Goal: Information Seeking & Learning: Learn about a topic

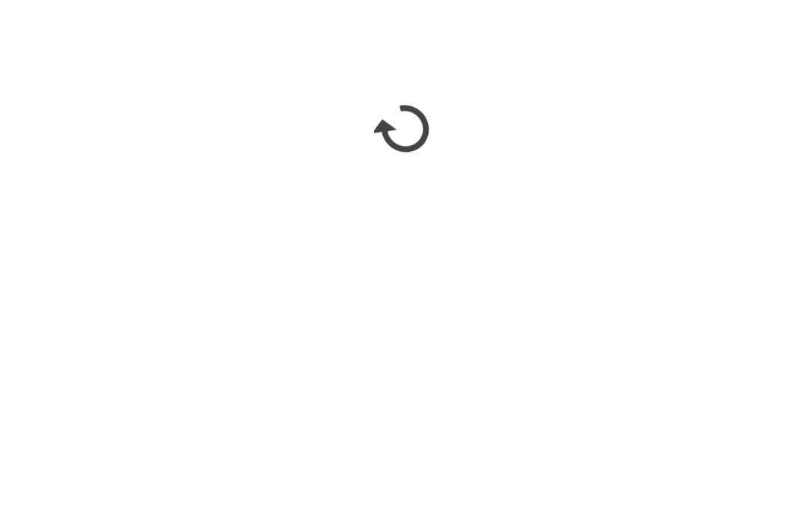
scroll to position [1409, 0]
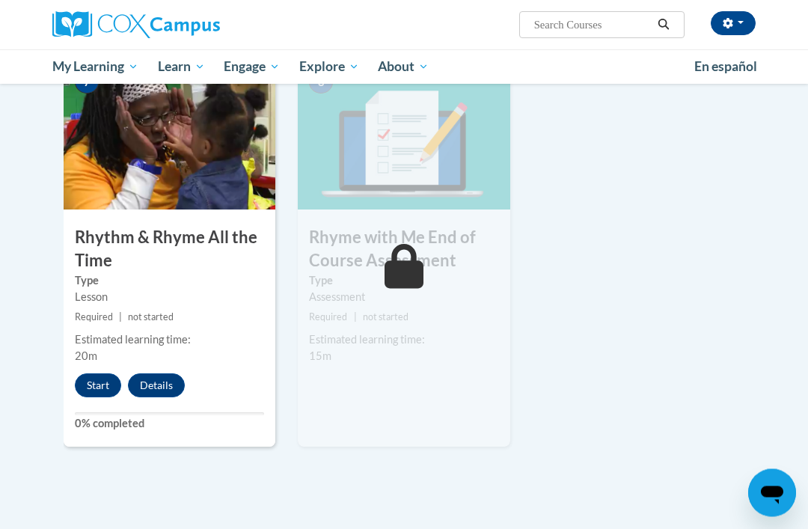
scroll to position [1180, 0]
click at [100, 385] on button "Start" at bounding box center [98, 386] width 46 height 24
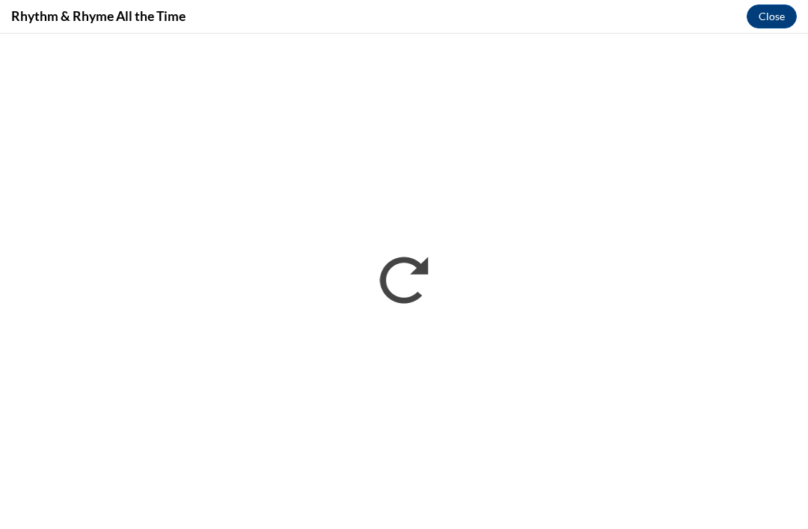
scroll to position [1204, 0]
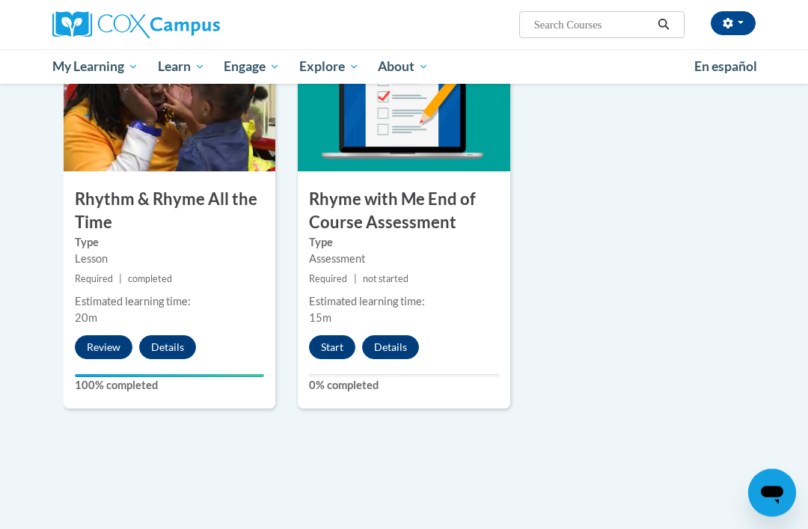
scroll to position [1219, 0]
click at [334, 335] on button "Start" at bounding box center [332, 347] width 46 height 24
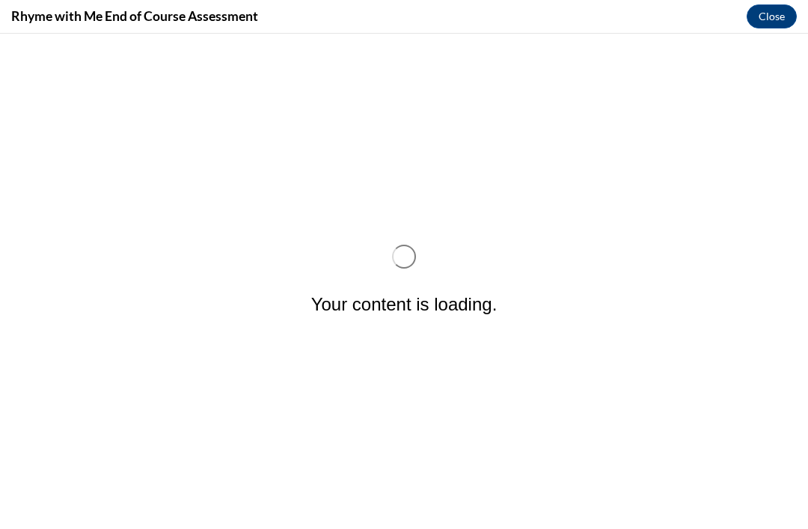
scroll to position [0, 0]
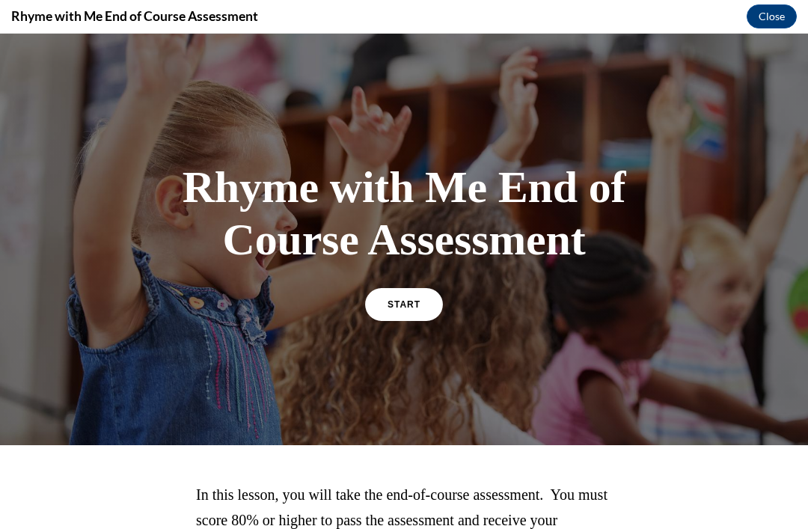
click at [406, 304] on span "START" at bounding box center [404, 304] width 33 height 10
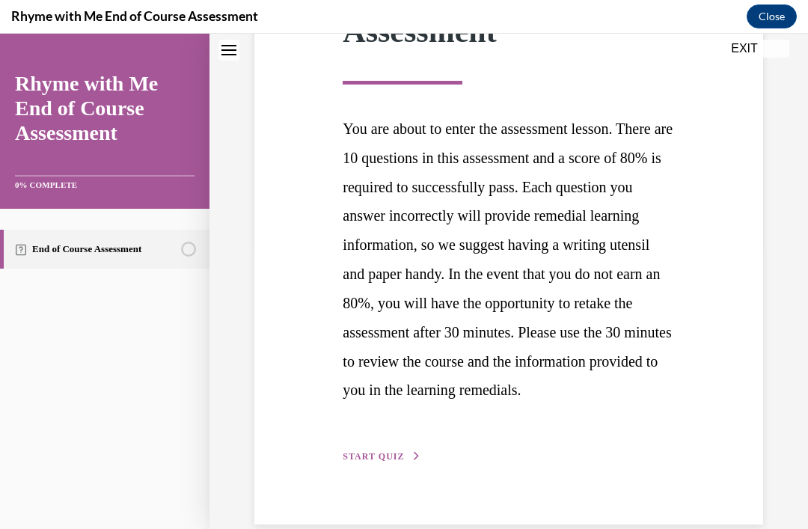
scroll to position [281, 0]
click at [398, 464] on button "START QUIZ" at bounding box center [382, 457] width 78 height 13
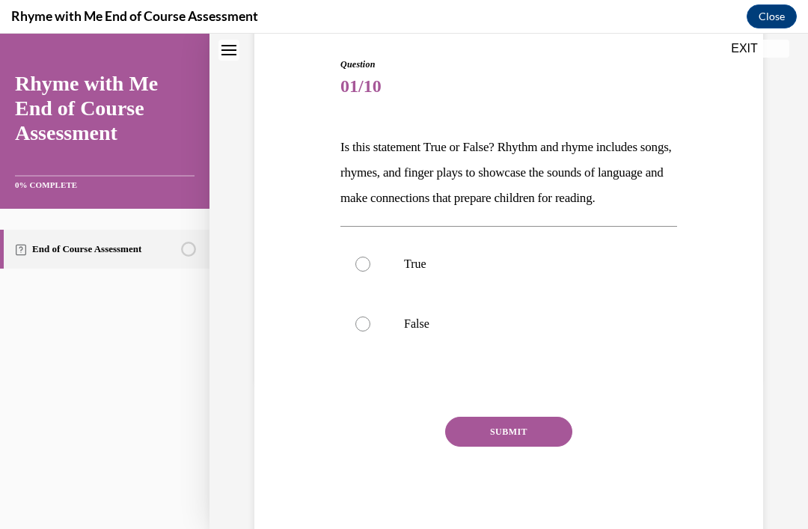
click at [359, 272] on div at bounding box center [363, 264] width 15 height 15
click at [359, 272] on input "True" at bounding box center [363, 264] width 15 height 15
radio input "true"
click at [543, 447] on button "SUBMIT" at bounding box center [508, 432] width 127 height 30
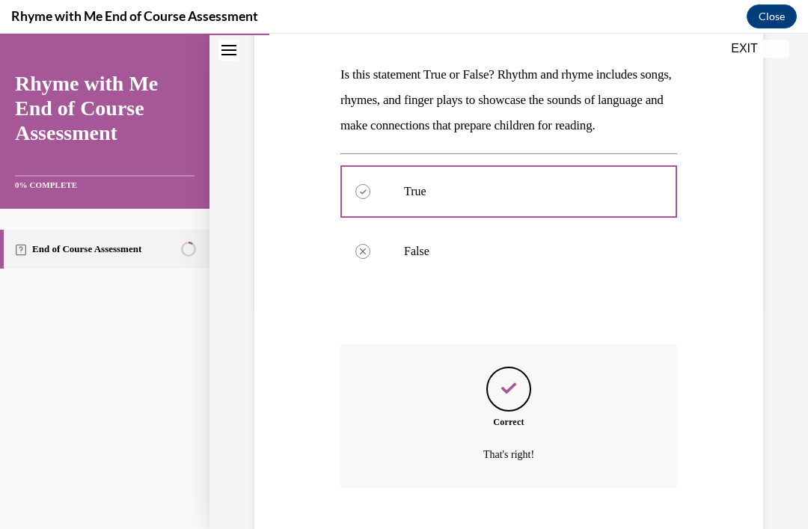
scroll to position [271, 0]
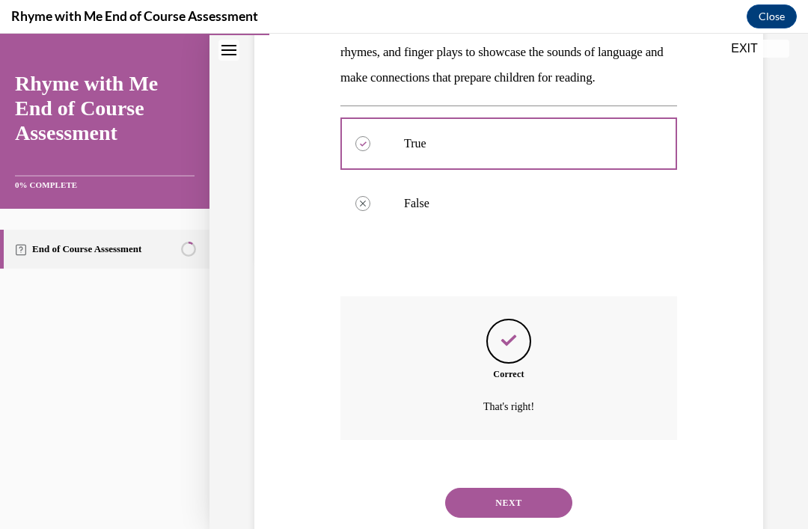
click at [525, 510] on button "NEXT" at bounding box center [508, 503] width 127 height 30
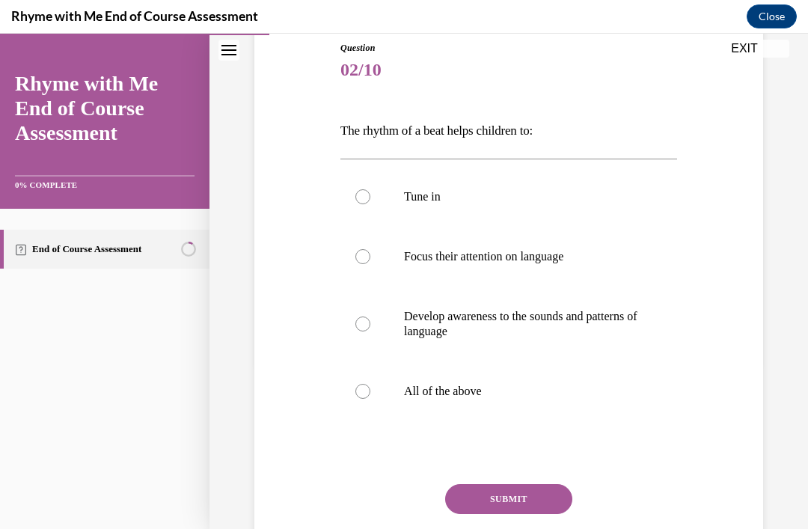
click at [353, 391] on label "All of the above" at bounding box center [509, 392] width 337 height 60
click at [356, 391] on input "All of the above" at bounding box center [363, 391] width 15 height 15
radio input "true"
click at [540, 505] on button "SUBMIT" at bounding box center [508, 499] width 127 height 30
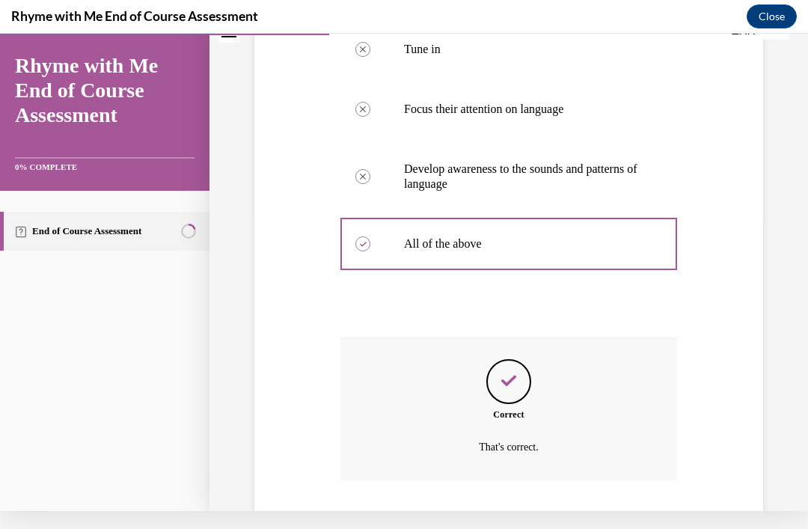
scroll to position [329, 0]
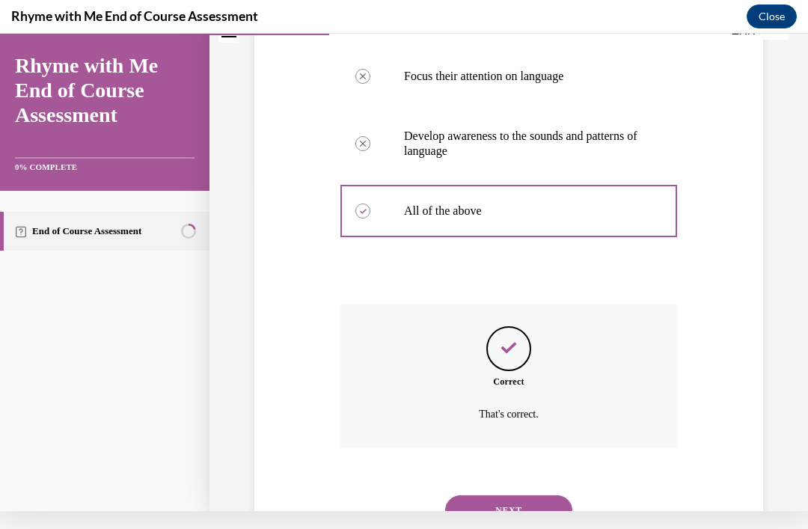
click at [528, 496] on button "NEXT" at bounding box center [508, 511] width 127 height 30
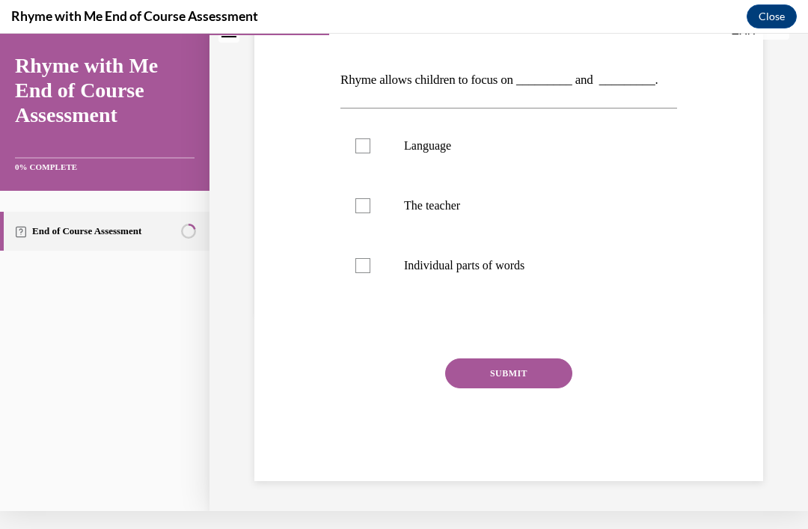
scroll to position [134, 0]
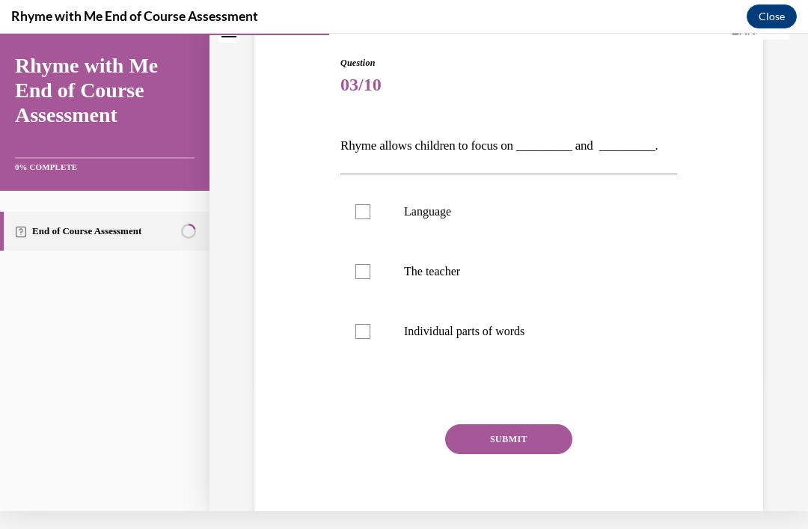
click at [355, 213] on label "Language" at bounding box center [509, 212] width 337 height 60
click at [356, 213] on input "Language" at bounding box center [363, 211] width 15 height 15
checkbox input "true"
click at [376, 338] on label "Individual parts of words" at bounding box center [509, 332] width 337 height 60
click at [371, 338] on input "Individual parts of words" at bounding box center [363, 331] width 15 height 15
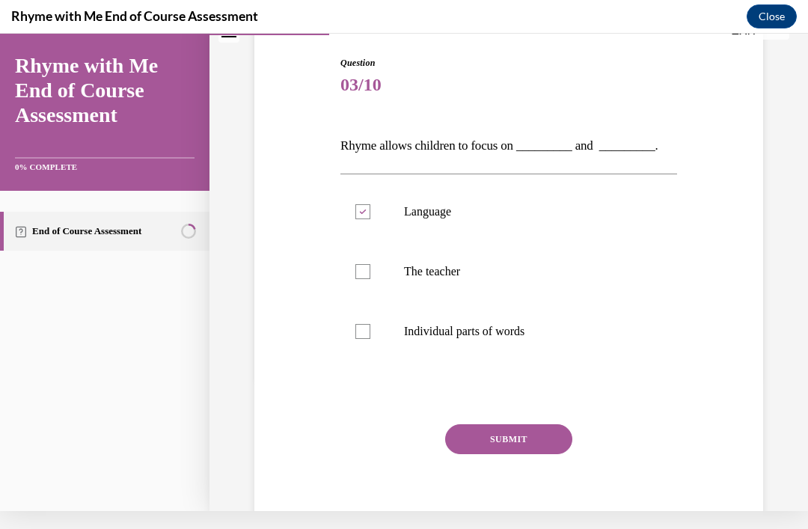
checkbox input "true"
click at [537, 452] on button "SUBMIT" at bounding box center [508, 439] width 127 height 30
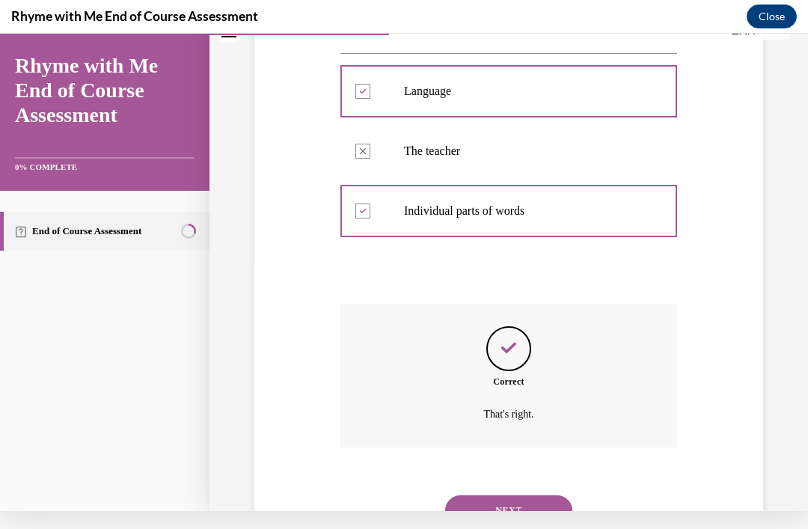
click at [513, 499] on button "NEXT" at bounding box center [508, 511] width 127 height 30
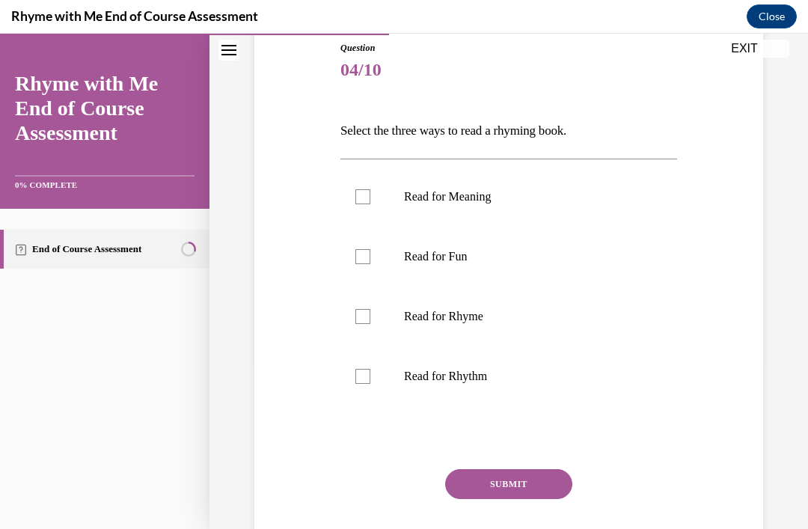
click at [377, 383] on label "Read for Rhythm" at bounding box center [509, 377] width 337 height 60
click at [371, 383] on input "Read for Rhythm" at bounding box center [363, 376] width 15 height 15
checkbox input "true"
click at [374, 317] on label "Read for Rhyme" at bounding box center [509, 317] width 337 height 60
click at [371, 317] on input "Read for Rhyme" at bounding box center [363, 316] width 15 height 15
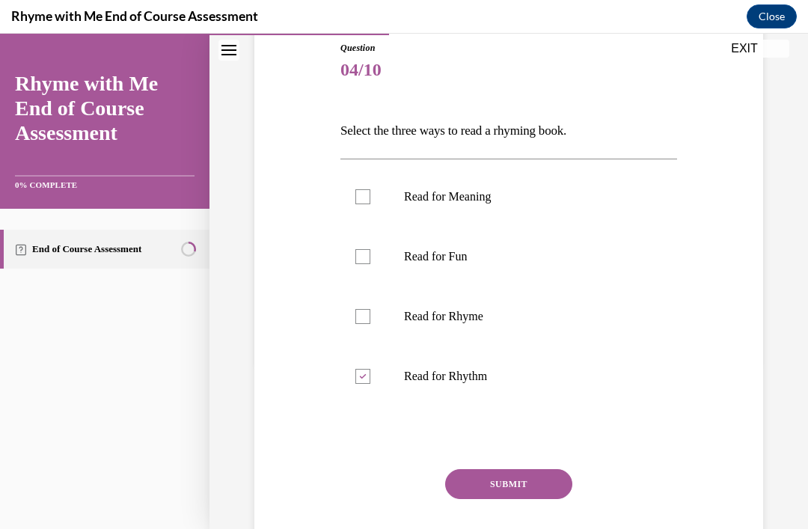
checkbox input "true"
click at [365, 260] on div at bounding box center [363, 256] width 15 height 15
click at [365, 260] on input "Read for Fun" at bounding box center [363, 256] width 15 height 15
checkbox input "true"
click at [516, 486] on button "SUBMIT" at bounding box center [508, 484] width 127 height 30
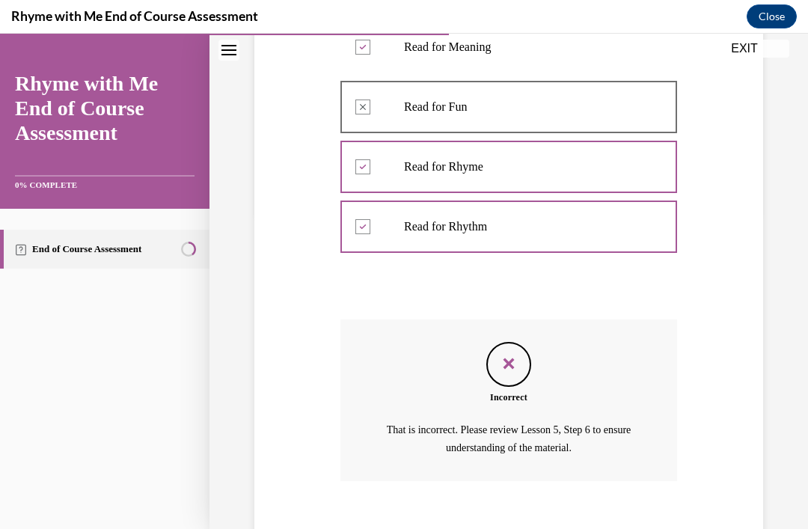
scroll to position [332, 0]
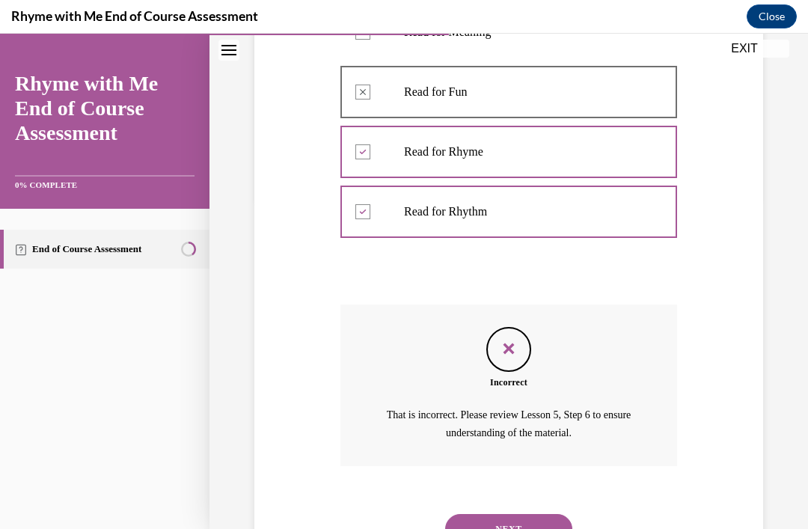
click at [528, 516] on button "NEXT" at bounding box center [508, 529] width 127 height 30
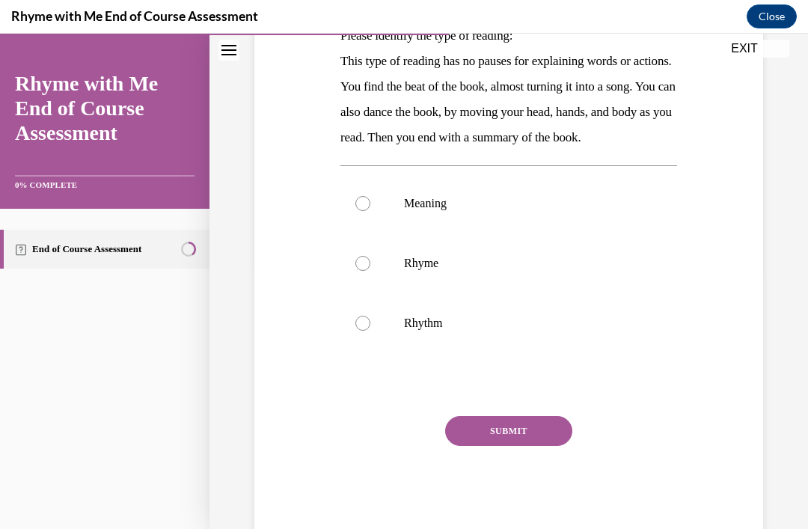
scroll to position [261, 0]
click at [370, 332] on div at bounding box center [363, 324] width 15 height 15
click at [370, 332] on input "Rhythm" at bounding box center [363, 324] width 15 height 15
radio input "true"
click at [526, 447] on button "SUBMIT" at bounding box center [508, 432] width 127 height 30
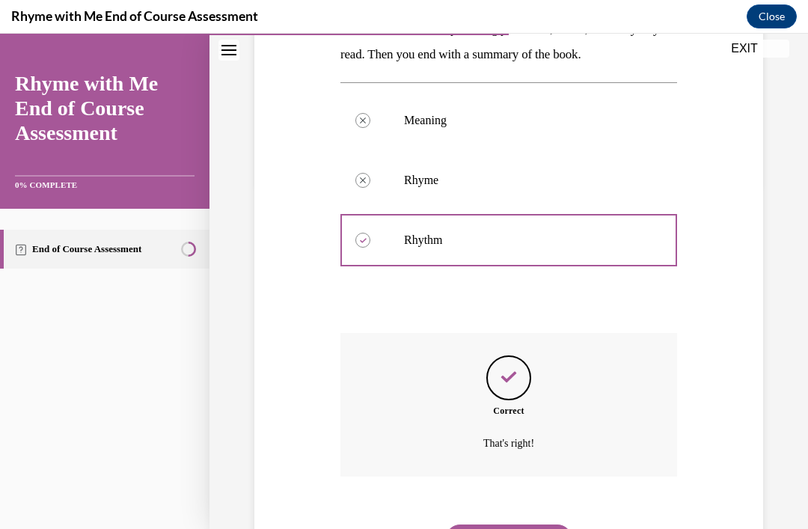
scroll to position [382, 0]
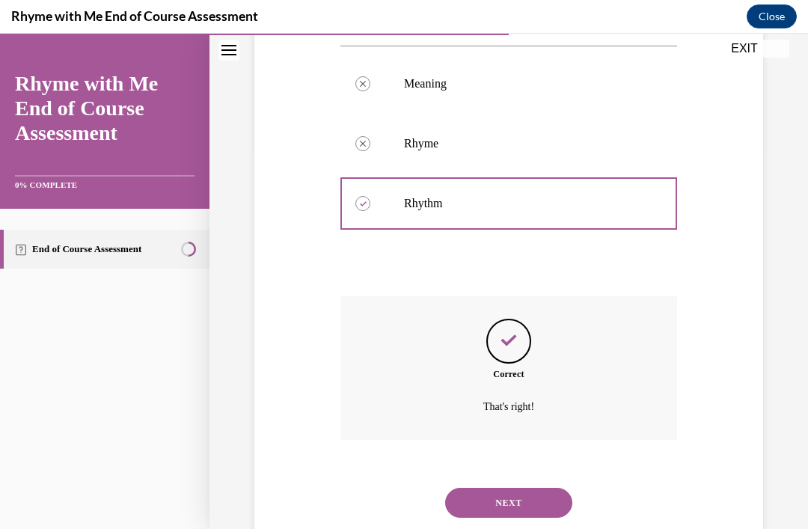
click at [517, 513] on button "NEXT" at bounding box center [508, 503] width 127 height 30
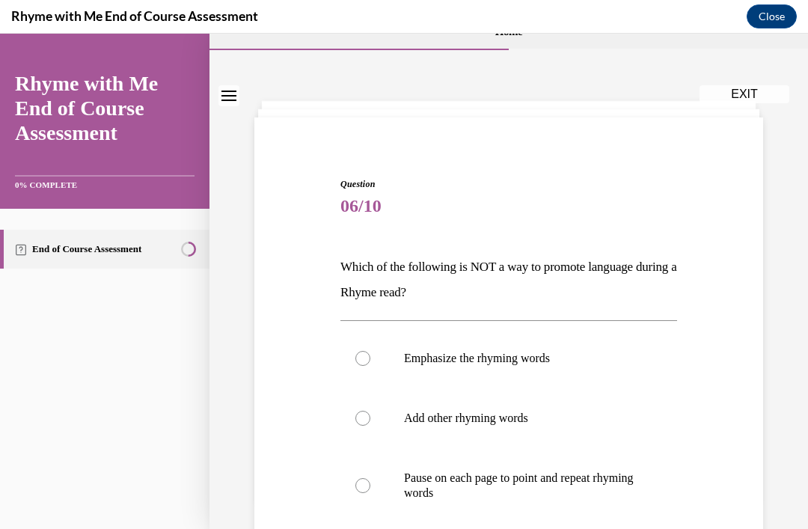
scroll to position [52, 0]
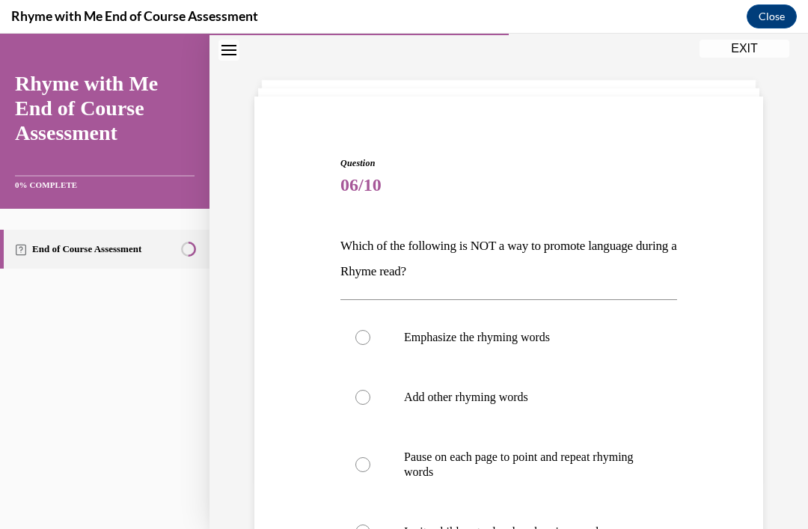
click at [374, 332] on label "Emphasize the rhyming words" at bounding box center [509, 338] width 337 height 60
click at [371, 332] on input "Emphasize the rhyming words" at bounding box center [363, 337] width 15 height 15
radio input "true"
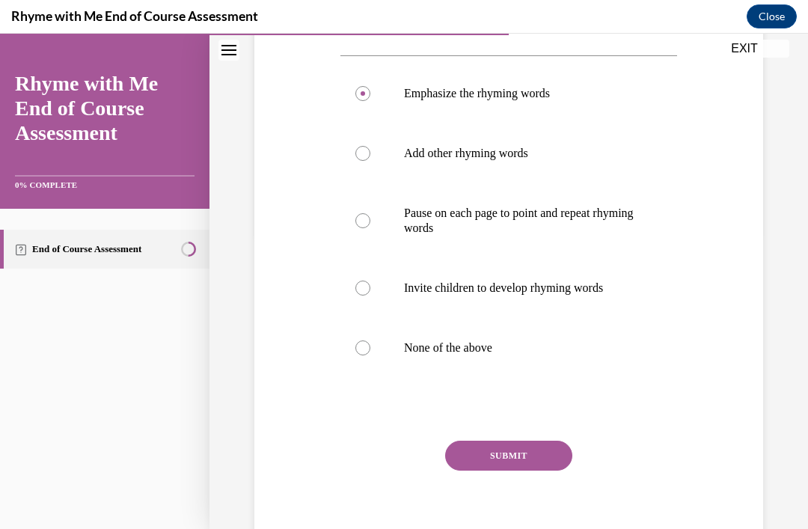
scroll to position [294, 0]
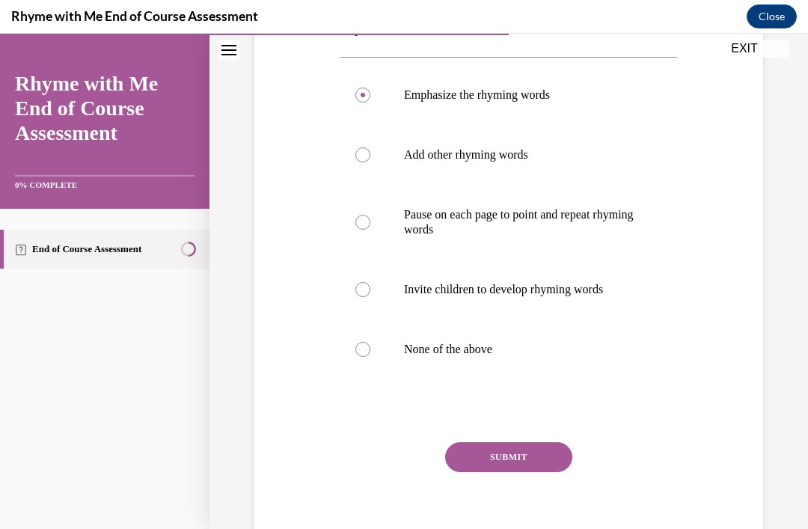
click at [368, 348] on div at bounding box center [363, 349] width 15 height 15
click at [368, 348] on input "None of the above" at bounding box center [363, 349] width 15 height 15
radio input "true"
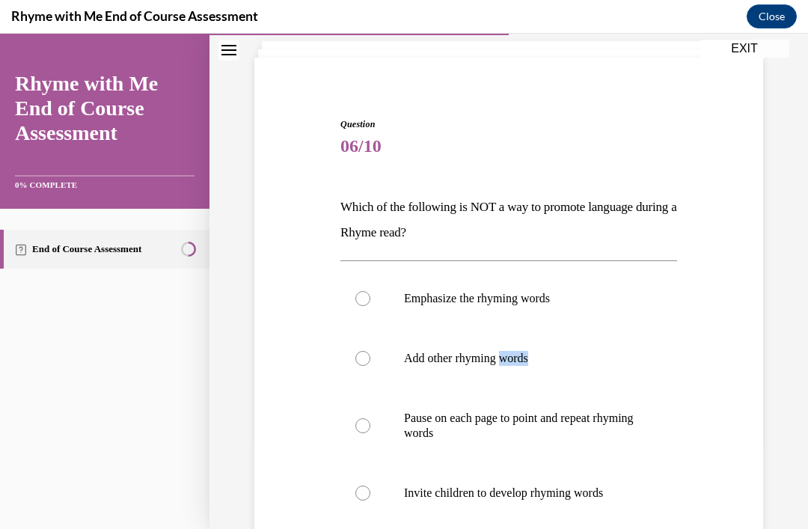
scroll to position [97, 0]
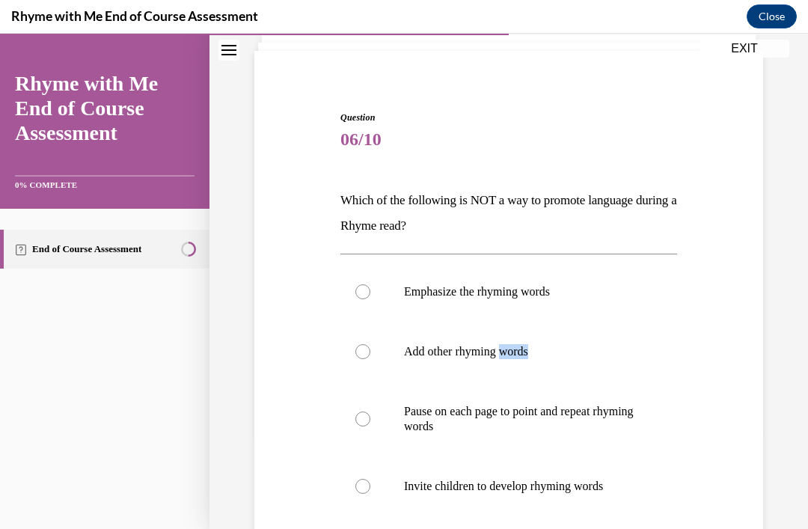
click at [631, 345] on p "Add other rhyming words" at bounding box center [522, 351] width 236 height 15
click at [371, 345] on input "Add other rhyming words" at bounding box center [363, 351] width 15 height 15
radio input "true"
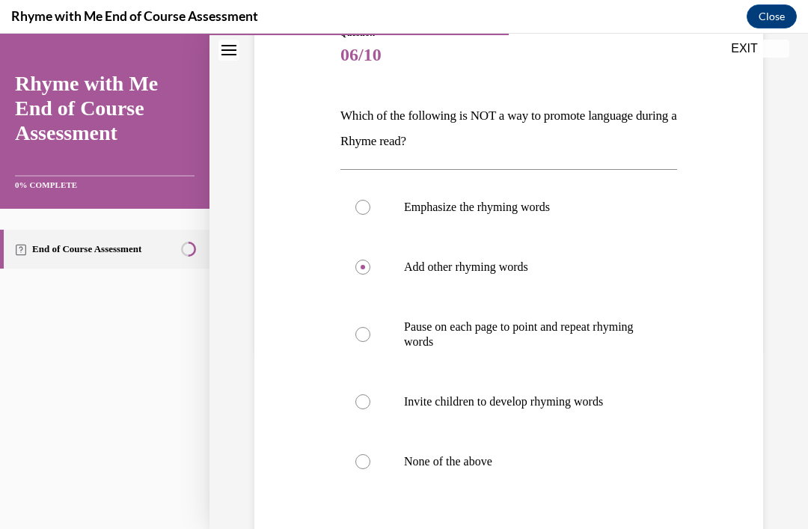
scroll to position [207, 0]
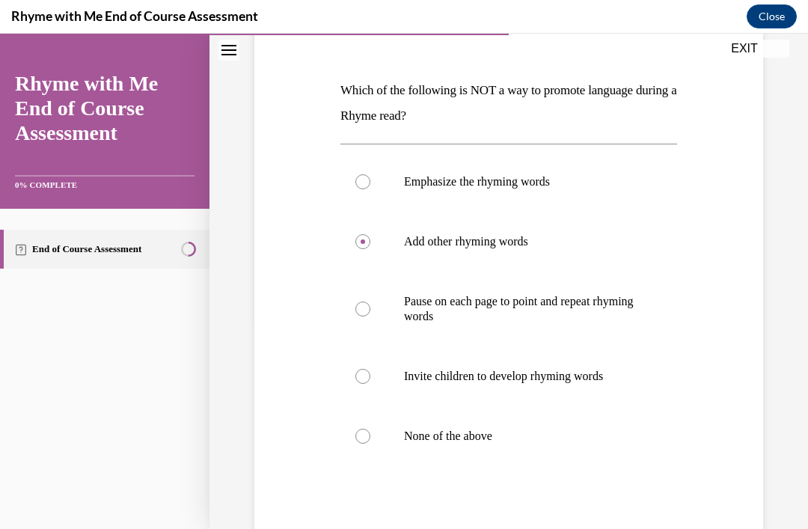
click at [368, 187] on div at bounding box center [363, 181] width 15 height 15
click at [368, 187] on input "Emphasize the rhyming words" at bounding box center [363, 181] width 15 height 15
radio input "true"
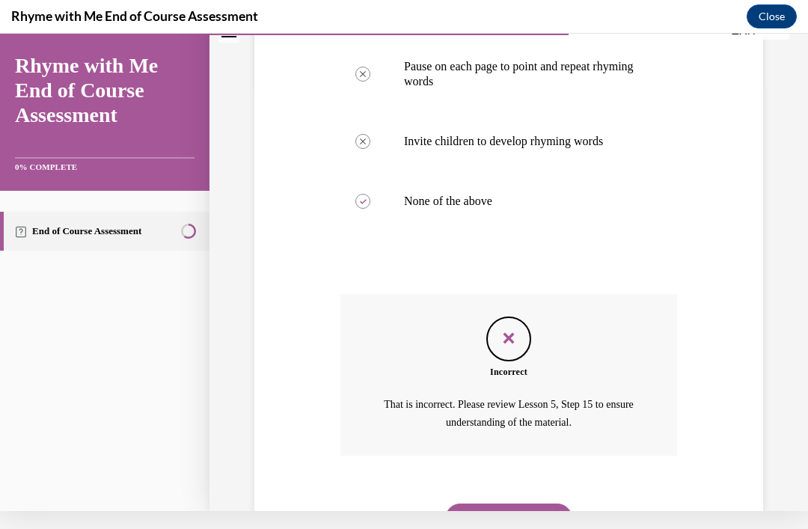
scroll to position [432, 0]
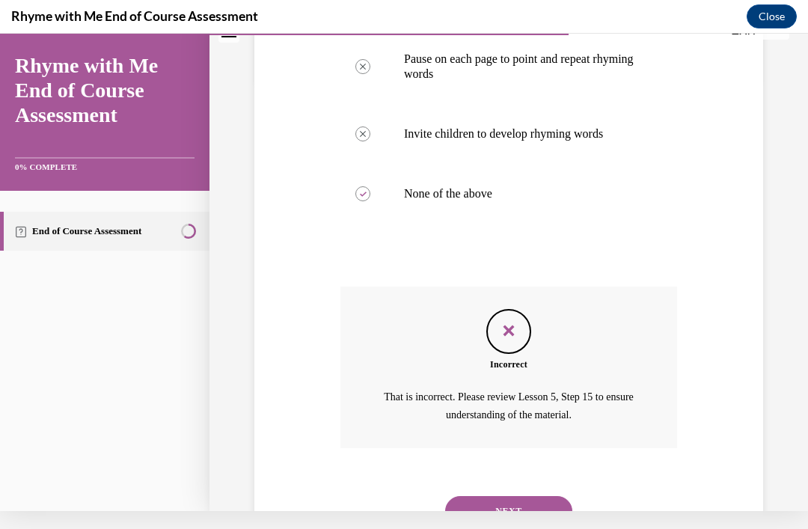
click at [531, 497] on button "NEXT" at bounding box center [508, 511] width 127 height 30
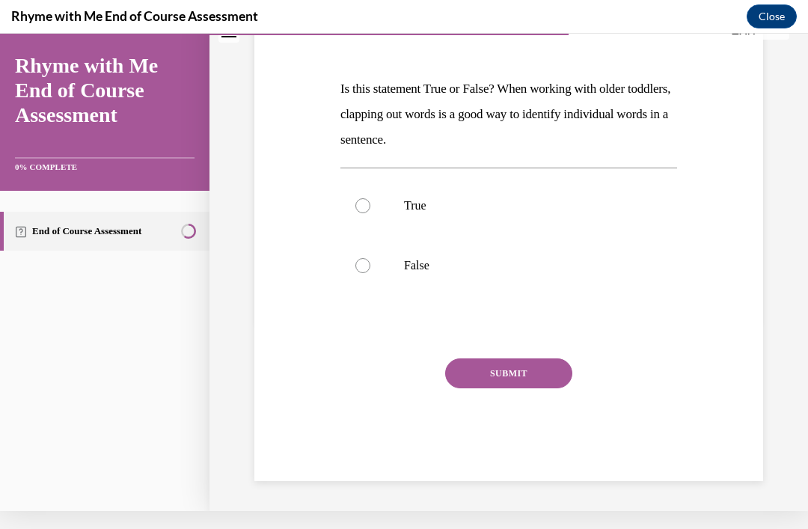
scroll to position [125, 0]
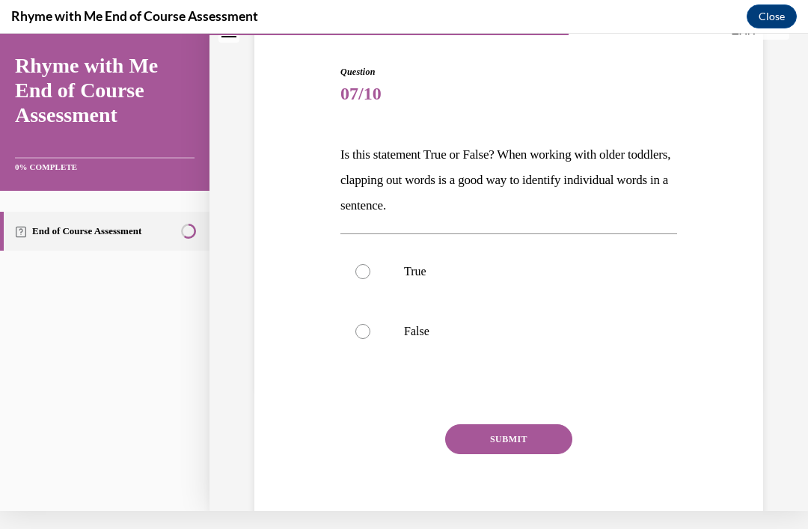
click at [358, 271] on div at bounding box center [363, 271] width 15 height 15
click at [358, 271] on input "True" at bounding box center [363, 271] width 15 height 15
radio input "true"
click at [528, 425] on button "SUBMIT" at bounding box center [508, 439] width 127 height 30
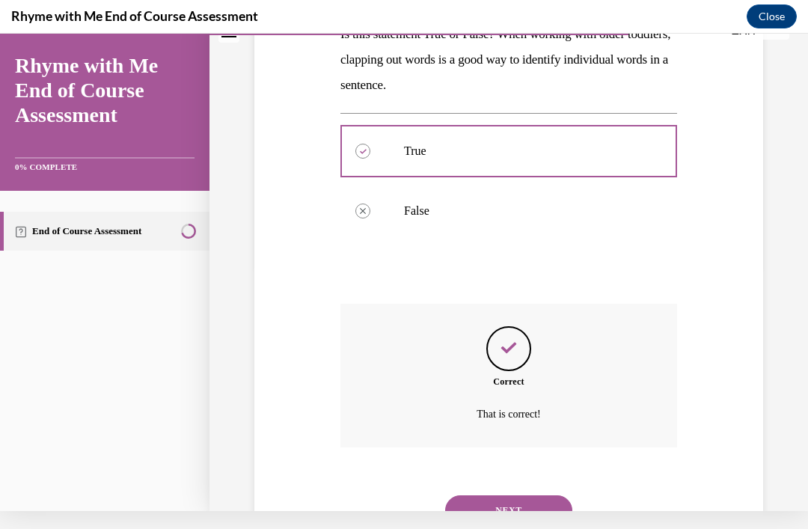
scroll to position [246, 0]
click at [520, 496] on button "NEXT" at bounding box center [508, 511] width 127 height 30
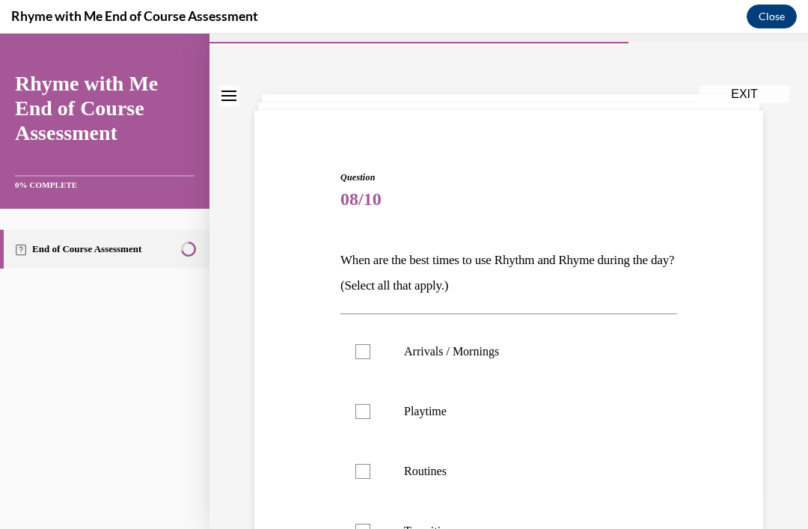
scroll to position [50, 0]
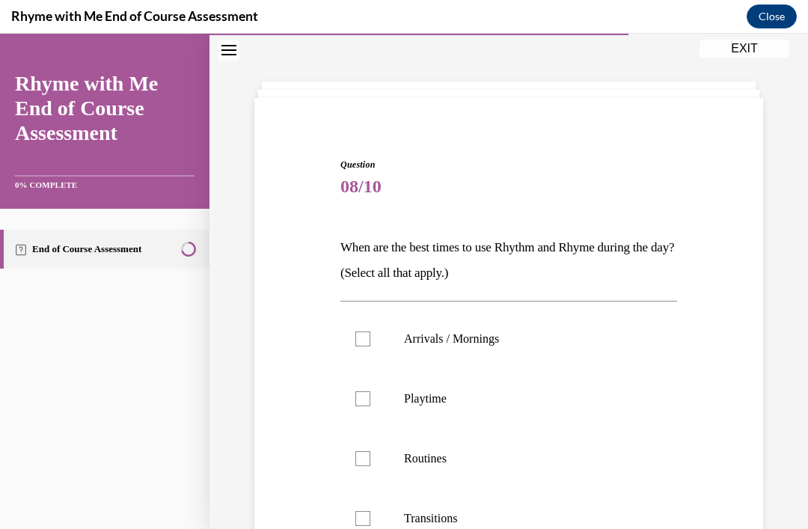
click at [373, 339] on label "Arrivals / Mornings" at bounding box center [509, 339] width 337 height 60
click at [371, 339] on input "Arrivals / Mornings" at bounding box center [363, 339] width 15 height 15
checkbox input "true"
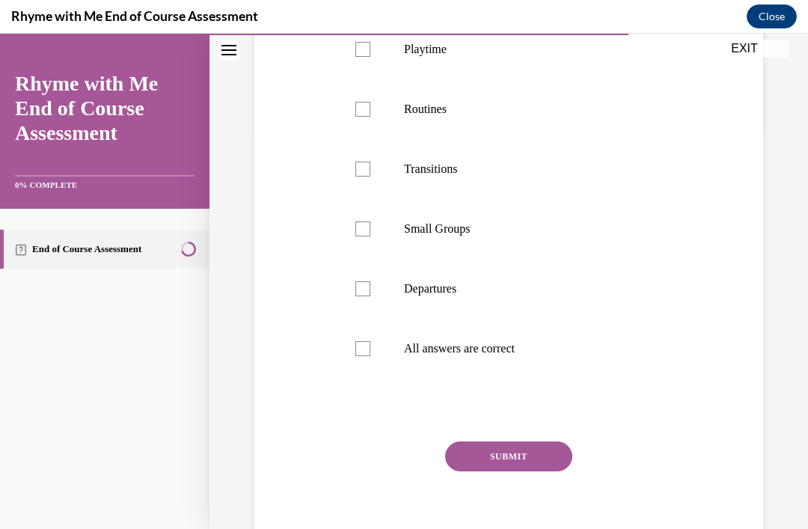
scroll to position [399, 0]
click at [375, 360] on label "All answers are correct" at bounding box center [509, 350] width 337 height 60
click at [371, 357] on input "All answers are correct" at bounding box center [363, 349] width 15 height 15
checkbox input "true"
click at [517, 466] on button "SUBMIT" at bounding box center [508, 457] width 127 height 30
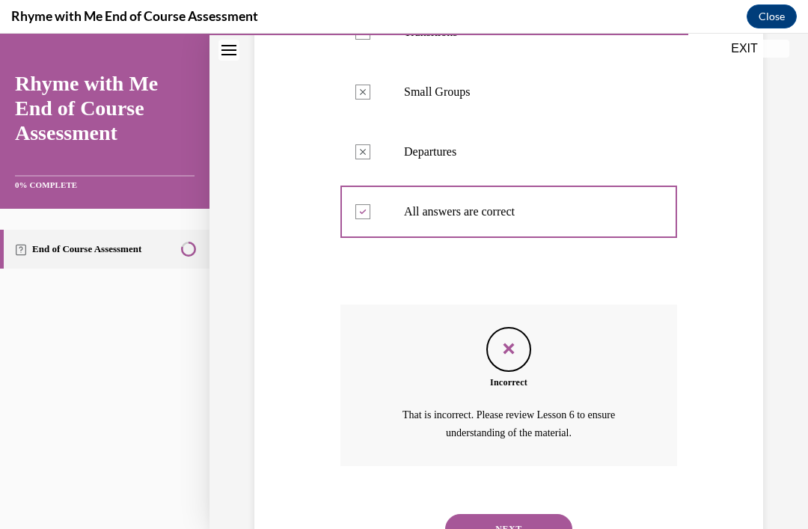
scroll to position [537, 0]
click at [533, 523] on button "NEXT" at bounding box center [508, 529] width 127 height 30
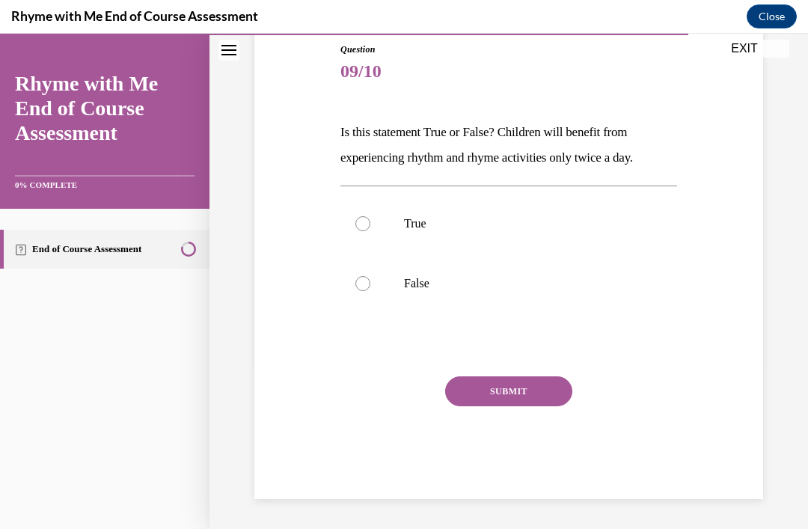
scroll to position [100, 0]
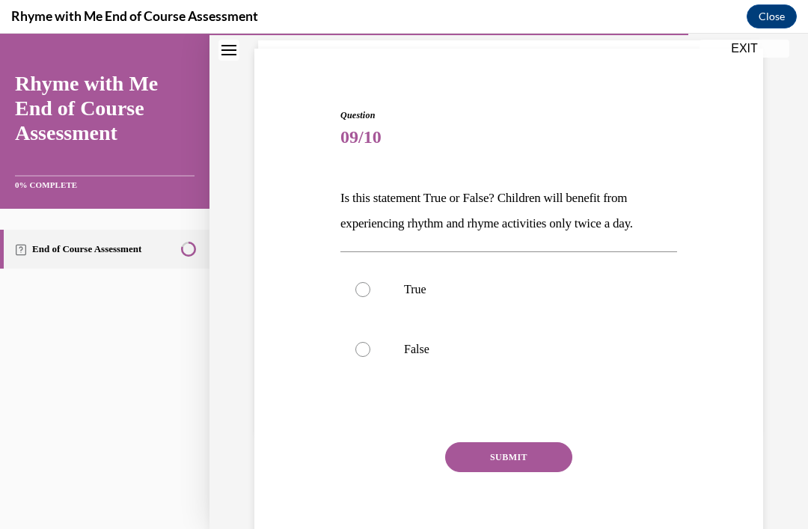
click at [374, 347] on label "False" at bounding box center [509, 350] width 337 height 60
click at [371, 347] on input "False" at bounding box center [363, 349] width 15 height 15
radio input "true"
click at [517, 457] on button "SUBMIT" at bounding box center [508, 457] width 127 height 30
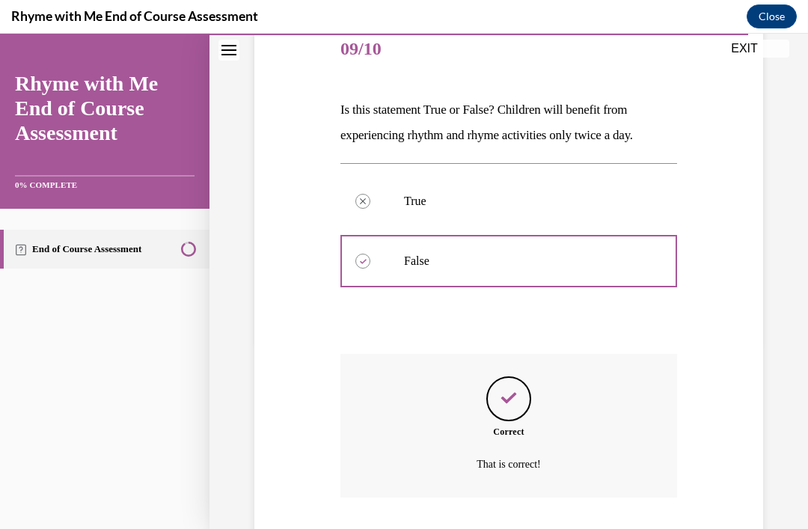
scroll to position [220, 0]
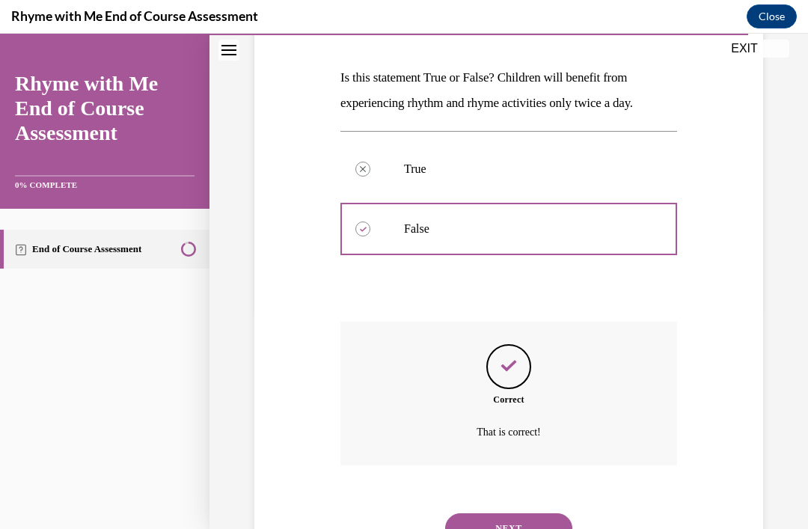
click at [525, 513] on button "NEXT" at bounding box center [508, 528] width 127 height 30
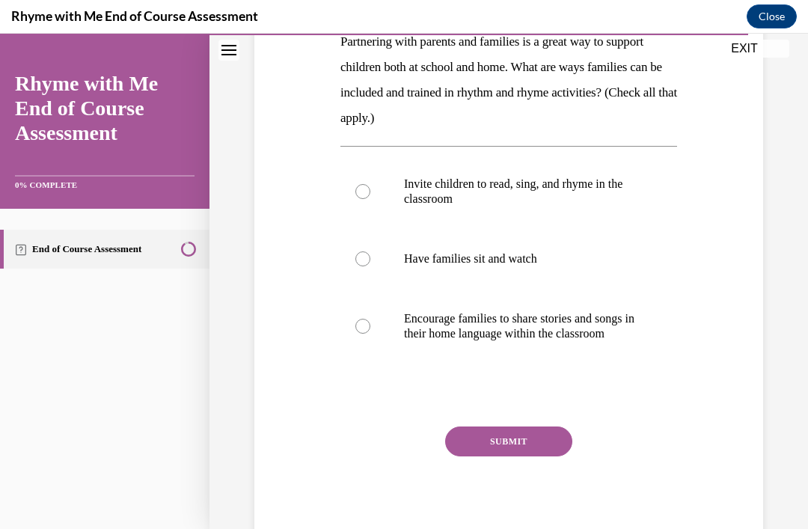
scroll to position [255, 0]
click at [374, 342] on label "Encourage families to share stories and songs in their home language within the…" at bounding box center [509, 327] width 337 height 75
click at [371, 335] on input "Encourage families to share stories and songs in their home language within the…" at bounding box center [363, 327] width 15 height 15
radio input "true"
click at [364, 204] on label "Invite children to read, sing, and rhyme in the classroom" at bounding box center [509, 192] width 337 height 75
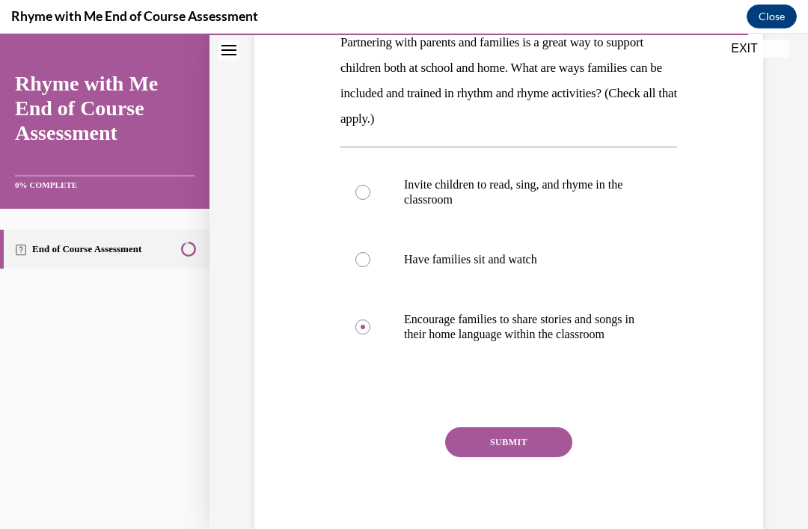
click at [364, 200] on input "Invite children to read, sing, and rhyme in the classroom" at bounding box center [363, 192] width 15 height 15
radio input "true"
click at [363, 351] on label "Encourage families to share stories and songs in their home language within the…" at bounding box center [509, 327] width 337 height 75
click at [363, 335] on input "Encourage families to share stories and songs in their home language within the…" at bounding box center [363, 327] width 15 height 15
radio input "true"
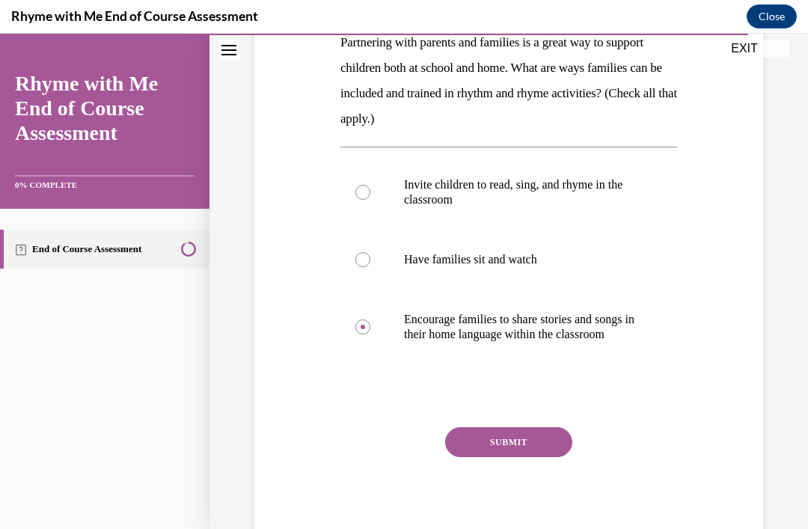
click at [522, 457] on button "SUBMIT" at bounding box center [508, 442] width 127 height 30
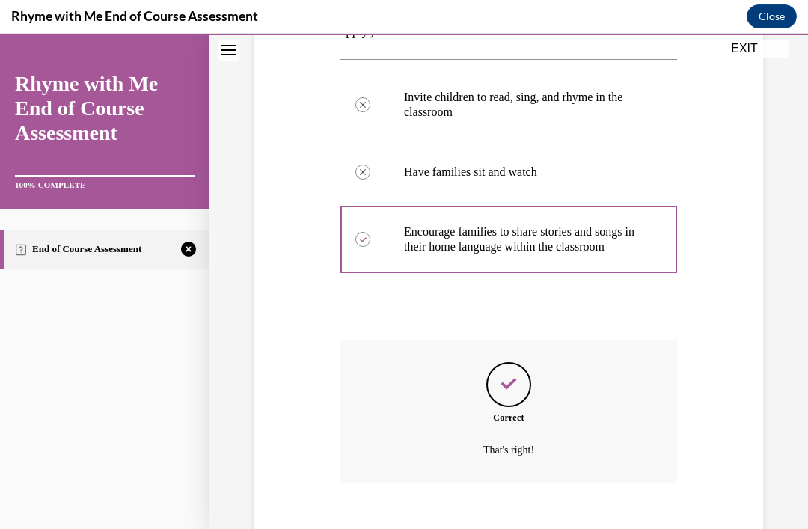
scroll to position [376, 0]
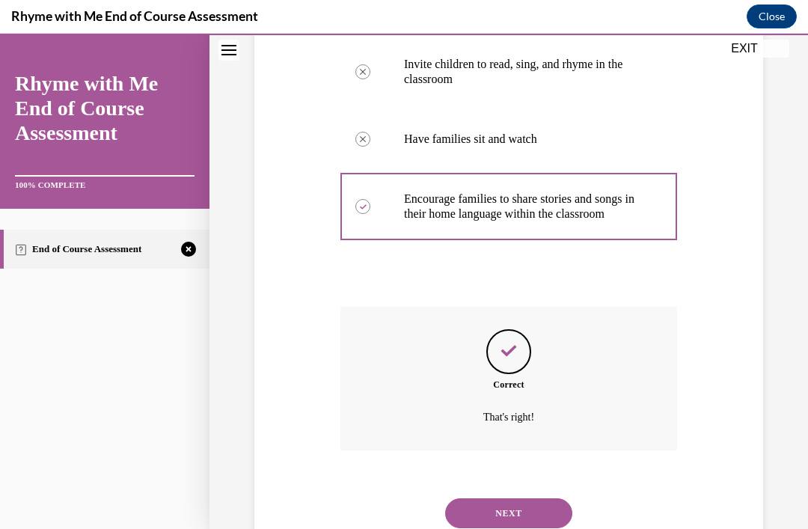
click at [522, 513] on button "NEXT" at bounding box center [508, 514] width 127 height 30
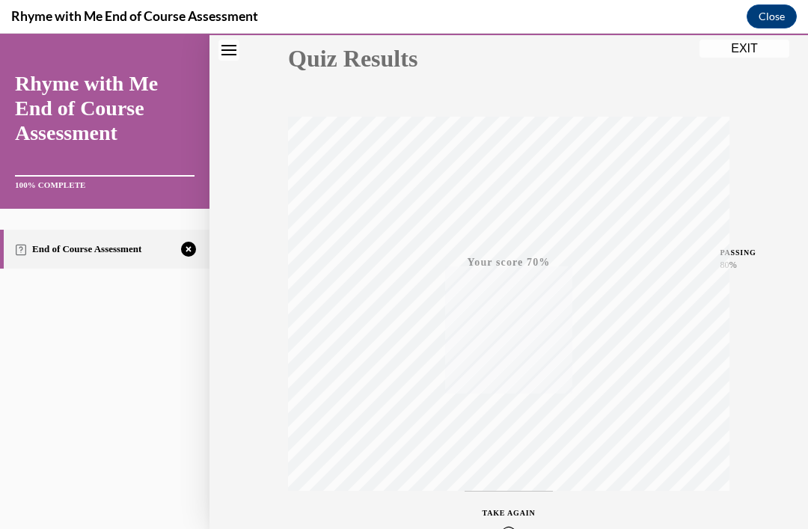
scroll to position [224, 0]
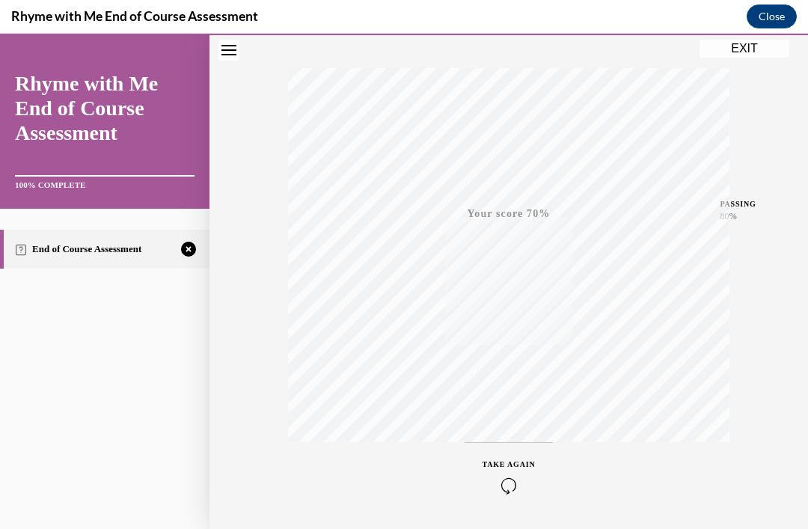
click at [513, 486] on icon "button" at bounding box center [509, 486] width 53 height 16
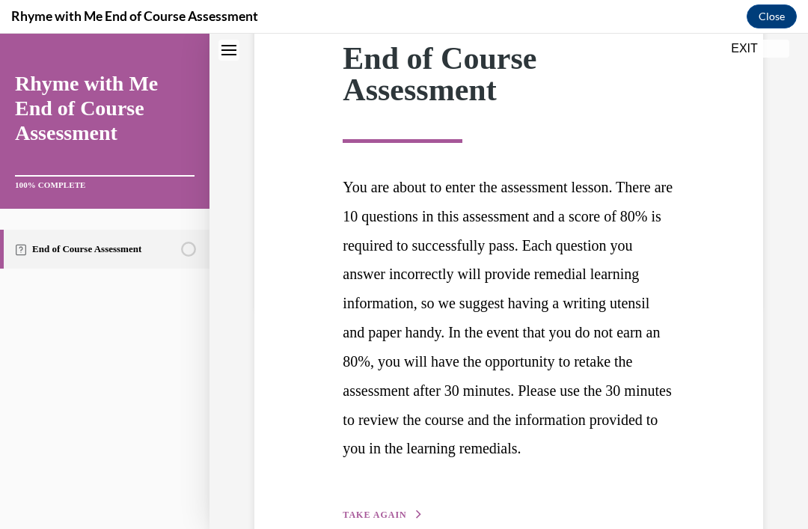
click at [383, 520] on span "TAKE AGAIN" at bounding box center [375, 515] width 64 height 10
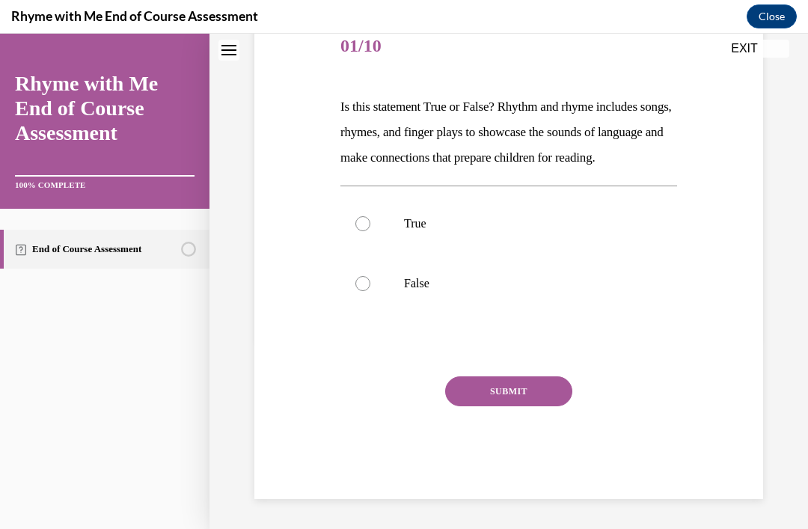
scroll to position [150, 0]
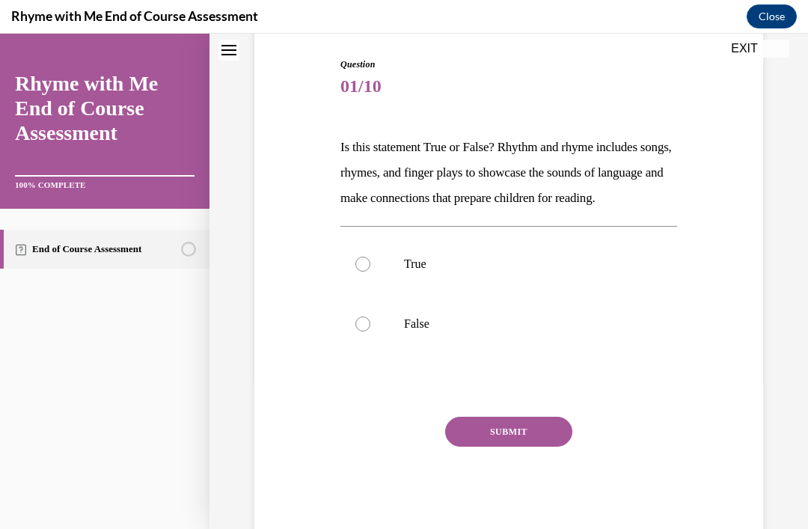
click at [374, 290] on label "True" at bounding box center [509, 264] width 337 height 60
click at [371, 272] on input "True" at bounding box center [363, 264] width 15 height 15
radio input "true"
click at [499, 447] on button "SUBMIT" at bounding box center [508, 432] width 127 height 30
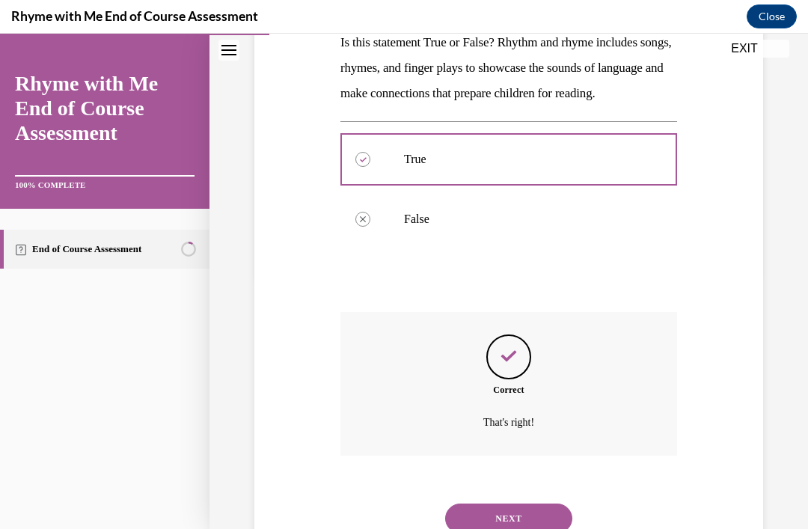
scroll to position [271, 0]
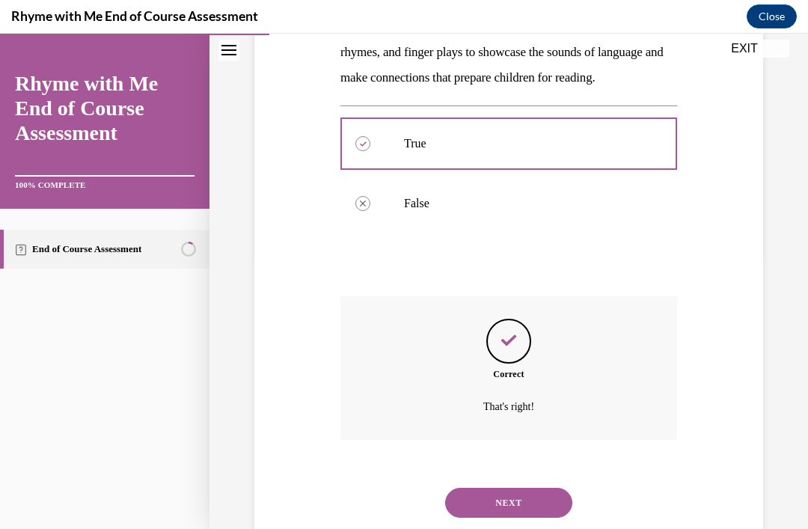
click at [492, 509] on button "NEXT" at bounding box center [508, 503] width 127 height 30
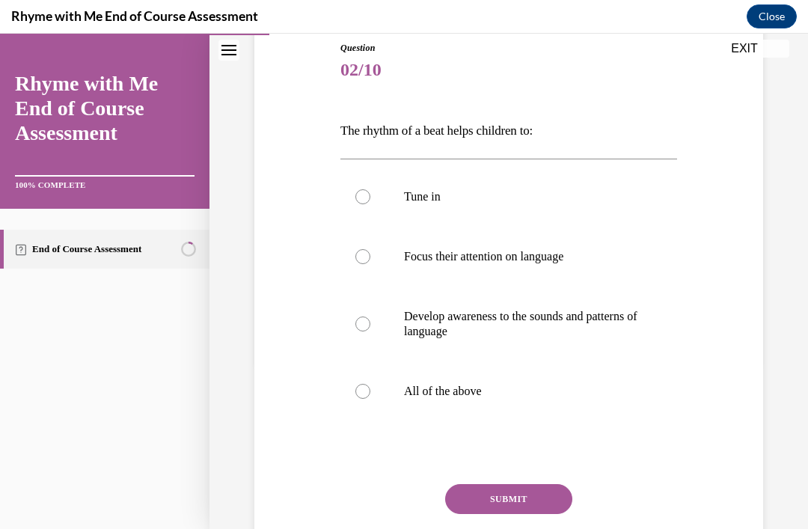
click at [363, 400] on label "All of the above" at bounding box center [509, 392] width 337 height 60
click at [363, 399] on input "All of the above" at bounding box center [363, 391] width 15 height 15
radio input "true"
click at [489, 490] on button "SUBMIT" at bounding box center [508, 499] width 127 height 30
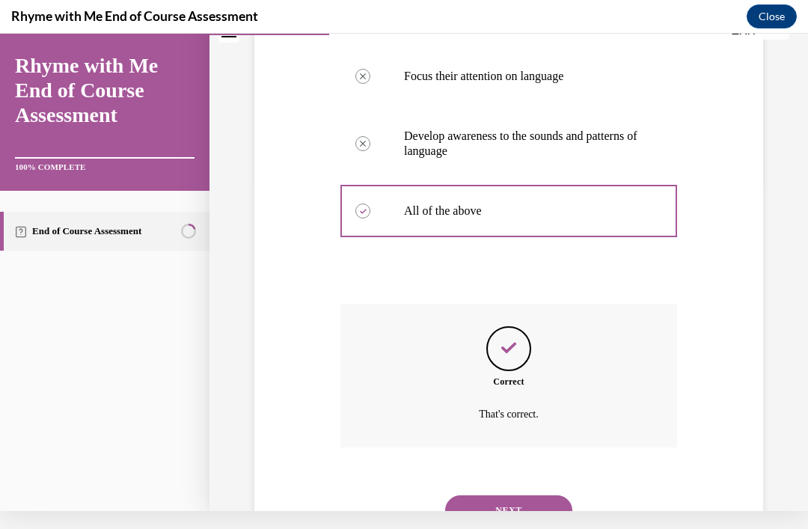
click at [493, 500] on button "NEXT" at bounding box center [508, 511] width 127 height 30
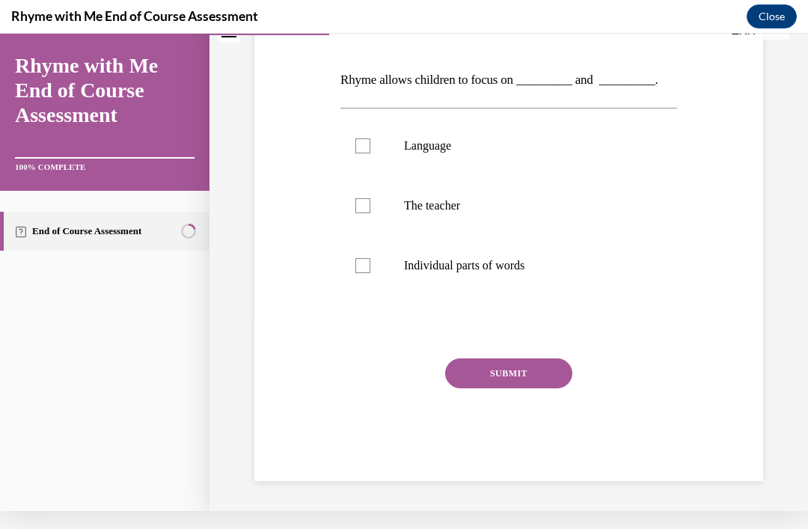
scroll to position [134, 0]
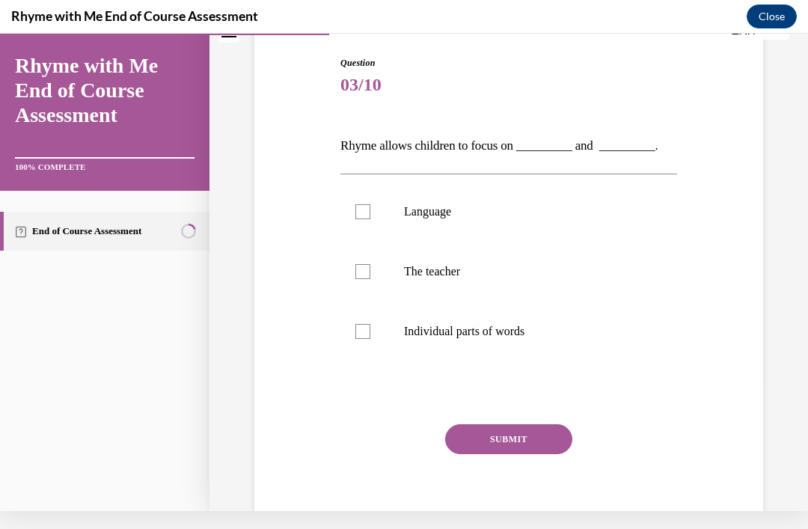
click at [366, 210] on div at bounding box center [363, 211] width 15 height 15
click at [366, 210] on input "Language" at bounding box center [363, 211] width 15 height 15
checkbox input "true"
click at [371, 335] on label "Individual parts of words" at bounding box center [509, 332] width 337 height 60
click at [371, 335] on input "Individual parts of words" at bounding box center [363, 331] width 15 height 15
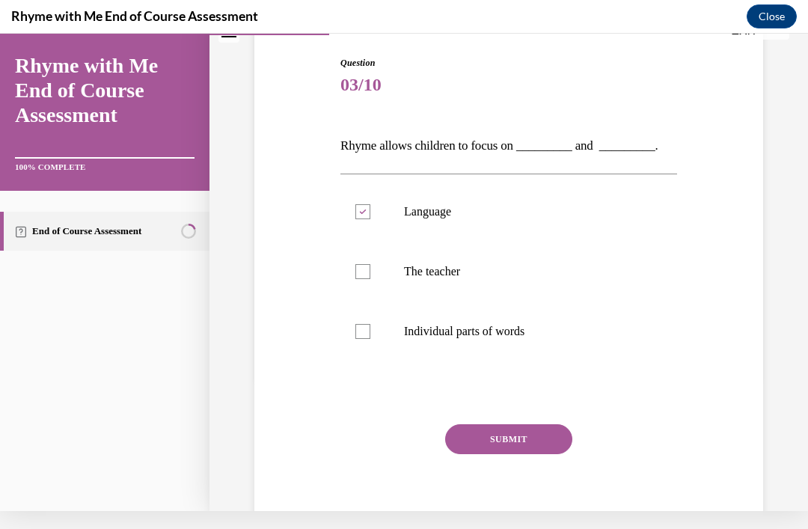
checkbox input "true"
click at [506, 452] on button "SUBMIT" at bounding box center [508, 439] width 127 height 30
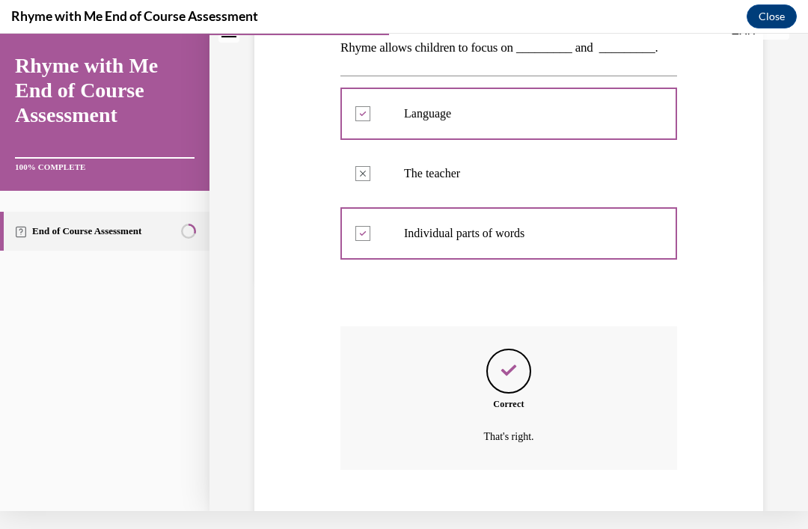
scroll to position [255, 0]
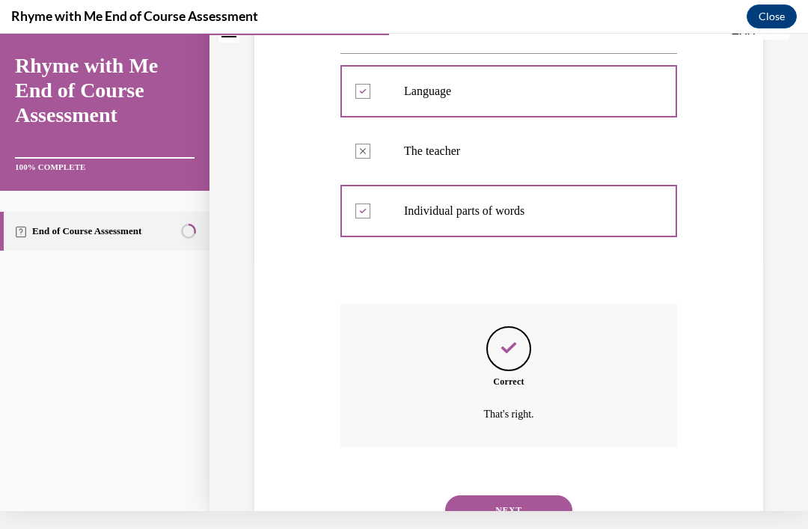
click at [495, 500] on button "NEXT" at bounding box center [508, 511] width 127 height 30
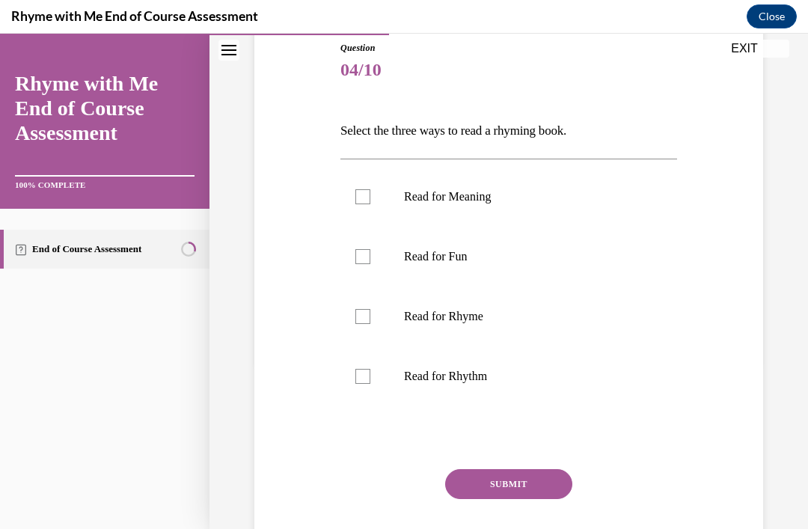
click at [373, 201] on label "Read for Meaning" at bounding box center [509, 197] width 337 height 60
click at [371, 201] on input "Read for Meaning" at bounding box center [363, 196] width 15 height 15
checkbox input "true"
click at [369, 261] on div at bounding box center [363, 256] width 15 height 15
click at [369, 261] on input "Read for Fun" at bounding box center [363, 256] width 15 height 15
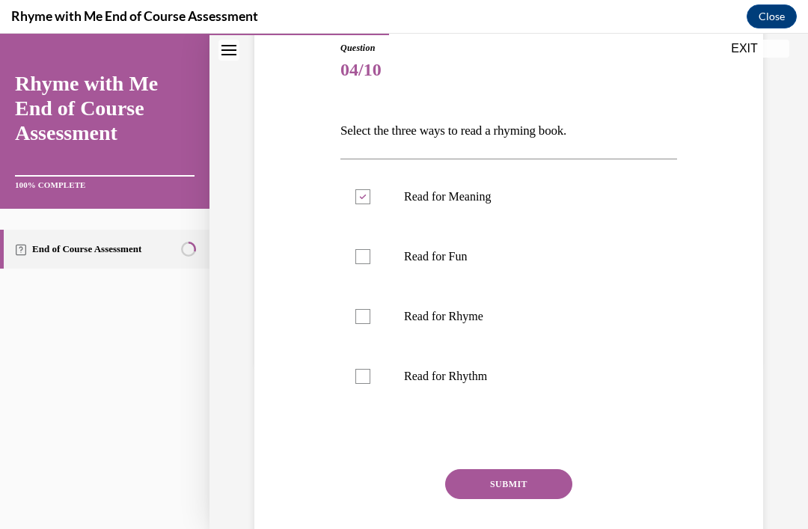
checkbox input "true"
click at [365, 323] on div at bounding box center [363, 316] width 15 height 15
click at [365, 323] on input "Read for Rhyme" at bounding box center [363, 316] width 15 height 15
checkbox input "true"
click at [512, 492] on button "SUBMIT" at bounding box center [508, 484] width 127 height 30
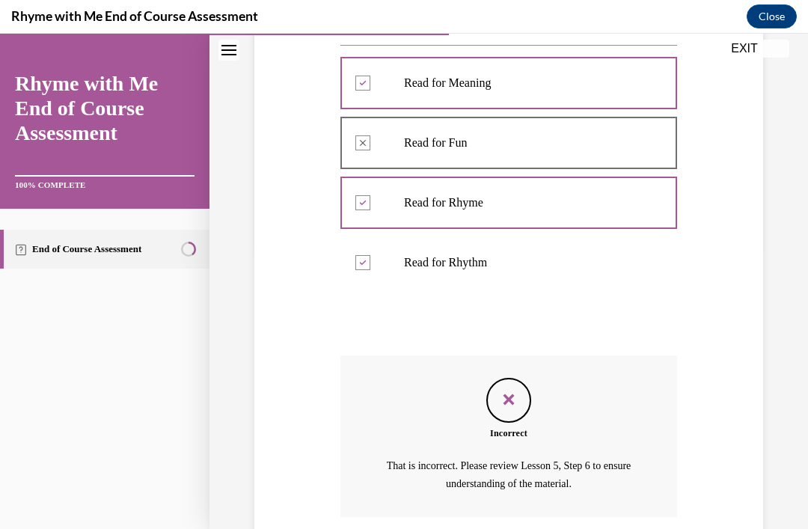
scroll to position [332, 0]
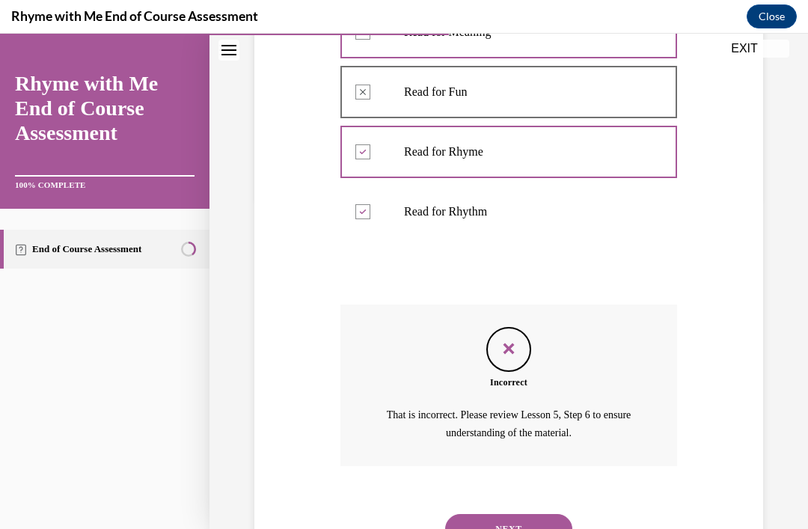
click at [531, 514] on button "NEXT" at bounding box center [508, 529] width 127 height 30
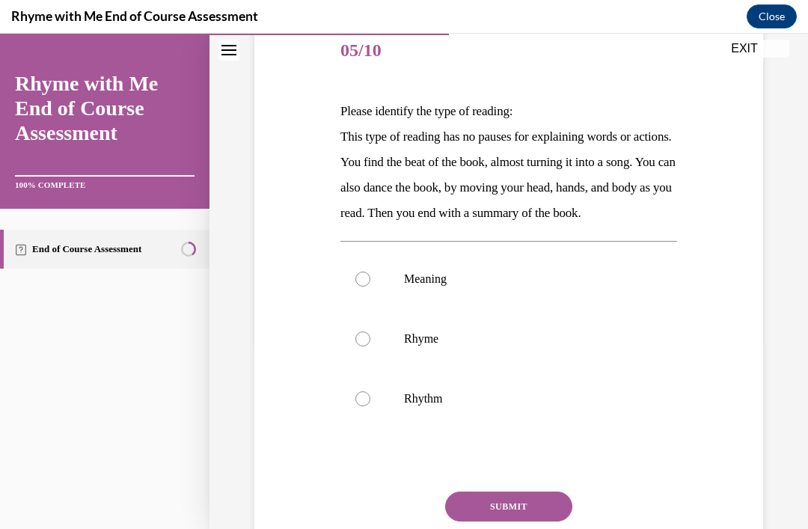
scroll to position [188, 0]
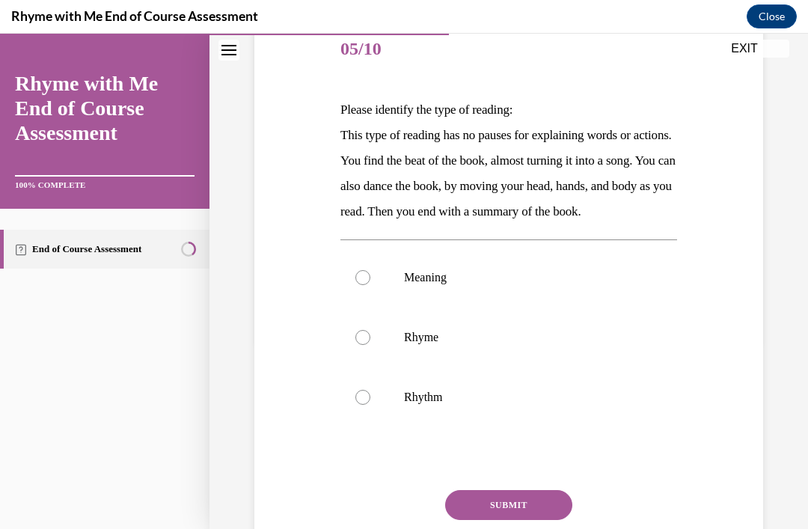
click at [382, 427] on label "Rhythm" at bounding box center [509, 398] width 337 height 60
click at [371, 405] on input "Rhythm" at bounding box center [363, 397] width 15 height 15
radio input "true"
click at [503, 520] on button "SUBMIT" at bounding box center [508, 505] width 127 height 30
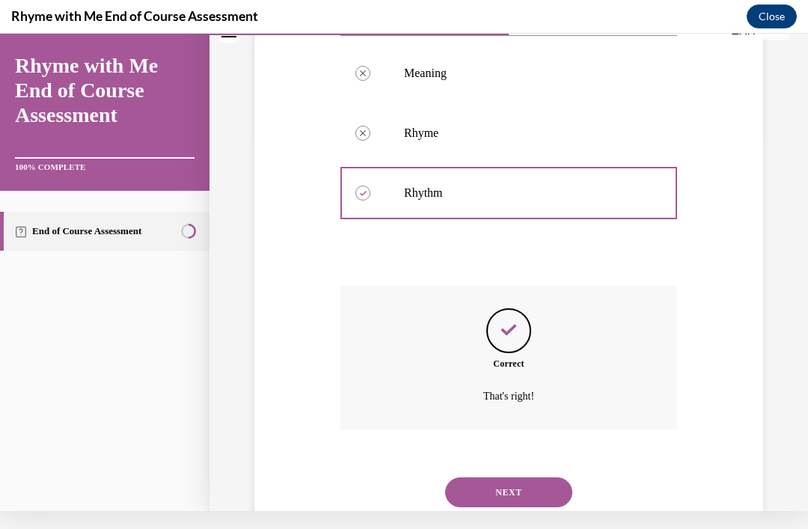
scroll to position [382, 0]
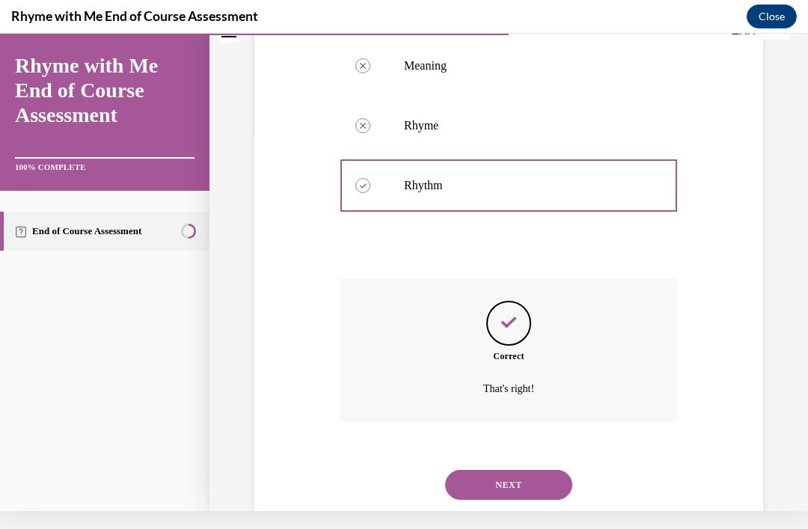
click at [524, 495] on button "NEXT" at bounding box center [508, 485] width 127 height 30
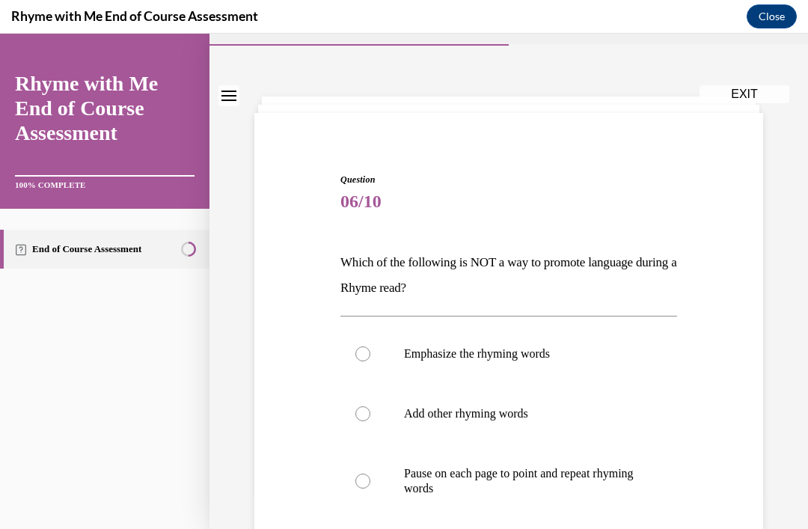
scroll to position [49, 0]
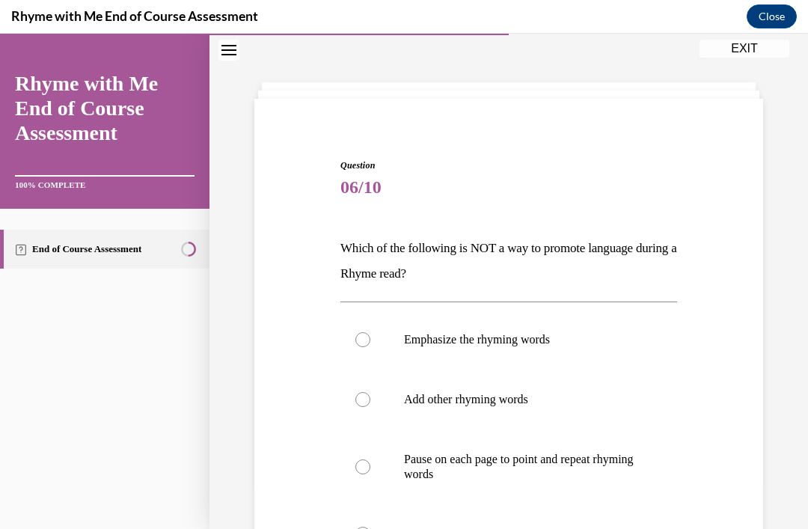
click at [361, 475] on label "Pause on each page to point and repeat rhyming words" at bounding box center [509, 467] width 337 height 75
click at [361, 475] on input "Pause on each page to point and repeat rhyming words" at bounding box center [363, 467] width 15 height 15
radio input "true"
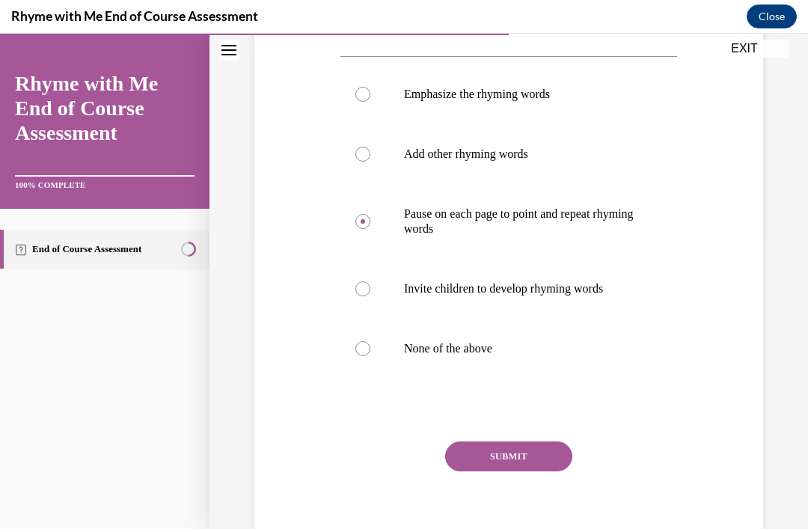
scroll to position [294, 0]
click at [528, 462] on button "SUBMIT" at bounding box center [508, 457] width 127 height 30
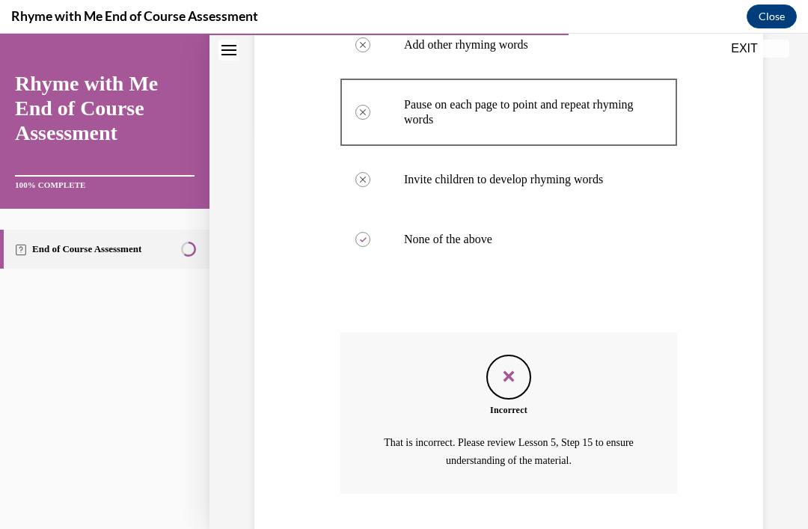
scroll to position [432, 0]
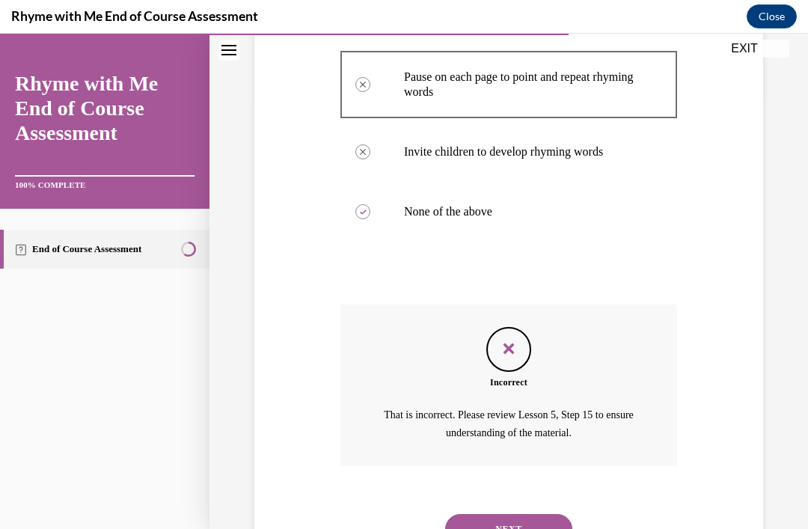
click at [529, 514] on button "NEXT" at bounding box center [508, 529] width 127 height 30
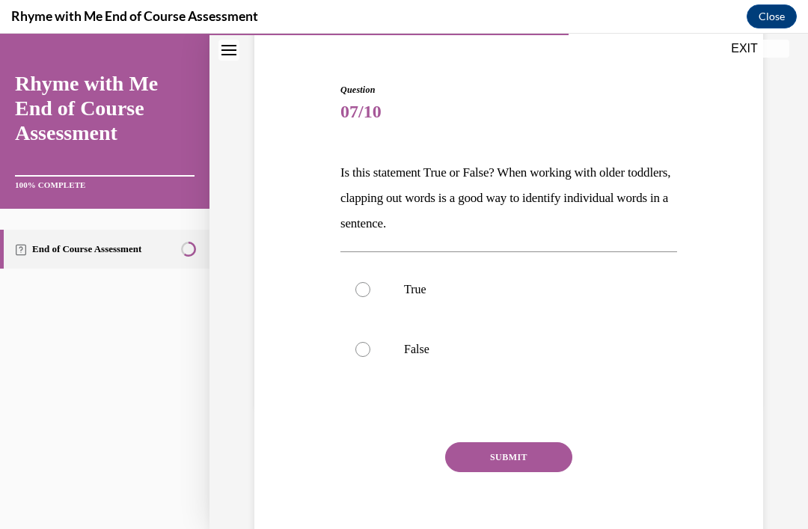
scroll to position [1218, 0]
click at [722, 528] on div "Question 07/10 Is this statement True or False? When working with older toddler…" at bounding box center [509, 274] width 599 height 639
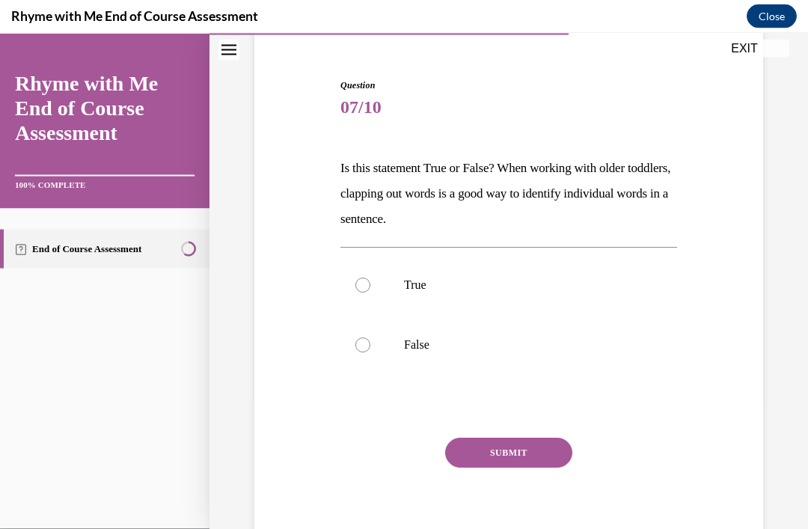
scroll to position [125, 0]
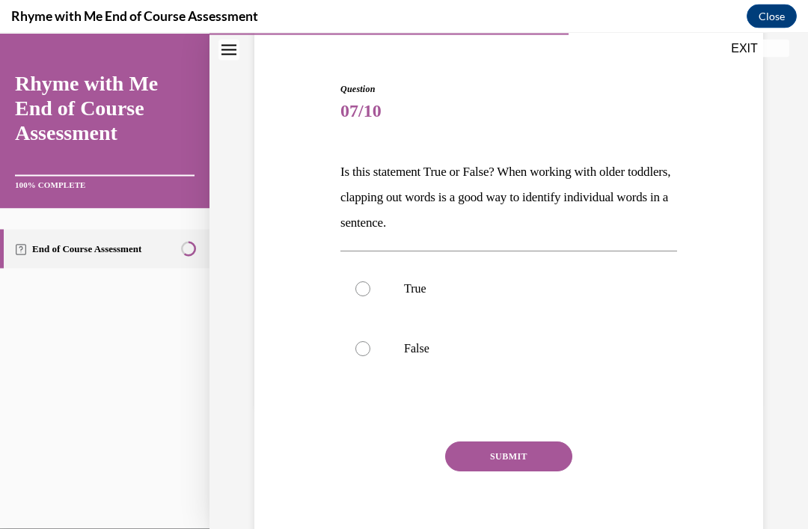
click at [371, 289] on label "True" at bounding box center [509, 289] width 337 height 60
click at [371, 289] on input "True" at bounding box center [363, 288] width 15 height 15
radio input "true"
click at [516, 454] on button "SUBMIT" at bounding box center [508, 457] width 127 height 30
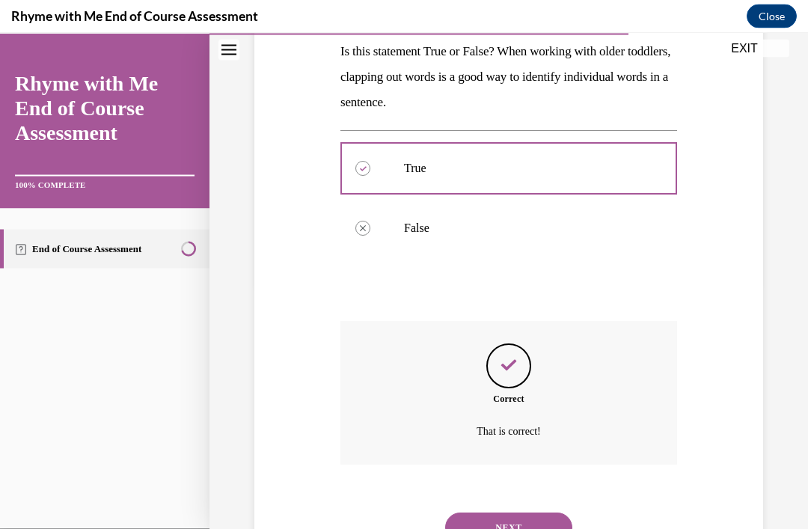
scroll to position [246, 0]
click at [493, 519] on button "NEXT" at bounding box center [508, 528] width 127 height 30
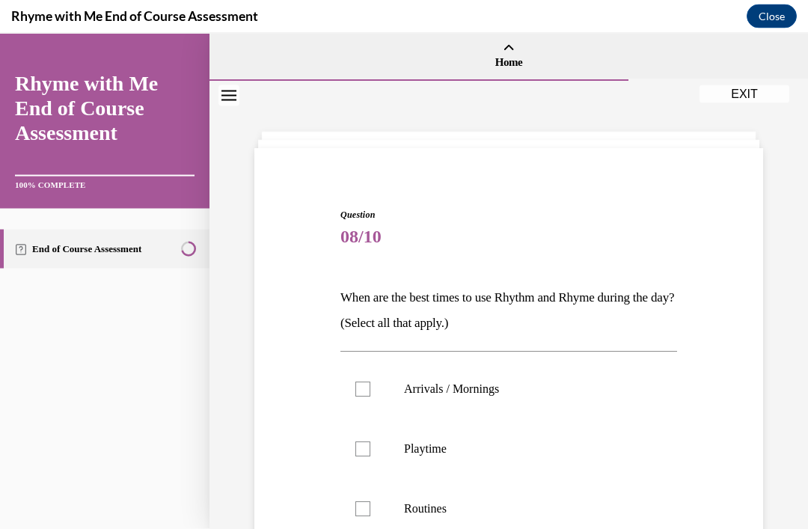
click at [377, 509] on label "Routines" at bounding box center [509, 508] width 337 height 60
click at [371, 509] on input "Routines" at bounding box center [363, 508] width 15 height 15
checkbox input "true"
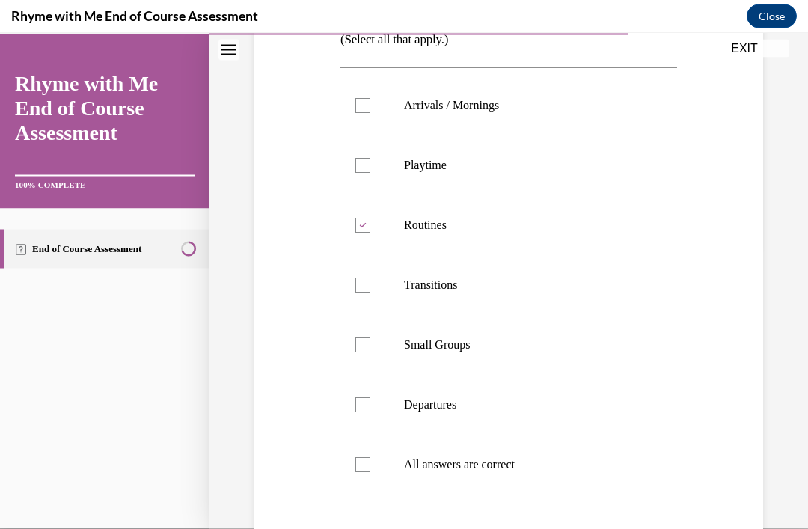
scroll to position [286, 0]
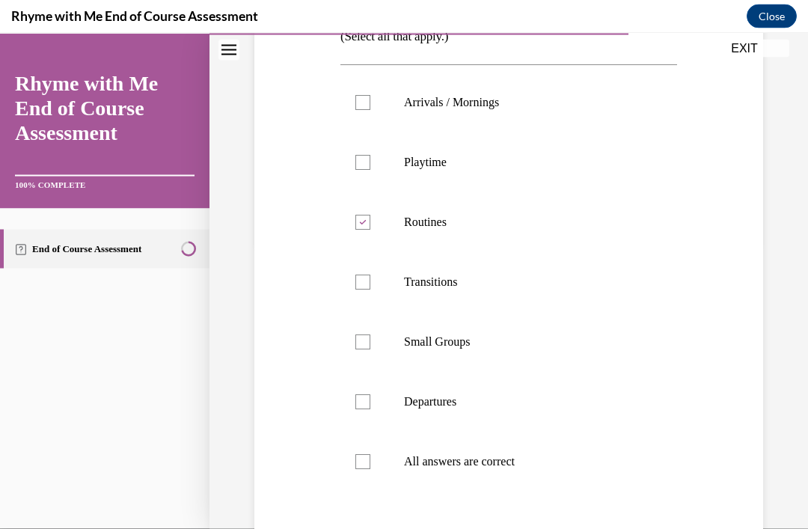
click at [369, 103] on div at bounding box center [363, 102] width 15 height 15
click at [369, 103] on input "Arrivals / Mornings" at bounding box center [363, 102] width 15 height 15
checkbox input "true"
click at [374, 284] on label "Transitions" at bounding box center [509, 282] width 337 height 60
click at [371, 284] on input "Transitions" at bounding box center [363, 282] width 15 height 15
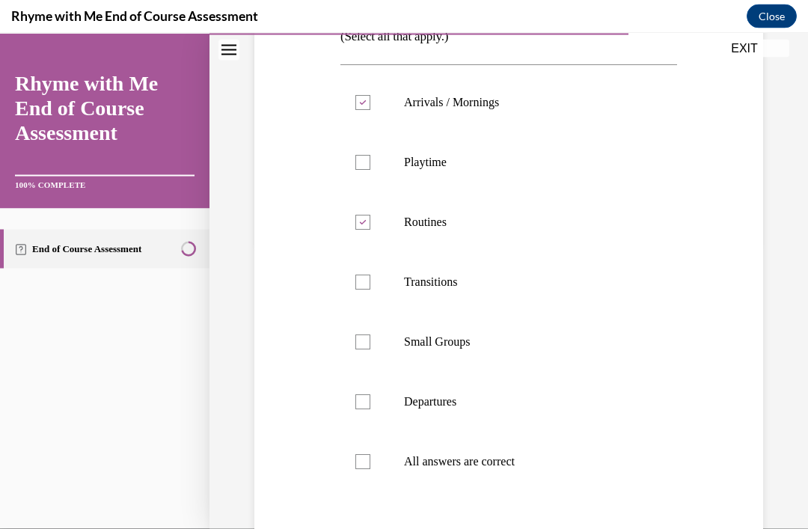
checkbox input "true"
click at [371, 410] on label "Departures" at bounding box center [509, 402] width 337 height 60
click at [371, 409] on input "Departures" at bounding box center [363, 401] width 15 height 15
checkbox input "true"
click at [371, 347] on label "Small Groups" at bounding box center [509, 342] width 337 height 60
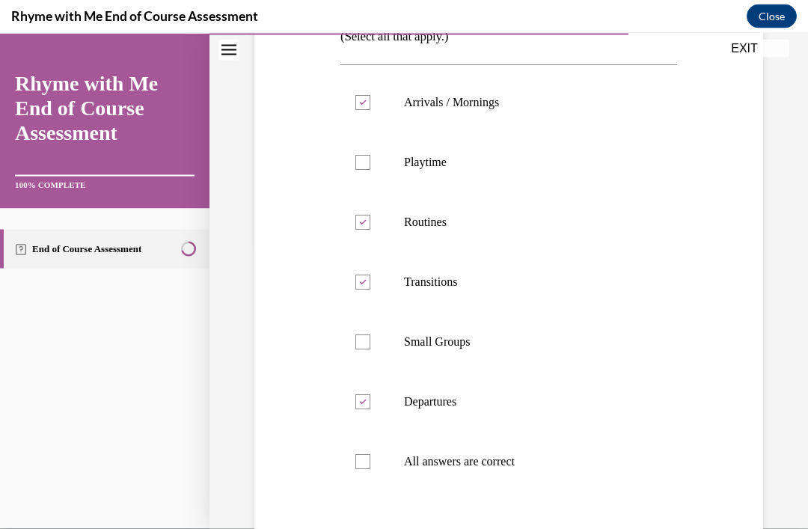
click at [371, 347] on input "Small Groups" at bounding box center [363, 342] width 15 height 15
checkbox input "true"
click at [364, 168] on div at bounding box center [363, 162] width 15 height 15
click at [364, 168] on input "Playtime" at bounding box center [363, 162] width 15 height 15
checkbox input "true"
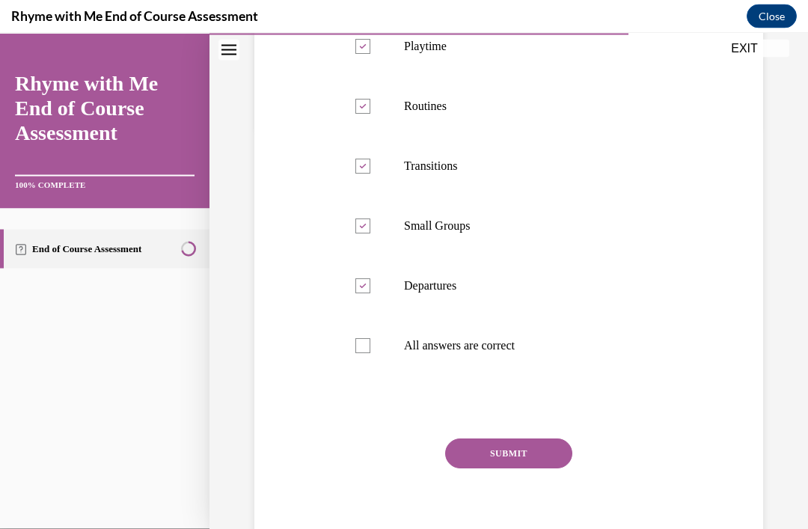
scroll to position [399, 0]
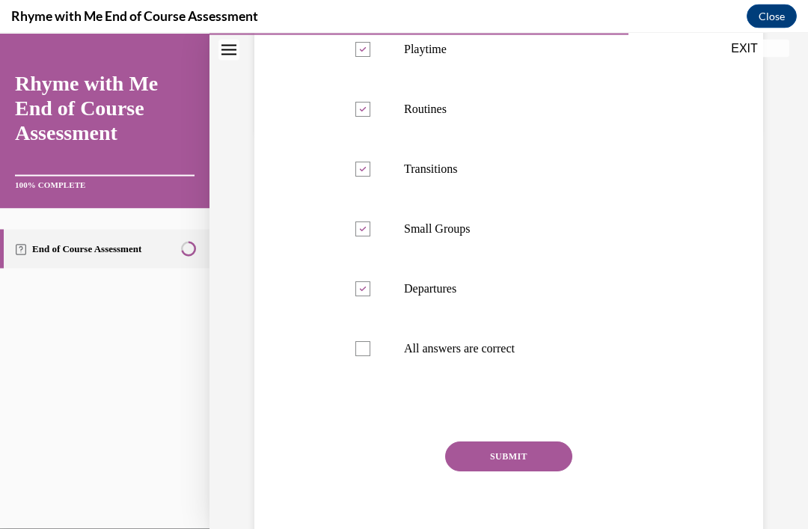
click at [533, 463] on button "SUBMIT" at bounding box center [508, 457] width 127 height 30
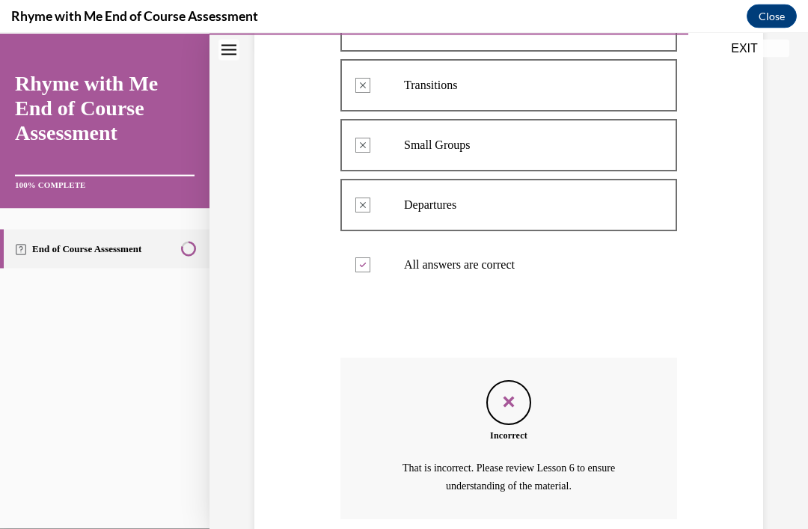
scroll to position [537, 0]
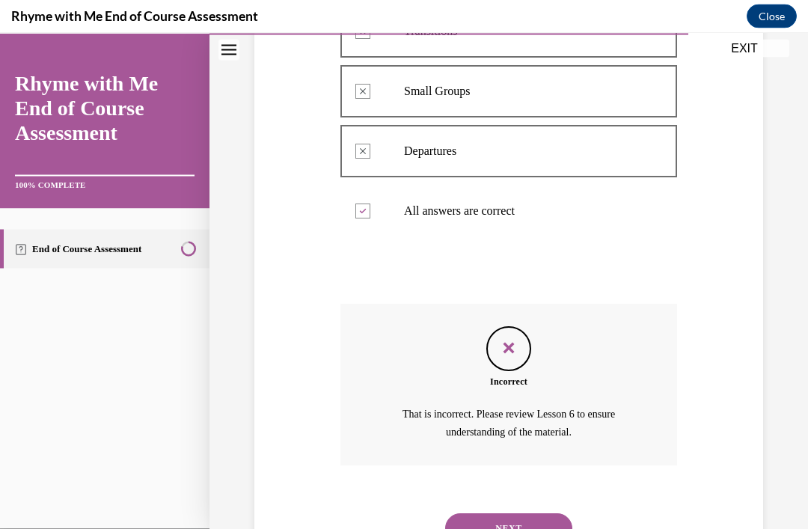
click at [549, 513] on button "NEXT" at bounding box center [508, 528] width 127 height 30
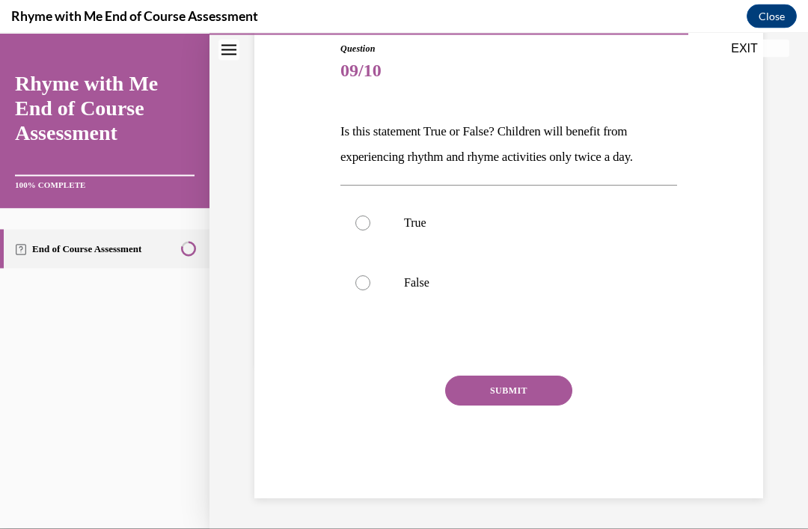
scroll to position [100, 0]
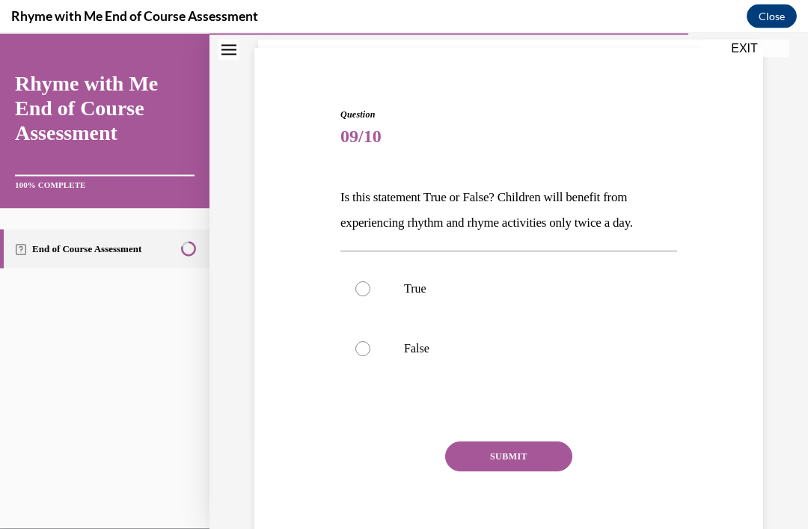
click at [374, 362] on label "False" at bounding box center [509, 349] width 337 height 60
click at [371, 356] on input "False" at bounding box center [363, 348] width 15 height 15
radio input "true"
click at [523, 471] on button "SUBMIT" at bounding box center [508, 457] width 127 height 30
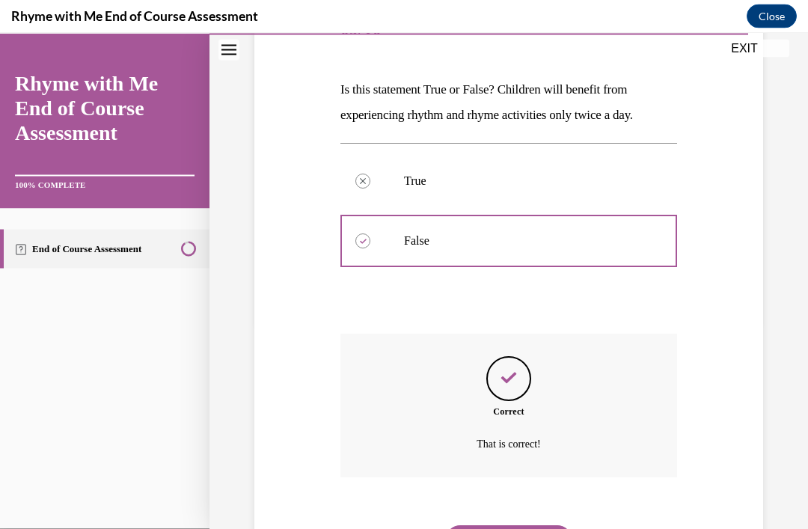
scroll to position [220, 0]
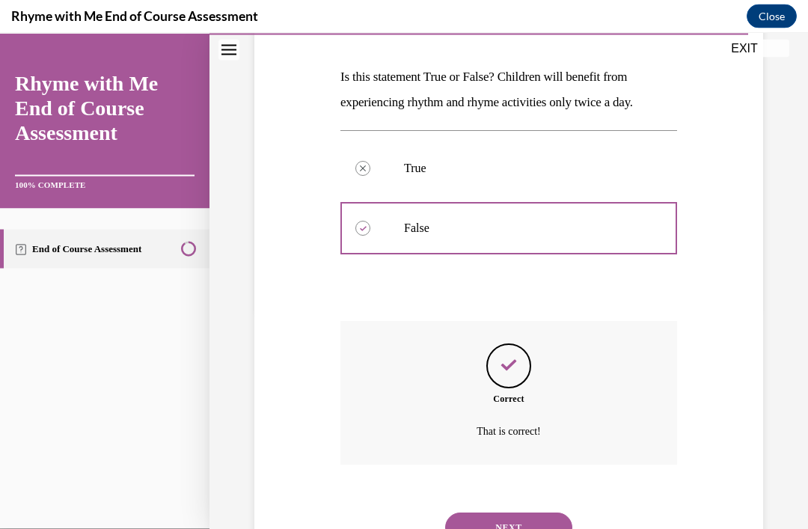
click at [519, 520] on button "NEXT" at bounding box center [508, 528] width 127 height 30
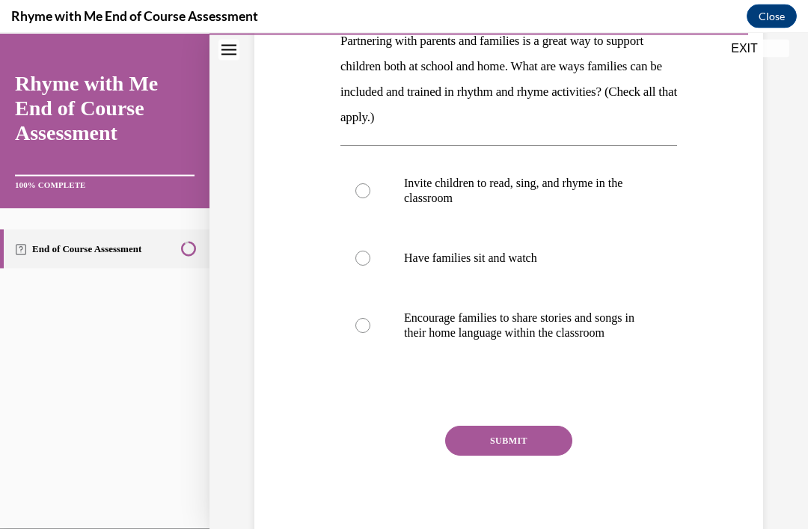
scroll to position [255, 0]
click at [365, 331] on div at bounding box center [363, 326] width 15 height 15
click at [365, 331] on input "Encourage families to share stories and songs in their home language within the…" at bounding box center [363, 326] width 15 height 15
radio input "true"
click at [543, 472] on div "SUBMIT" at bounding box center [509, 464] width 337 height 75
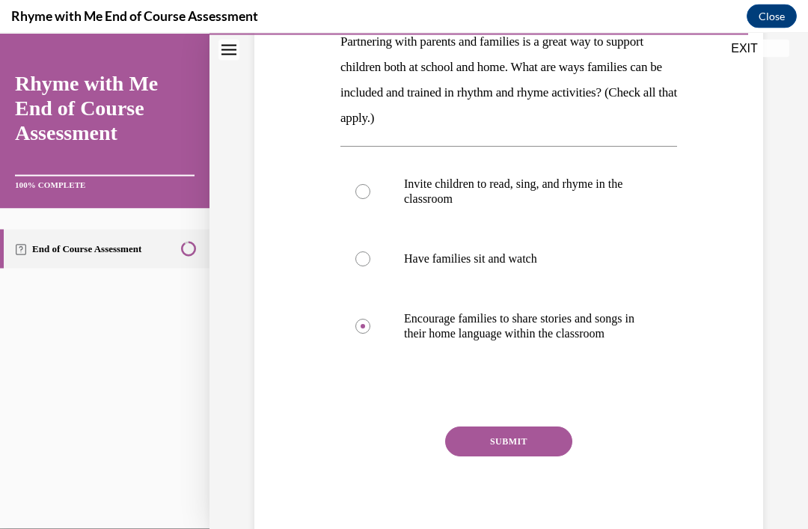
click at [528, 457] on button "SUBMIT" at bounding box center [508, 442] width 127 height 30
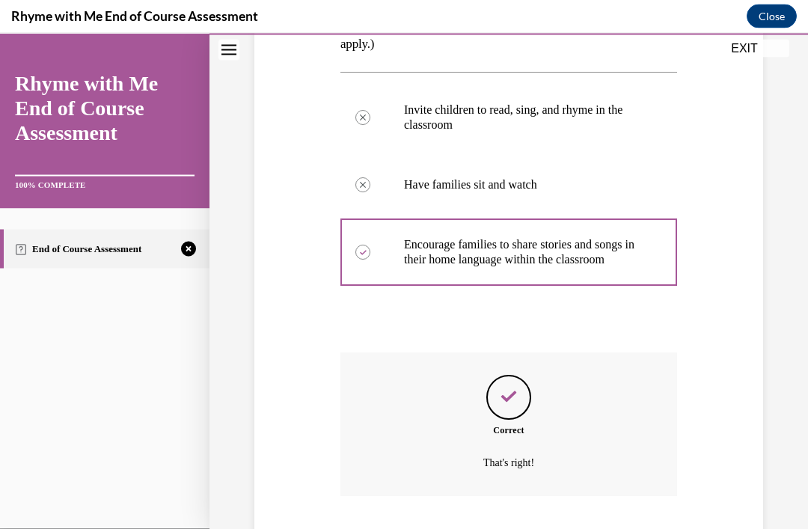
scroll to position [376, 0]
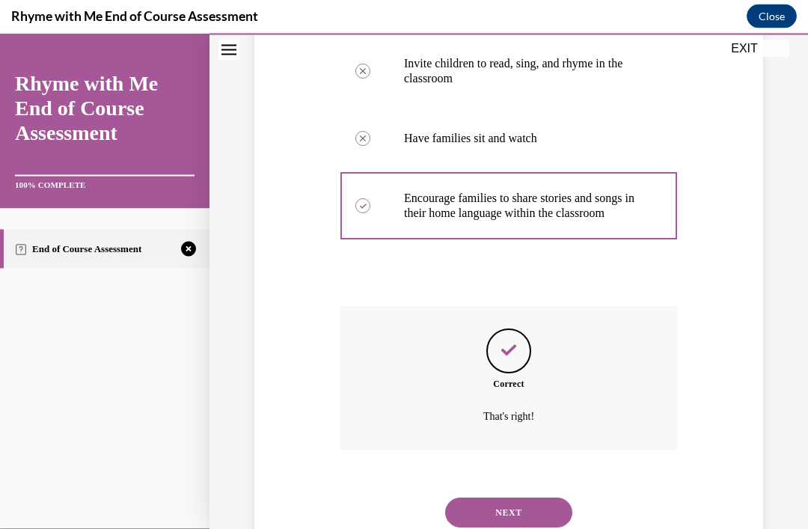
click at [546, 510] on button "NEXT" at bounding box center [508, 513] width 127 height 30
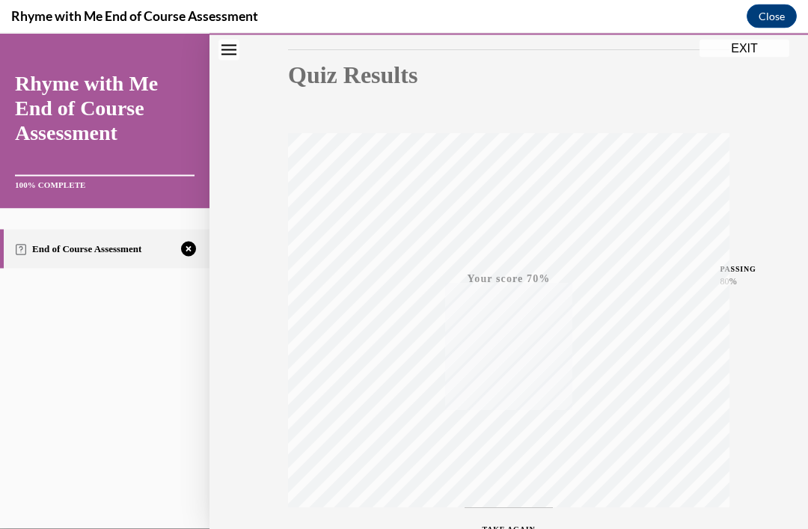
scroll to position [224, 0]
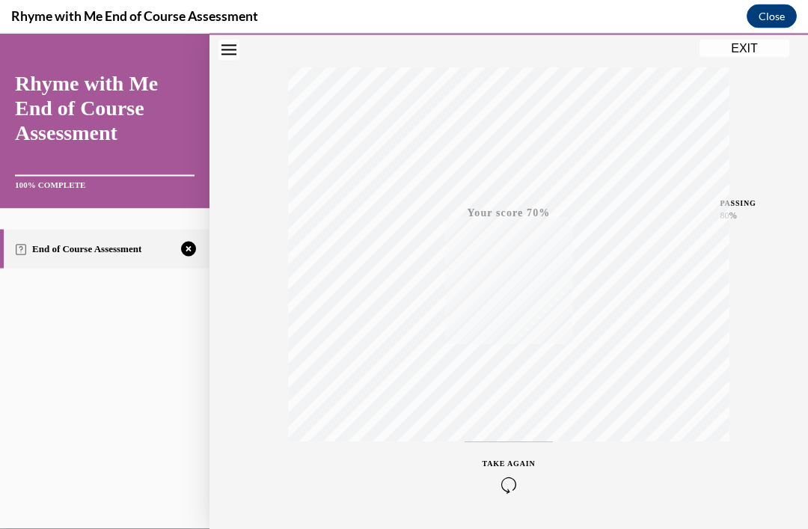
click at [514, 499] on button "TAKE AGAIN" at bounding box center [509, 475] width 89 height 67
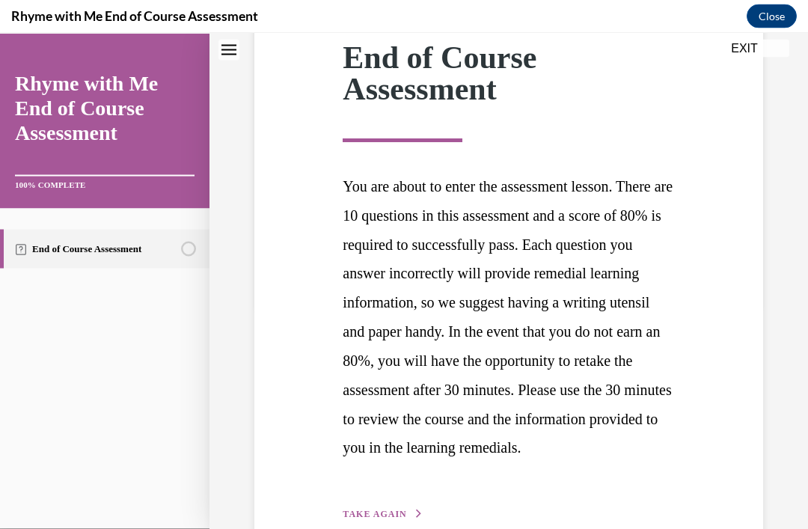
click at [388, 521] on button "TAKE AGAIN" at bounding box center [383, 514] width 80 height 13
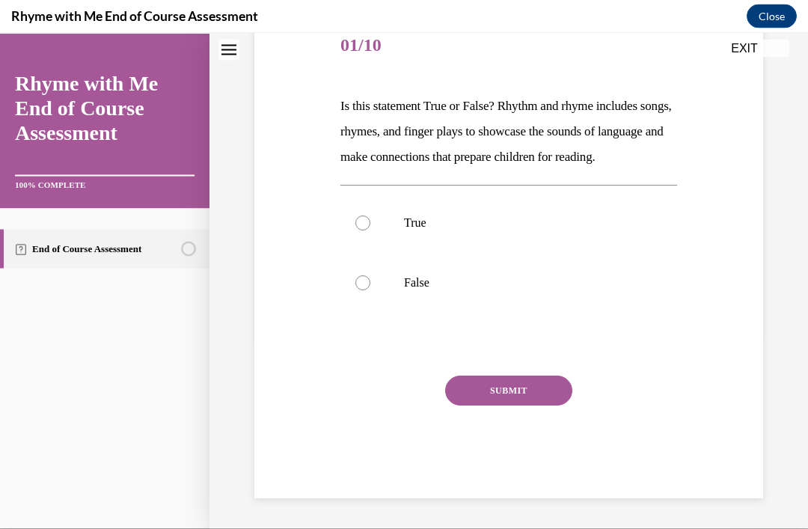
scroll to position [150, 0]
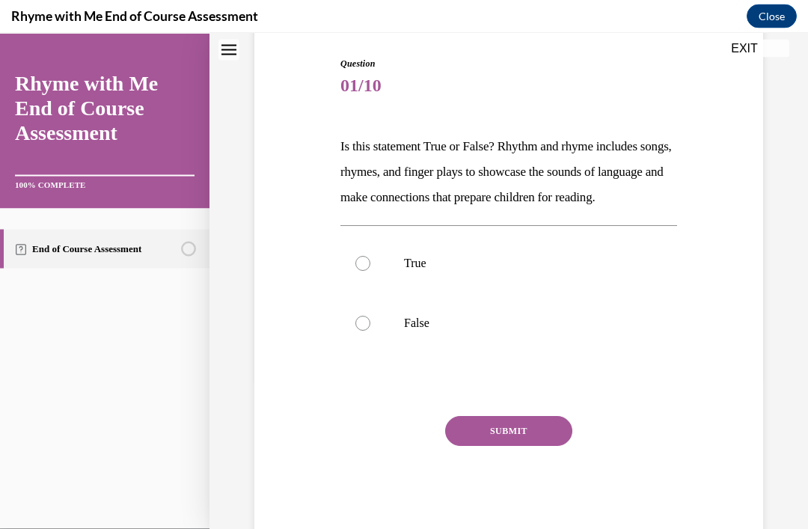
click at [357, 271] on div at bounding box center [363, 263] width 15 height 15
click at [357, 271] on input "True" at bounding box center [363, 263] width 15 height 15
radio input "true"
click at [488, 446] on button "SUBMIT" at bounding box center [508, 431] width 127 height 30
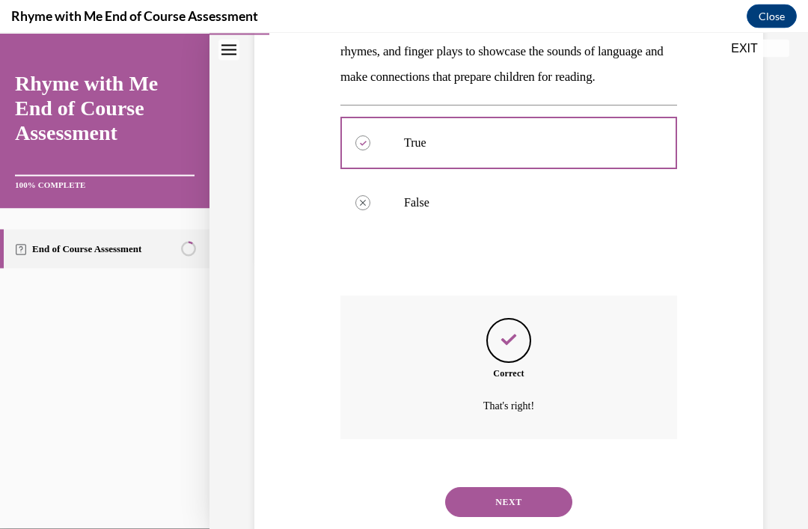
click at [533, 511] on button "NEXT" at bounding box center [508, 502] width 127 height 30
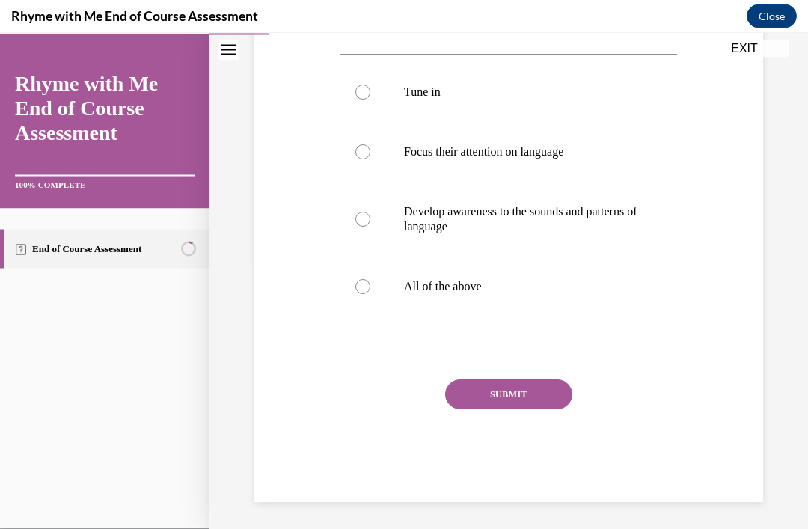
scroll to position [167, 0]
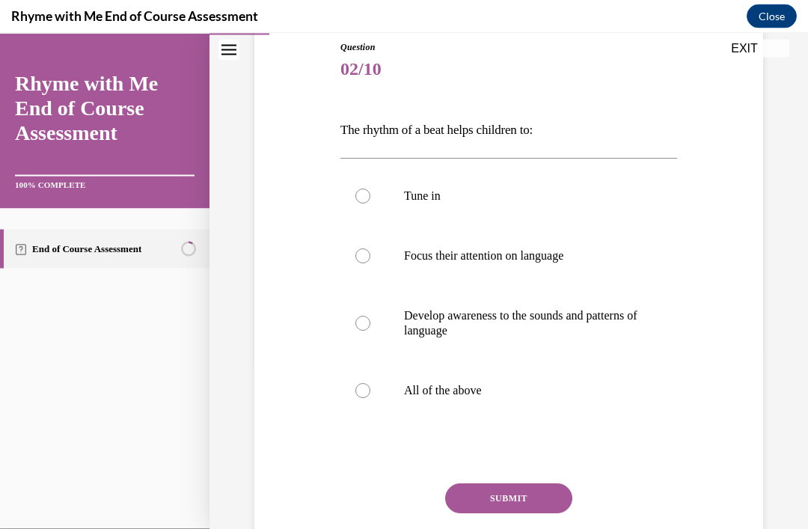
click at [354, 414] on label "All of the above" at bounding box center [509, 391] width 337 height 60
click at [356, 398] on input "All of the above" at bounding box center [363, 390] width 15 height 15
radio input "true"
click at [534, 513] on div "SUBMIT" at bounding box center [509, 521] width 337 height 75
click at [534, 499] on button "SUBMIT" at bounding box center [508, 499] width 127 height 30
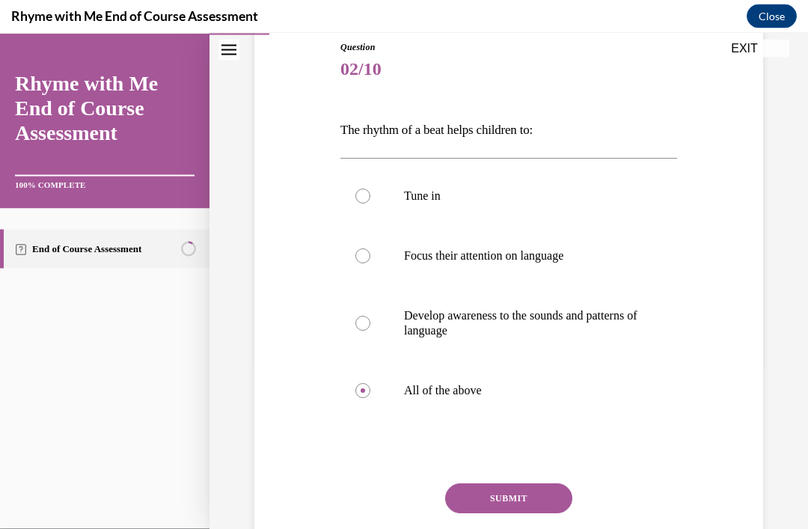
scroll to position [18, 0]
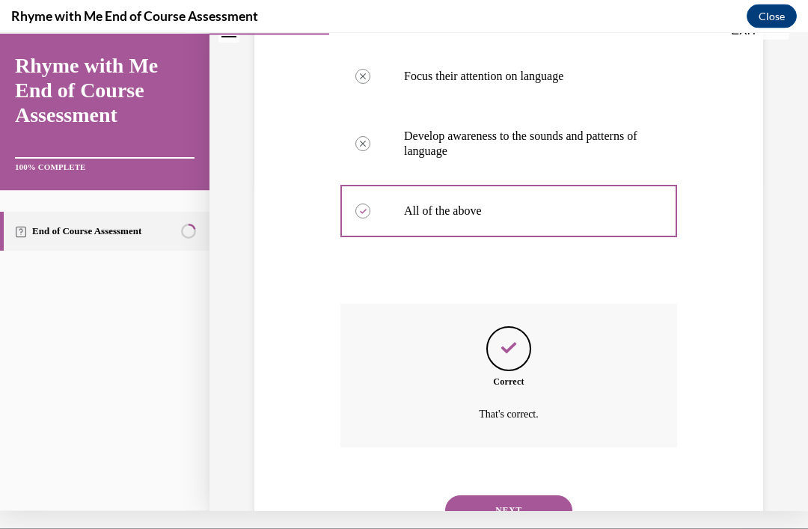
click at [517, 495] on button "NEXT" at bounding box center [508, 510] width 127 height 30
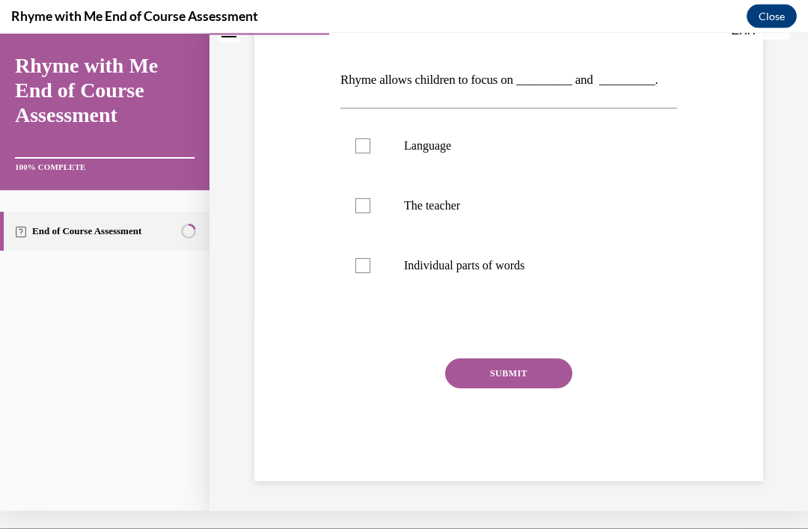
scroll to position [134, 0]
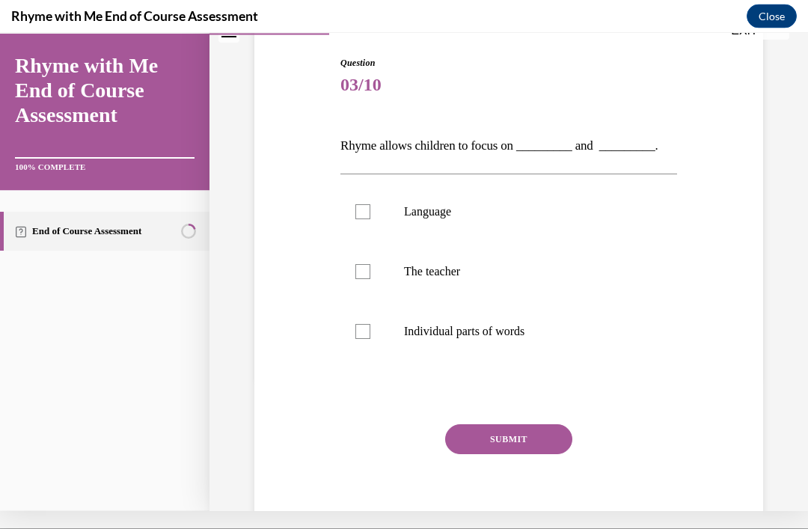
click at [381, 337] on label "Individual parts of words" at bounding box center [509, 331] width 337 height 60
click at [371, 337] on input "Individual parts of words" at bounding box center [363, 330] width 15 height 15
checkbox input "true"
click at [370, 213] on div at bounding box center [363, 211] width 15 height 15
click at [370, 213] on input "Language" at bounding box center [363, 211] width 15 height 15
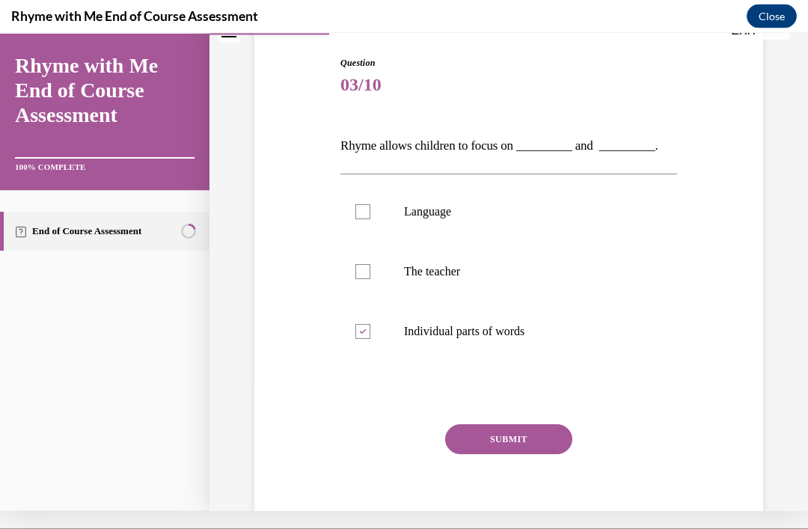
checkbox input "true"
click at [497, 437] on button "SUBMIT" at bounding box center [508, 439] width 127 height 30
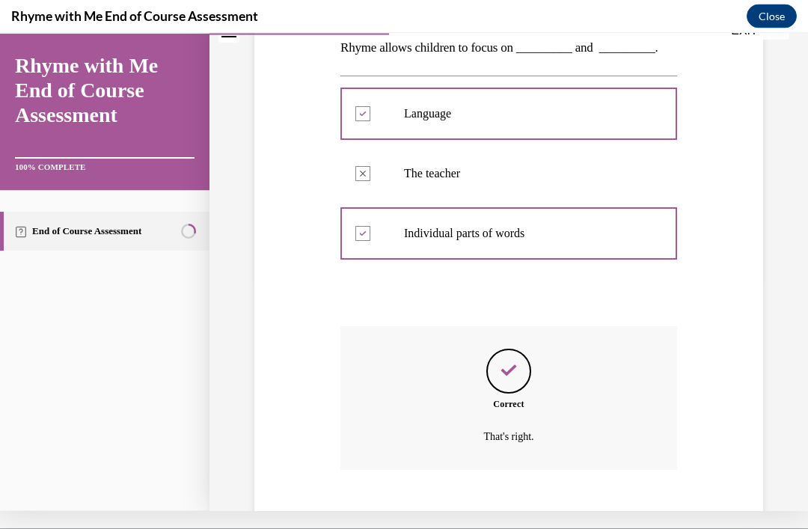
scroll to position [255, 0]
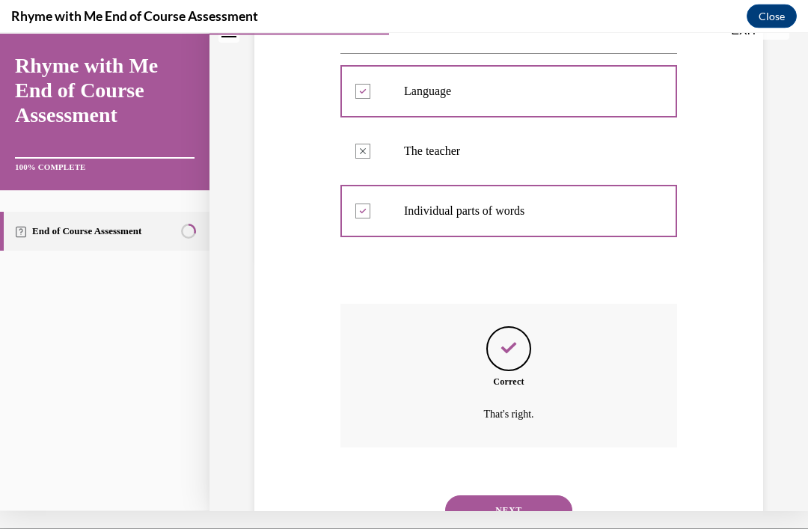
click at [535, 495] on button "NEXT" at bounding box center [508, 510] width 127 height 30
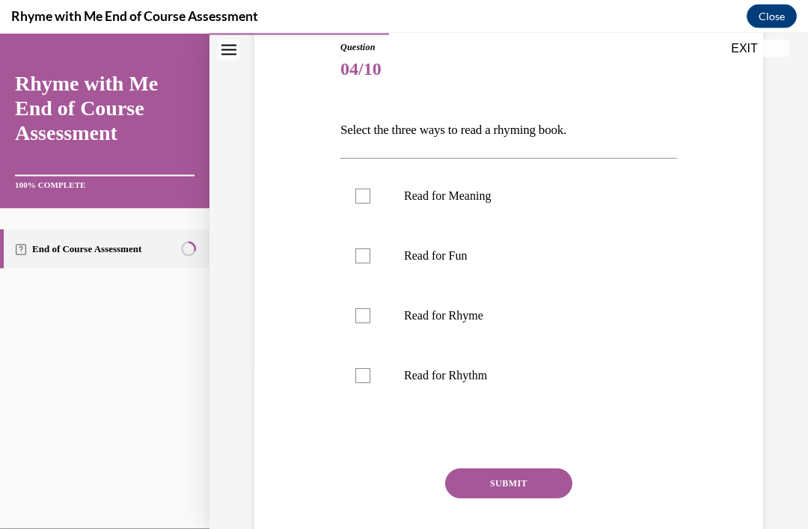
click at [383, 256] on label "Read for Fun" at bounding box center [509, 256] width 337 height 60
click at [371, 256] on input "Read for Fun" at bounding box center [363, 256] width 15 height 15
checkbox input "true"
click at [378, 331] on label "Read for Rhyme" at bounding box center [509, 316] width 337 height 60
click at [371, 323] on input "Read for Rhyme" at bounding box center [363, 315] width 15 height 15
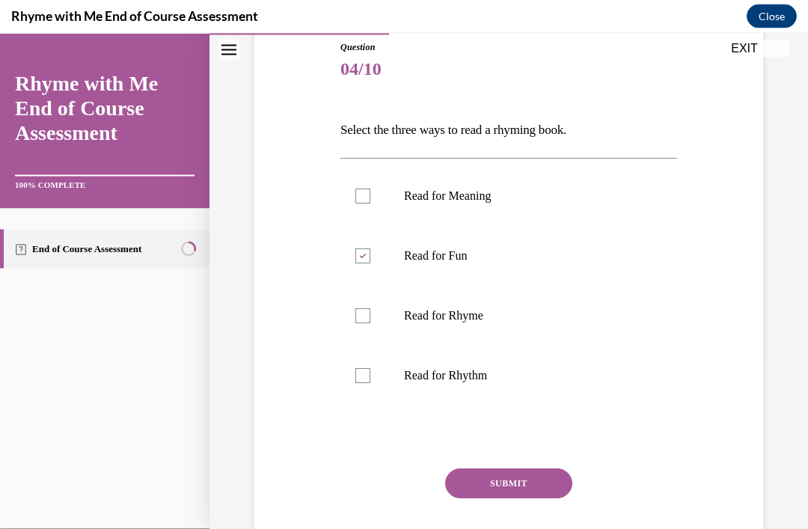
checkbox input "true"
click at [380, 383] on label "Read for Rhythm" at bounding box center [509, 376] width 337 height 60
click at [371, 383] on input "Read for Rhythm" at bounding box center [363, 375] width 15 height 15
checkbox input "true"
click at [522, 493] on button "SUBMIT" at bounding box center [508, 484] width 127 height 30
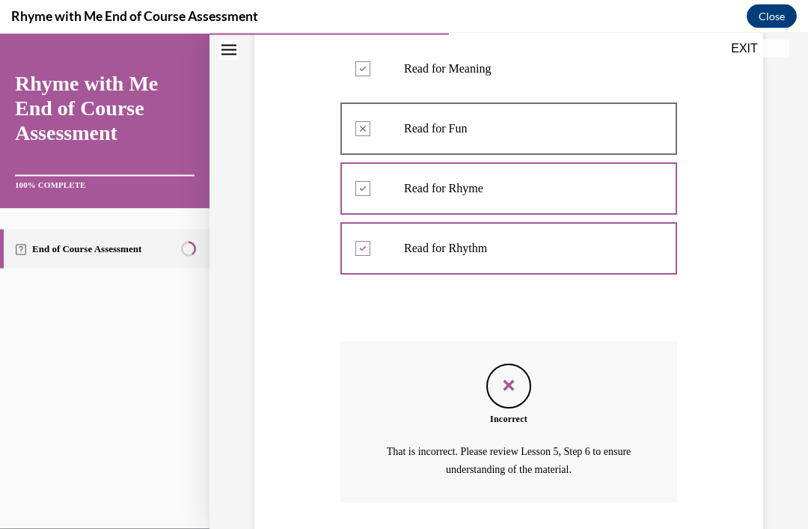
scroll to position [332, 0]
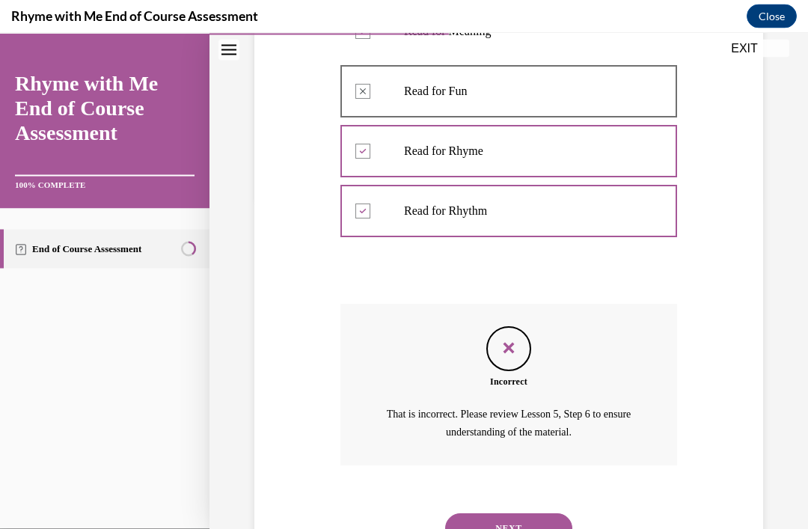
click at [528, 513] on button "NEXT" at bounding box center [508, 528] width 127 height 30
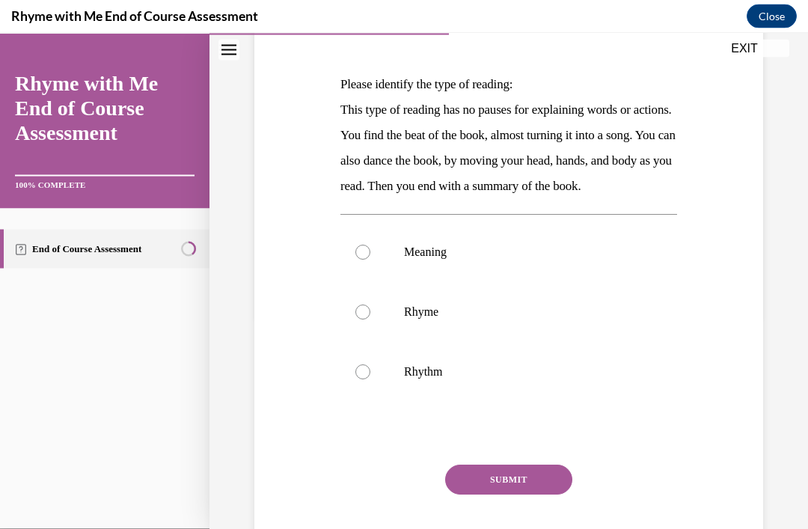
scroll to position [229, 0]
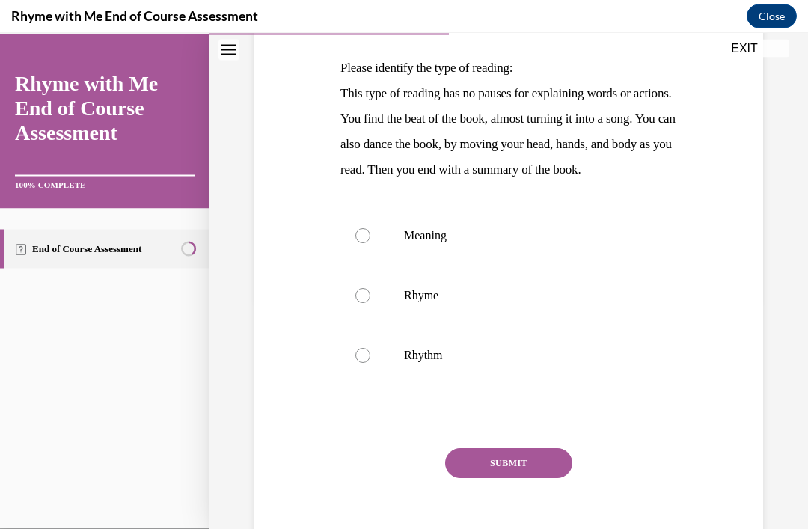
click at [375, 324] on label "Rhyme" at bounding box center [509, 296] width 337 height 60
click at [371, 303] on input "Rhyme" at bounding box center [363, 295] width 15 height 15
radio input "true"
click at [544, 478] on button "SUBMIT" at bounding box center [508, 463] width 127 height 30
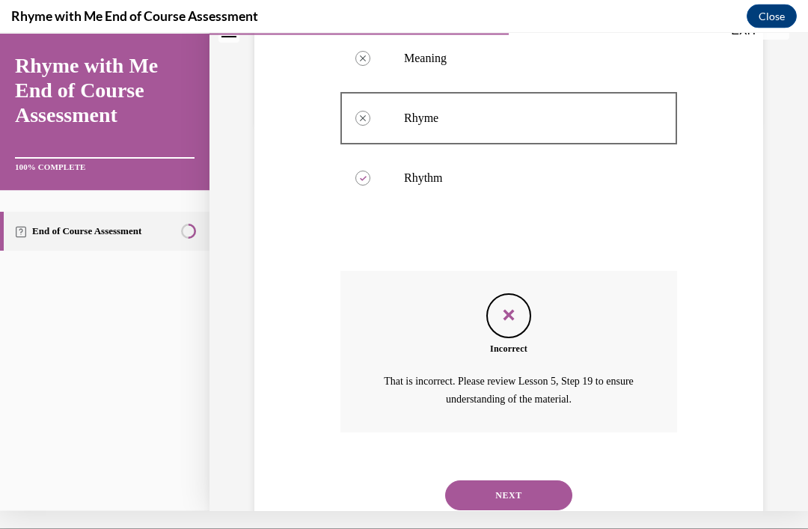
scroll to position [399, 0]
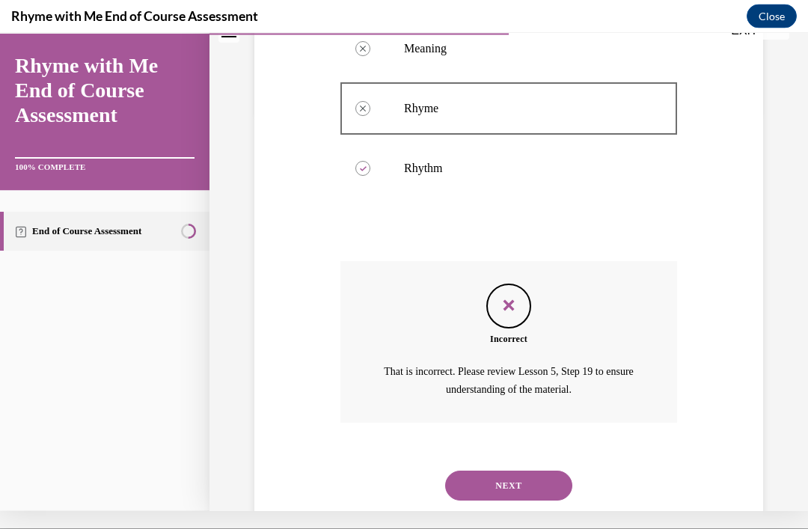
click at [553, 496] on button "NEXT" at bounding box center [508, 485] width 127 height 30
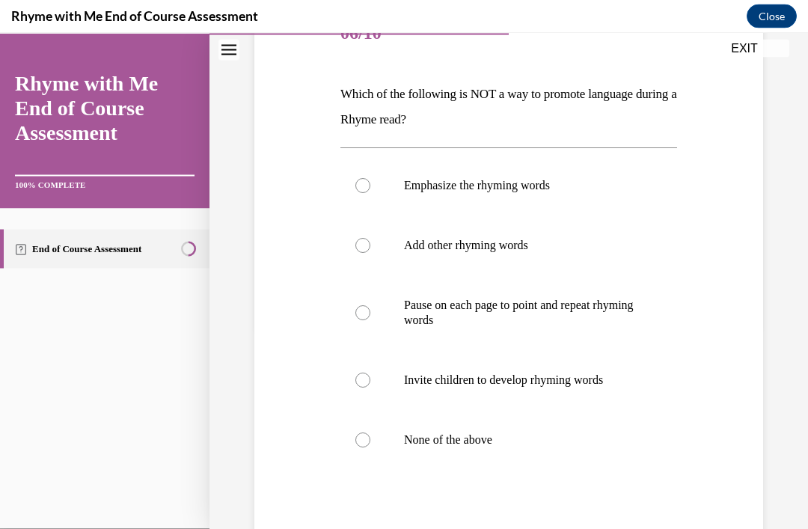
scroll to position [203, 0]
click at [360, 311] on div at bounding box center [363, 312] width 15 height 15
click at [360, 311] on input "Pause on each page to point and repeat rhyming words" at bounding box center [363, 312] width 15 height 15
radio input "true"
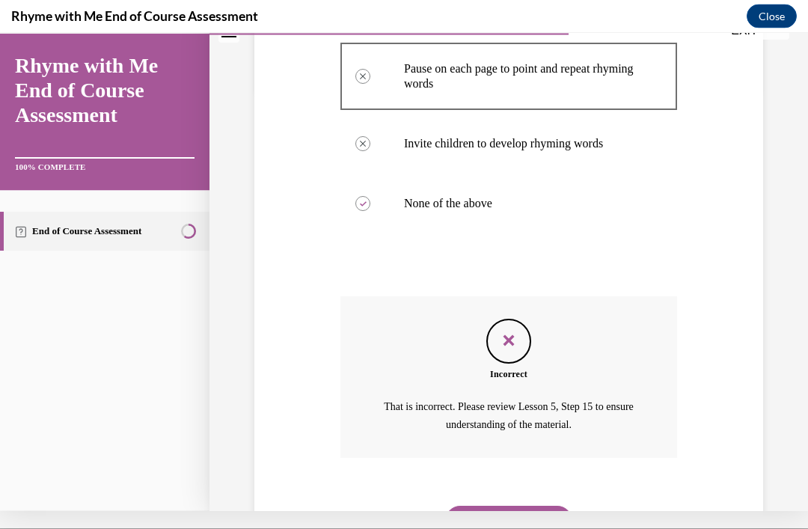
scroll to position [432, 0]
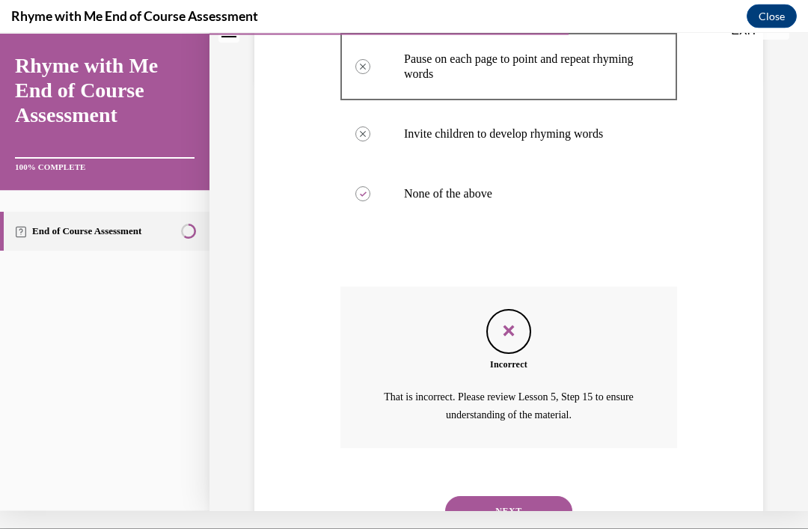
click at [528, 505] on button "NEXT" at bounding box center [508, 511] width 127 height 30
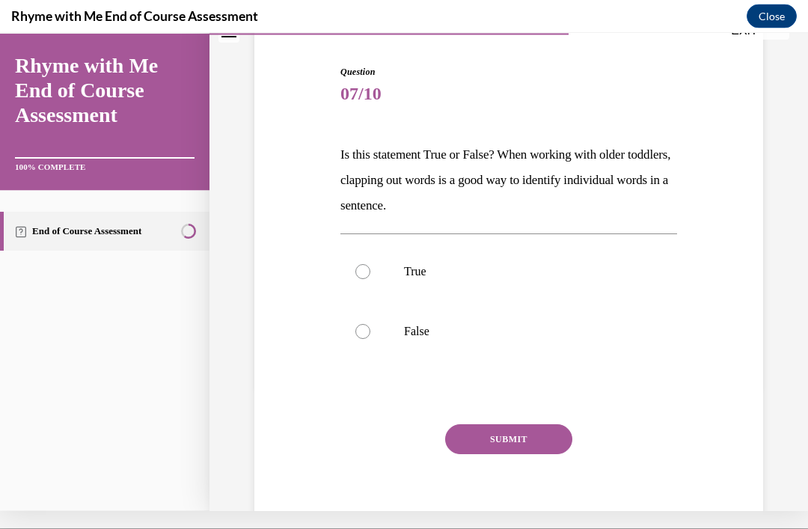
scroll to position [125, 0]
click at [380, 277] on label "True" at bounding box center [509, 271] width 337 height 60
click at [371, 277] on input "True" at bounding box center [363, 270] width 15 height 15
radio input "true"
click at [523, 450] on button "SUBMIT" at bounding box center [508, 439] width 127 height 30
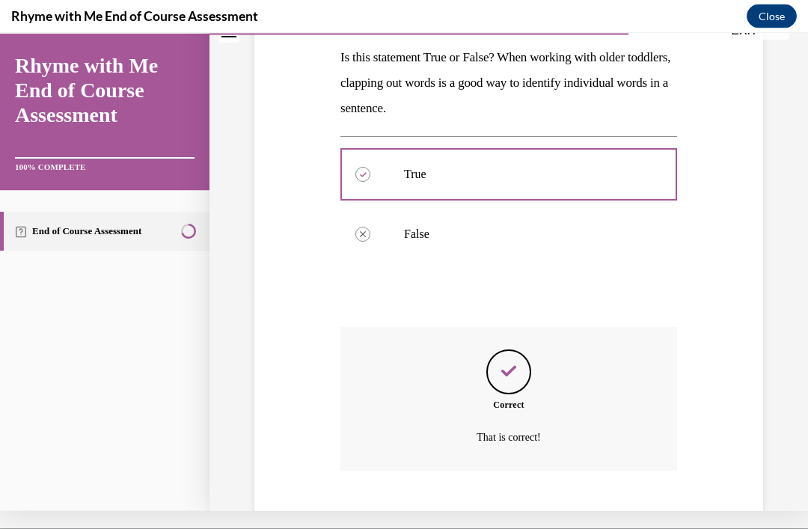
scroll to position [246, 0]
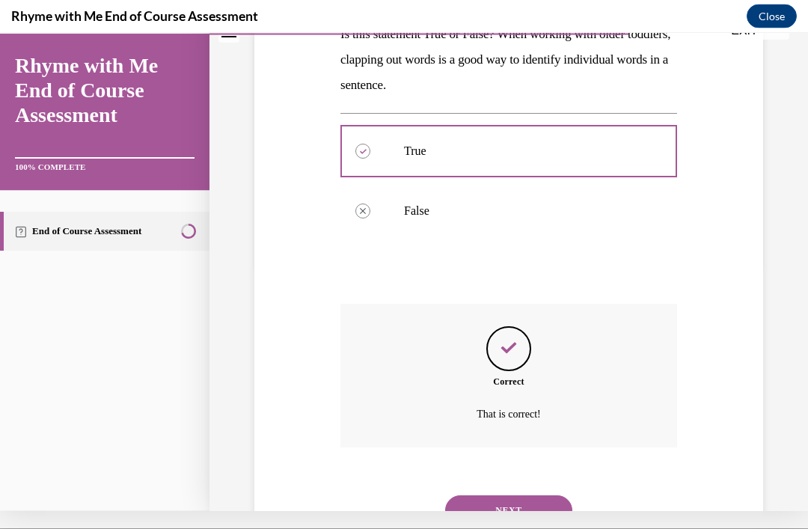
click at [529, 495] on button "NEXT" at bounding box center [508, 510] width 127 height 30
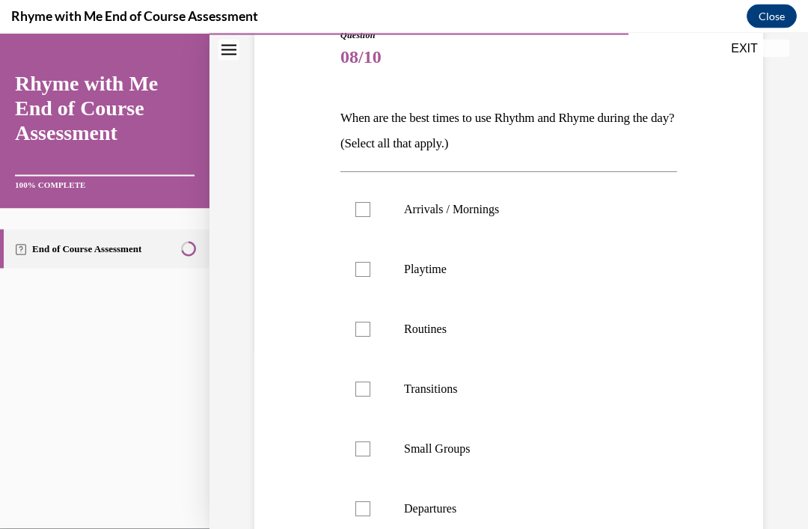
scroll to position [179, 0]
click at [374, 207] on label "Arrivals / Mornings" at bounding box center [509, 210] width 337 height 60
click at [371, 207] on input "Arrivals / Mornings" at bounding box center [363, 209] width 15 height 15
checkbox input "true"
click at [384, 393] on label "Transitions" at bounding box center [509, 389] width 337 height 60
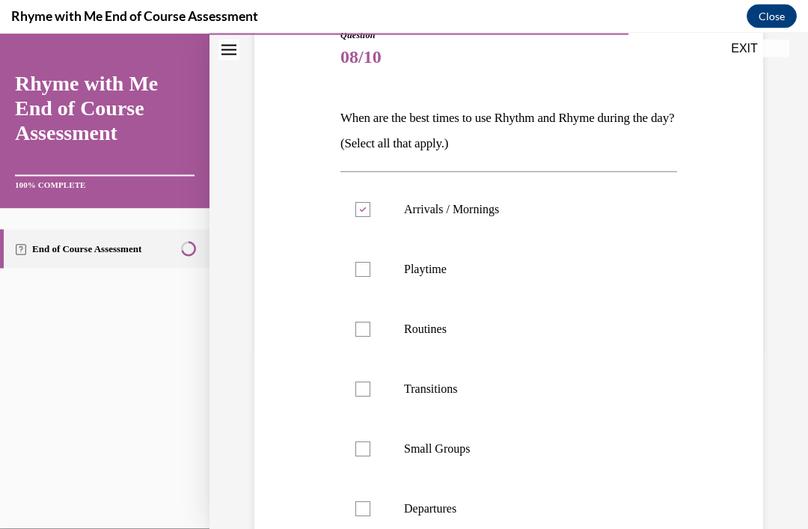
click at [371, 393] on input "Transitions" at bounding box center [363, 389] width 15 height 15
checkbox input "true"
click at [391, 452] on label "Small Groups" at bounding box center [509, 449] width 337 height 60
click at [371, 452] on input "Small Groups" at bounding box center [363, 449] width 15 height 15
checkbox input "true"
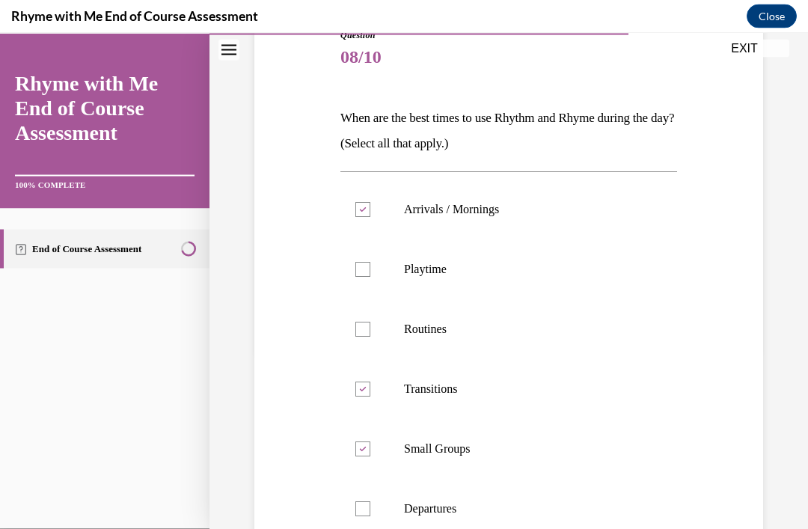
click at [381, 391] on label "Transitions" at bounding box center [509, 389] width 337 height 60
click at [371, 391] on input "Transitions" at bounding box center [363, 389] width 15 height 15
checkbox input "false"
click at [383, 451] on label "Small Groups" at bounding box center [509, 449] width 337 height 60
click at [371, 451] on input "Small Groups" at bounding box center [363, 449] width 15 height 15
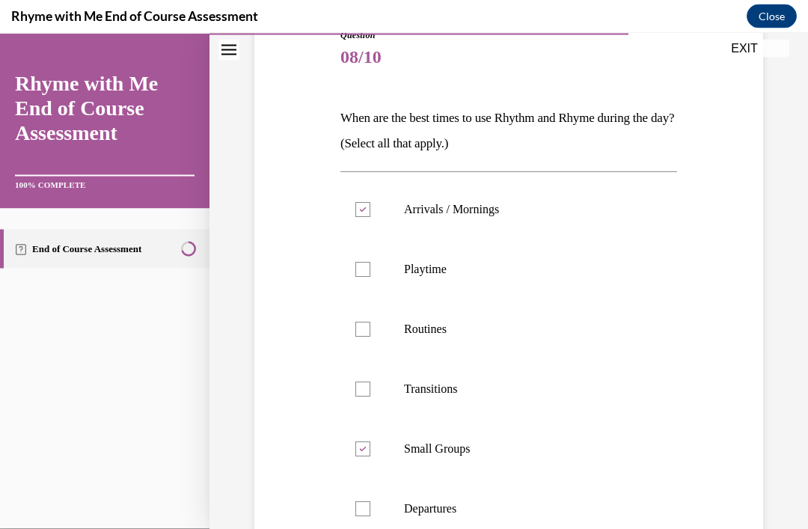
checkbox input "false"
click at [377, 503] on label "Departures" at bounding box center [509, 509] width 337 height 60
click at [371, 503] on input "Departures" at bounding box center [363, 509] width 15 height 15
checkbox input "true"
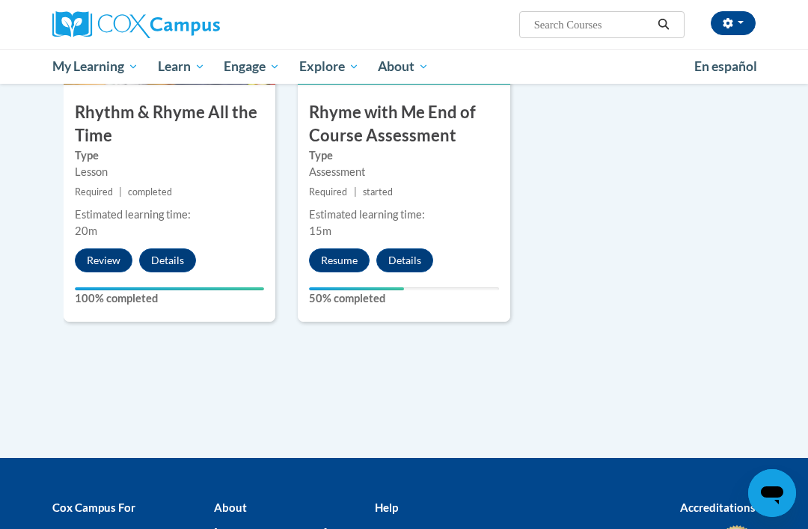
scroll to position [1302, 0]
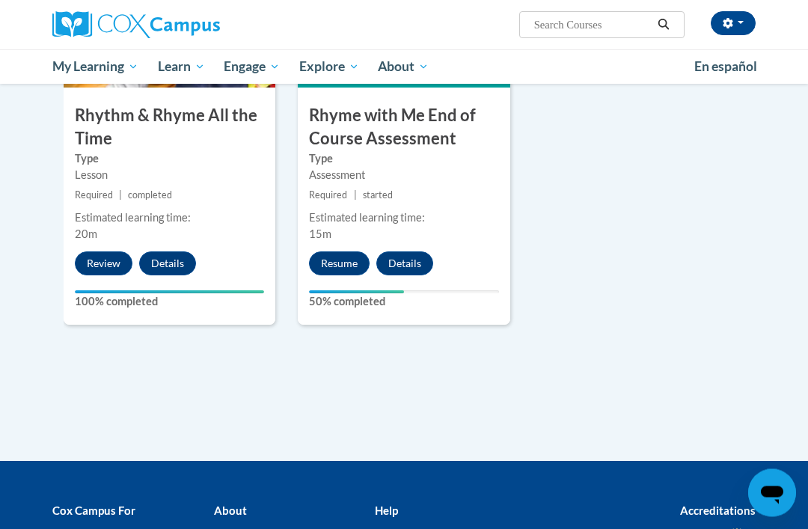
click at [359, 260] on button "Resume" at bounding box center [339, 264] width 61 height 24
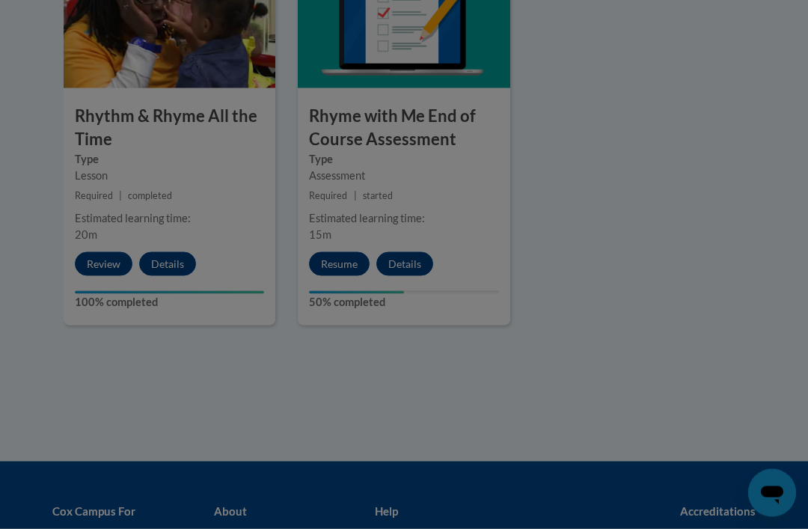
scroll to position [1302, 0]
click at [359, 260] on div at bounding box center [404, 264] width 808 height 529
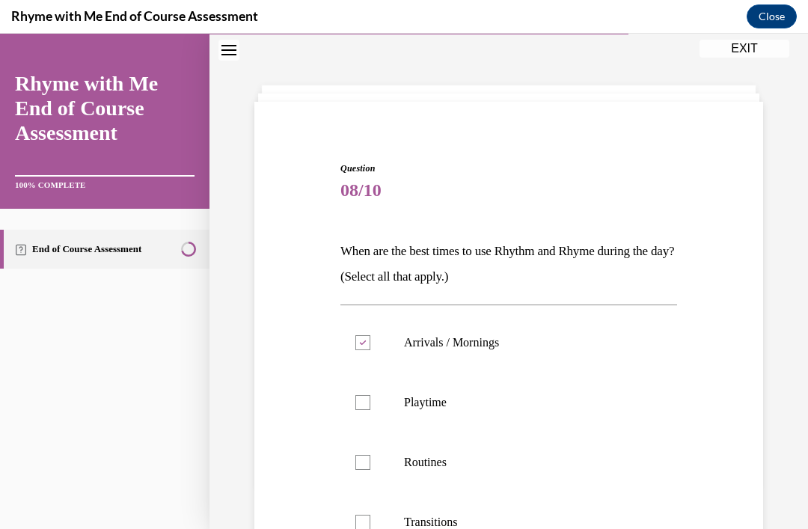
scroll to position [53, 0]
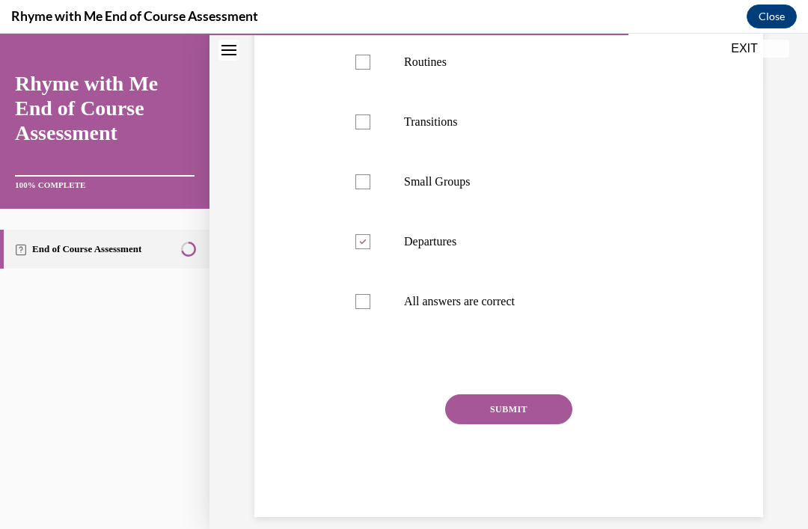
click at [522, 407] on button "SUBMIT" at bounding box center [508, 409] width 127 height 30
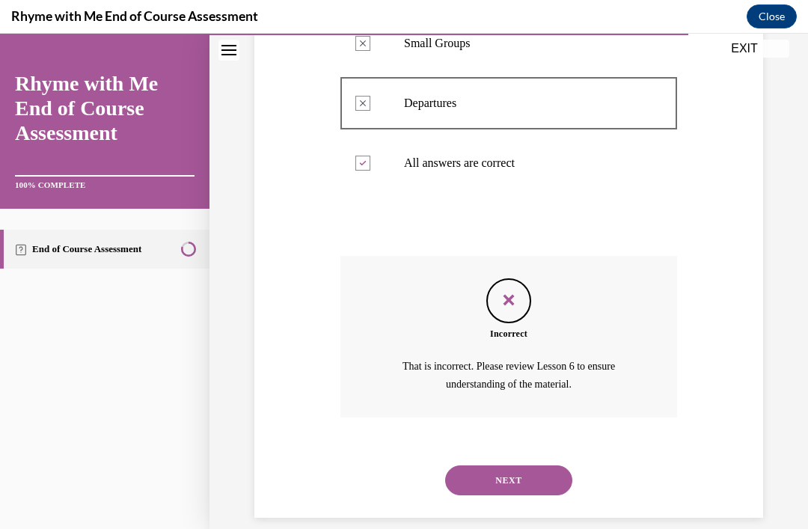
scroll to position [585, 0]
click at [532, 466] on button "NEXT" at bounding box center [508, 481] width 127 height 30
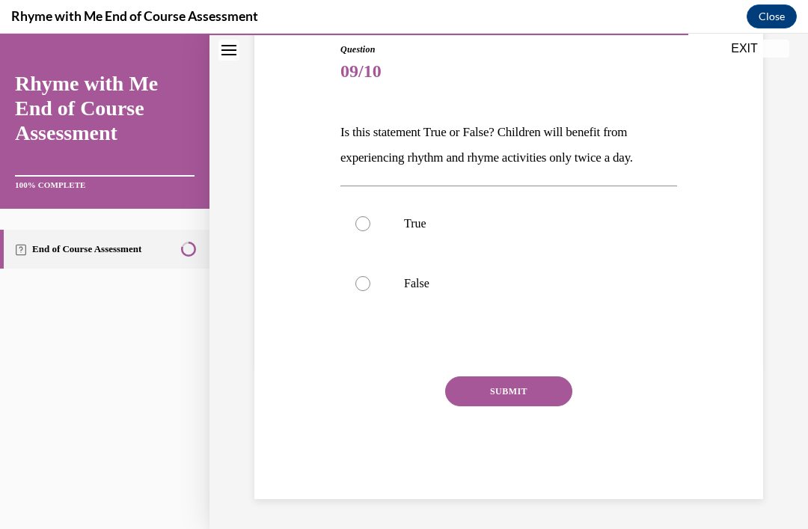
scroll to position [147, 0]
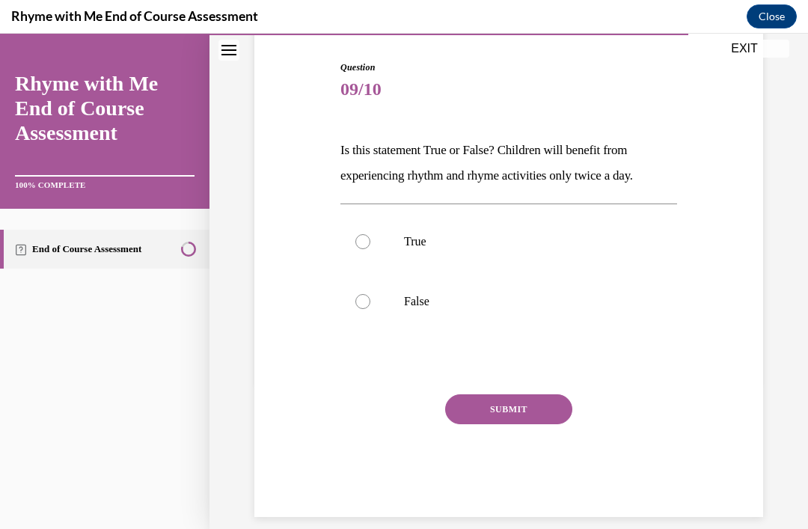
click at [377, 302] on label "False" at bounding box center [509, 302] width 337 height 60
click at [371, 302] on input "False" at bounding box center [363, 301] width 15 height 15
radio input "true"
click at [521, 418] on button "SUBMIT" at bounding box center [508, 409] width 127 height 30
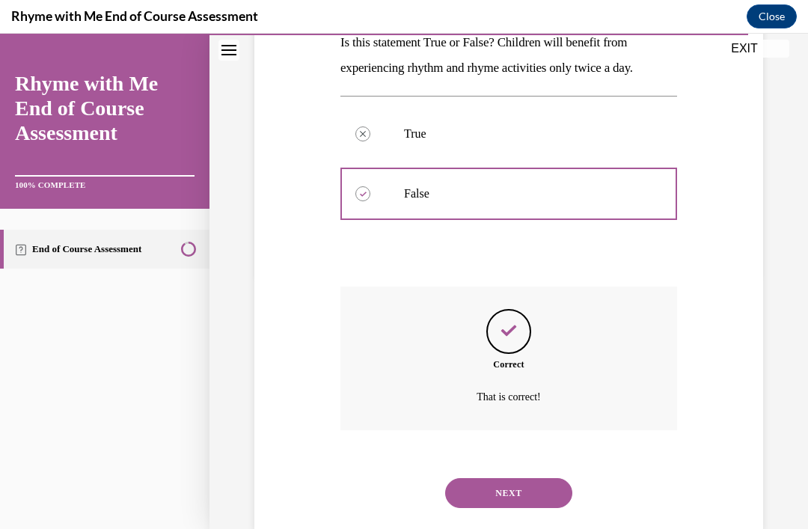
scroll to position [268, 0]
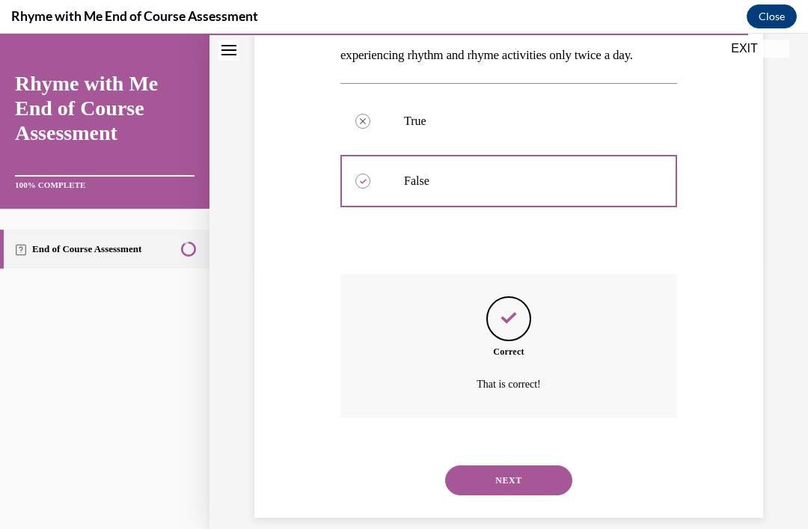
click at [522, 476] on button "NEXT" at bounding box center [508, 481] width 127 height 30
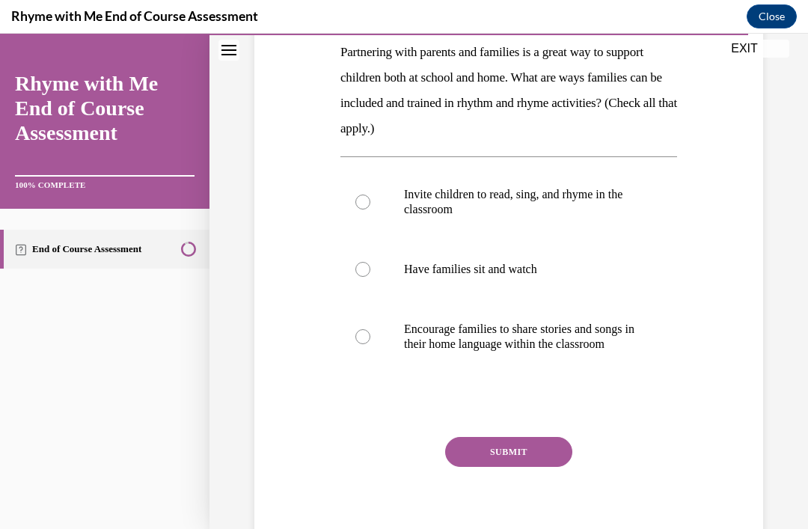
scroll to position [249, 0]
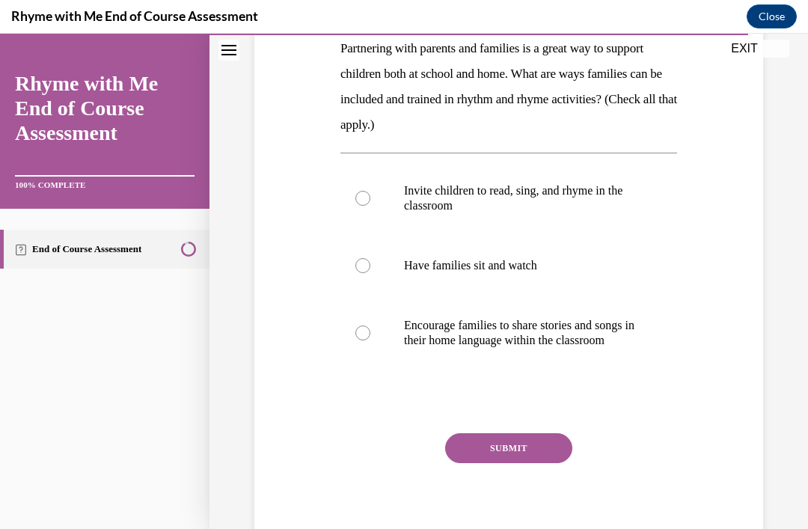
click at [382, 353] on label "Encourage families to share stories and songs in their home language within the…" at bounding box center [509, 333] width 337 height 75
click at [371, 341] on input "Encourage families to share stories and songs in their home language within the…" at bounding box center [363, 333] width 15 height 15
radio input "true"
click at [516, 463] on button "SUBMIT" at bounding box center [508, 448] width 127 height 30
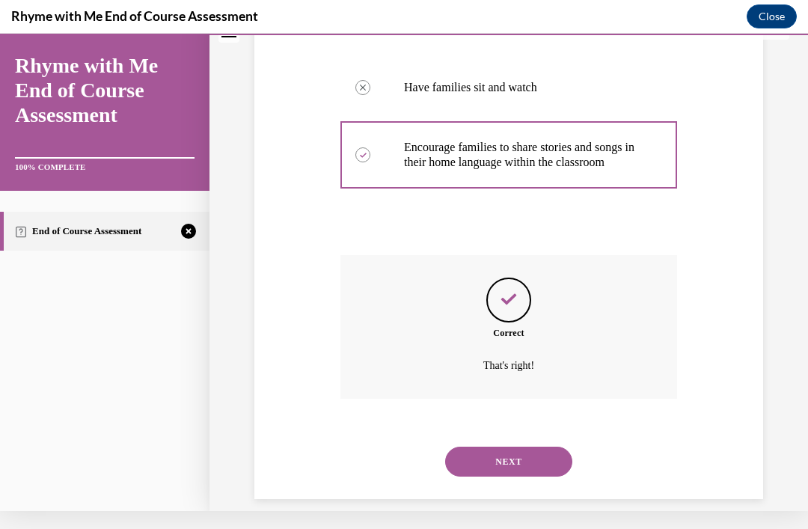
scroll to position [424, 0]
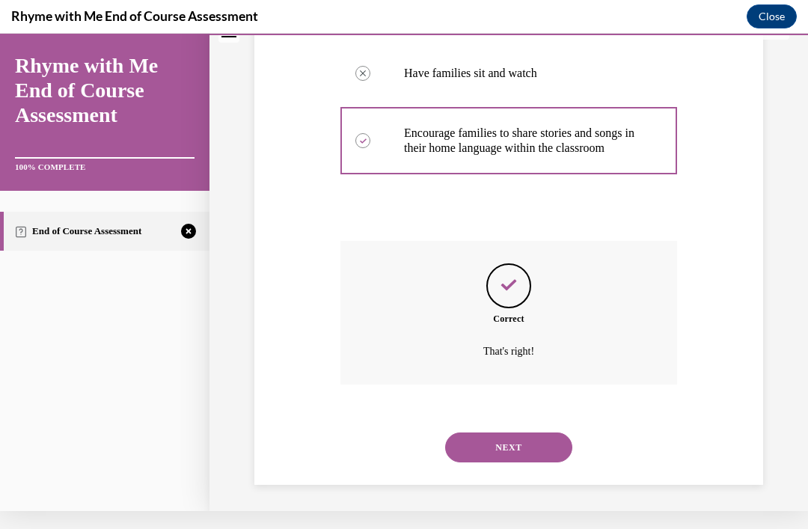
click at [531, 449] on button "NEXT" at bounding box center [508, 448] width 127 height 30
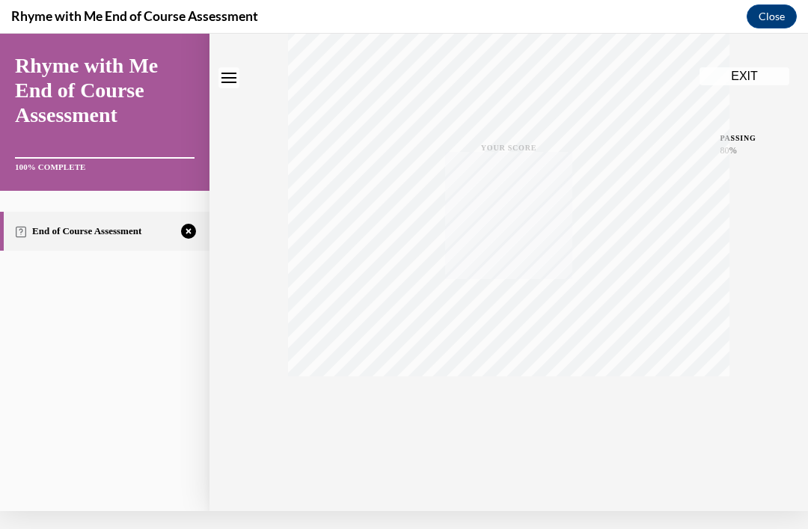
scroll to position [0, 0]
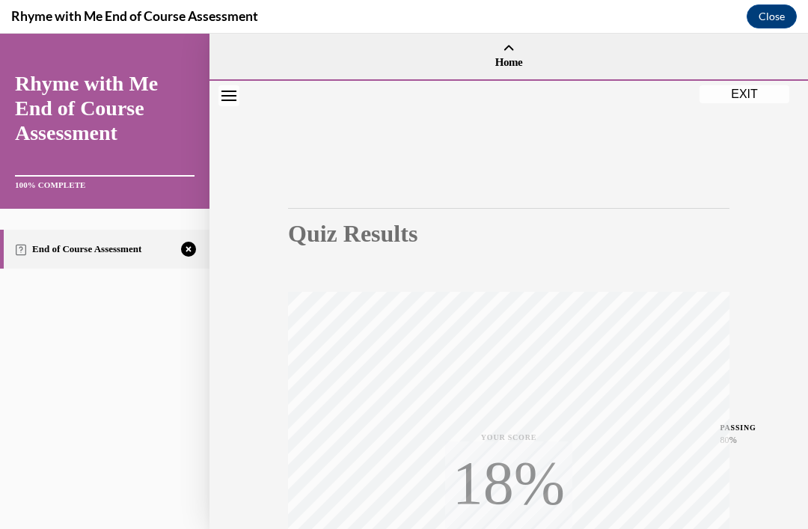
click at [786, 295] on div "Quiz Results PASSING 80% Your score 60% Failed PASSING 80% Your score Your scor…" at bounding box center [509, 441] width 599 height 720
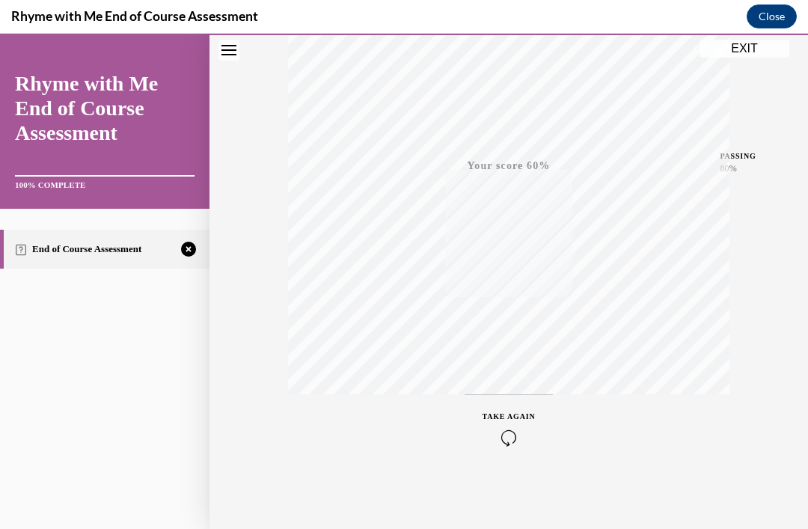
click at [536, 439] on button "TAKE AGAIN" at bounding box center [509, 427] width 89 height 67
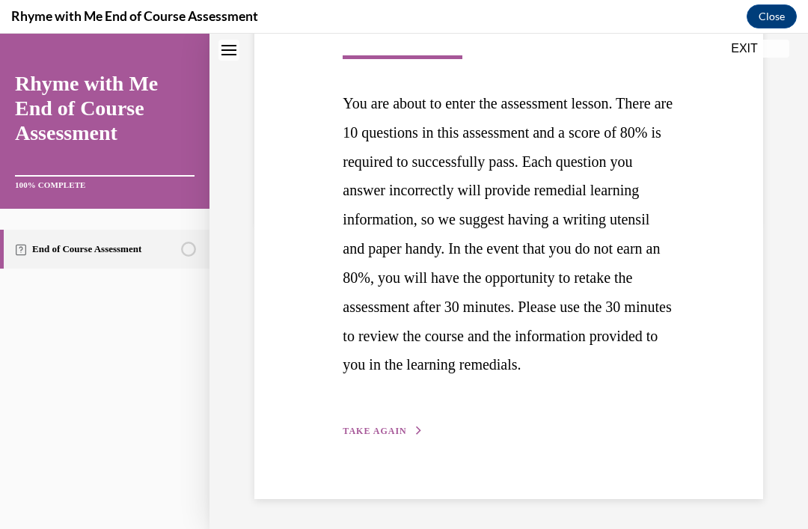
click at [385, 425] on button "TAKE AGAIN" at bounding box center [383, 430] width 80 height 13
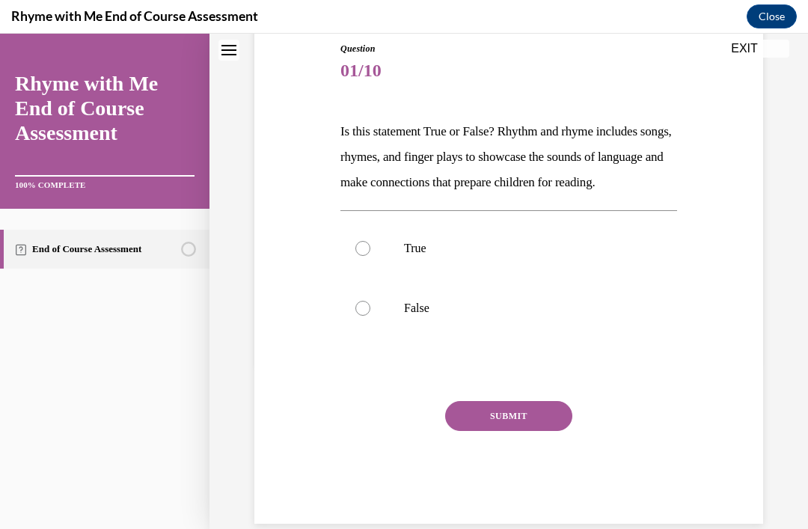
click at [363, 256] on div at bounding box center [363, 248] width 15 height 15
click at [363, 256] on input "True" at bounding box center [363, 248] width 15 height 15
radio input "true"
click at [513, 465] on div "SUBMIT" at bounding box center [509, 438] width 337 height 75
click at [526, 431] on button "SUBMIT" at bounding box center [508, 416] width 127 height 30
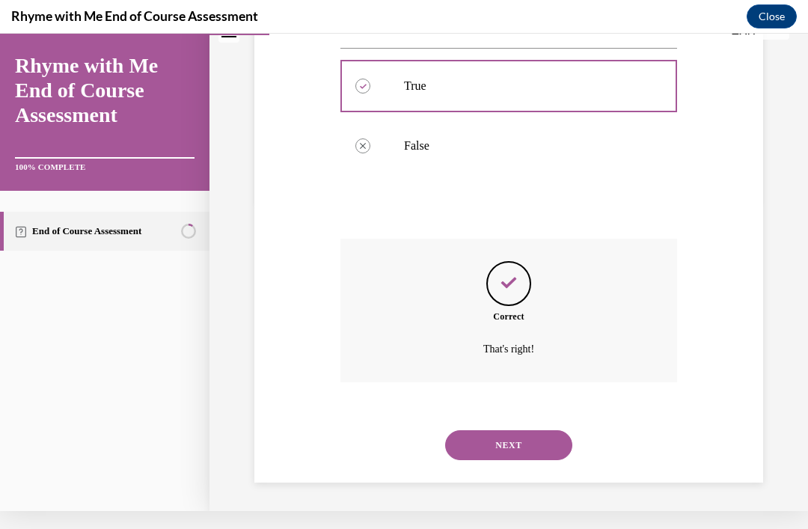
scroll to position [319, 0]
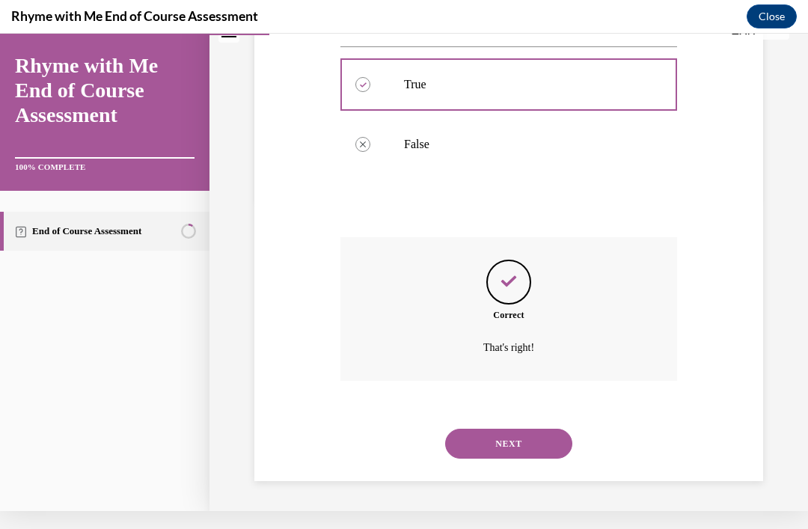
click at [530, 436] on button "NEXT" at bounding box center [508, 444] width 127 height 30
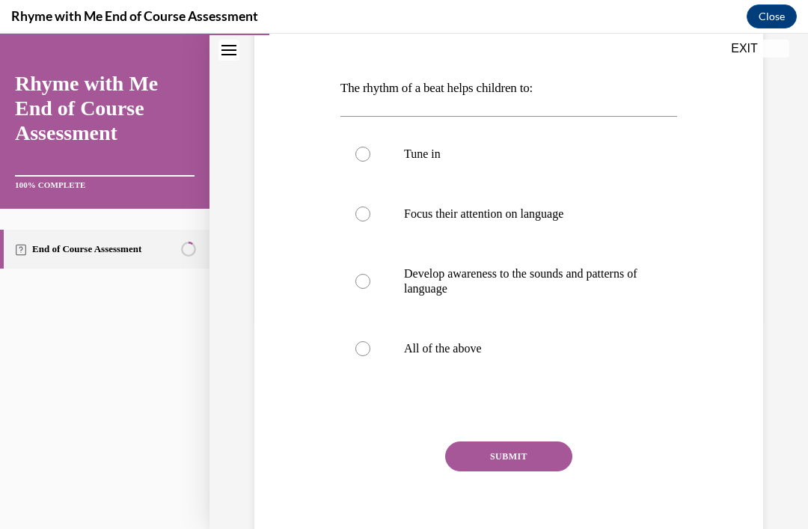
scroll to position [0, 0]
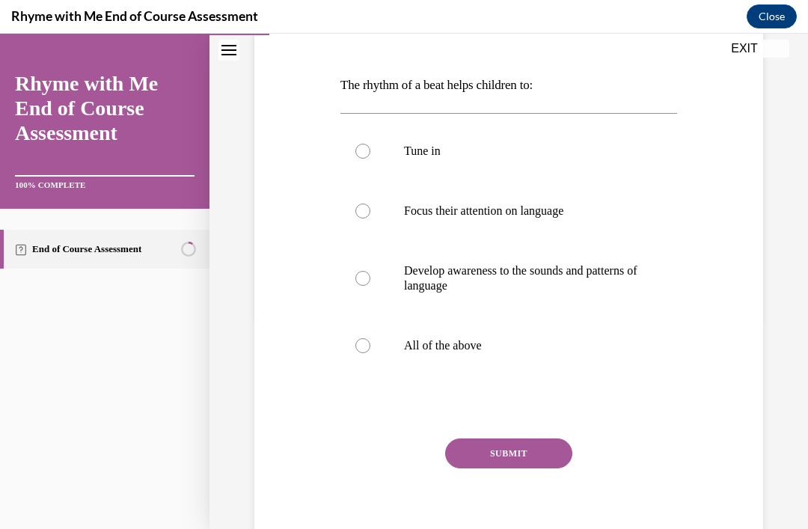
click at [386, 355] on label "All of the above" at bounding box center [509, 346] width 337 height 60
click at [371, 353] on input "All of the above" at bounding box center [363, 345] width 15 height 15
radio input "true"
click at [525, 462] on button "SUBMIT" at bounding box center [508, 454] width 127 height 30
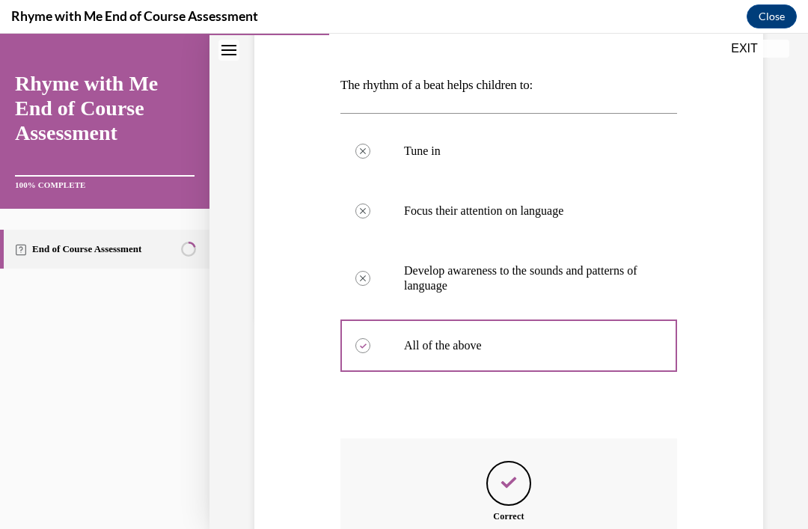
scroll to position [214, 0]
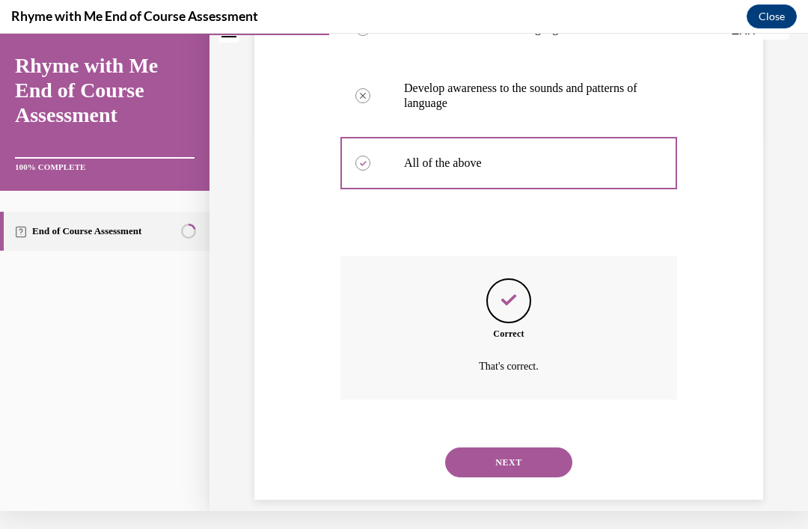
click at [531, 449] on button "NEXT" at bounding box center [508, 463] width 127 height 30
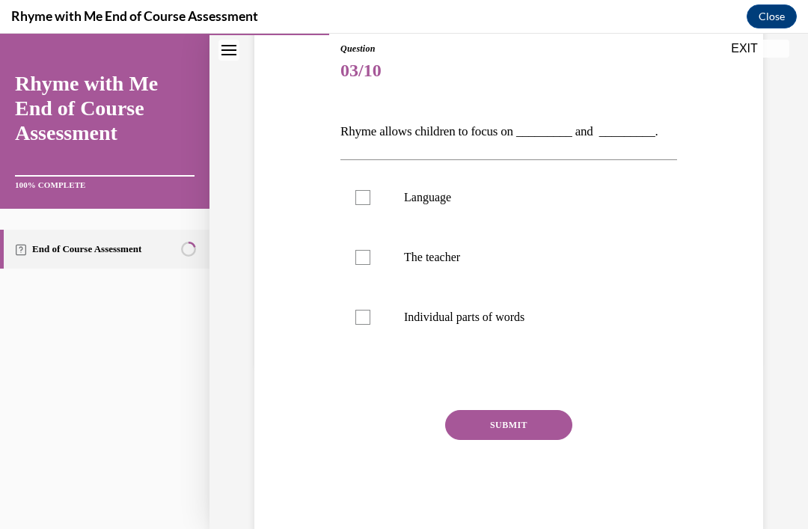
click at [383, 198] on label "Language" at bounding box center [509, 198] width 337 height 60
click at [371, 198] on input "Language" at bounding box center [363, 197] width 15 height 15
checkbox input "true"
click at [376, 328] on label "Individual parts of words" at bounding box center [509, 317] width 337 height 60
click at [371, 325] on input "Individual parts of words" at bounding box center [363, 317] width 15 height 15
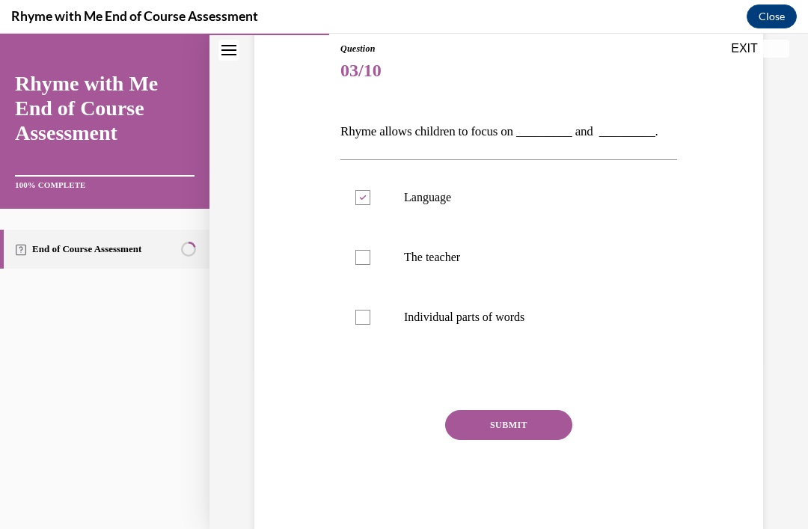
checkbox input "true"
click at [507, 403] on div "Question 03/10 Rhyme allows children to focus on _________ and _________. Langu…" at bounding box center [509, 287] width 337 height 491
click at [523, 435] on button "SUBMIT" at bounding box center [508, 425] width 127 height 30
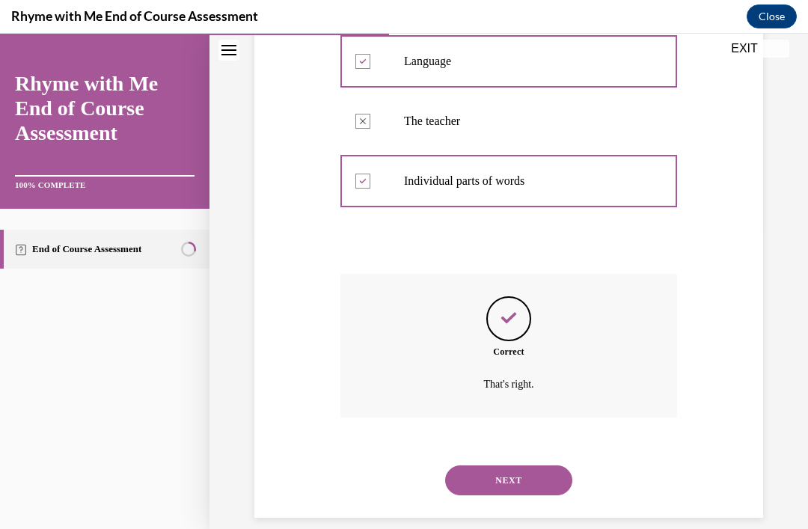
click at [522, 466] on button "NEXT" at bounding box center [508, 481] width 127 height 30
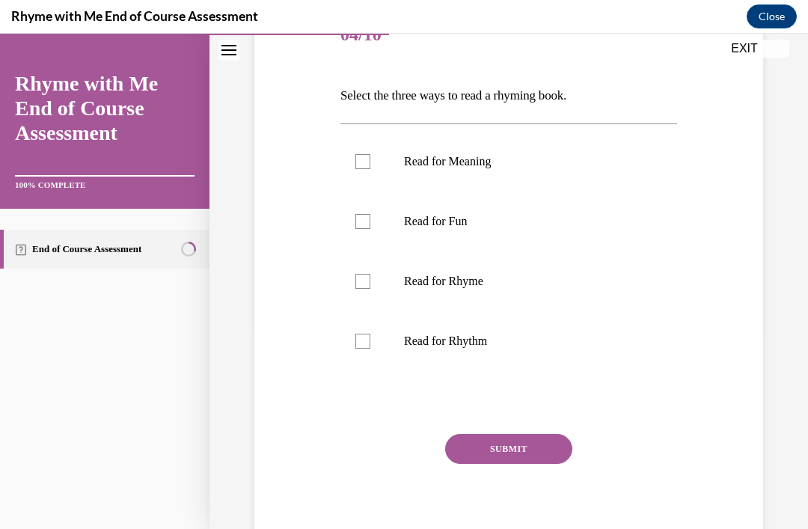
scroll to position [204, 0]
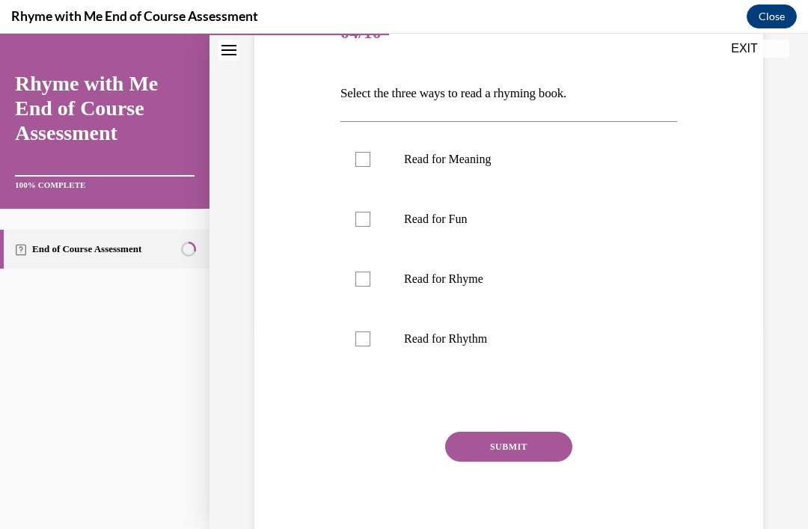
click at [385, 344] on label "Read for Rhythm" at bounding box center [509, 339] width 337 height 60
click at [371, 344] on input "Read for Rhythm" at bounding box center [363, 339] width 15 height 15
checkbox input "true"
click at [364, 232] on label "Read for Fun" at bounding box center [509, 219] width 337 height 60
click at [364, 227] on input "Read for Fun" at bounding box center [363, 219] width 15 height 15
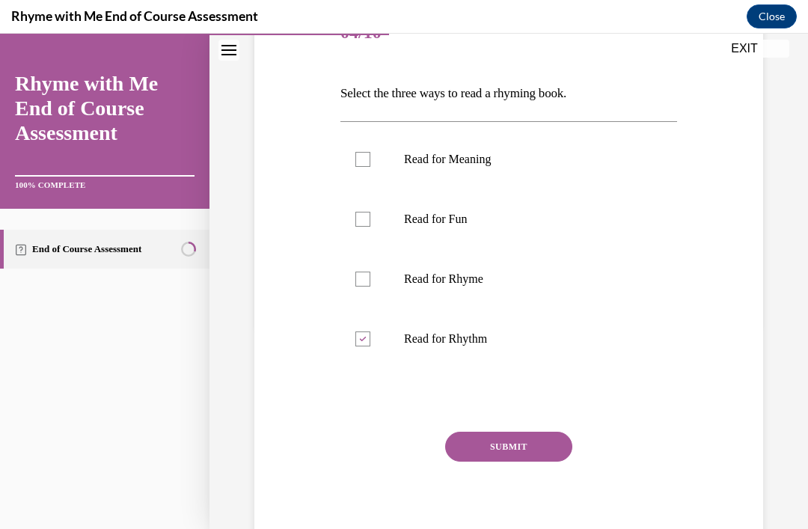
checkbox input "true"
click at [371, 288] on label "Read for Rhyme" at bounding box center [509, 279] width 337 height 60
click at [371, 287] on input "Read for Rhyme" at bounding box center [363, 279] width 15 height 15
checkbox input "true"
click at [531, 438] on button "SUBMIT" at bounding box center [508, 447] width 127 height 30
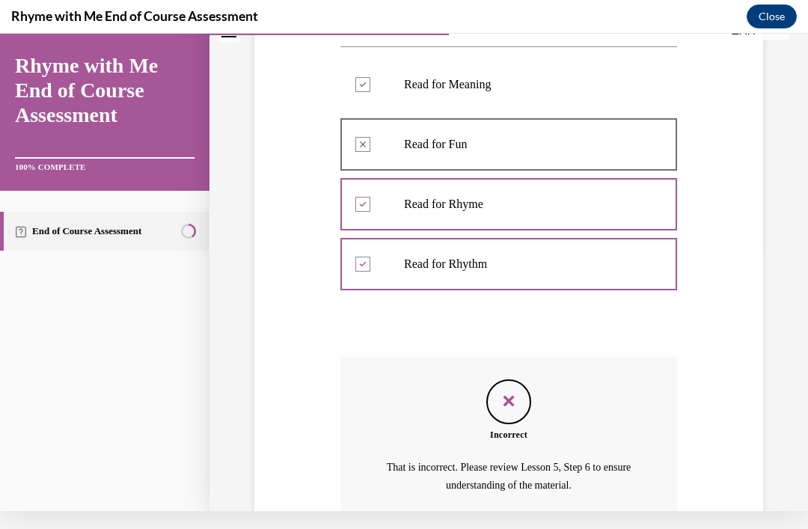
scroll to position [265, 0]
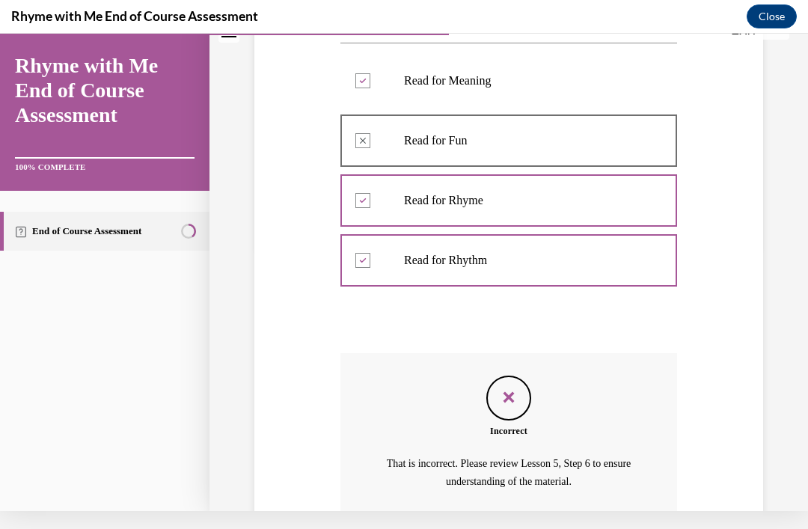
click at [380, 271] on div at bounding box center [509, 260] width 337 height 67
click at [380, 292] on div at bounding box center [509, 260] width 337 height 67
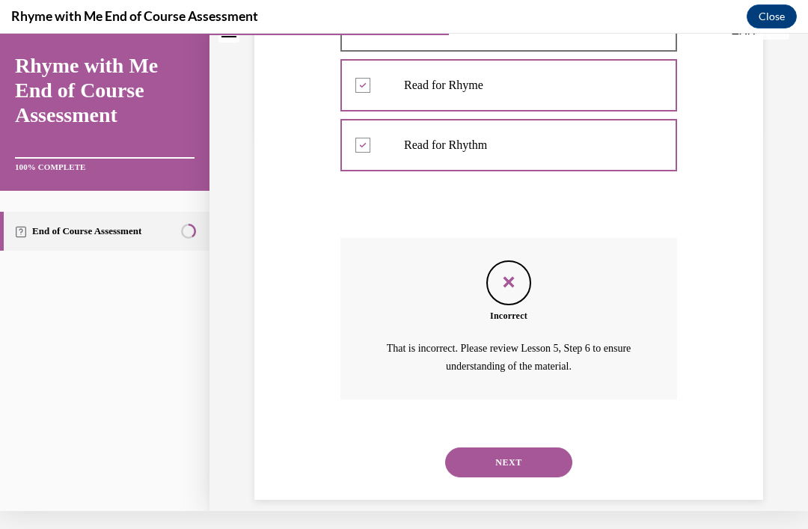
scroll to position [380, 0]
click at [528, 448] on button "NEXT" at bounding box center [508, 463] width 127 height 30
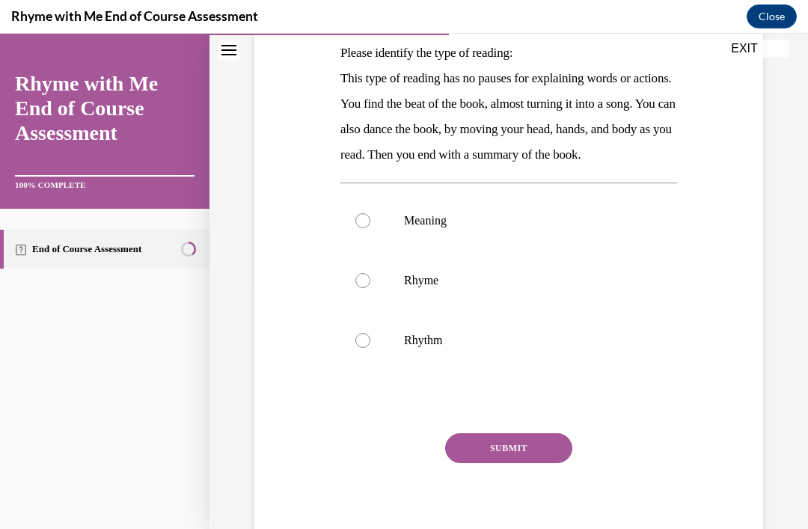
scroll to position [245, 0]
click at [386, 365] on label "Rhythm" at bounding box center [509, 341] width 337 height 60
click at [371, 348] on input "Rhythm" at bounding box center [363, 340] width 15 height 15
radio input "true"
click at [537, 463] on button "SUBMIT" at bounding box center [508, 448] width 127 height 30
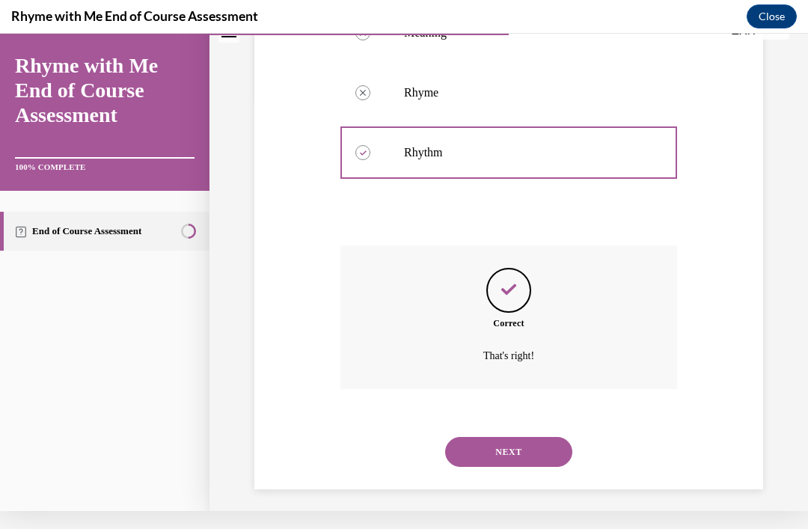
scroll to position [430, 0]
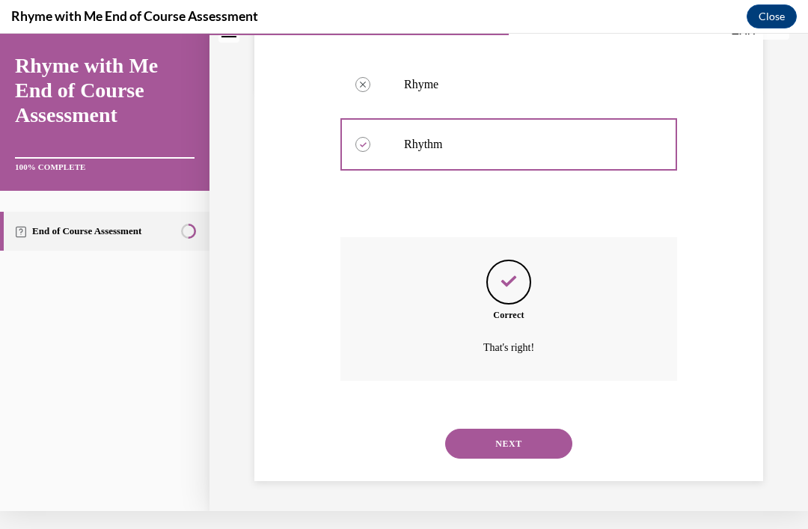
click at [541, 442] on button "NEXT" at bounding box center [508, 444] width 127 height 30
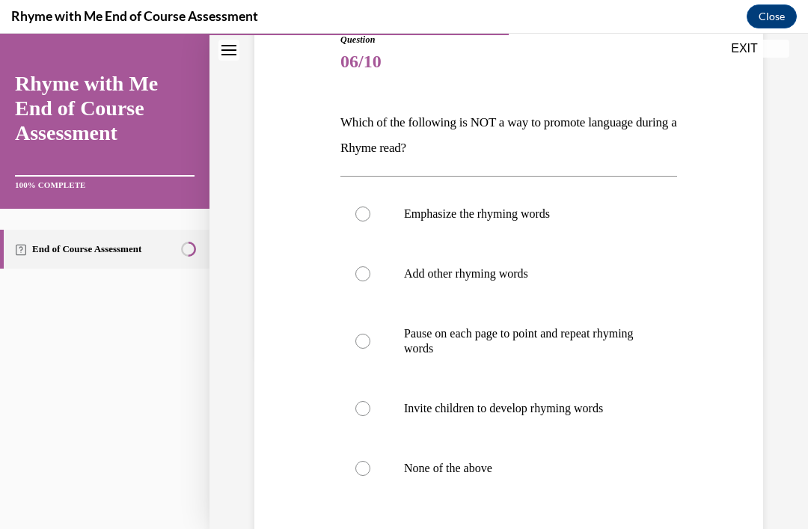
scroll to position [177, 0]
click at [368, 228] on label "Emphasize the rhyming words" at bounding box center [509, 213] width 337 height 60
click at [368, 220] on input "Emphasize the rhyming words" at bounding box center [363, 212] width 15 height 15
radio input "true"
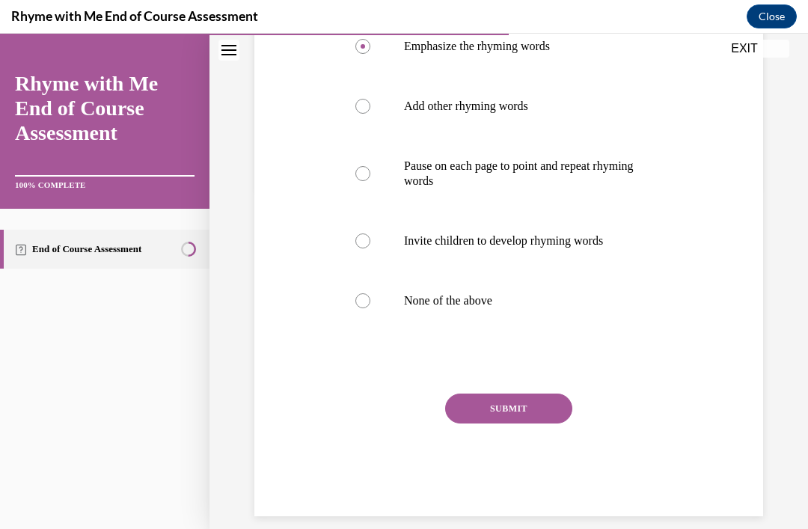
scroll to position [342, 0]
click at [524, 405] on button "SUBMIT" at bounding box center [508, 409] width 127 height 30
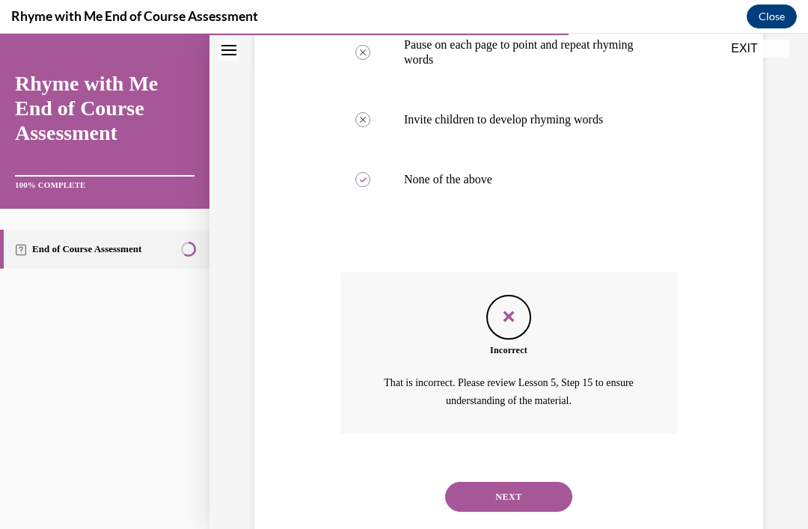
scroll to position [480, 0]
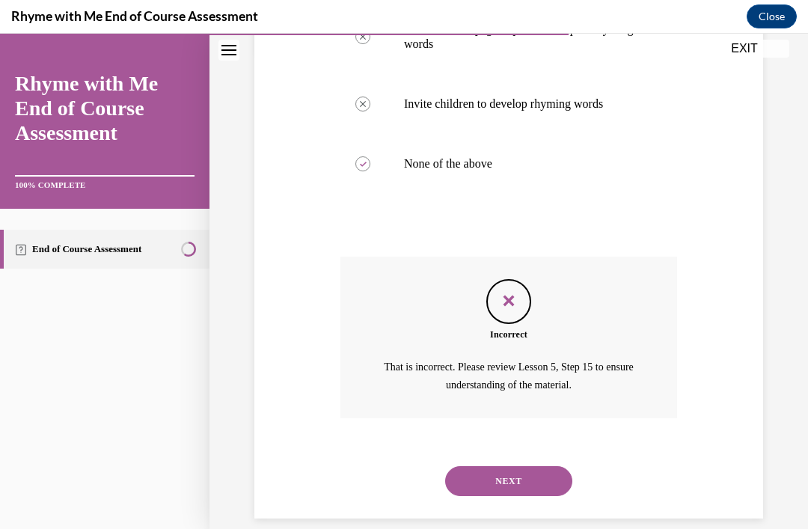
click at [528, 466] on button "NEXT" at bounding box center [508, 481] width 127 height 30
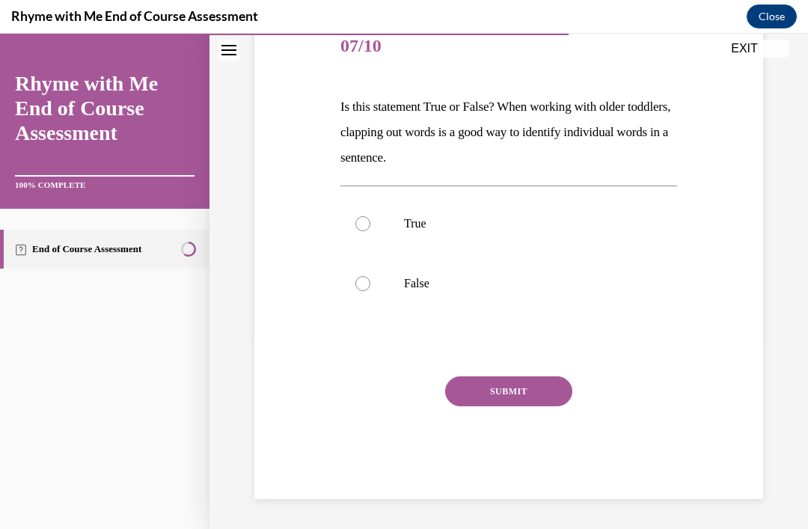
scroll to position [166, 0]
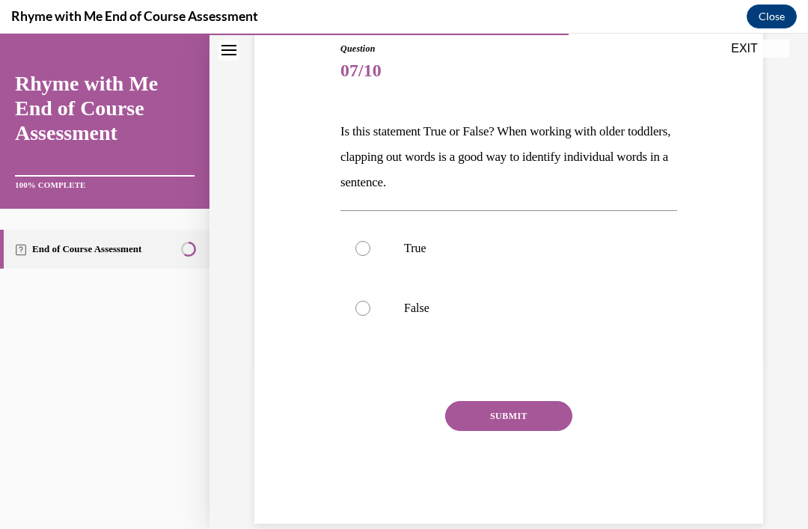
click at [381, 251] on label "True" at bounding box center [509, 249] width 337 height 60
click at [371, 251] on input "True" at bounding box center [363, 248] width 15 height 15
radio input "true"
click at [521, 418] on button "SUBMIT" at bounding box center [508, 416] width 127 height 30
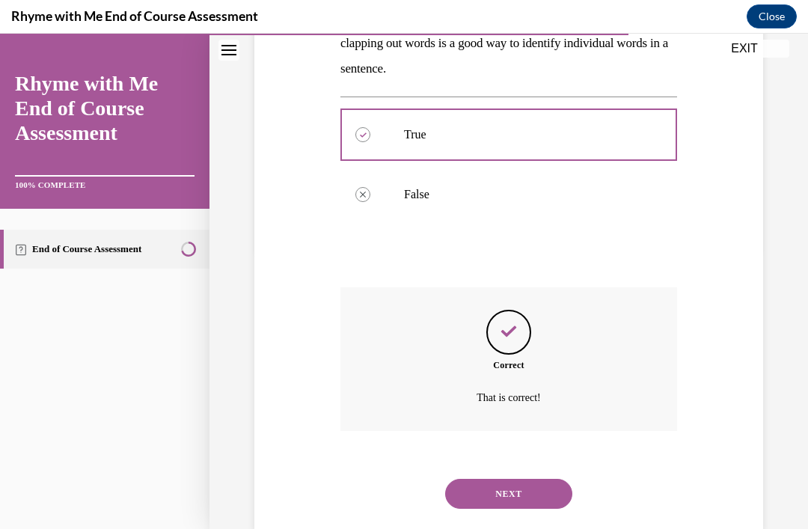
scroll to position [293, 0]
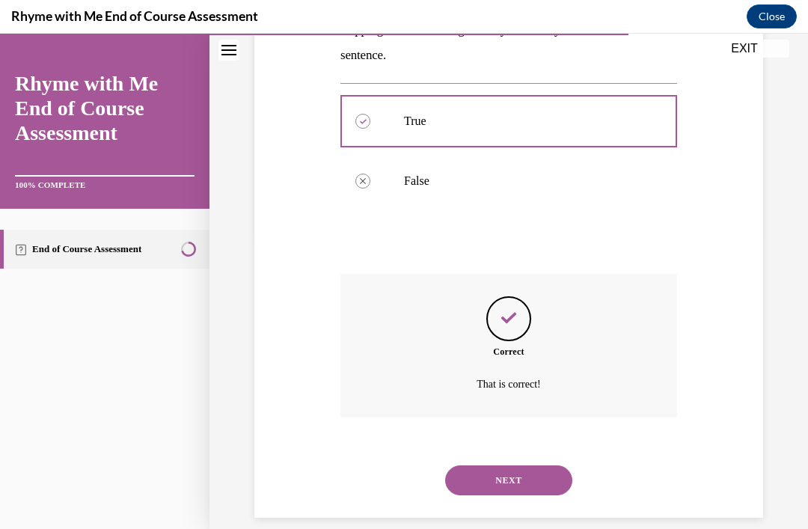
click at [519, 466] on button "NEXT" at bounding box center [508, 481] width 127 height 30
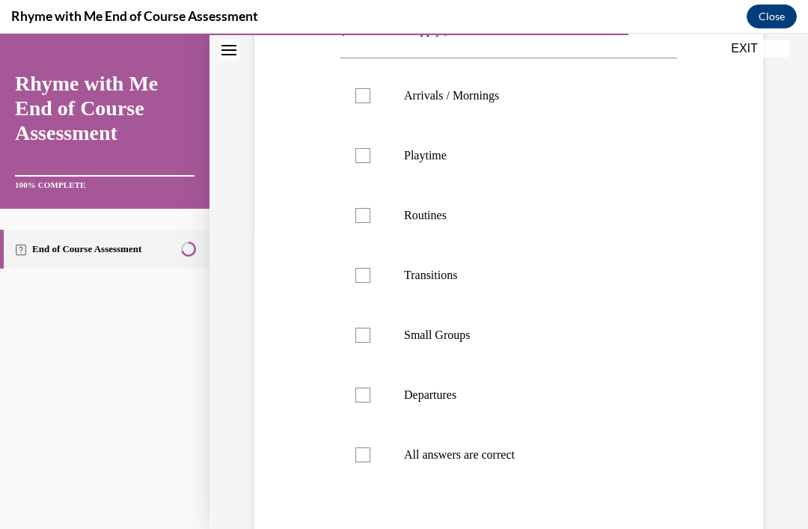
scroll to position [0, 0]
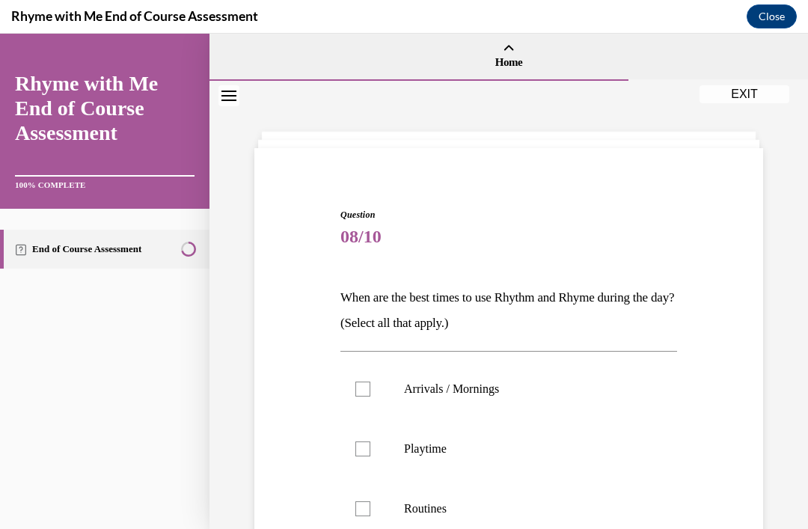
click at [368, 380] on label "Arrivals / Mornings" at bounding box center [509, 389] width 337 height 60
click at [368, 382] on input "Arrivals / Mornings" at bounding box center [363, 389] width 15 height 15
checkbox input "true"
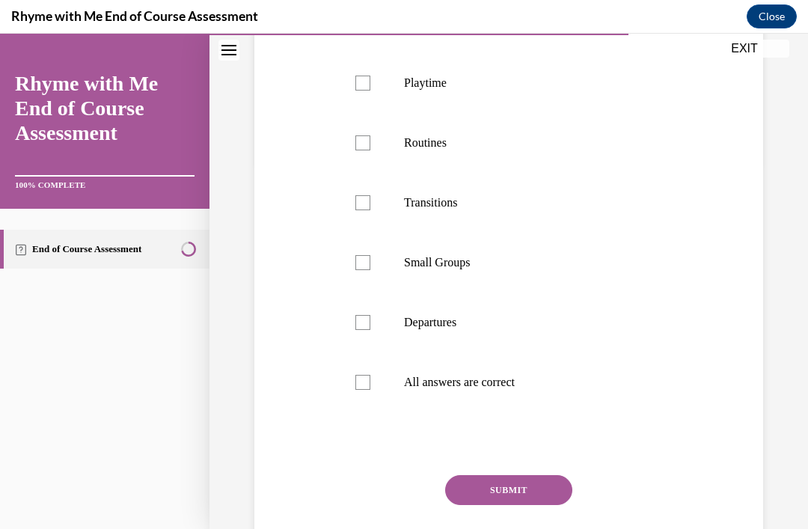
scroll to position [367, 0]
click at [371, 323] on label "Departures" at bounding box center [509, 322] width 337 height 60
click at [371, 323] on input "Departures" at bounding box center [363, 321] width 15 height 15
checkbox input "true"
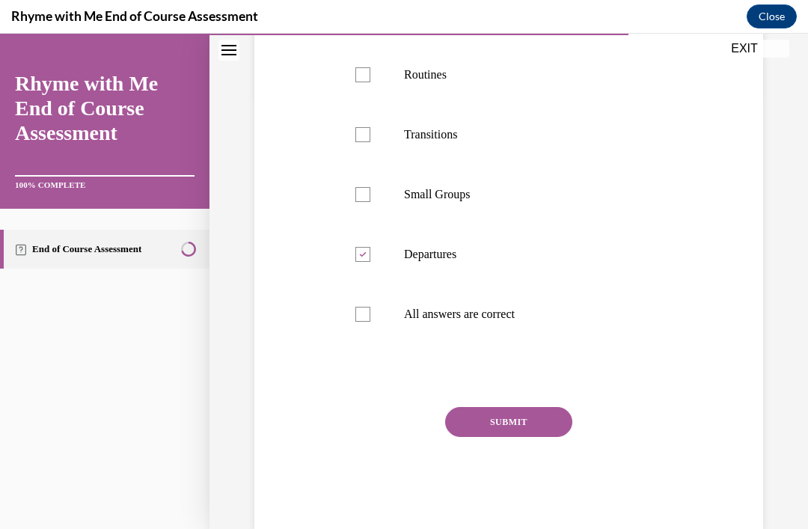
scroll to position [435, 0]
click at [365, 73] on div at bounding box center [363, 74] width 15 height 15
click at [365, 73] on input "Routines" at bounding box center [363, 74] width 15 height 15
checkbox input "true"
click at [377, 138] on label "Transitions" at bounding box center [509, 134] width 337 height 60
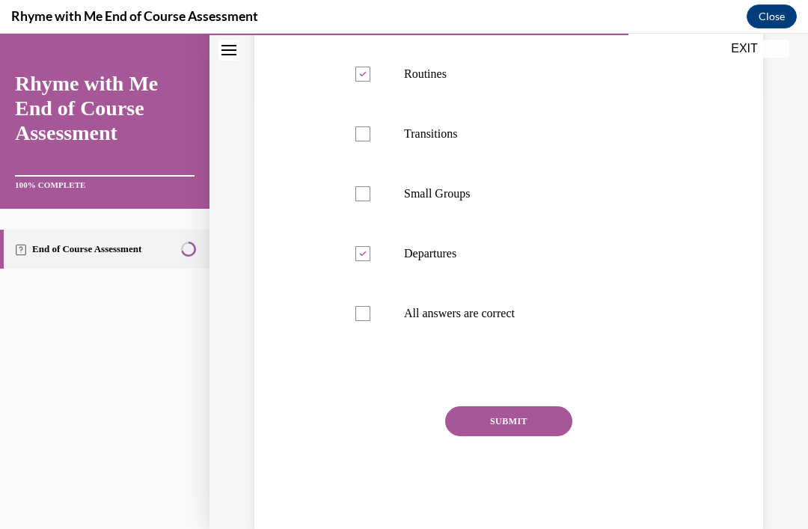
click at [371, 138] on input "Transitions" at bounding box center [363, 134] width 15 height 15
checkbox input "true"
click at [525, 409] on button "SUBMIT" at bounding box center [508, 421] width 127 height 30
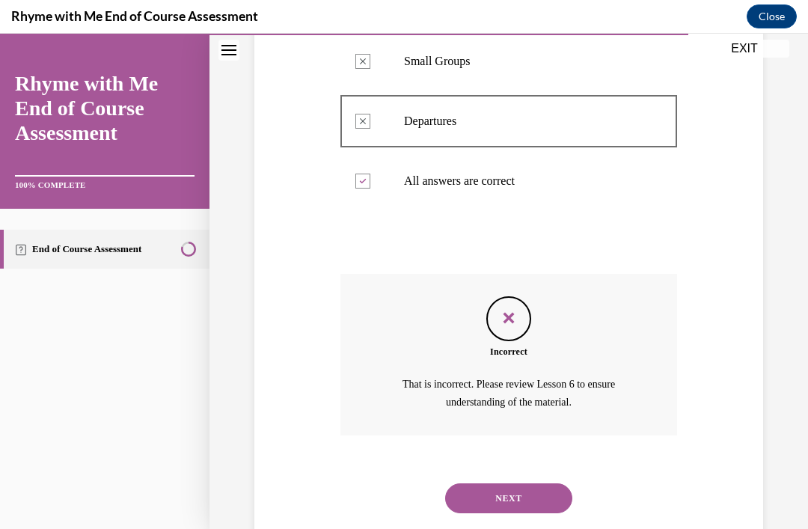
scroll to position [585, 0]
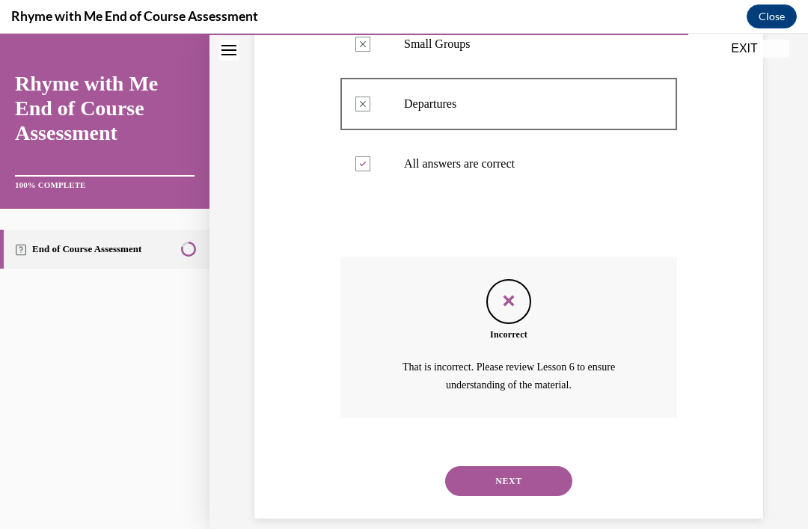
click at [528, 466] on button "NEXT" at bounding box center [508, 481] width 127 height 30
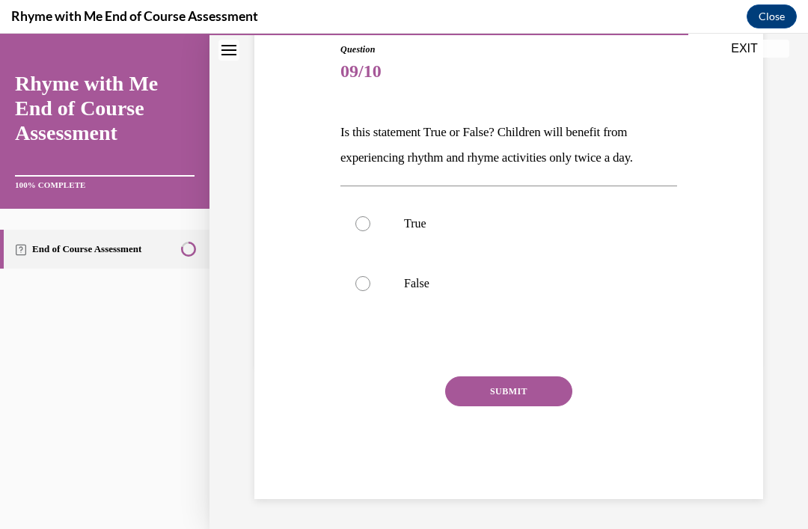
scroll to position [147, 0]
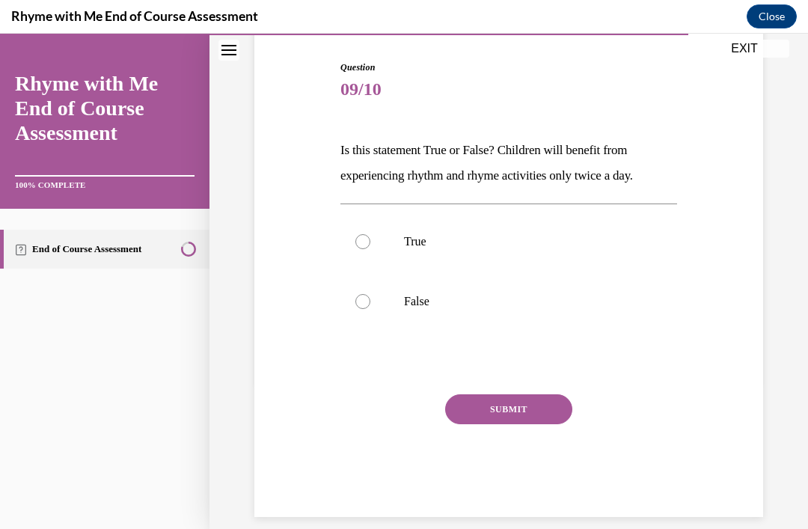
click at [382, 307] on label "False" at bounding box center [509, 302] width 337 height 60
click at [371, 307] on input "False" at bounding box center [363, 301] width 15 height 15
radio input "true"
click at [525, 411] on button "SUBMIT" at bounding box center [508, 409] width 127 height 30
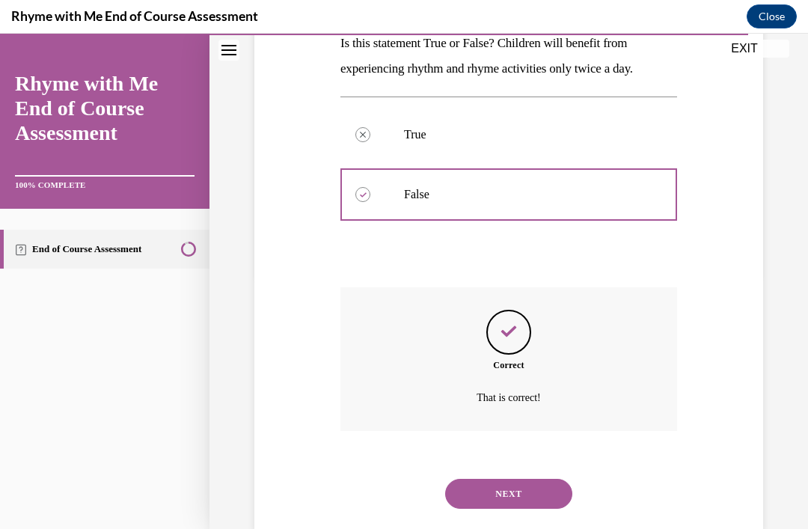
scroll to position [268, 0]
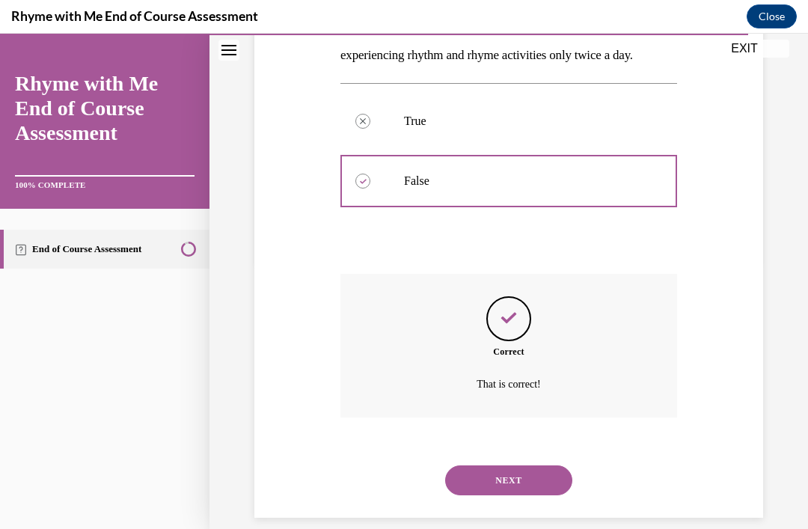
click at [520, 472] on button "NEXT" at bounding box center [508, 481] width 127 height 30
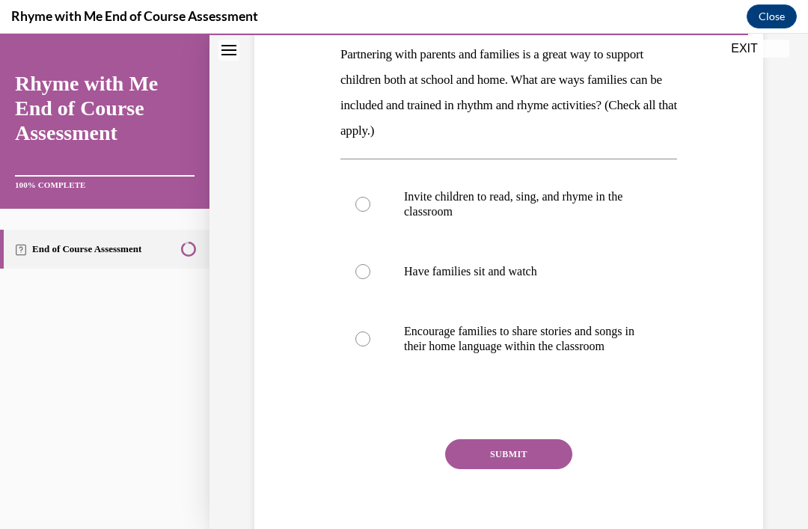
scroll to position [249, 0]
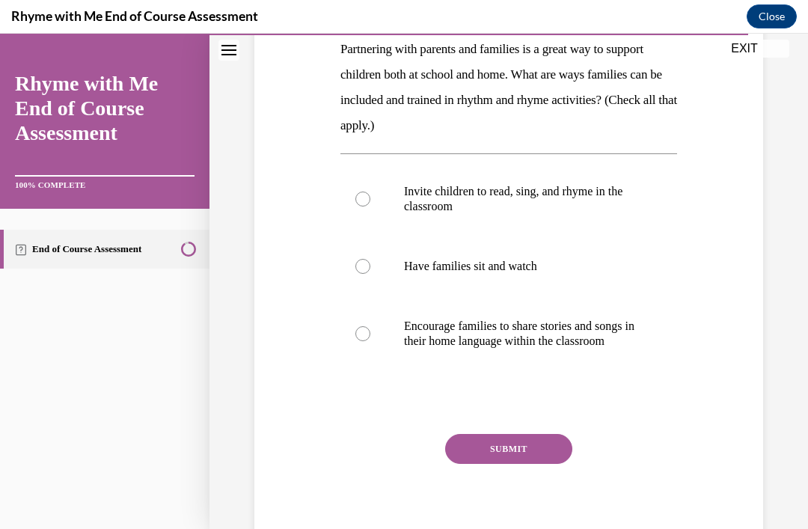
click at [374, 342] on label "Encourage families to share stories and songs in their home language within the…" at bounding box center [509, 333] width 337 height 75
click at [371, 341] on input "Encourage families to share stories and songs in their home language within the…" at bounding box center [363, 333] width 15 height 15
radio input "true"
click at [516, 464] on button "SUBMIT" at bounding box center [508, 449] width 127 height 30
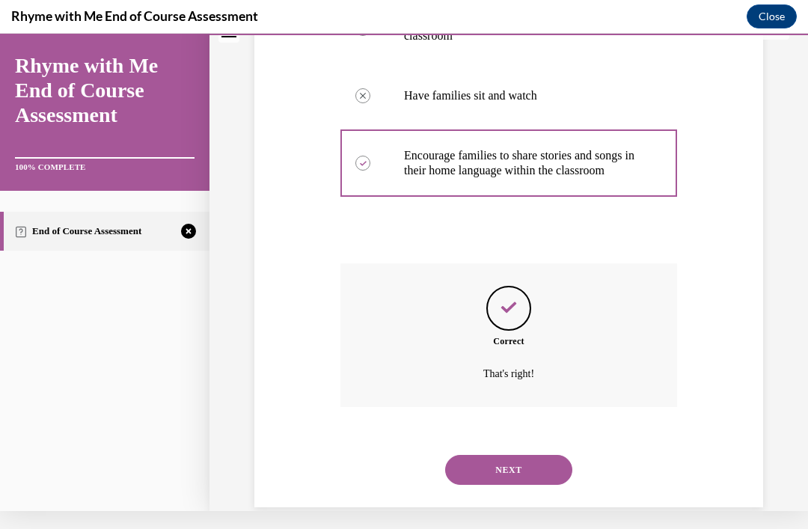
scroll to position [424, 0]
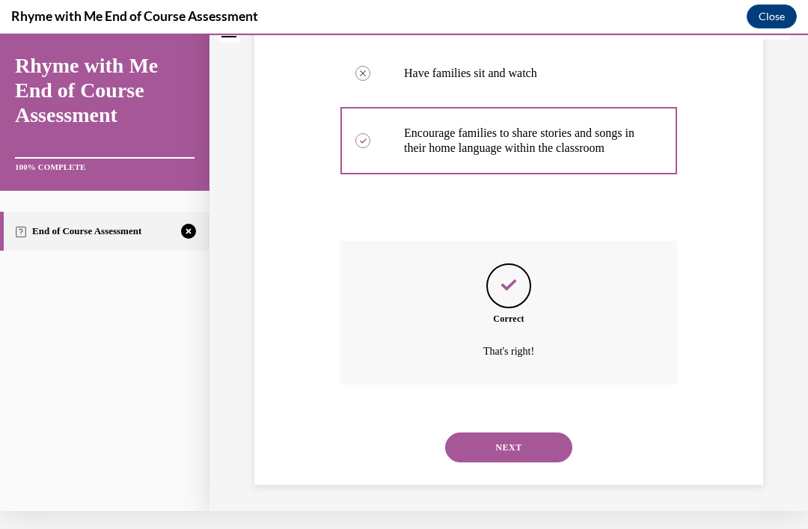
click at [519, 437] on button "NEXT" at bounding box center [508, 448] width 127 height 30
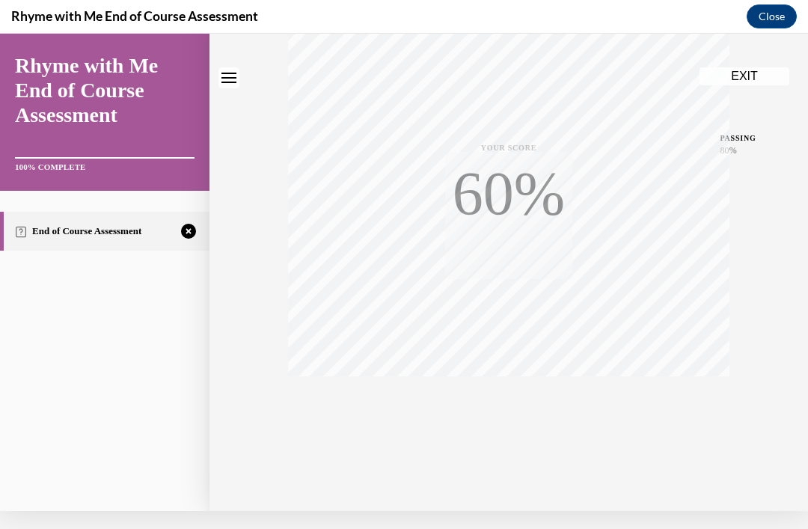
scroll to position [0, 0]
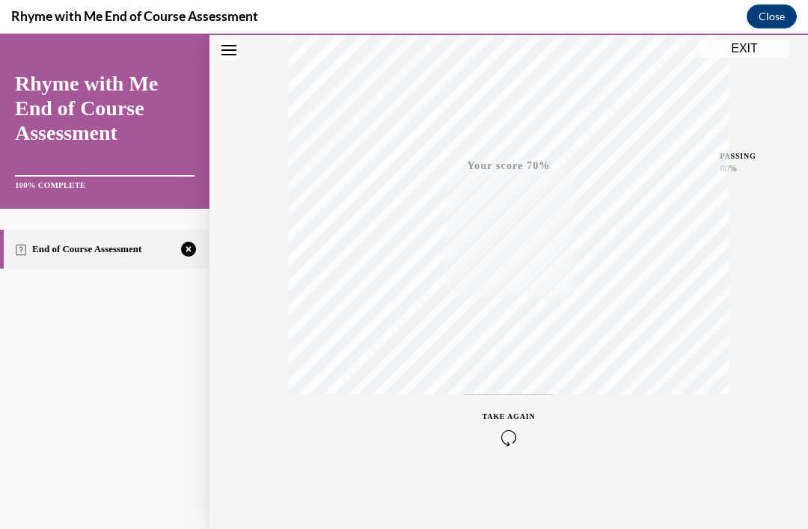
click at [530, 421] on div "TAKE AGAIN" at bounding box center [509, 428] width 53 height 35
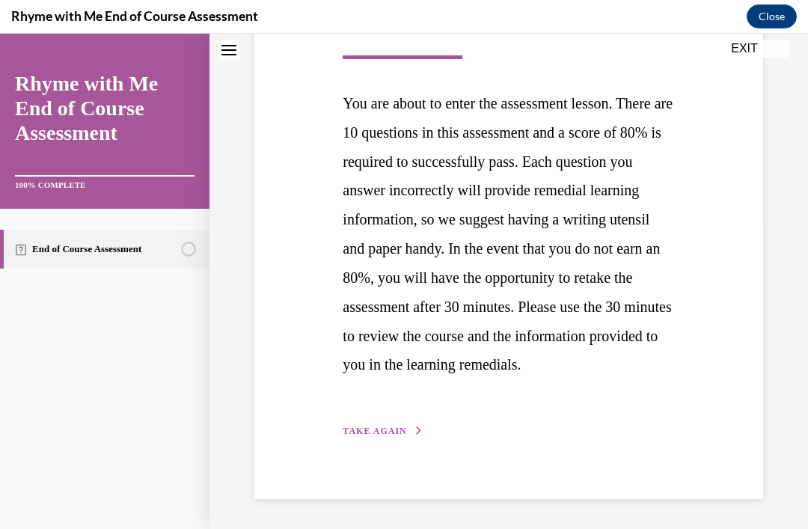
scroll to position [329, 0]
click at [737, 53] on button "EXIT" at bounding box center [745, 49] width 90 height 18
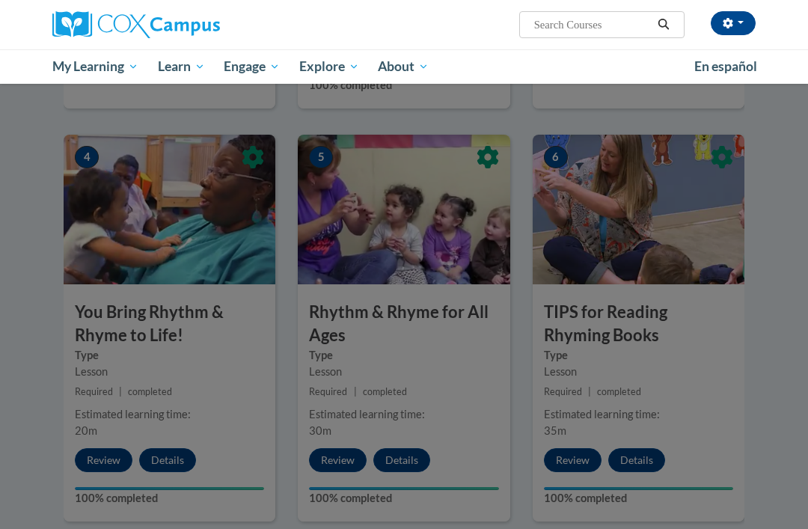
scroll to position [692, 0]
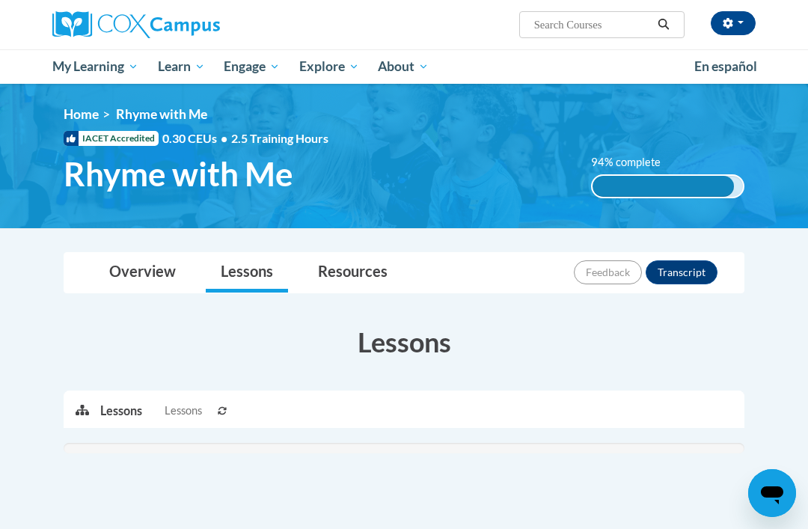
scroll to position [353, 0]
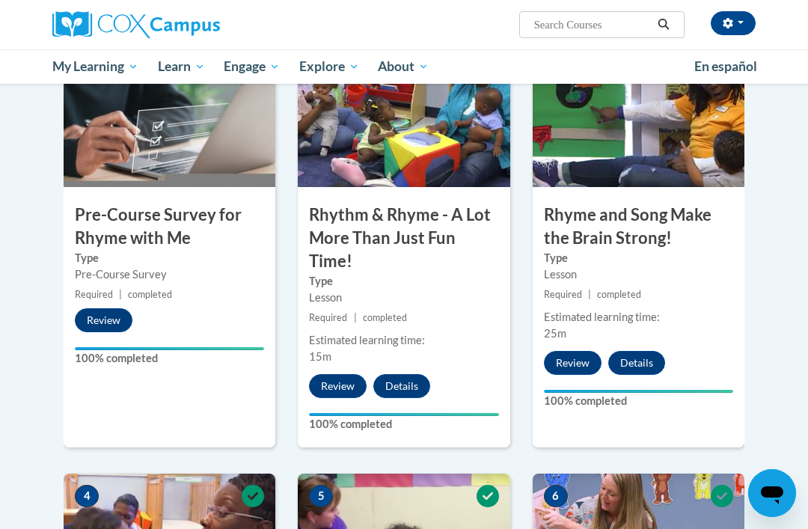
click at [415, 377] on button "Details" at bounding box center [402, 386] width 57 height 24
click at [416, 381] on button "Details" at bounding box center [402, 386] width 57 height 24
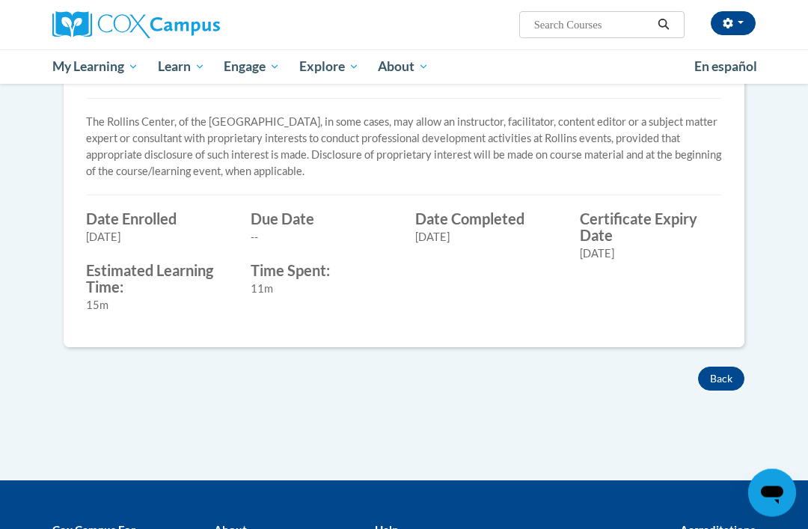
scroll to position [548, 0]
click at [725, 380] on button "Back" at bounding box center [721, 379] width 46 height 24
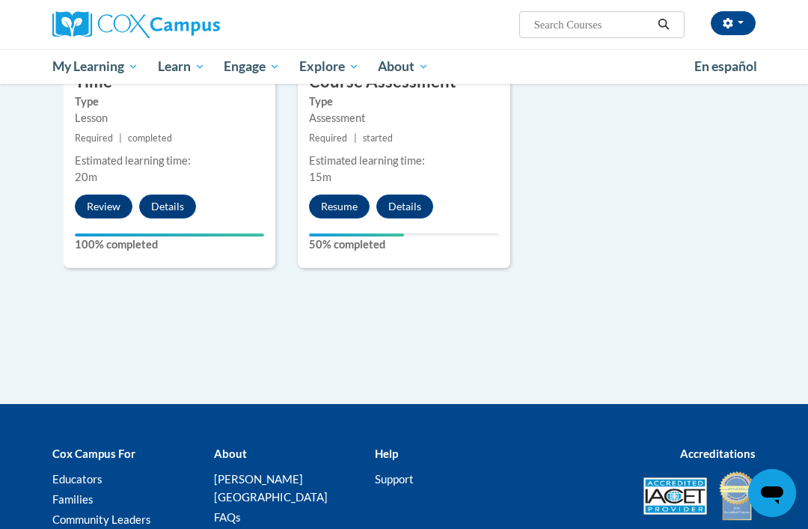
scroll to position [1357, 0]
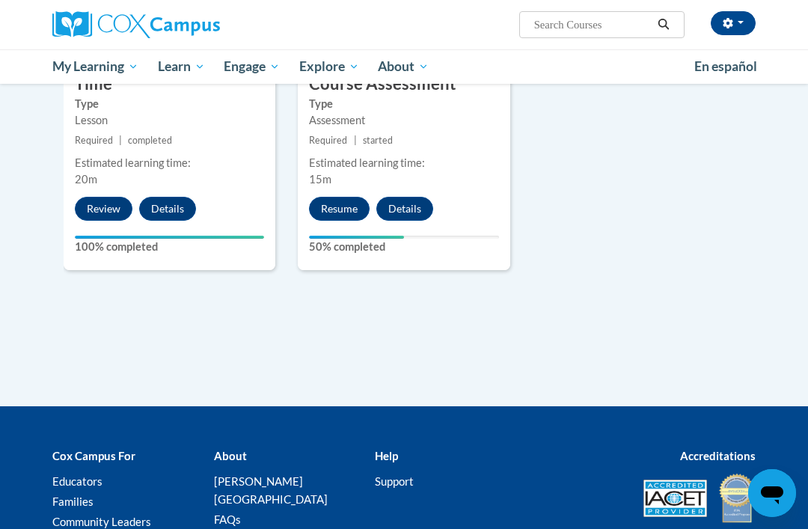
click at [336, 197] on button "Resume" at bounding box center [339, 209] width 61 height 24
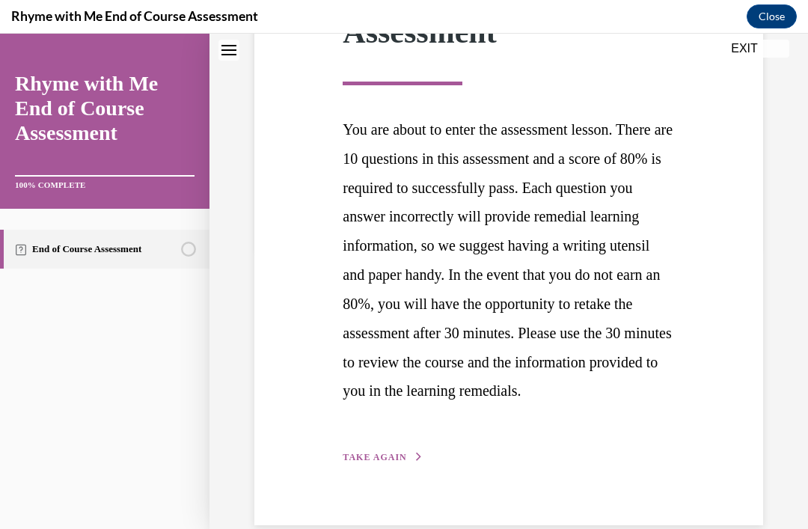
scroll to position [280, 0]
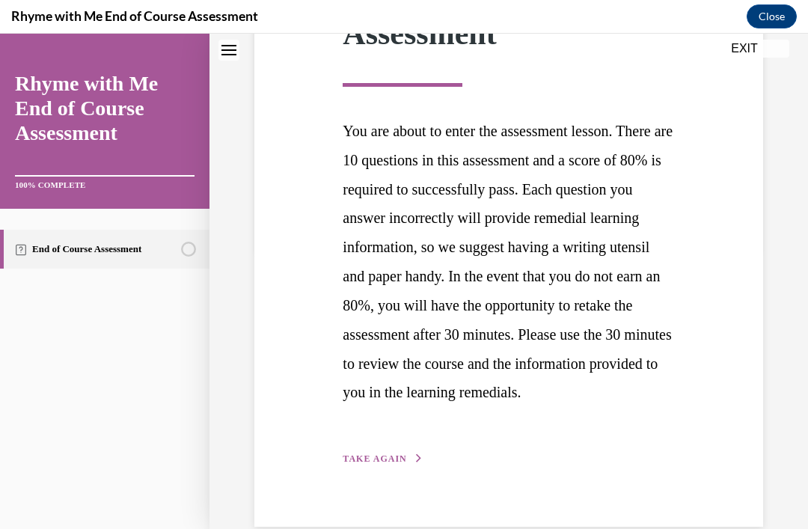
click at [399, 464] on span "TAKE AGAIN" at bounding box center [375, 459] width 64 height 10
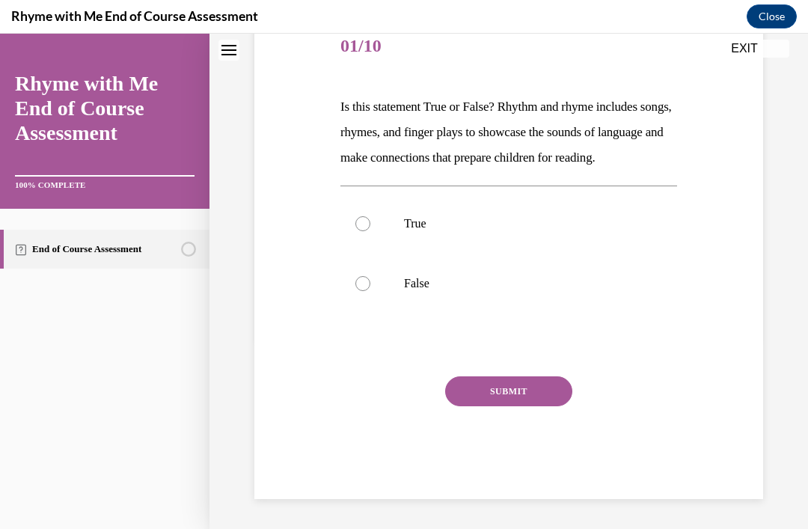
scroll to position [150, 0]
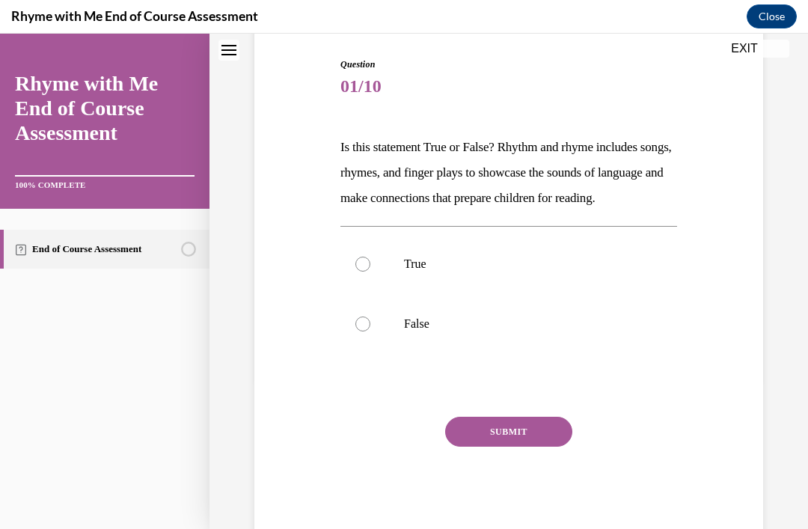
click at [374, 290] on label "True" at bounding box center [509, 264] width 337 height 60
click at [371, 272] on input "True" at bounding box center [363, 264] width 15 height 15
radio input "true"
click at [501, 447] on button "SUBMIT" at bounding box center [508, 432] width 127 height 30
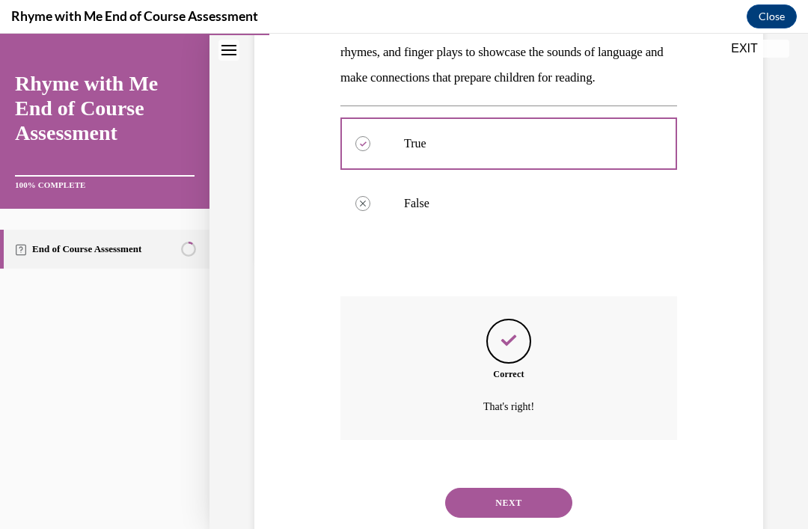
click at [513, 510] on button "NEXT" at bounding box center [508, 503] width 127 height 30
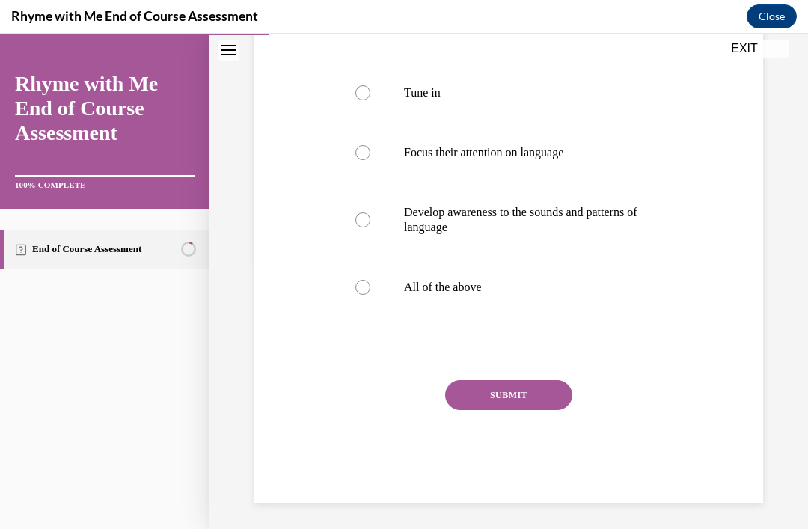
scroll to position [167, 0]
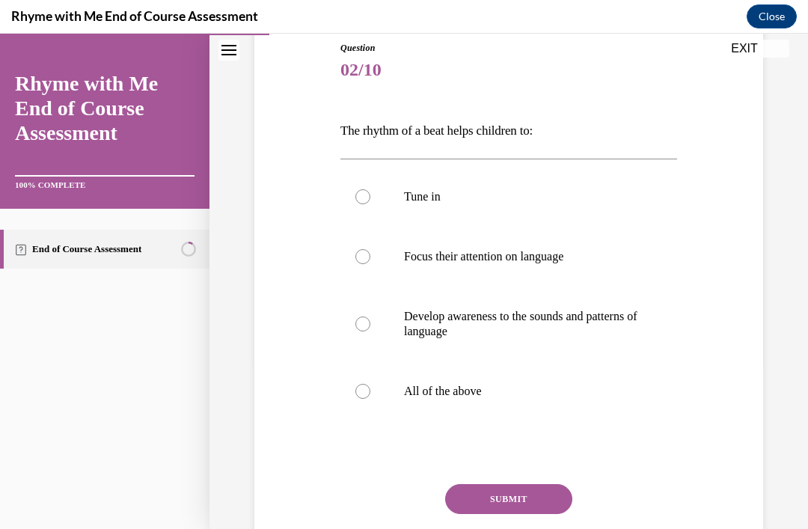
click at [374, 399] on label "All of the above" at bounding box center [509, 392] width 337 height 60
click at [371, 399] on input "All of the above" at bounding box center [363, 391] width 15 height 15
radio input "true"
click at [525, 508] on button "SUBMIT" at bounding box center [508, 499] width 127 height 30
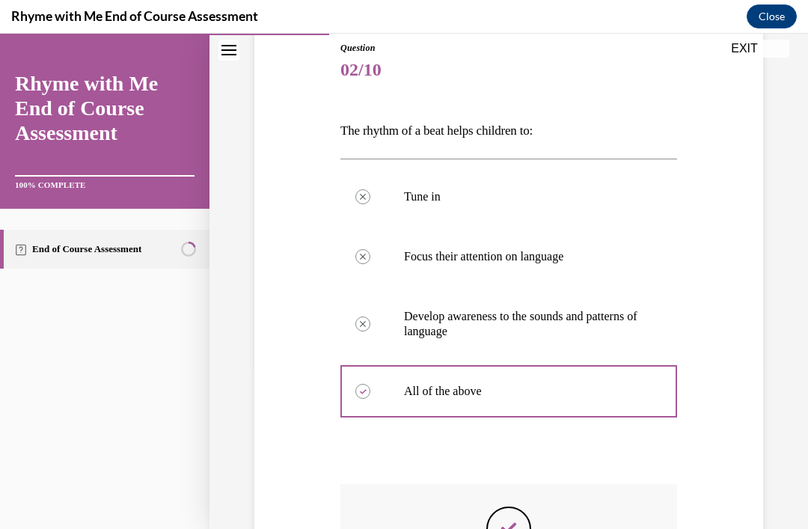
scroll to position [18, 0]
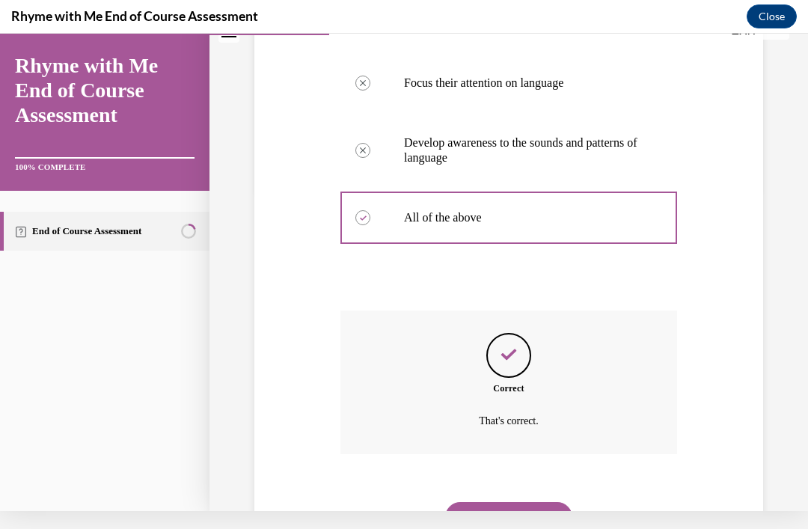
click at [517, 505] on button "NEXT" at bounding box center [508, 517] width 127 height 30
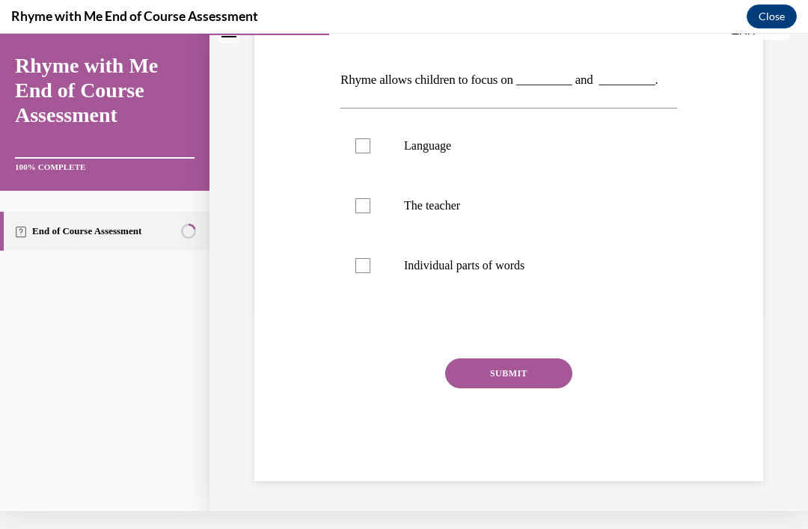
scroll to position [134, 0]
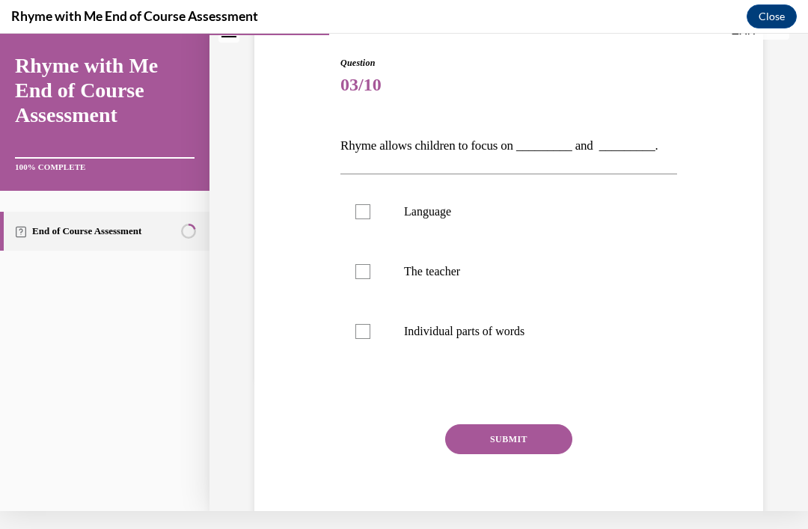
click at [353, 201] on label "Language" at bounding box center [509, 212] width 337 height 60
click at [356, 204] on input "Language" at bounding box center [363, 211] width 15 height 15
checkbox input "true"
click at [386, 337] on label "Individual parts of words" at bounding box center [509, 332] width 337 height 60
click at [371, 337] on input "Individual parts of words" at bounding box center [363, 331] width 15 height 15
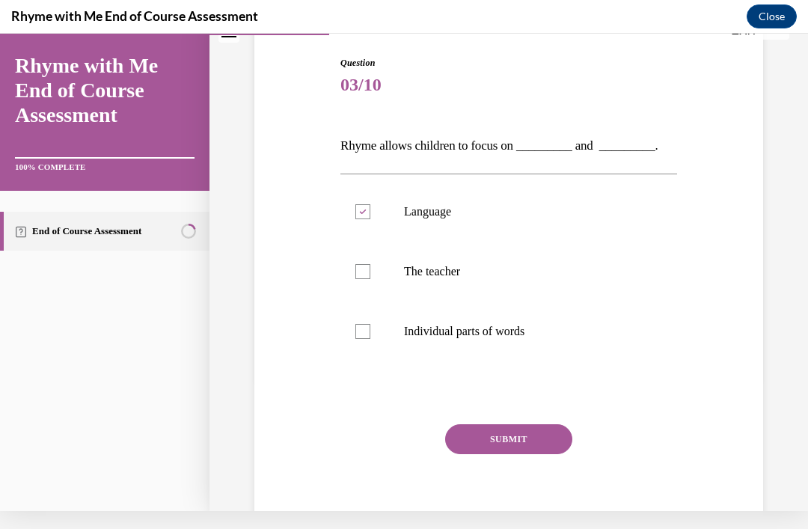
checkbox input "true"
click at [519, 427] on button "SUBMIT" at bounding box center [508, 439] width 127 height 30
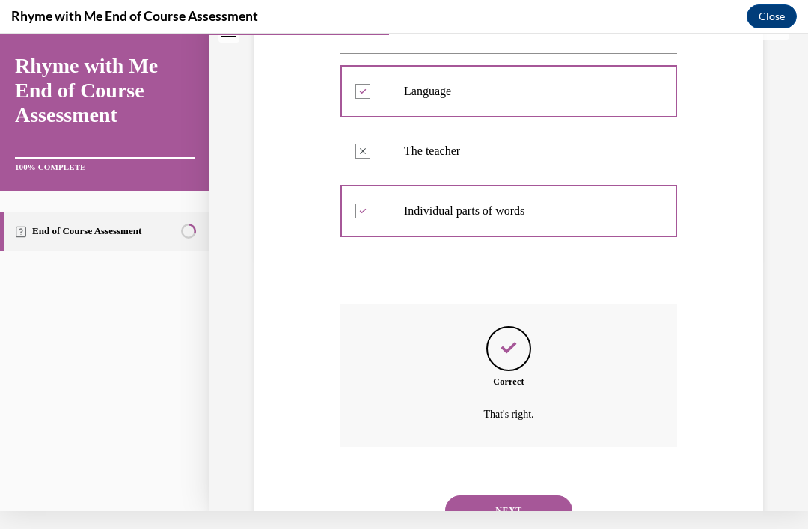
click at [521, 500] on button "NEXT" at bounding box center [508, 511] width 127 height 30
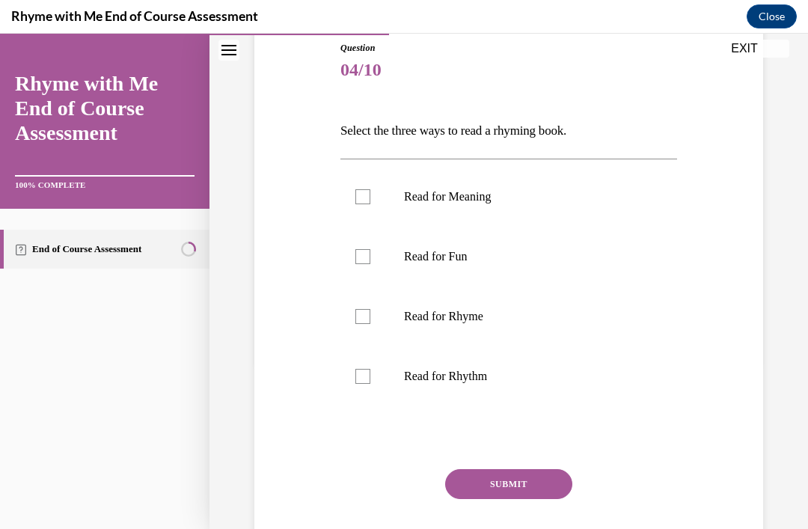
click at [368, 265] on label "Read for Fun" at bounding box center [509, 257] width 337 height 60
click at [368, 264] on input "Read for Fun" at bounding box center [363, 256] width 15 height 15
checkbox input "true"
click at [367, 320] on div at bounding box center [363, 316] width 15 height 15
click at [367, 320] on input "Read for Rhyme" at bounding box center [363, 316] width 15 height 15
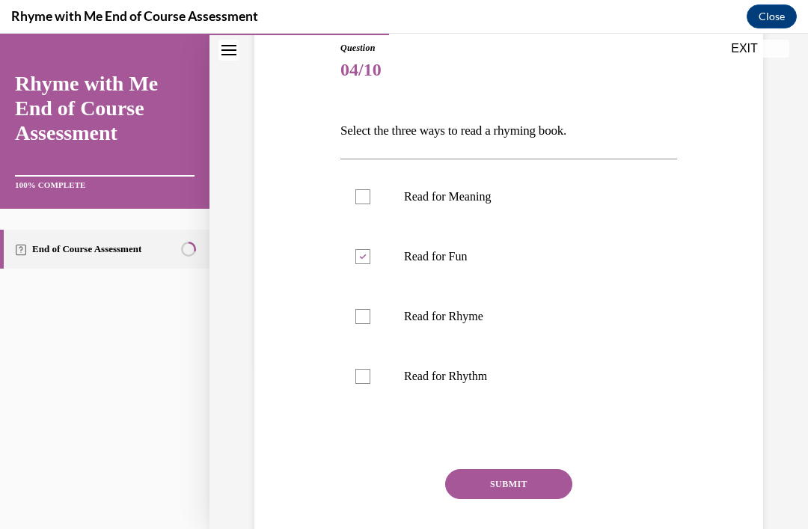
checkbox input "true"
click at [385, 394] on label "Read for Rhythm" at bounding box center [509, 377] width 337 height 60
click at [371, 384] on input "Read for Rhythm" at bounding box center [363, 376] width 15 height 15
checkbox input "true"
click at [527, 486] on button "SUBMIT" at bounding box center [508, 484] width 127 height 30
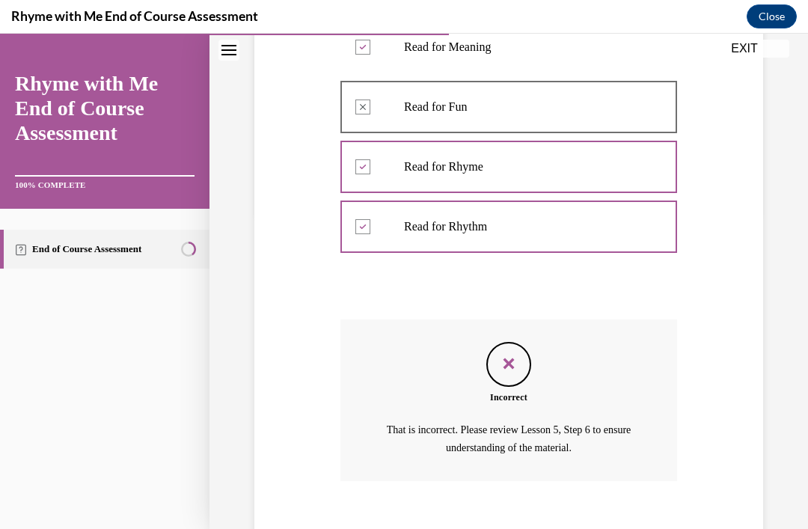
scroll to position [332, 0]
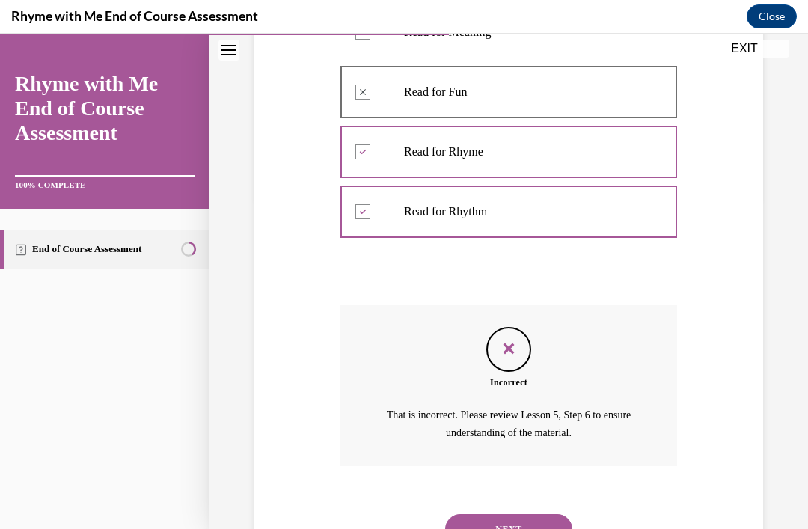
click at [520, 514] on button "NEXT" at bounding box center [508, 529] width 127 height 30
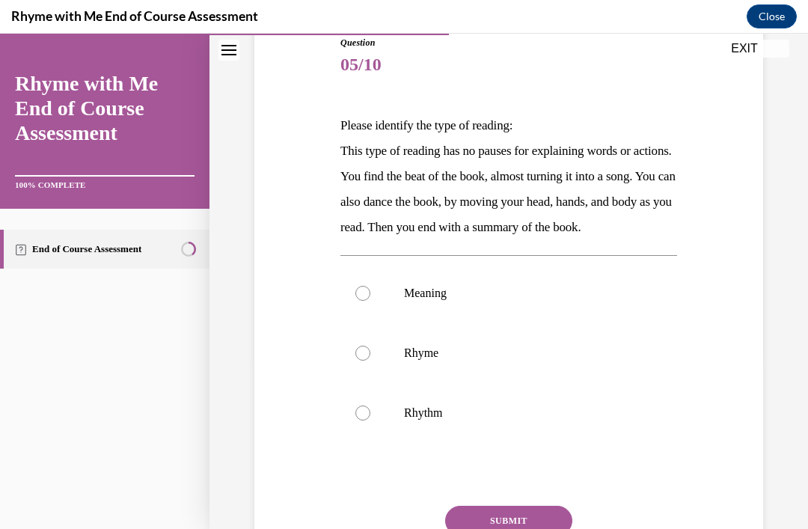
scroll to position [173, 0]
click at [391, 442] on label "Rhythm" at bounding box center [509, 413] width 337 height 60
click at [371, 420] on input "Rhythm" at bounding box center [363, 412] width 15 height 15
radio input "true"
click at [529, 522] on div "Question 05/10 Please identify the type of reading: This type of reading has no…" at bounding box center [509, 331] width 337 height 593
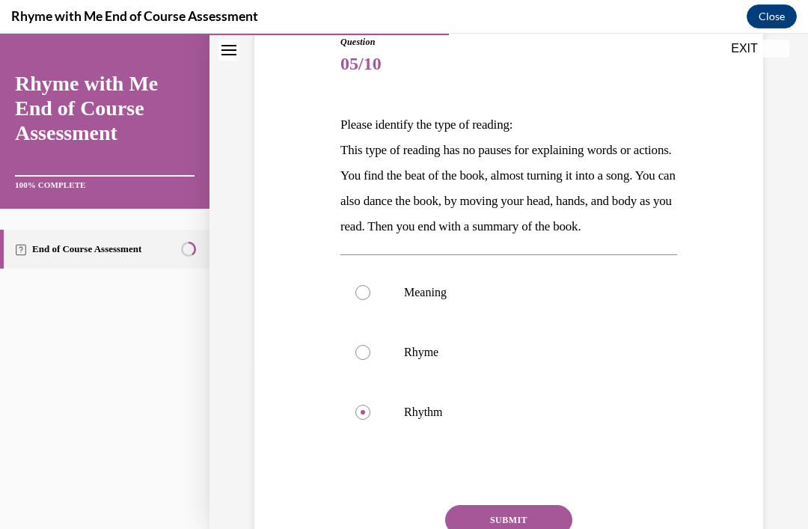
click at [533, 528] on button "SUBMIT" at bounding box center [508, 520] width 127 height 30
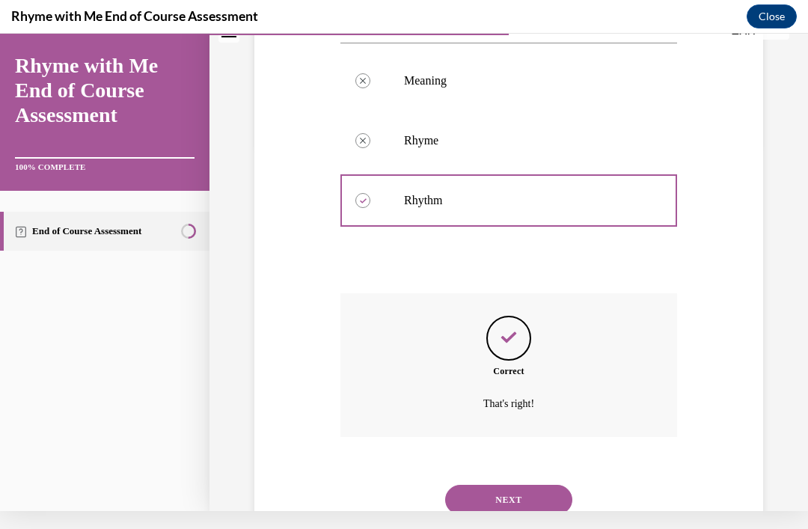
scroll to position [382, 0]
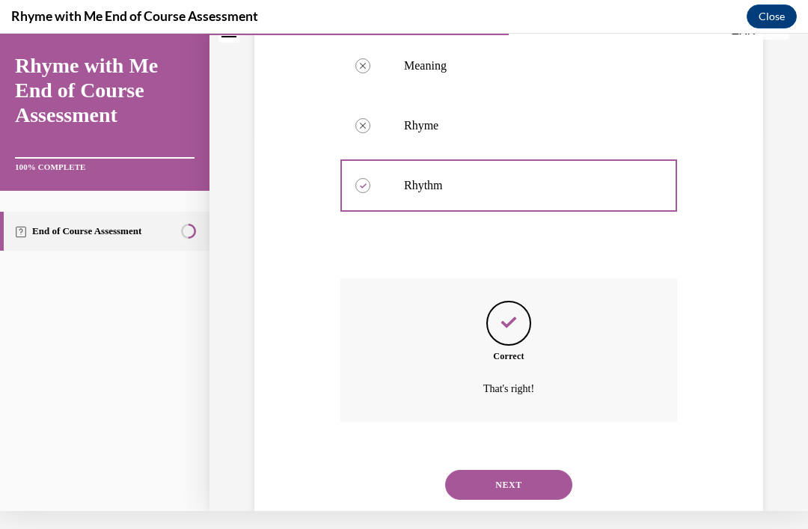
click at [531, 499] on button "NEXT" at bounding box center [508, 485] width 127 height 30
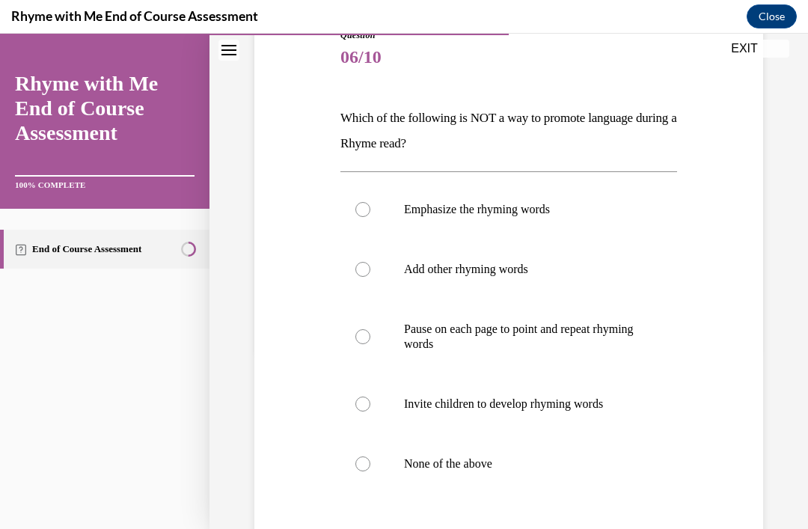
scroll to position [181, 0]
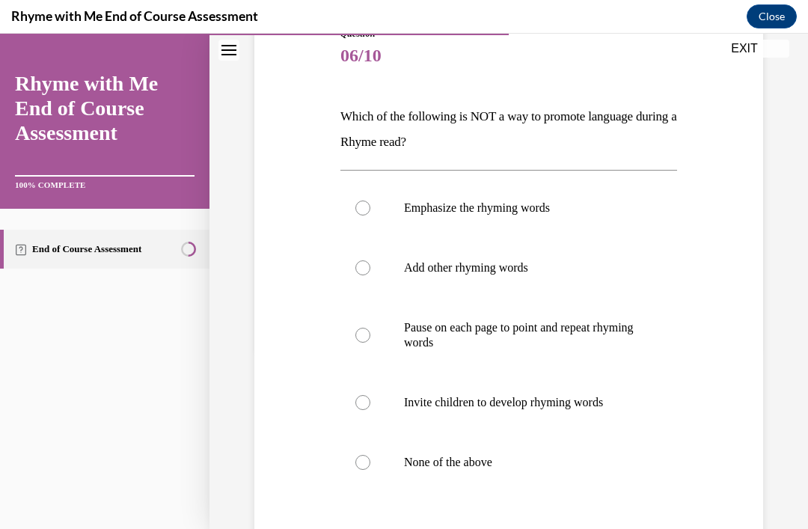
click at [371, 341] on label "Pause on each page to point and repeat rhyming words" at bounding box center [509, 335] width 337 height 75
click at [371, 341] on input "Pause on each page to point and repeat rhyming words" at bounding box center [363, 335] width 15 height 15
radio input "true"
click at [377, 271] on label "Add other rhyming words" at bounding box center [509, 268] width 337 height 60
click at [371, 271] on input "Add other rhyming words" at bounding box center [363, 267] width 15 height 15
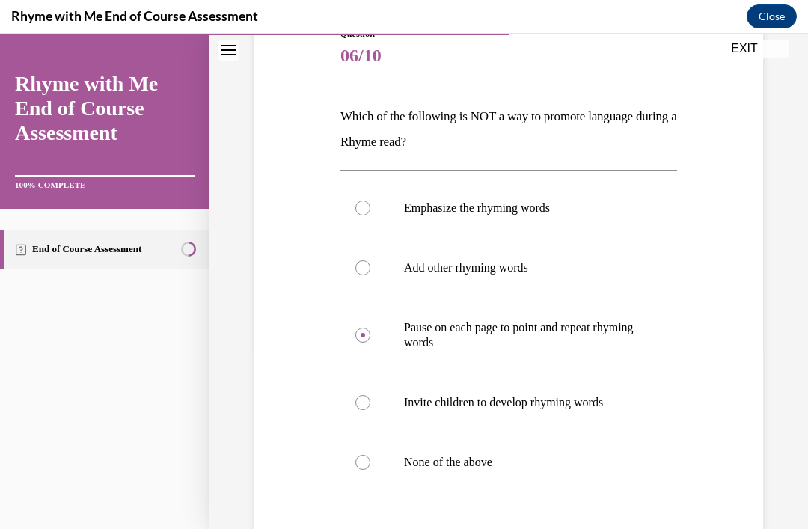
radio input "true"
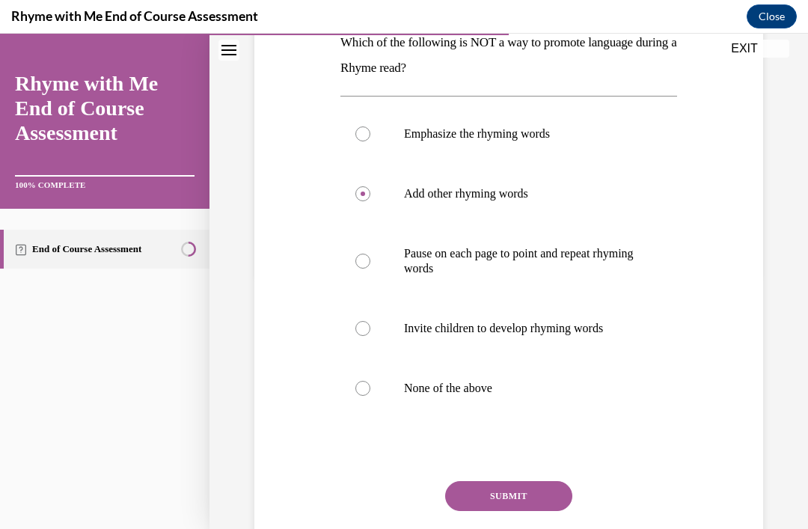
click at [531, 497] on button "SUBMIT" at bounding box center [508, 496] width 127 height 30
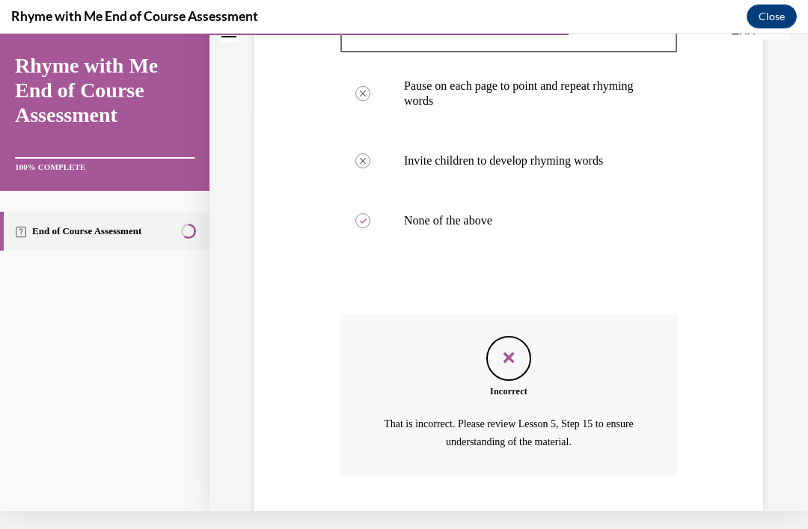
scroll to position [432, 0]
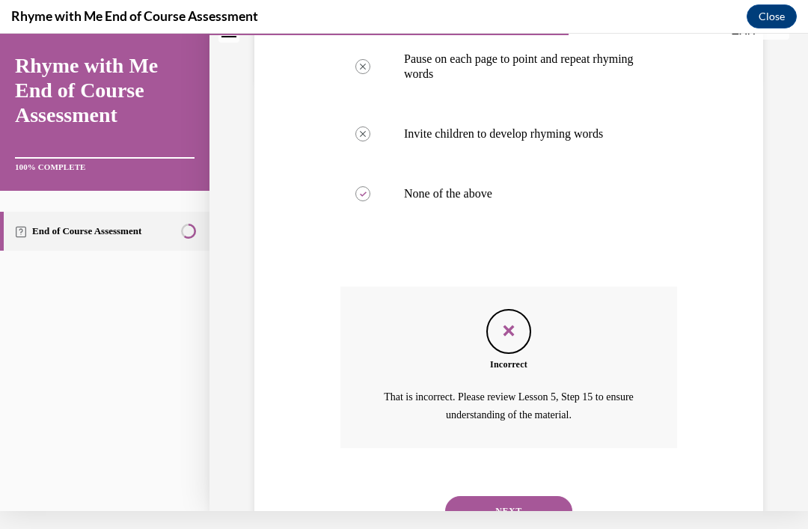
click at [555, 500] on button "NEXT" at bounding box center [508, 511] width 127 height 30
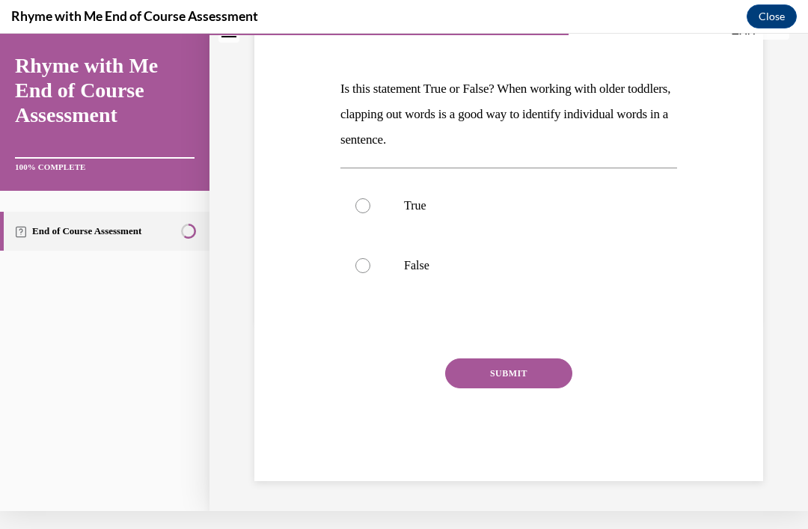
scroll to position [125, 0]
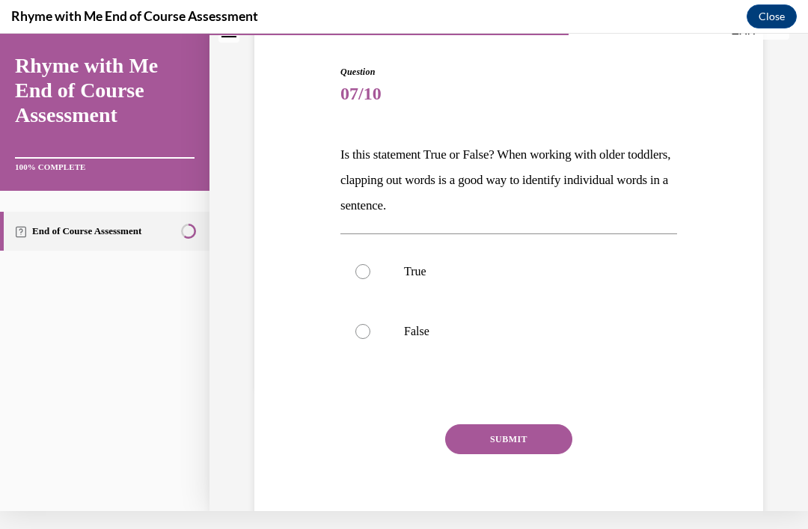
click at [373, 276] on label "True" at bounding box center [509, 272] width 337 height 60
click at [371, 276] on input "True" at bounding box center [363, 271] width 15 height 15
radio input "true"
click at [524, 448] on button "SUBMIT" at bounding box center [508, 439] width 127 height 30
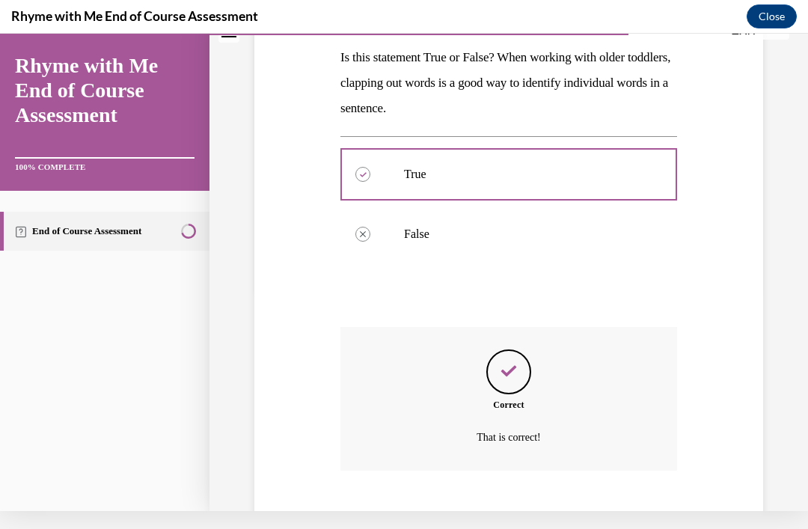
scroll to position [246, 0]
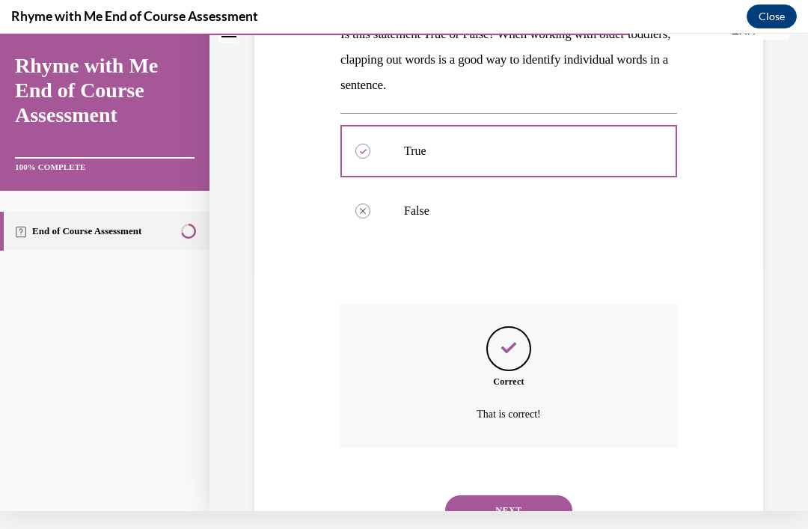
click at [496, 496] on button "NEXT" at bounding box center [508, 511] width 127 height 30
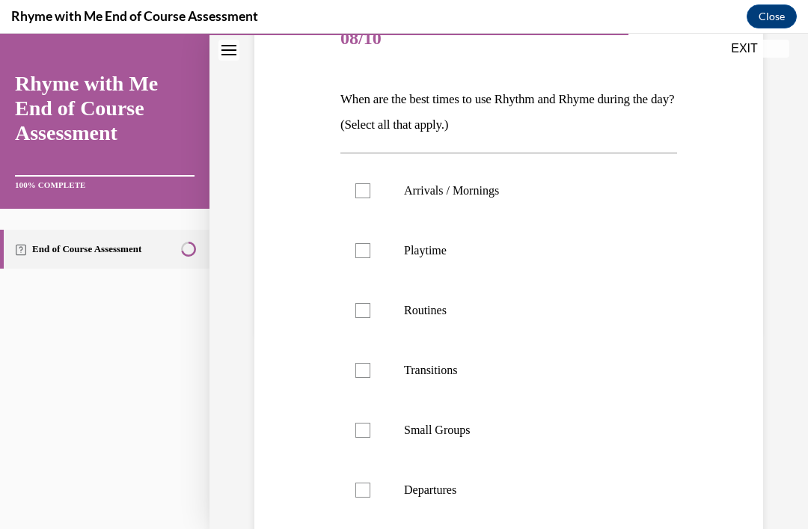
scroll to position [198, 0]
click at [378, 493] on label "Departures" at bounding box center [509, 490] width 337 height 60
click at [371, 493] on input "Departures" at bounding box center [363, 490] width 15 height 15
checkbox input "true"
click at [383, 207] on label "Arrivals / Mornings" at bounding box center [509, 191] width 337 height 60
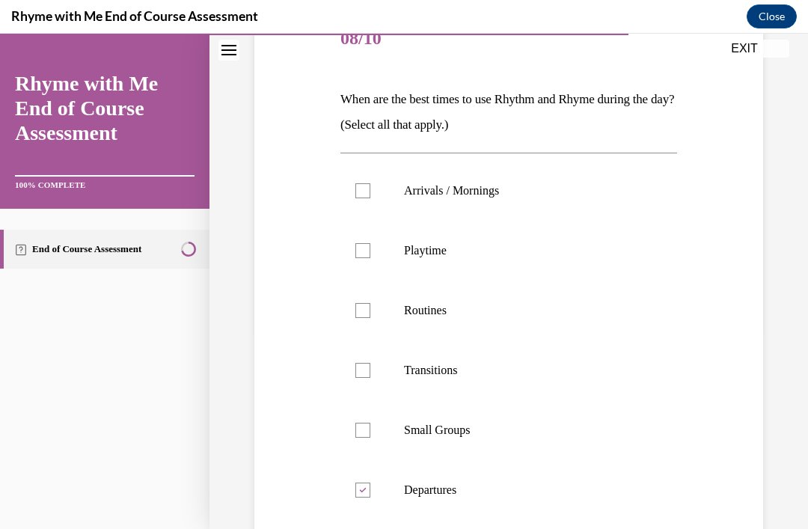
click at [371, 198] on input "Arrivals / Mornings" at bounding box center [363, 190] width 15 height 15
checkbox input "true"
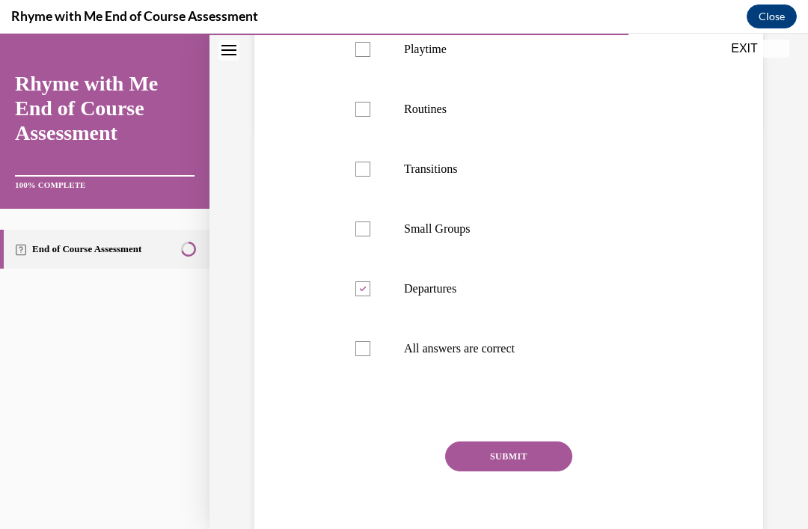
scroll to position [399, 0]
click at [373, 118] on label "Routines" at bounding box center [509, 110] width 337 height 60
click at [371, 118] on input "Routines" at bounding box center [363, 110] width 15 height 15
checkbox input "true"
click at [374, 240] on label "Small Groups" at bounding box center [509, 230] width 337 height 60
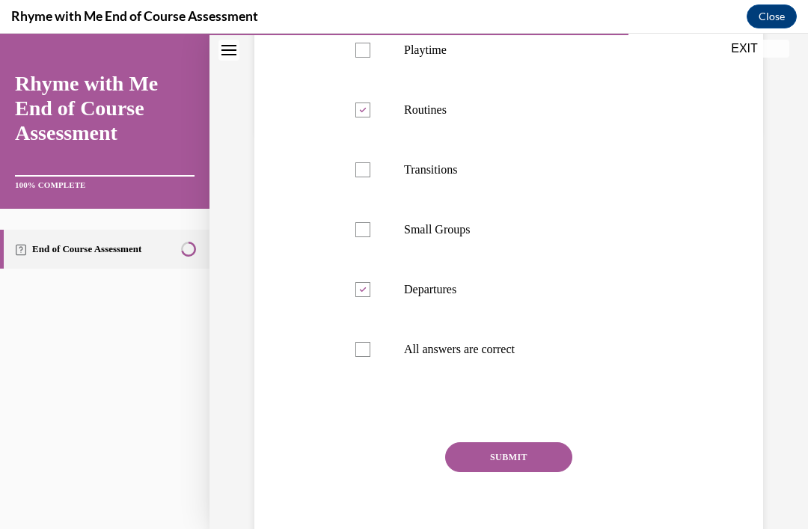
click at [371, 237] on input "Small Groups" at bounding box center [363, 229] width 15 height 15
checkbox input "true"
click at [377, 167] on label "Transitions" at bounding box center [509, 170] width 337 height 60
click at [371, 167] on input "Transitions" at bounding box center [363, 169] width 15 height 15
checkbox input "true"
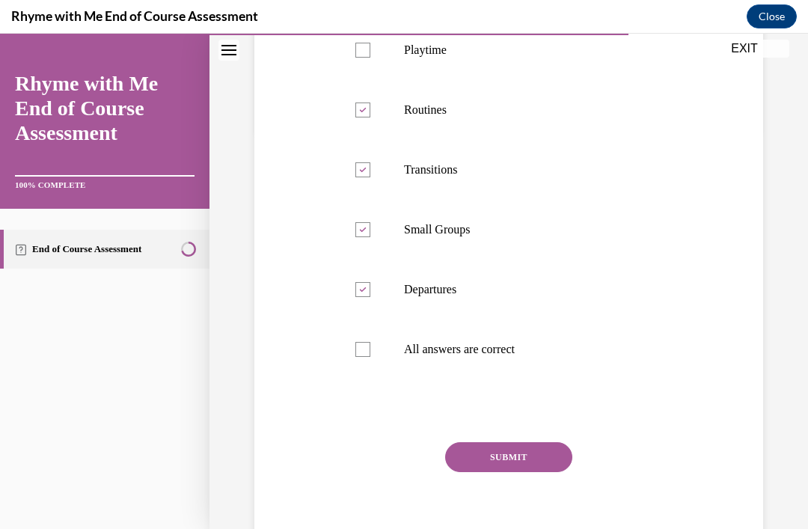
click at [526, 466] on button "SUBMIT" at bounding box center [508, 457] width 127 height 30
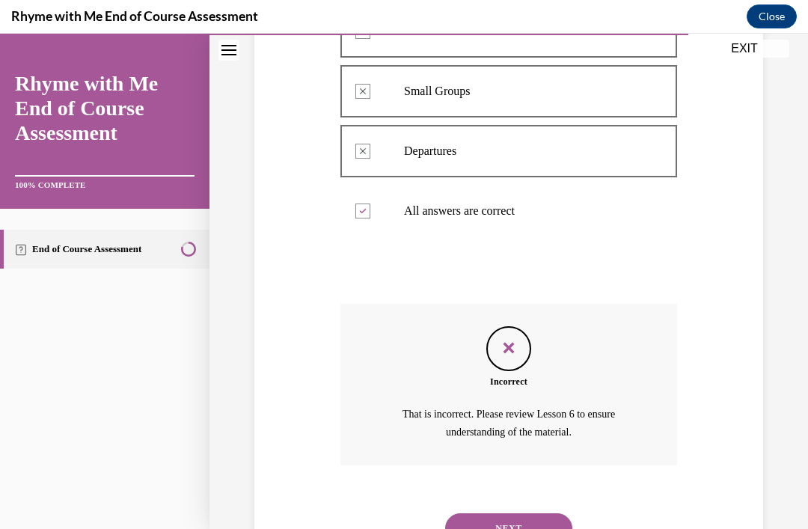
scroll to position [537, 0]
click at [534, 514] on button "NEXT" at bounding box center [508, 529] width 127 height 30
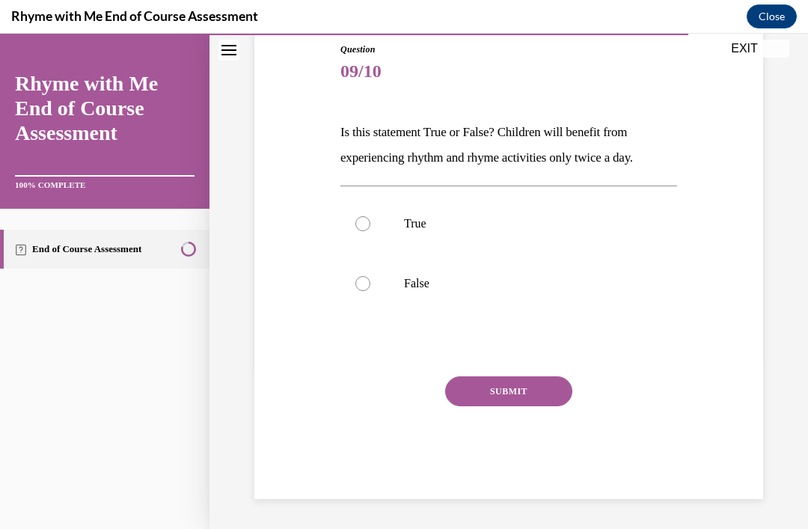
scroll to position [100, 0]
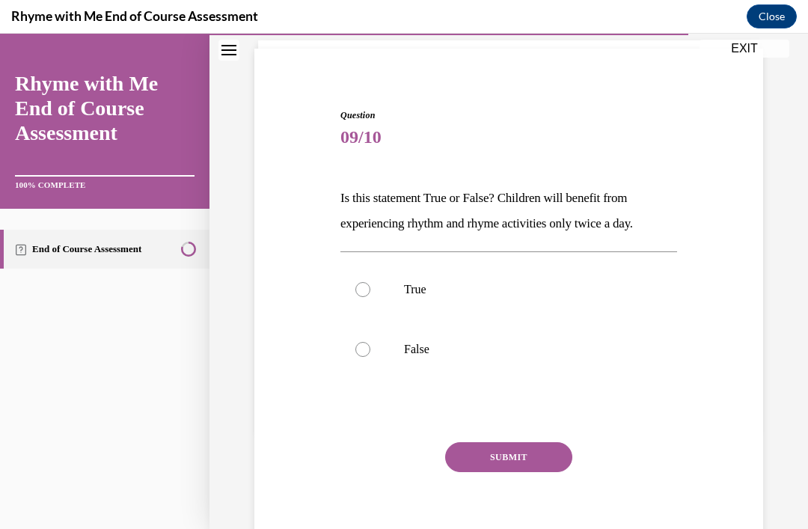
click at [371, 358] on label "False" at bounding box center [509, 350] width 337 height 60
click at [371, 357] on input "False" at bounding box center [363, 349] width 15 height 15
radio input "true"
click at [501, 456] on button "SUBMIT" at bounding box center [508, 457] width 127 height 30
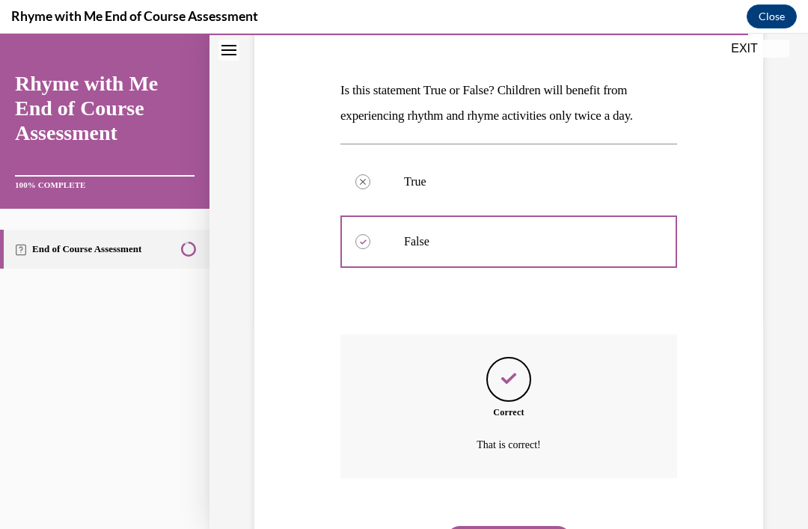
scroll to position [220, 0]
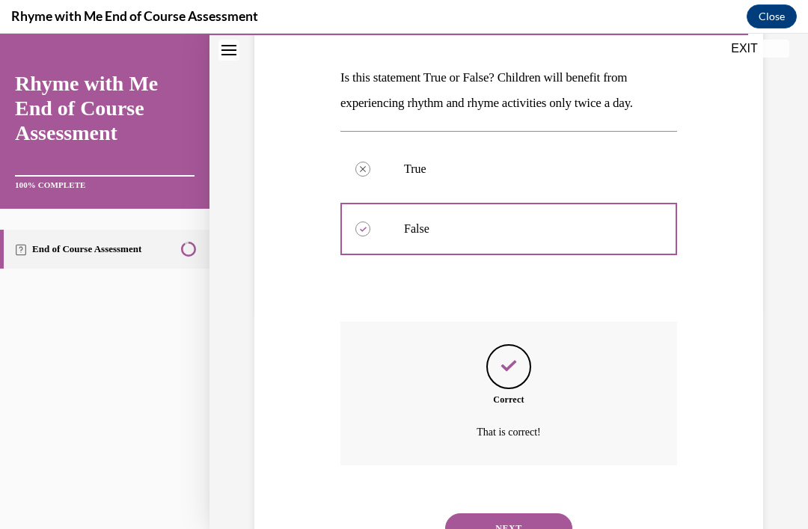
click at [492, 513] on button "NEXT" at bounding box center [508, 528] width 127 height 30
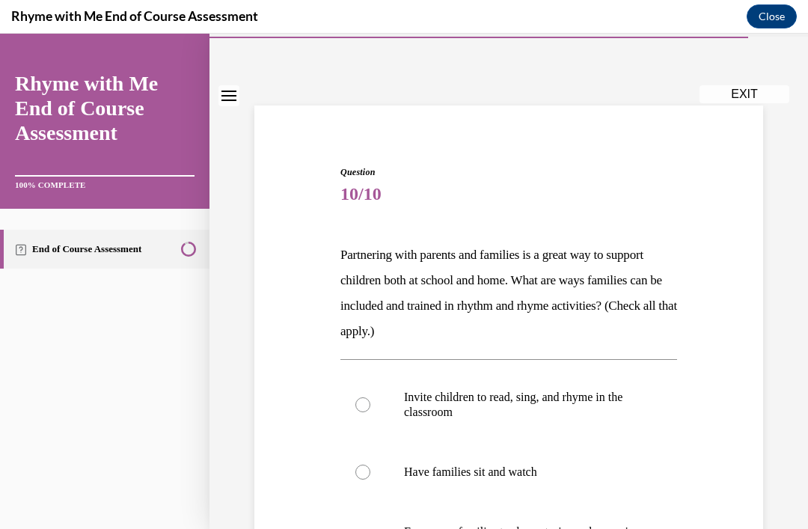
scroll to position [62, 0]
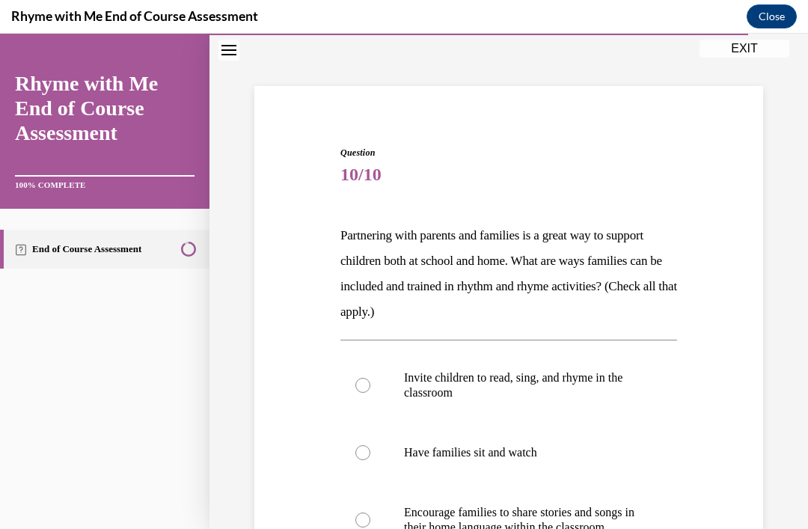
click at [383, 528] on label "Encourage families to share stories and songs in their home language within the…" at bounding box center [509, 520] width 337 height 75
click at [371, 528] on input "Encourage families to share stories and songs in their home language within the…" at bounding box center [363, 520] width 15 height 15
radio input "true"
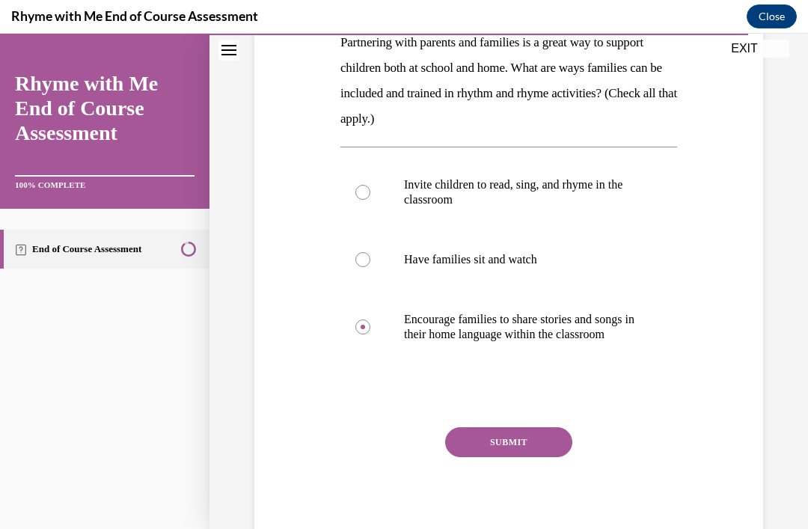
scroll to position [255, 0]
click at [521, 457] on button "SUBMIT" at bounding box center [508, 442] width 127 height 30
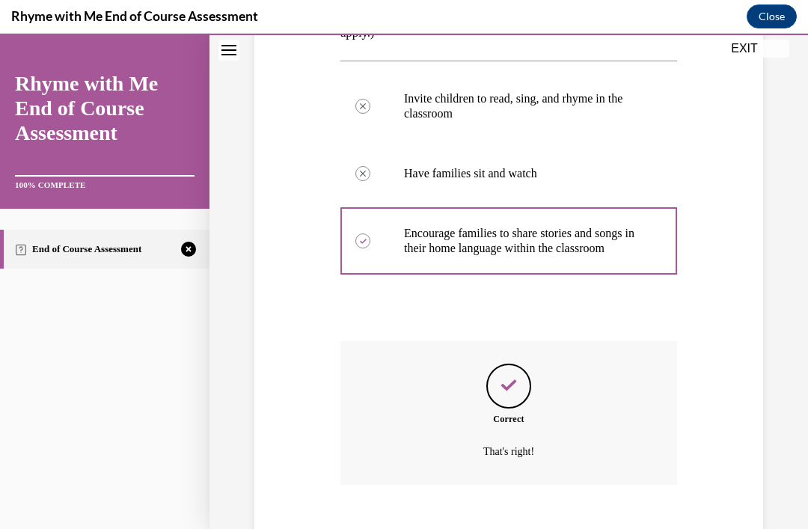
scroll to position [376, 0]
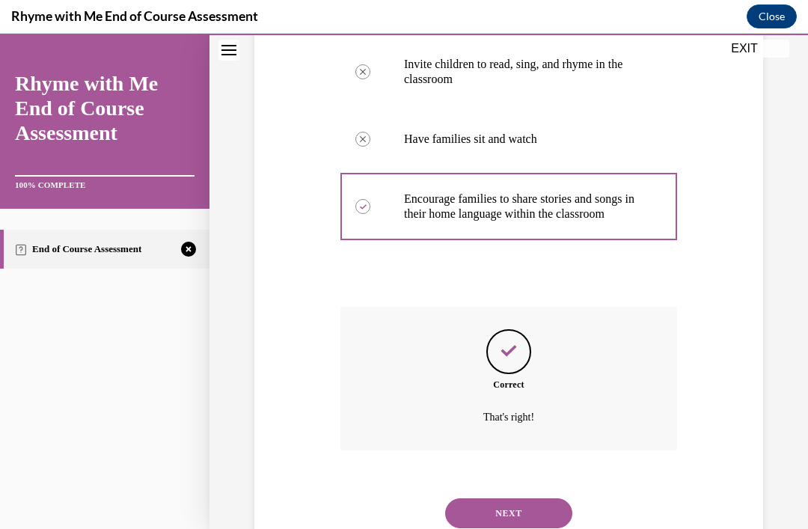
click at [513, 511] on button "NEXT" at bounding box center [508, 514] width 127 height 30
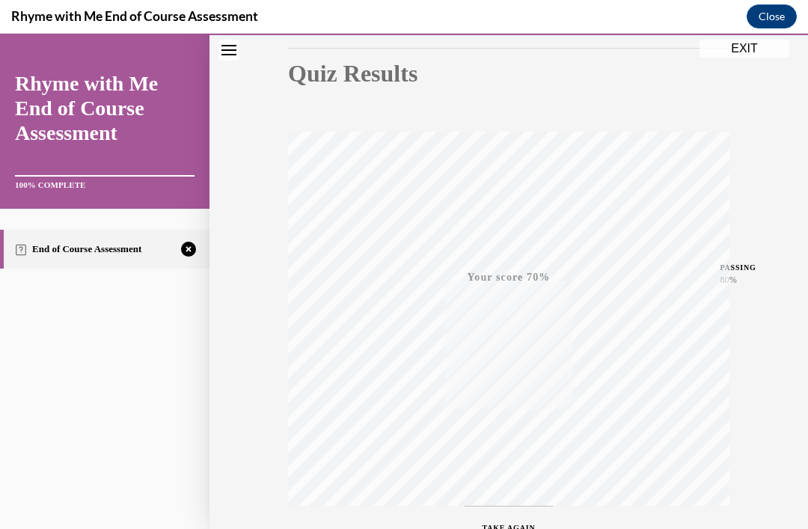
scroll to position [224, 0]
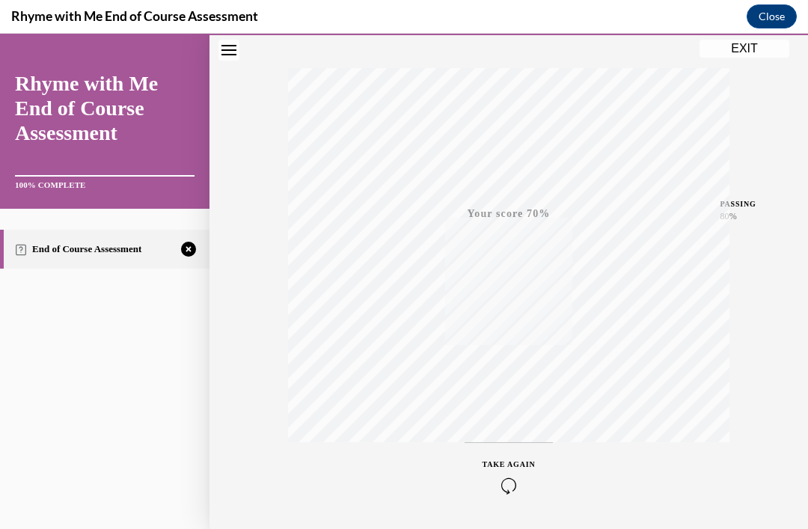
click at [526, 481] on icon "button" at bounding box center [509, 486] width 53 height 16
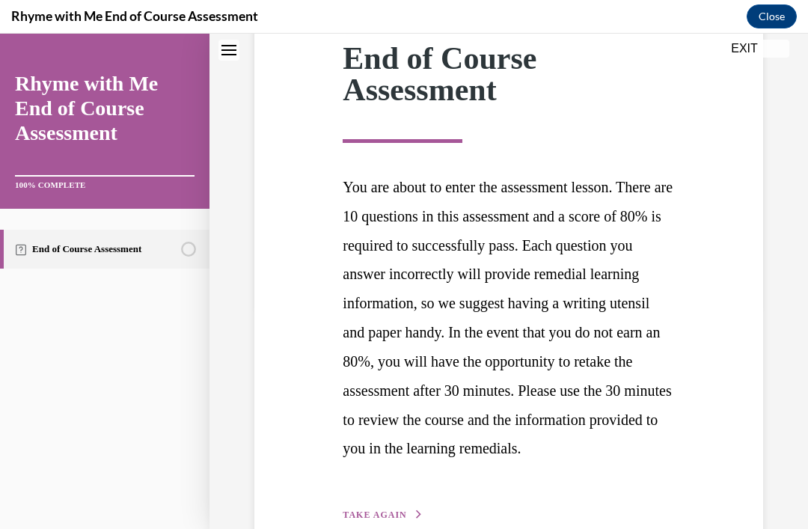
click at [415, 519] on icon "button" at bounding box center [419, 515] width 9 height 8
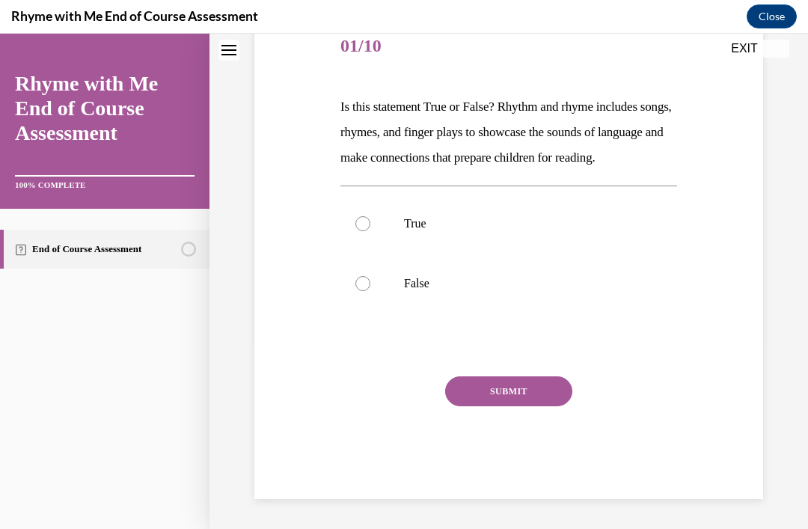
scroll to position [150, 0]
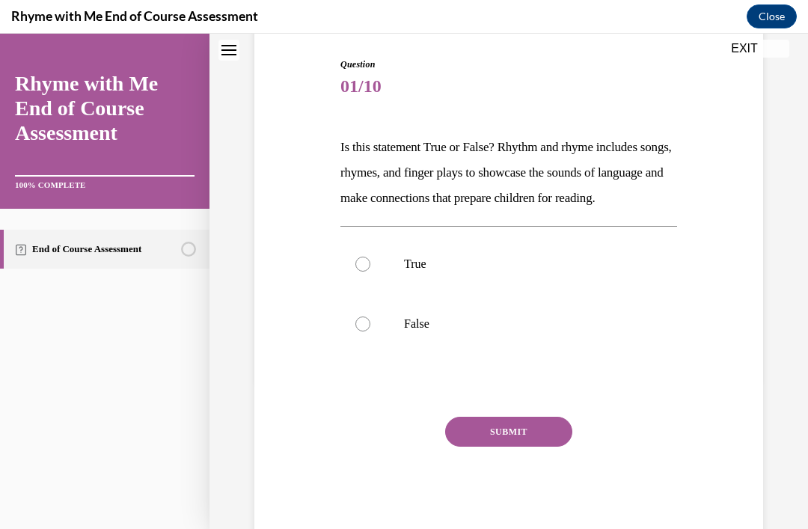
click at [362, 272] on div at bounding box center [363, 264] width 15 height 15
click at [362, 272] on input "True" at bounding box center [363, 264] width 15 height 15
radio input "true"
click at [487, 447] on button "SUBMIT" at bounding box center [508, 432] width 127 height 30
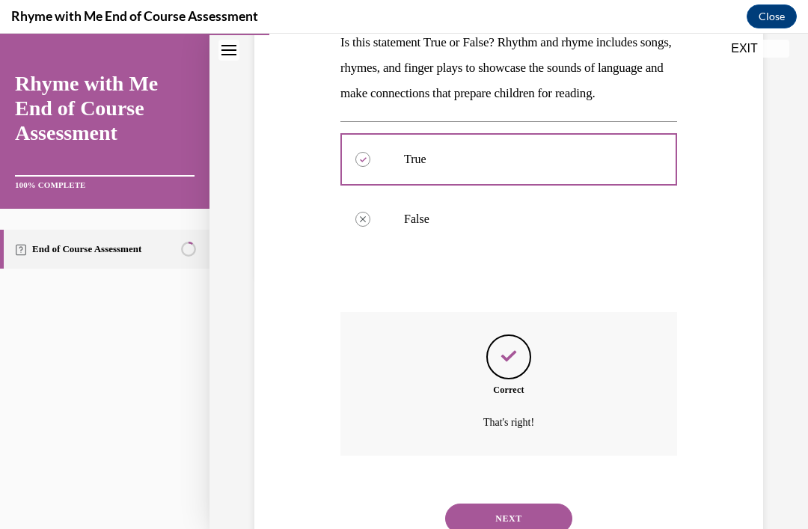
scroll to position [271, 0]
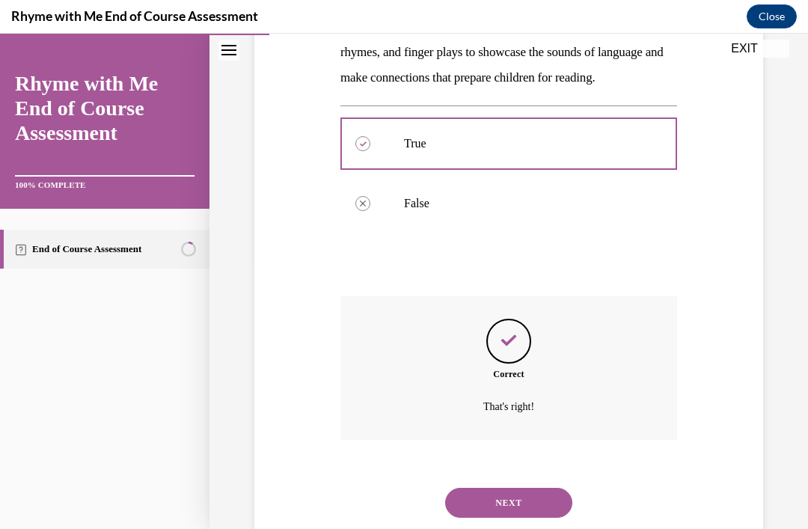
click at [513, 517] on button "NEXT" at bounding box center [508, 503] width 127 height 30
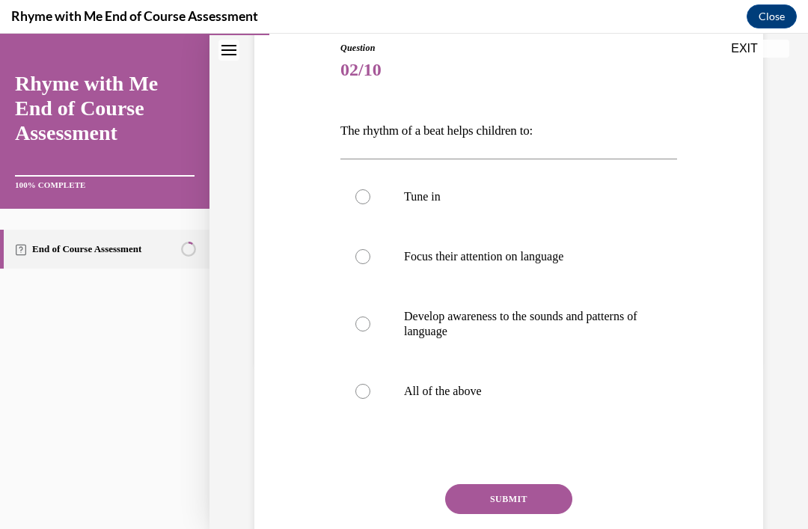
click at [384, 392] on label "All of the above" at bounding box center [509, 392] width 337 height 60
click at [371, 392] on input "All of the above" at bounding box center [363, 391] width 15 height 15
radio input "true"
click at [511, 502] on button "SUBMIT" at bounding box center [508, 499] width 127 height 30
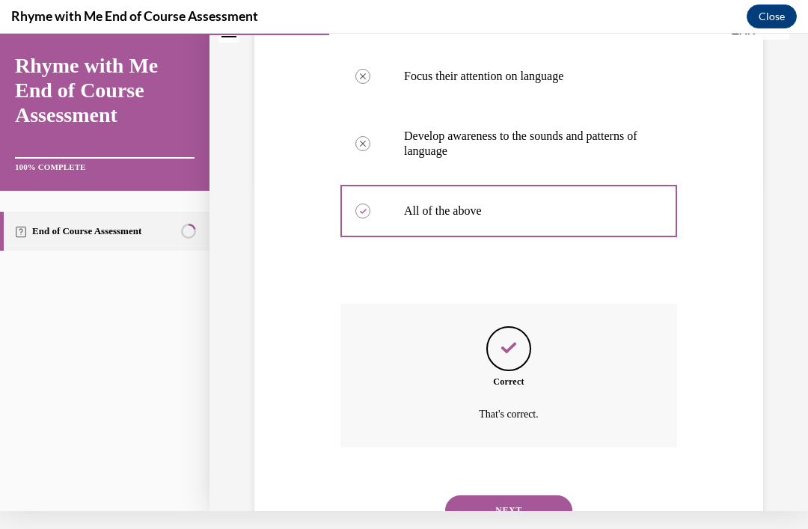
click at [500, 496] on button "NEXT" at bounding box center [508, 511] width 127 height 30
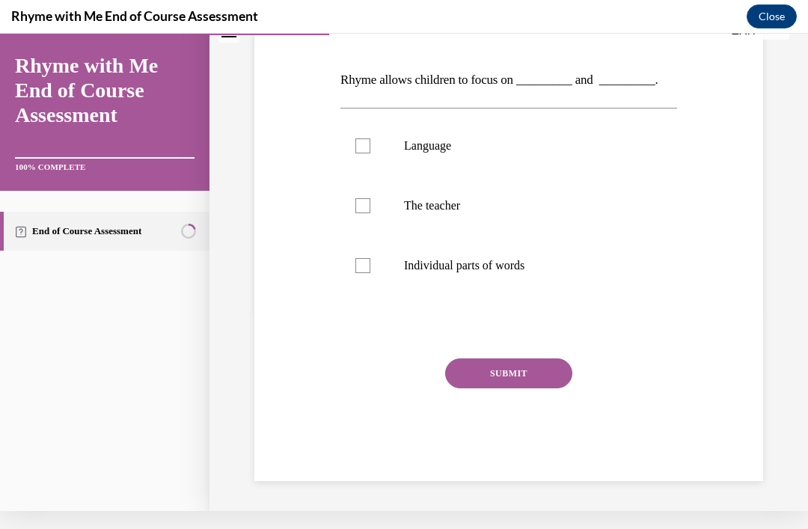
scroll to position [134, 0]
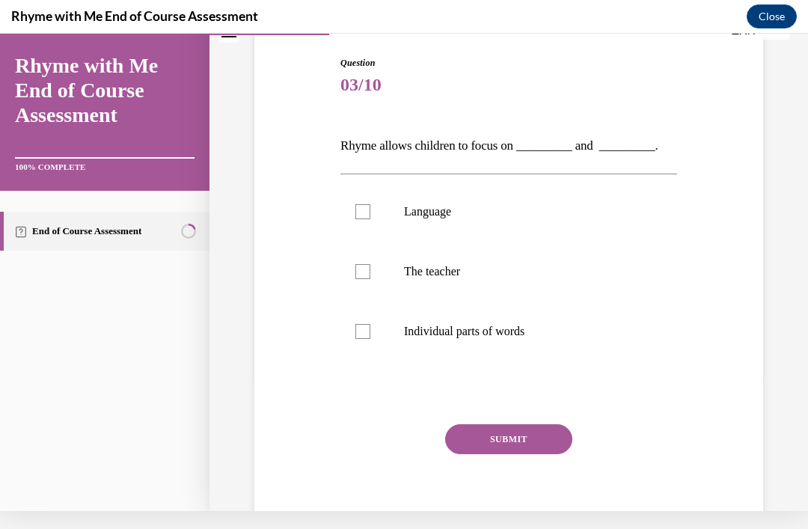
click at [364, 221] on label "Language" at bounding box center [509, 212] width 337 height 60
click at [364, 219] on input "Language" at bounding box center [363, 211] width 15 height 15
checkbox input "true"
click at [377, 334] on label "Individual parts of words" at bounding box center [509, 332] width 337 height 60
click at [371, 334] on input "Individual parts of words" at bounding box center [363, 331] width 15 height 15
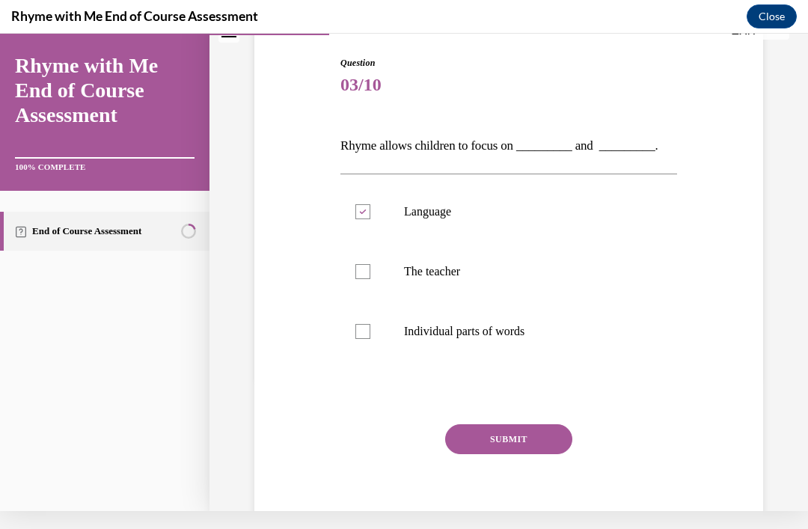
checkbox input "true"
click at [503, 440] on button "SUBMIT" at bounding box center [508, 439] width 127 height 30
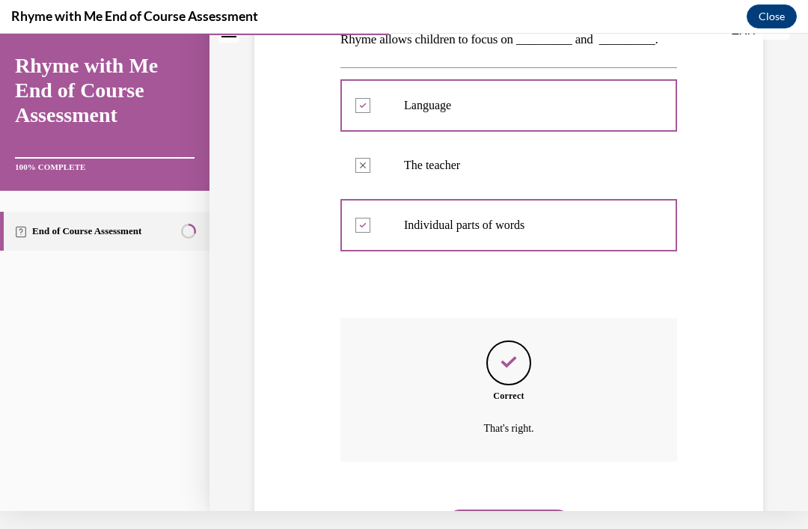
scroll to position [255, 0]
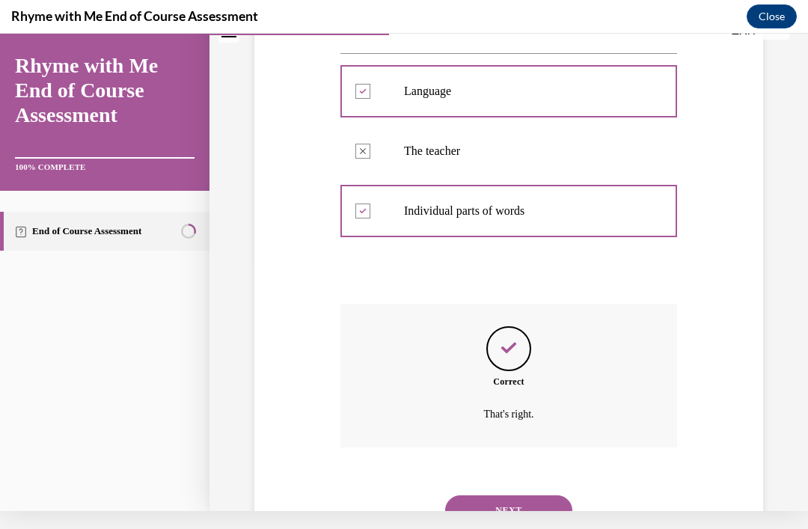
click at [496, 496] on button "NEXT" at bounding box center [508, 511] width 127 height 30
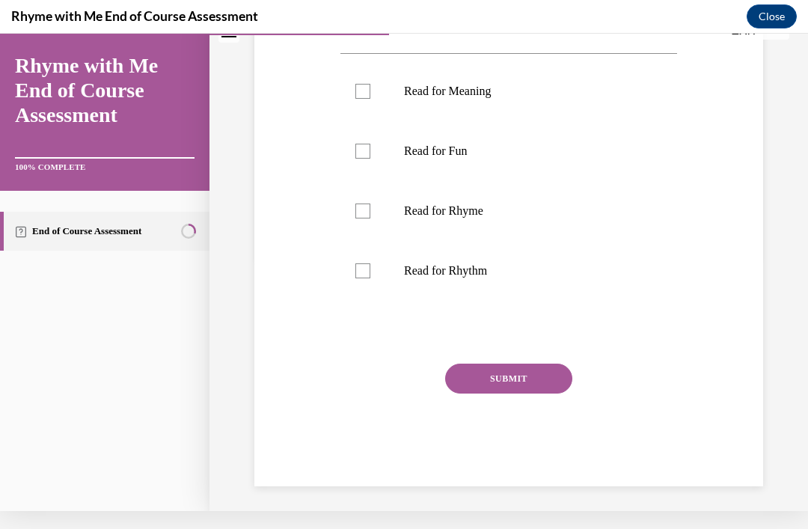
scroll to position [0, 0]
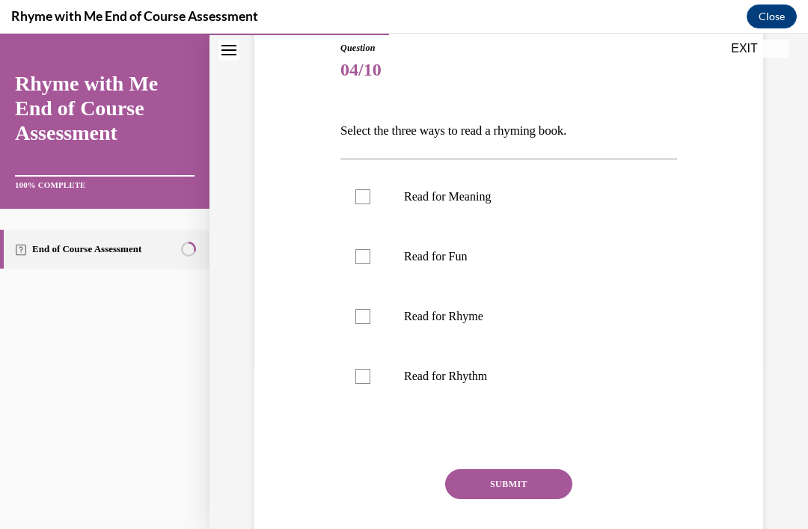
click at [381, 326] on label "Read for Rhyme" at bounding box center [509, 317] width 337 height 60
click at [371, 324] on input "Read for Rhyme" at bounding box center [363, 316] width 15 height 15
checkbox input "true"
click at [367, 261] on div at bounding box center [363, 256] width 15 height 15
click at [367, 261] on input "Read for Fun" at bounding box center [363, 256] width 15 height 15
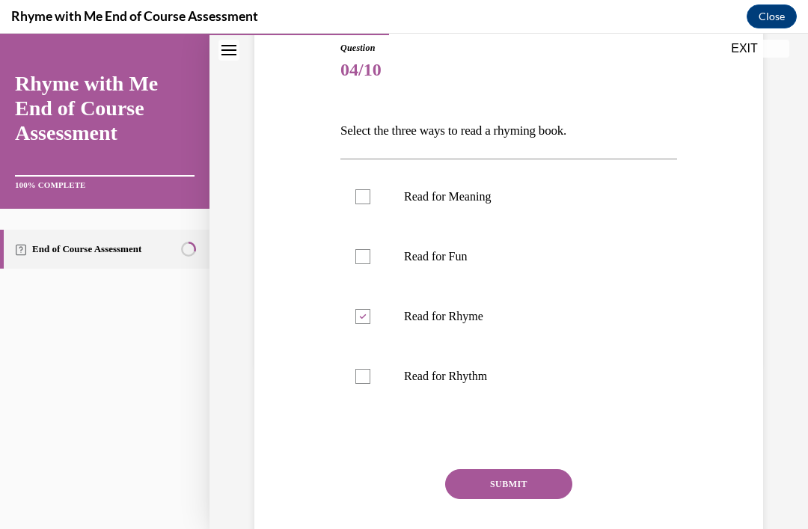
checkbox input "true"
click at [382, 191] on label "Read for Meaning" at bounding box center [509, 197] width 337 height 60
click at [371, 191] on input "Read for Meaning" at bounding box center [363, 196] width 15 height 15
checkbox input "true"
click at [500, 481] on button "SUBMIT" at bounding box center [508, 484] width 127 height 30
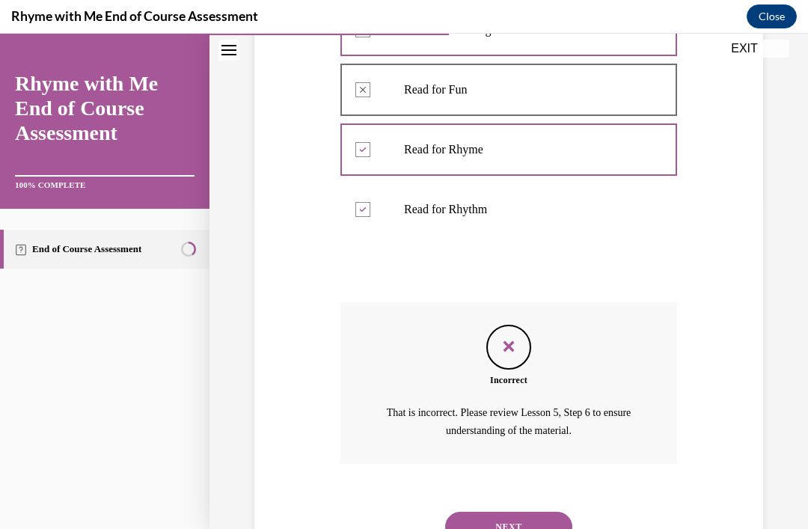
scroll to position [332, 0]
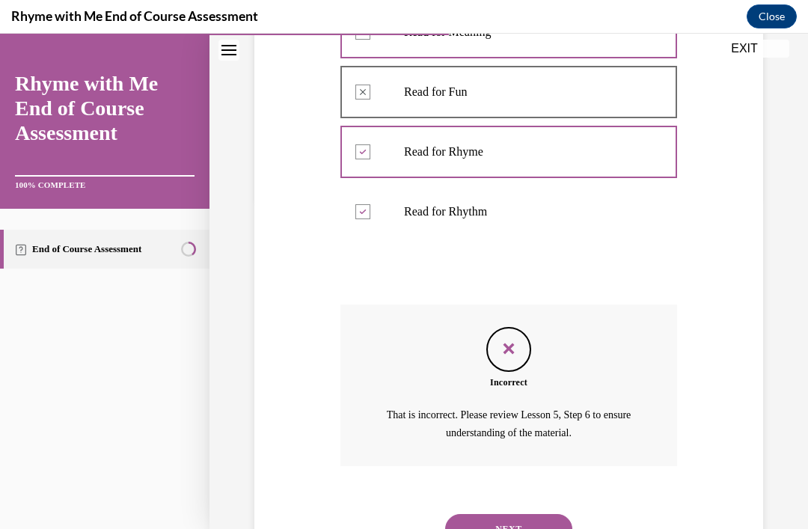
click at [537, 514] on button "NEXT" at bounding box center [508, 529] width 127 height 30
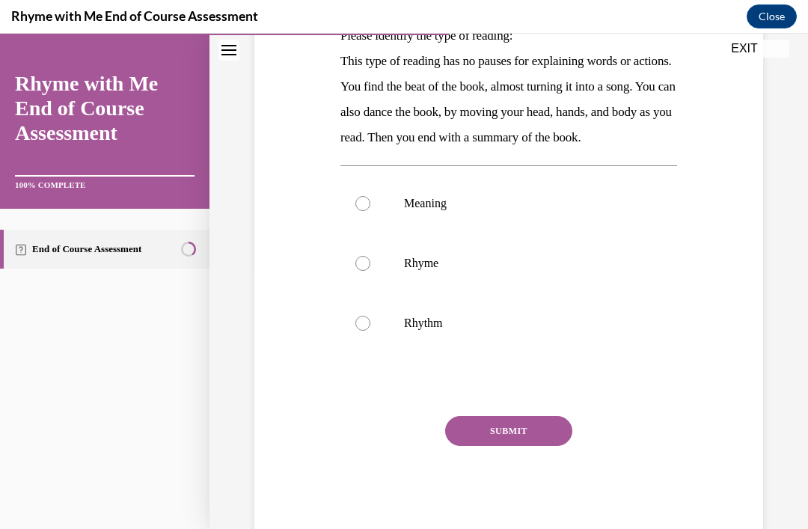
scroll to position [261, 0]
click at [386, 352] on label "Rhythm" at bounding box center [509, 324] width 337 height 60
click at [371, 332] on input "Rhythm" at bounding box center [363, 324] width 15 height 15
radio input "true"
click at [540, 447] on button "SUBMIT" at bounding box center [508, 432] width 127 height 30
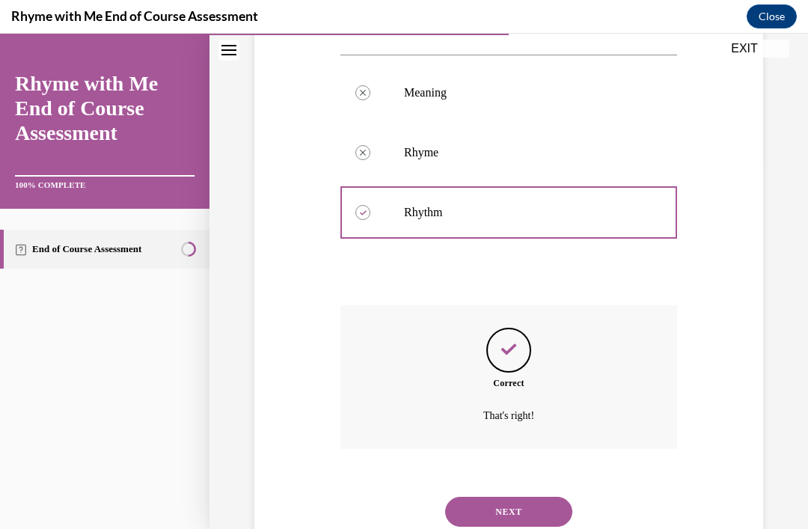
scroll to position [382, 0]
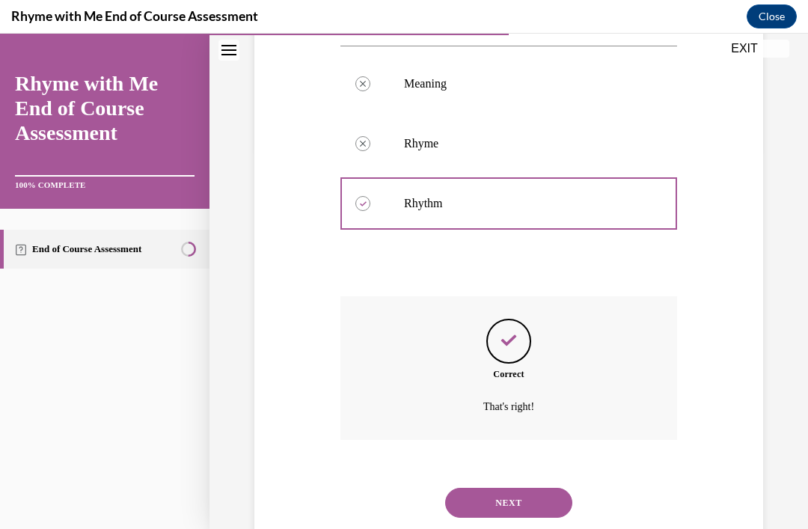
click at [539, 508] on button "NEXT" at bounding box center [508, 503] width 127 height 30
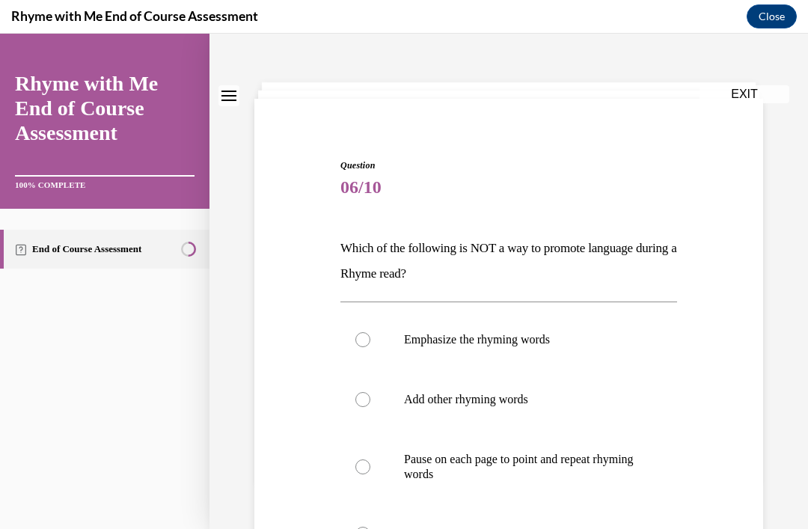
scroll to position [49, 0]
click at [380, 472] on label "Pause on each page to point and repeat rhyming words" at bounding box center [509, 467] width 337 height 75
click at [371, 472] on input "Pause on each page to point and repeat rhyming words" at bounding box center [363, 467] width 15 height 15
radio input "true"
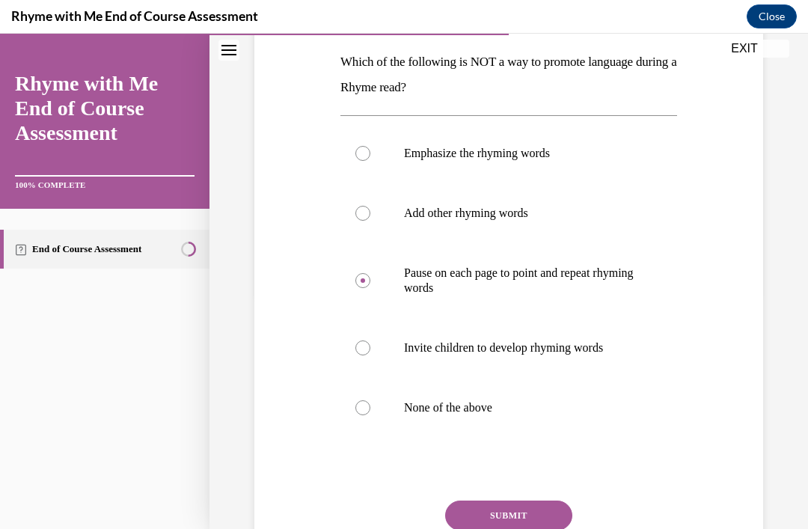
scroll to position [237, 0]
click at [545, 519] on button "SUBMIT" at bounding box center [508, 515] width 127 height 30
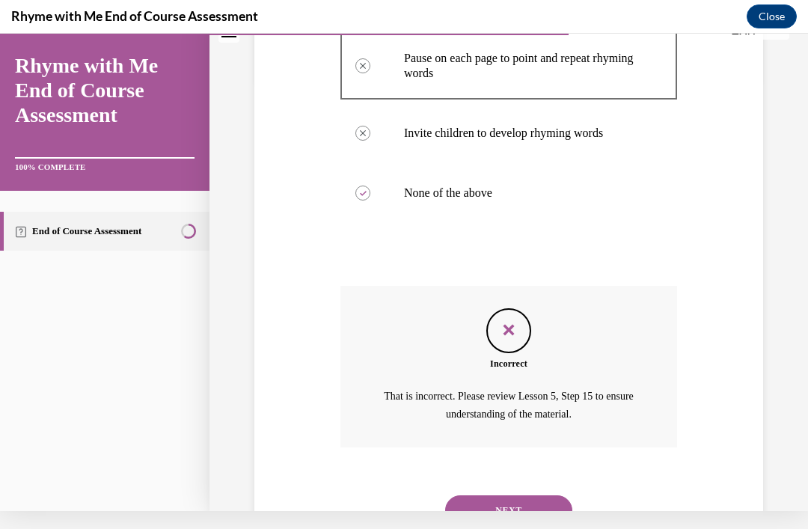
scroll to position [432, 0]
click at [545, 504] on button "NEXT" at bounding box center [508, 511] width 127 height 30
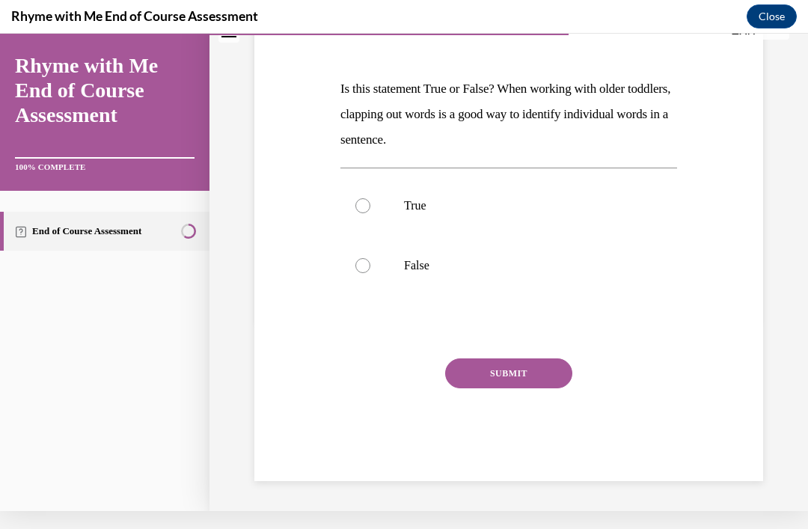
scroll to position [125, 0]
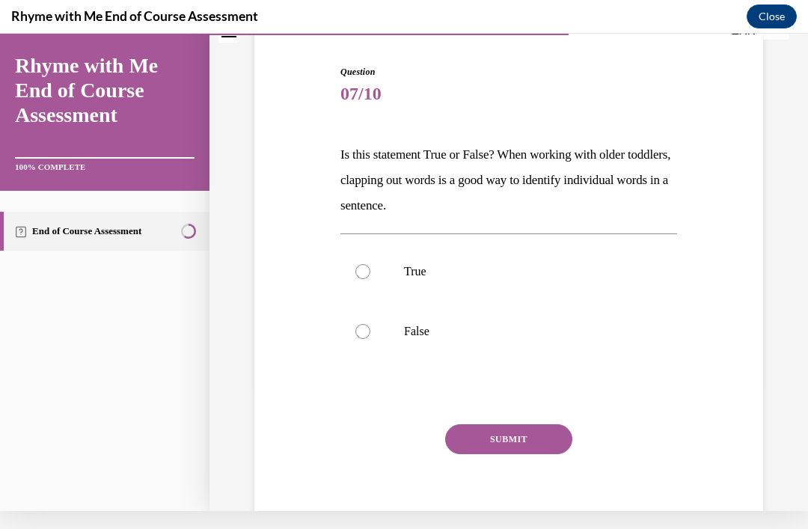
click at [380, 267] on label "True" at bounding box center [509, 272] width 337 height 60
click at [371, 267] on input "True" at bounding box center [363, 271] width 15 height 15
radio input "true"
click at [531, 453] on button "SUBMIT" at bounding box center [508, 439] width 127 height 30
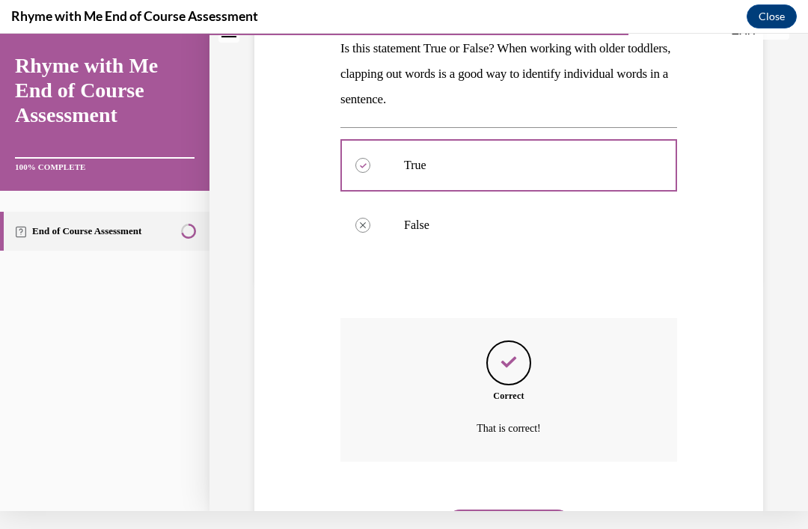
scroll to position [246, 0]
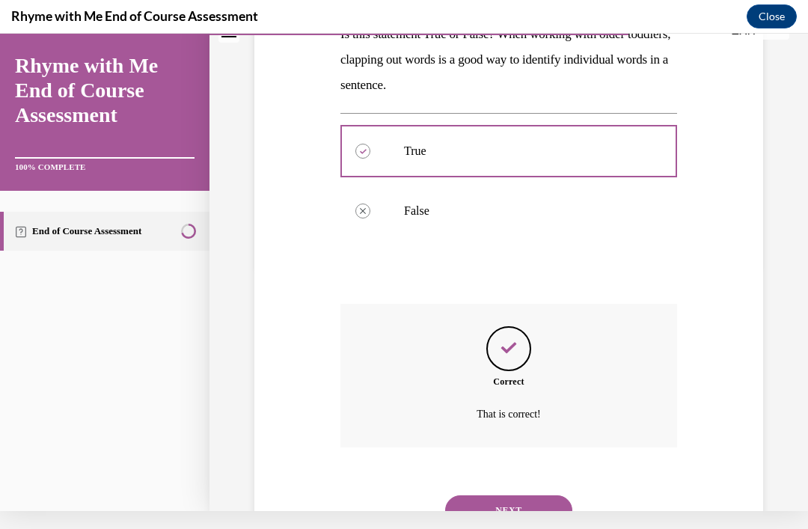
click at [522, 496] on button "NEXT" at bounding box center [508, 511] width 127 height 30
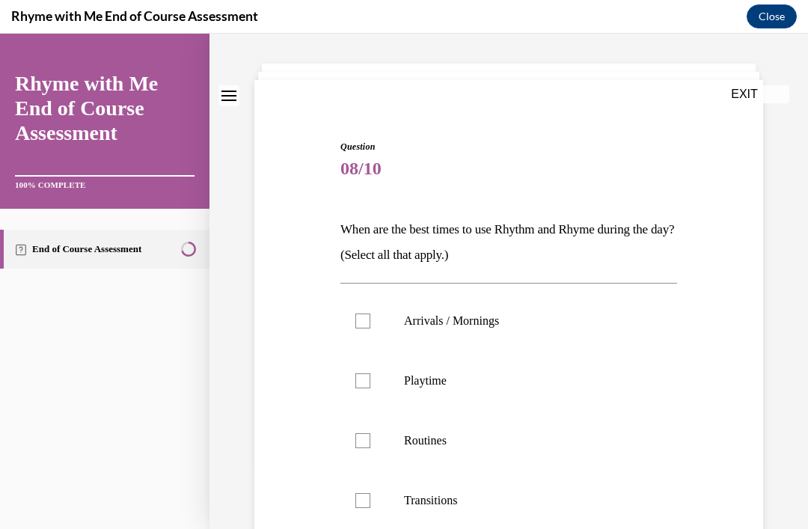
scroll to position [68, 0]
click at [386, 320] on label "Arrivals / Mornings" at bounding box center [509, 321] width 337 height 60
click at [371, 320] on input "Arrivals / Mornings" at bounding box center [363, 321] width 15 height 15
checkbox input "true"
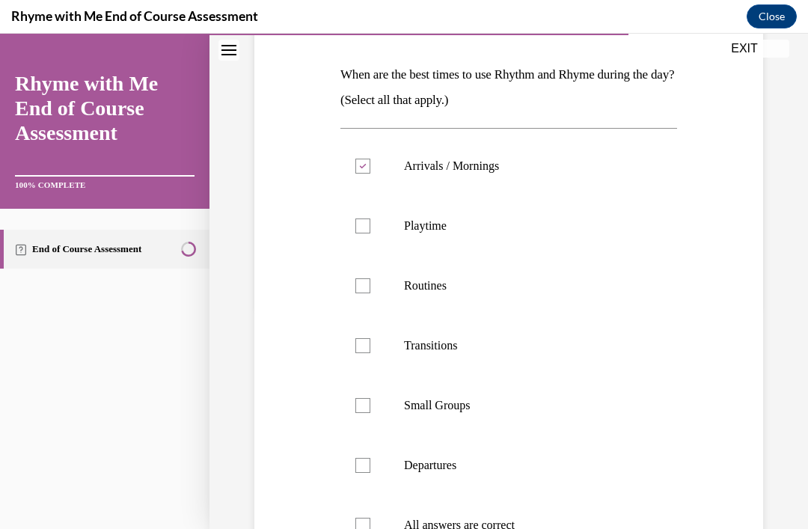
scroll to position [223, 0]
click at [371, 478] on label "Departures" at bounding box center [509, 466] width 337 height 60
click at [371, 473] on input "Departures" at bounding box center [363, 465] width 15 height 15
checkbox input "true"
click at [377, 175] on label "Arrivals / Mornings" at bounding box center [509, 166] width 337 height 60
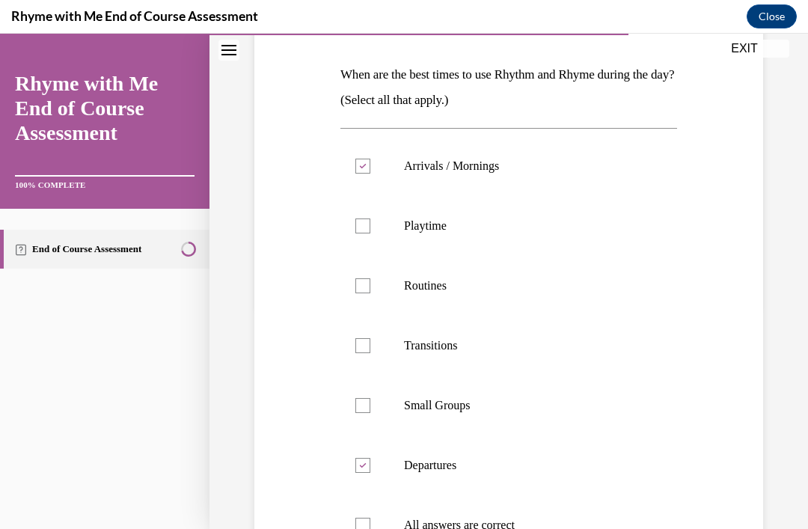
click at [371, 174] on input "Arrivals / Mornings" at bounding box center [363, 166] width 15 height 15
checkbox input "false"
click at [388, 208] on label "Playtime" at bounding box center [509, 226] width 337 height 60
click at [371, 219] on input "Playtime" at bounding box center [363, 226] width 15 height 15
checkbox input "true"
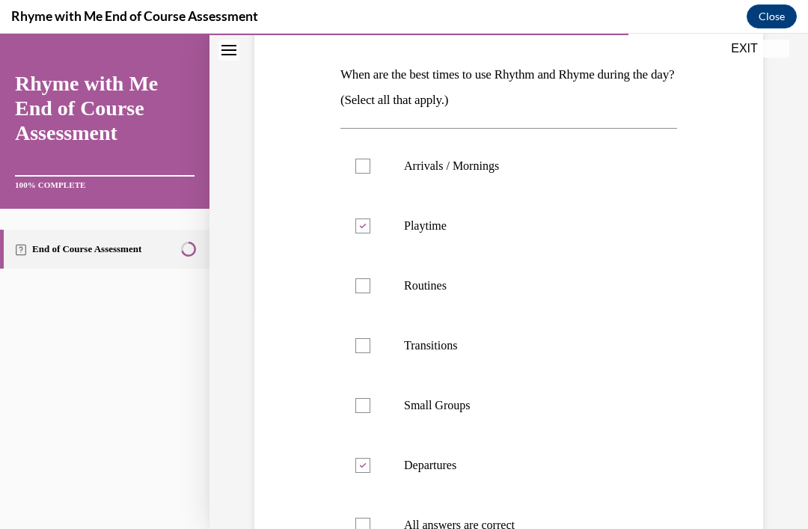
click at [373, 484] on label "Departures" at bounding box center [509, 466] width 337 height 60
click at [371, 473] on input "Departures" at bounding box center [363, 465] width 15 height 15
checkbox input "false"
click at [371, 290] on label "Routines" at bounding box center [509, 286] width 337 height 60
click at [371, 290] on input "Routines" at bounding box center [363, 285] width 15 height 15
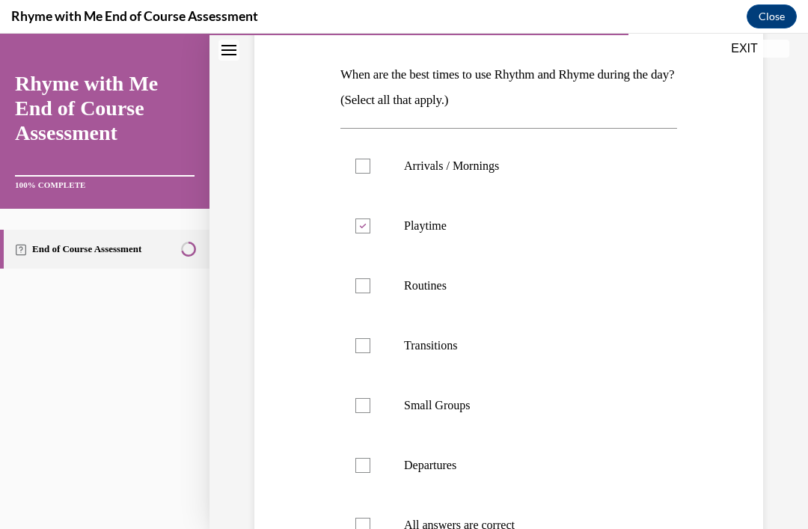
checkbox input "true"
click at [365, 342] on div at bounding box center [363, 345] width 15 height 15
click at [365, 342] on input "Transitions" at bounding box center [363, 345] width 15 height 15
checkbox input "true"
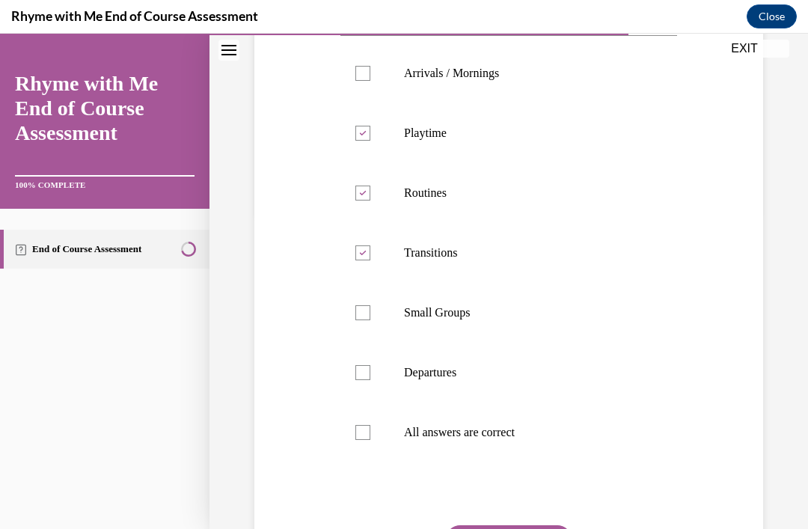
scroll to position [316, 0]
click at [358, 315] on div at bounding box center [363, 312] width 15 height 15
click at [358, 315] on input "Small Groups" at bounding box center [363, 312] width 15 height 15
checkbox input "true"
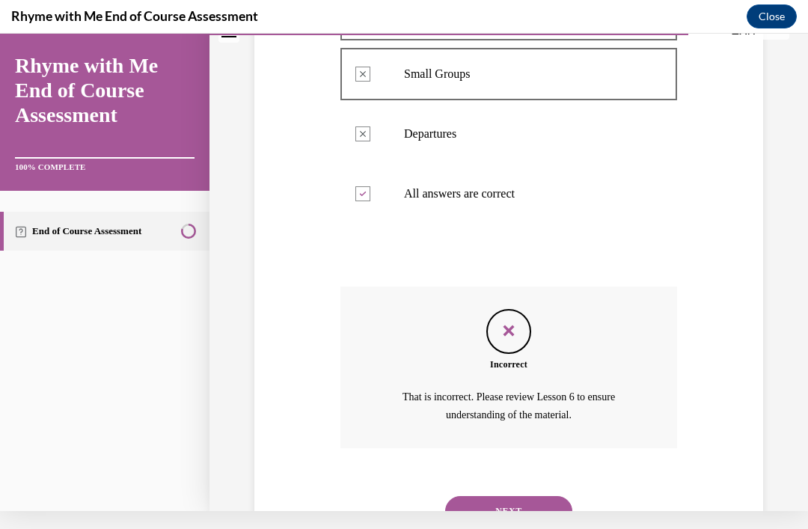
scroll to position [537, 0]
click at [534, 496] on button "NEXT" at bounding box center [508, 511] width 127 height 30
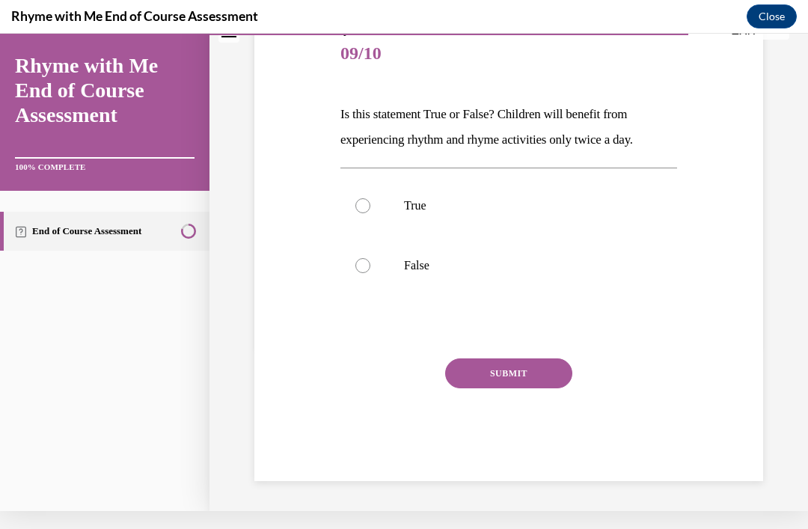
scroll to position [100, 0]
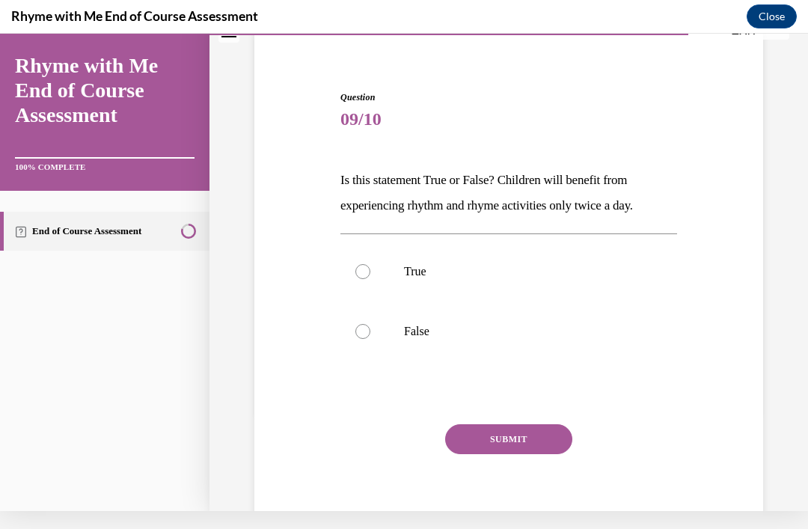
click at [387, 335] on label "False" at bounding box center [509, 332] width 337 height 60
click at [371, 335] on input "False" at bounding box center [363, 331] width 15 height 15
radio input "true"
click at [526, 447] on button "SUBMIT" at bounding box center [508, 439] width 127 height 30
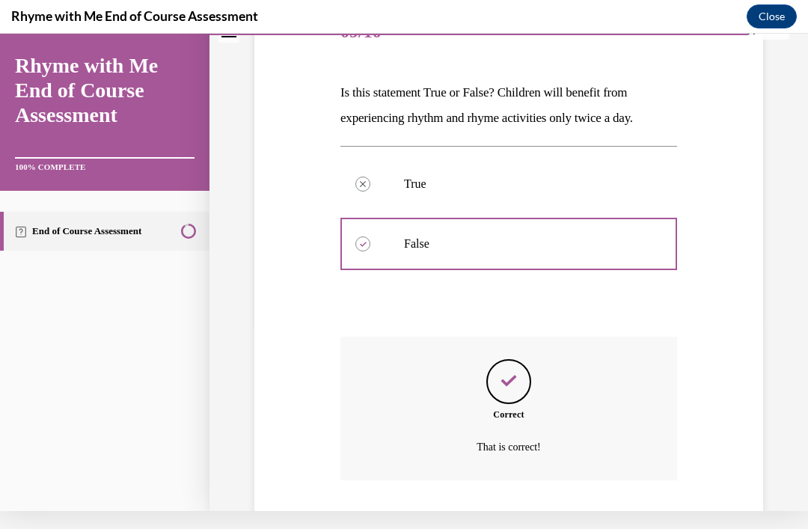
scroll to position [220, 0]
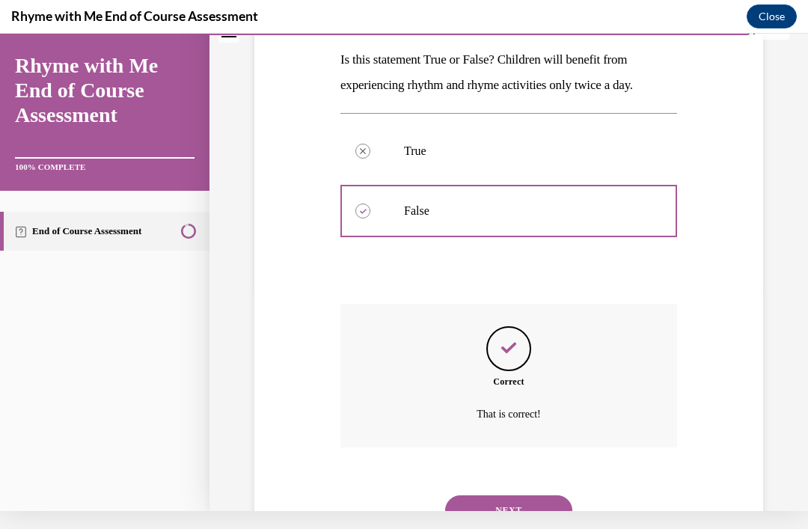
click at [525, 496] on button "NEXT" at bounding box center [508, 511] width 127 height 30
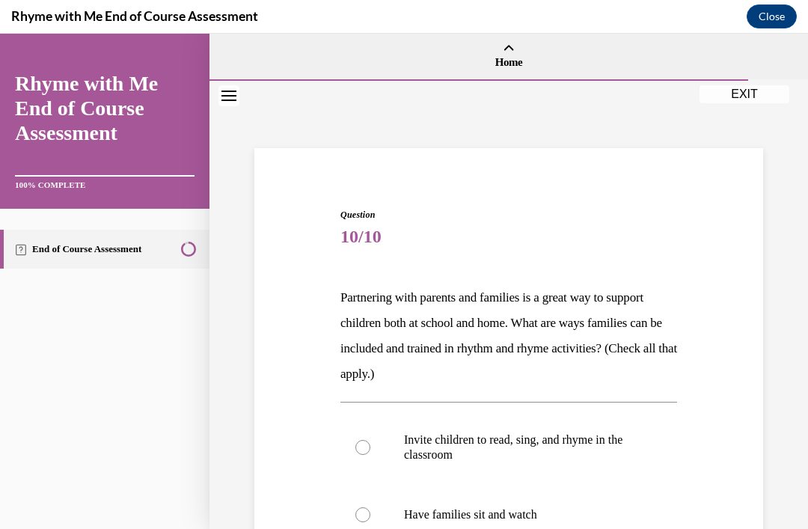
scroll to position [57, 0]
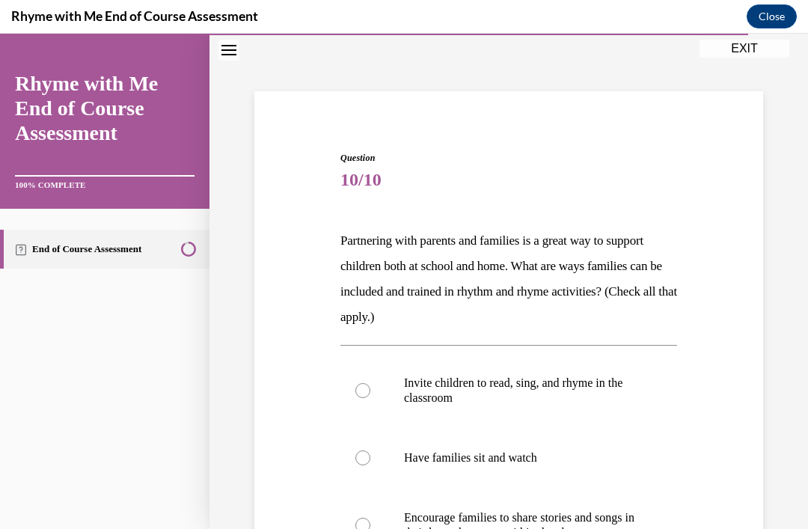
click at [406, 528] on p "Encourage families to share stories and songs in their home language within the…" at bounding box center [522, 526] width 236 height 30
click at [371, 528] on input "Encourage families to share stories and songs in their home language within the…" at bounding box center [363, 525] width 15 height 15
radio input "true"
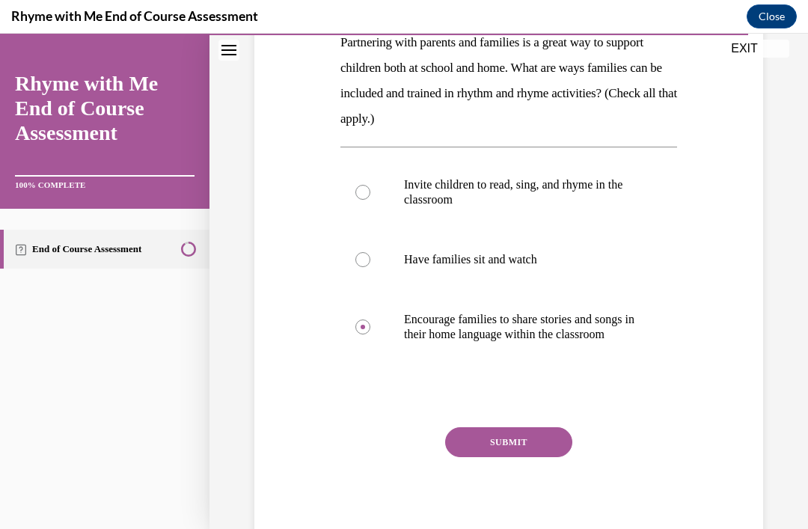
click at [527, 457] on button "SUBMIT" at bounding box center [508, 442] width 127 height 30
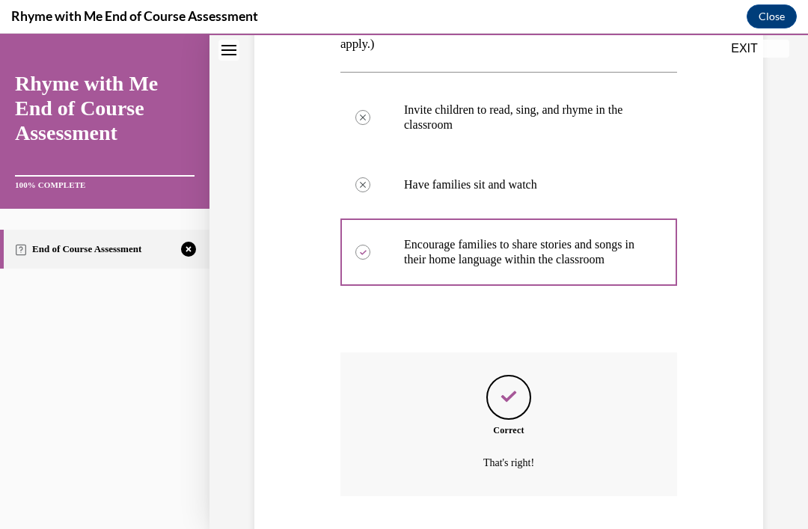
scroll to position [376, 0]
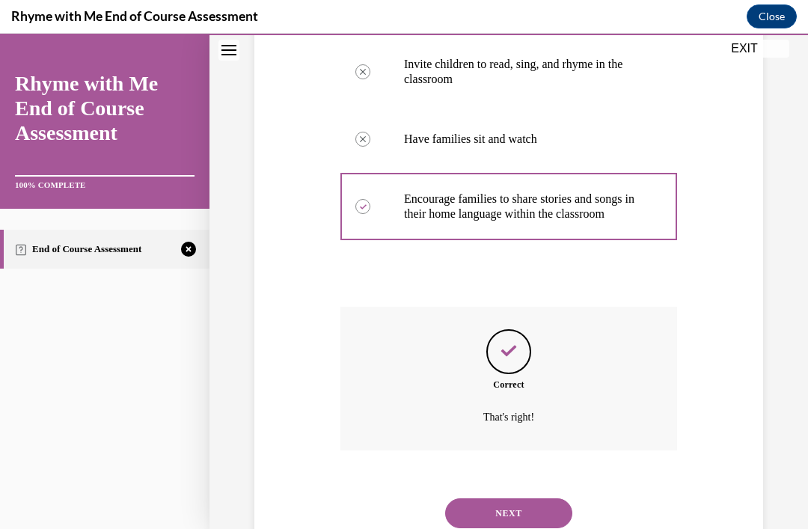
click at [536, 508] on button "NEXT" at bounding box center [508, 514] width 127 height 30
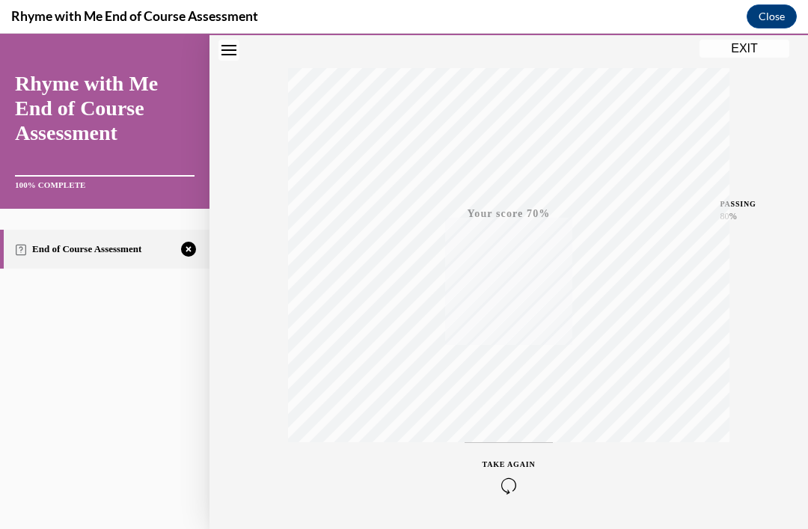
scroll to position [224, 0]
click at [526, 459] on div "TAKE AGAIN" at bounding box center [509, 476] width 53 height 35
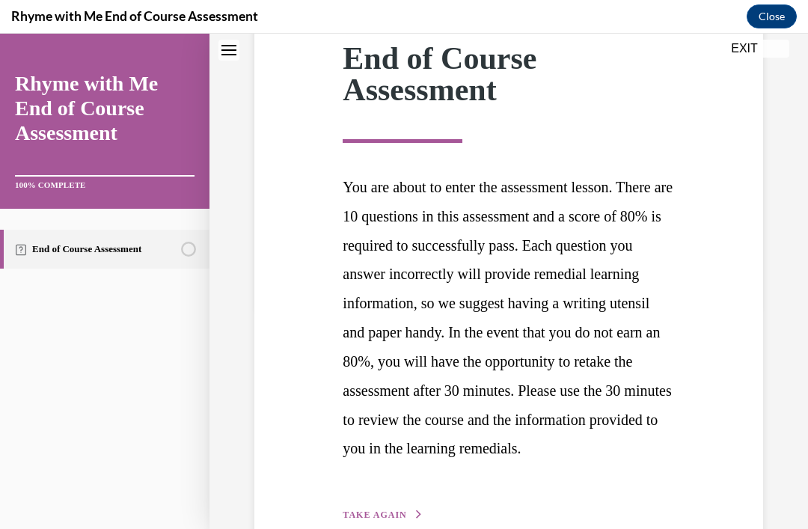
click at [391, 522] on button "TAKE AGAIN" at bounding box center [383, 514] width 80 height 13
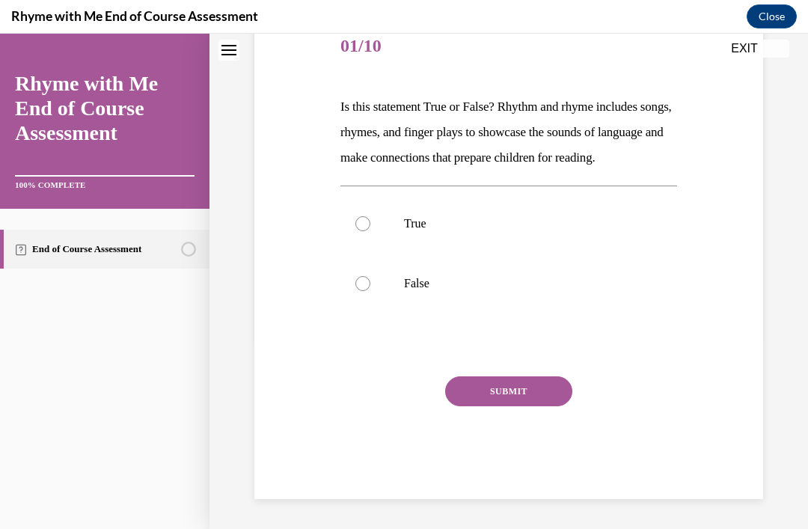
scroll to position [150, 0]
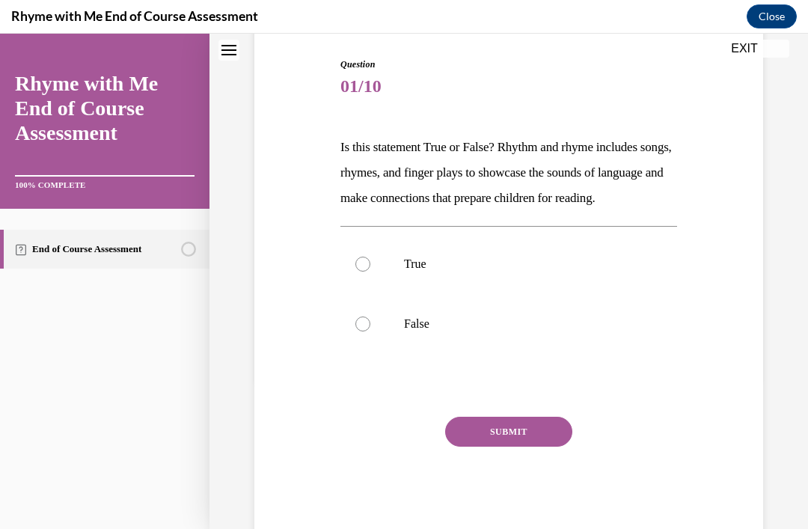
click at [362, 273] on label "True" at bounding box center [509, 264] width 337 height 60
click at [362, 272] on input "True" at bounding box center [363, 264] width 15 height 15
radio input "true"
click at [511, 447] on button "SUBMIT" at bounding box center [508, 432] width 127 height 30
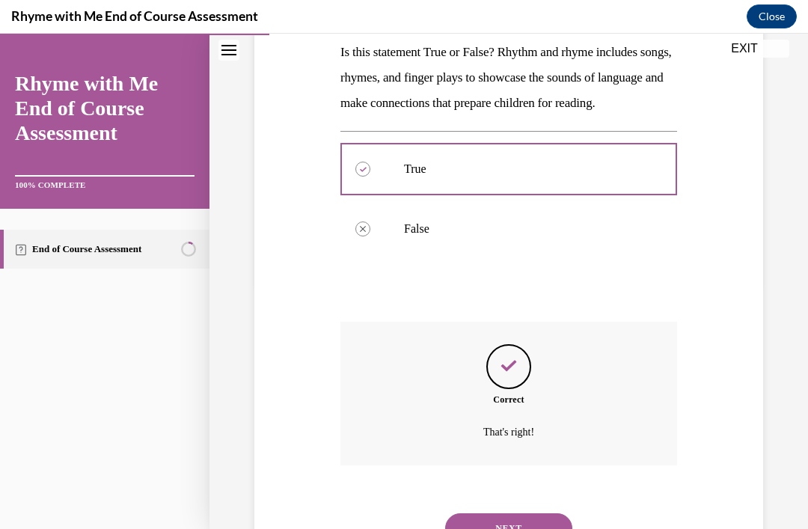
scroll to position [271, 0]
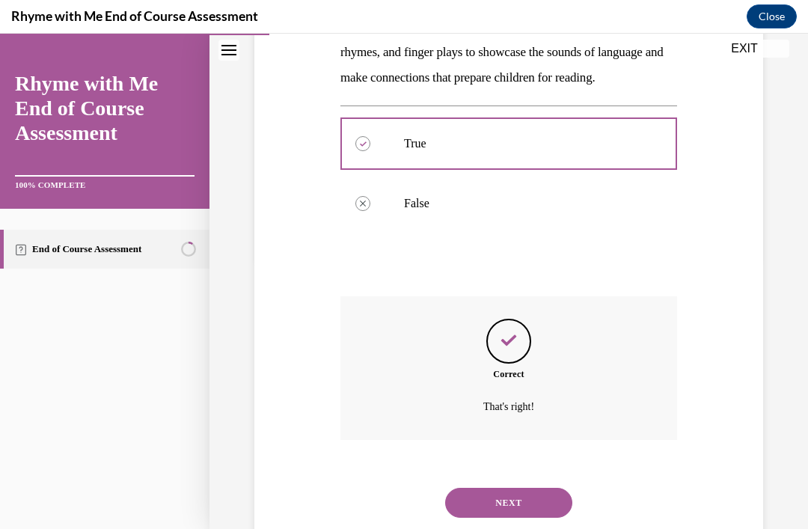
click at [519, 505] on button "NEXT" at bounding box center [508, 503] width 127 height 30
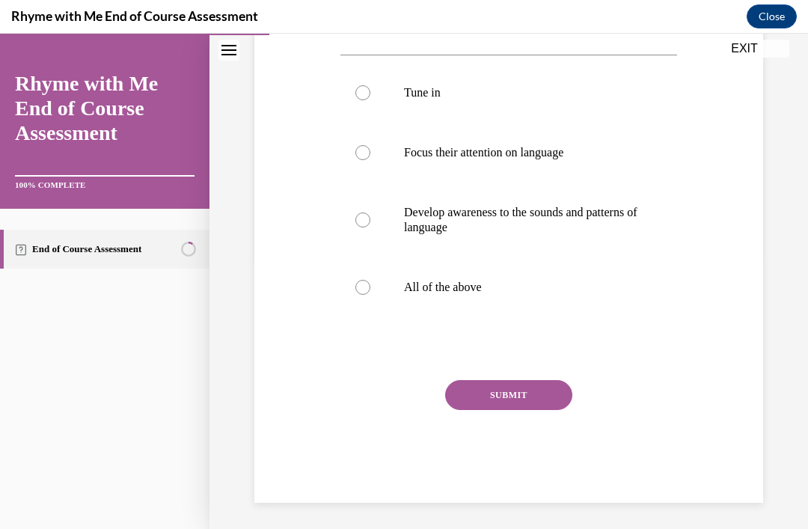
scroll to position [167, 0]
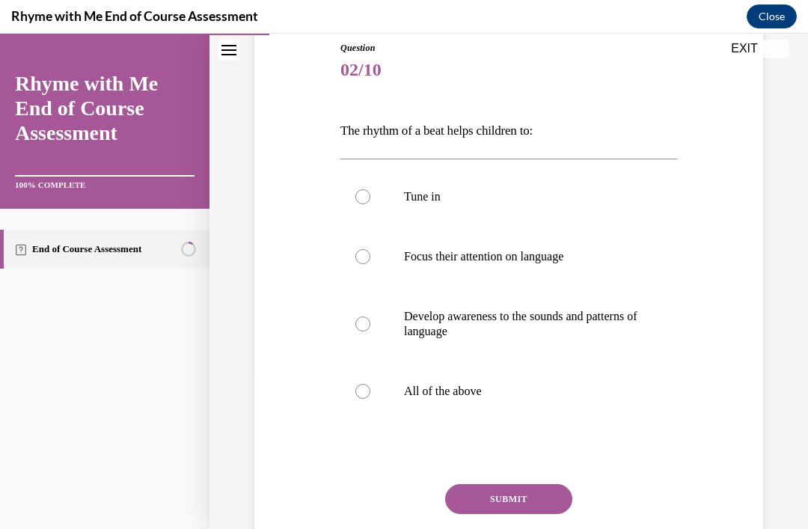
click at [382, 397] on label "All of the above" at bounding box center [509, 392] width 337 height 60
click at [371, 397] on input "All of the above" at bounding box center [363, 391] width 15 height 15
radio input "true"
click at [537, 499] on button "SUBMIT" at bounding box center [508, 499] width 127 height 30
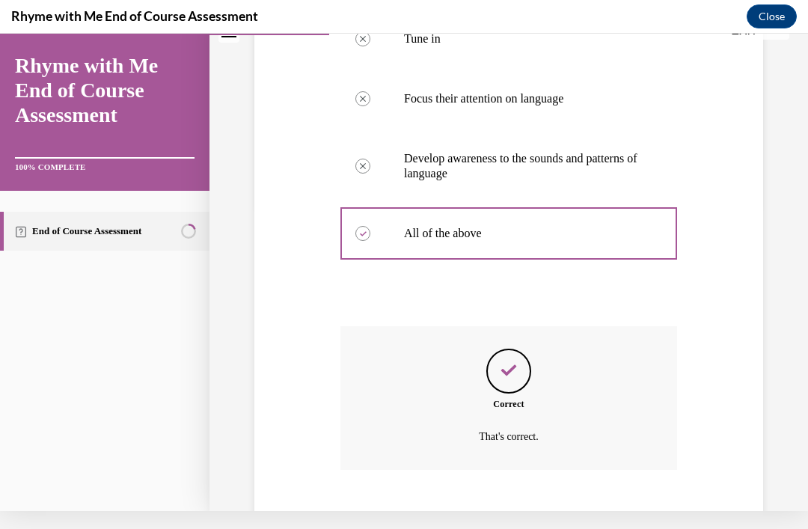
scroll to position [329, 0]
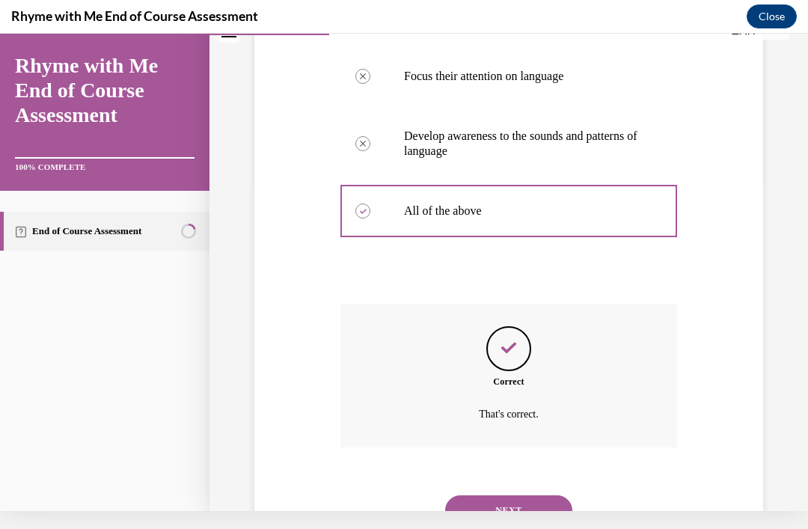
click at [511, 496] on button "NEXT" at bounding box center [508, 511] width 127 height 30
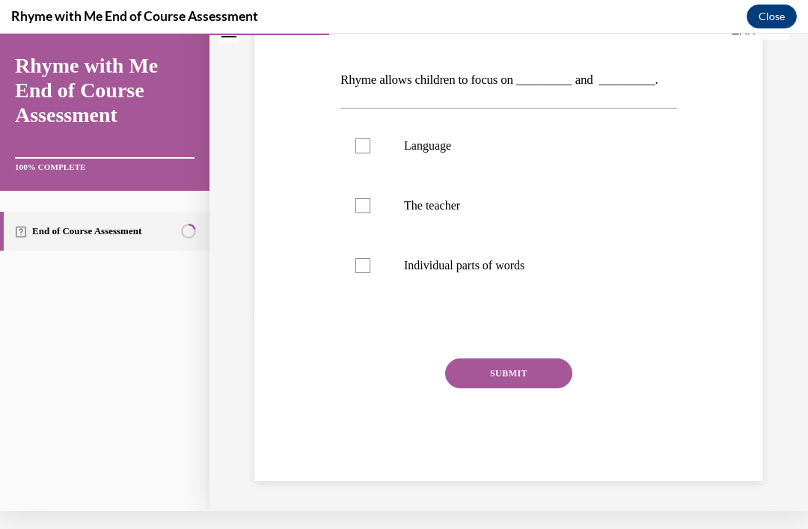
scroll to position [134, 0]
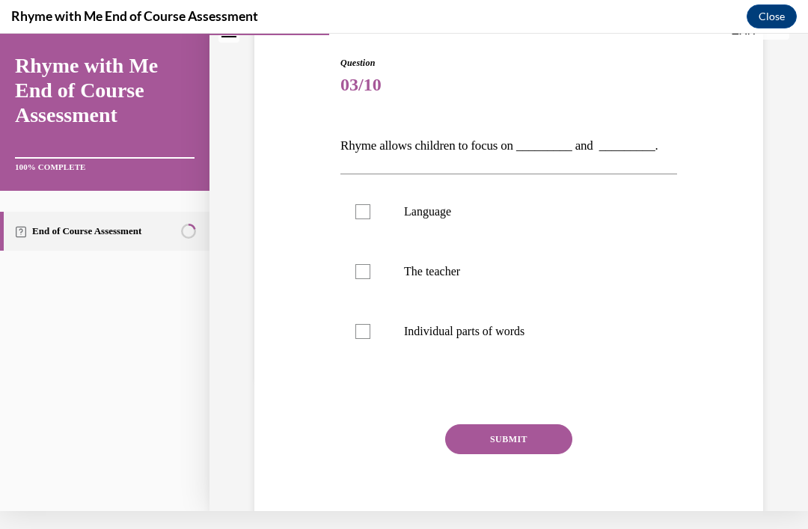
click at [359, 224] on label "Language" at bounding box center [509, 212] width 337 height 60
click at [359, 219] on input "Language" at bounding box center [363, 211] width 15 height 15
checkbox input "true"
click at [378, 350] on label "Individual parts of words" at bounding box center [509, 332] width 337 height 60
click at [371, 339] on input "Individual parts of words" at bounding box center [363, 331] width 15 height 15
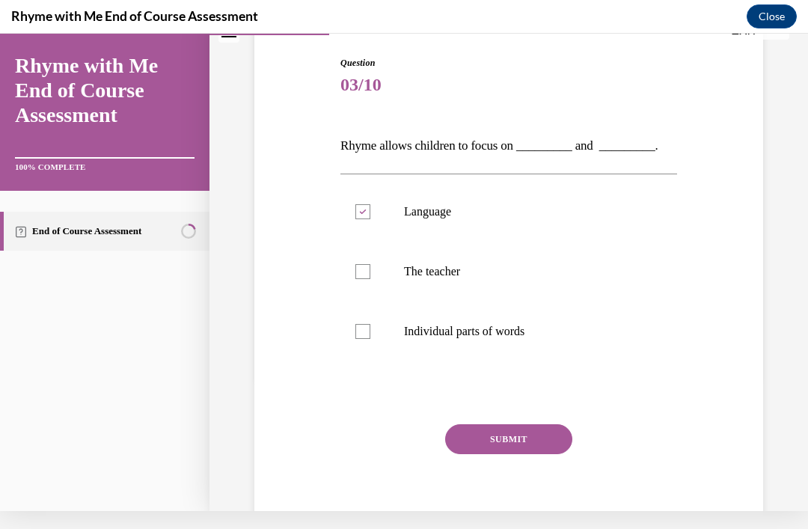
checkbox input "true"
click at [529, 430] on button "SUBMIT" at bounding box center [508, 439] width 127 height 30
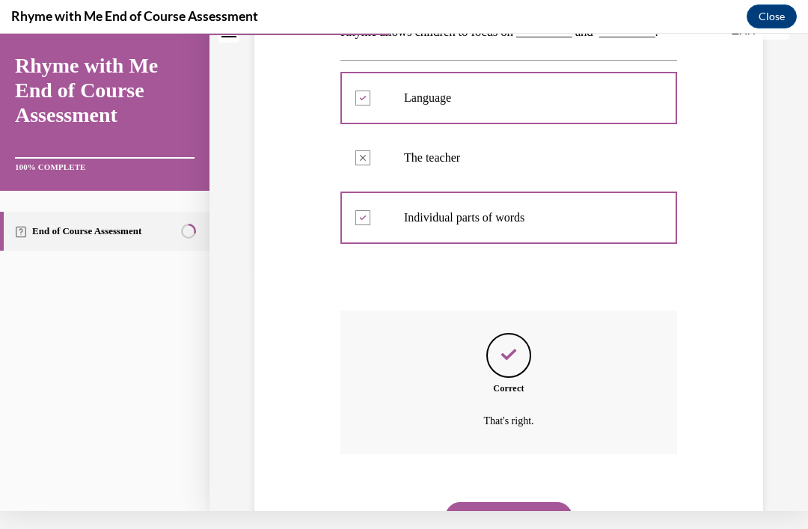
scroll to position [255, 0]
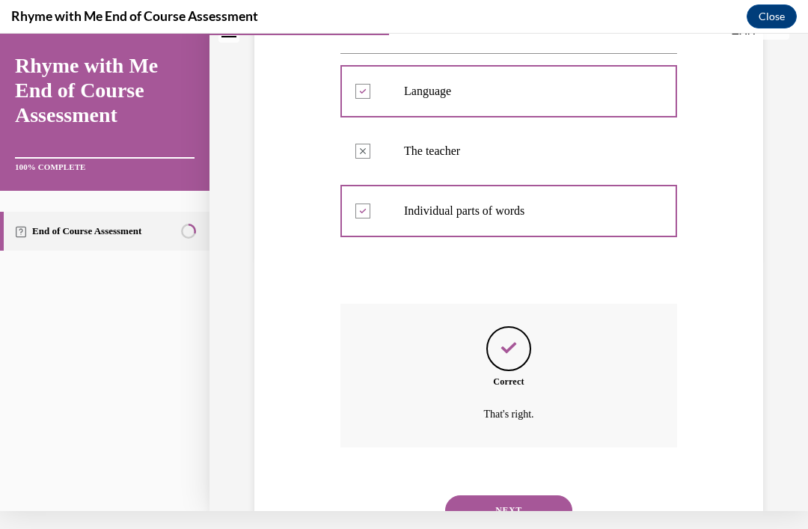
click at [535, 496] on button "NEXT" at bounding box center [508, 511] width 127 height 30
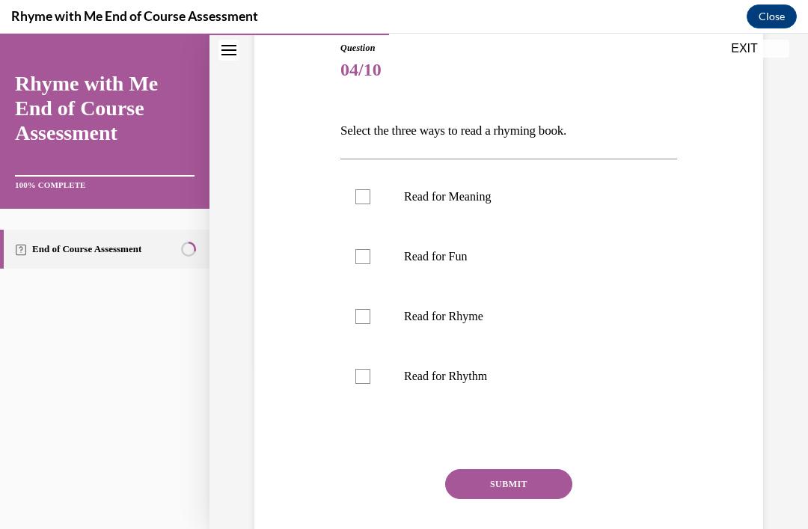
click at [367, 397] on label "Read for Rhythm" at bounding box center [509, 377] width 337 height 60
click at [367, 384] on input "Read for Rhythm" at bounding box center [363, 376] width 15 height 15
checkbox input "true"
click at [380, 325] on label "Read for Rhyme" at bounding box center [509, 317] width 337 height 60
click at [371, 324] on input "Read for Rhyme" at bounding box center [363, 316] width 15 height 15
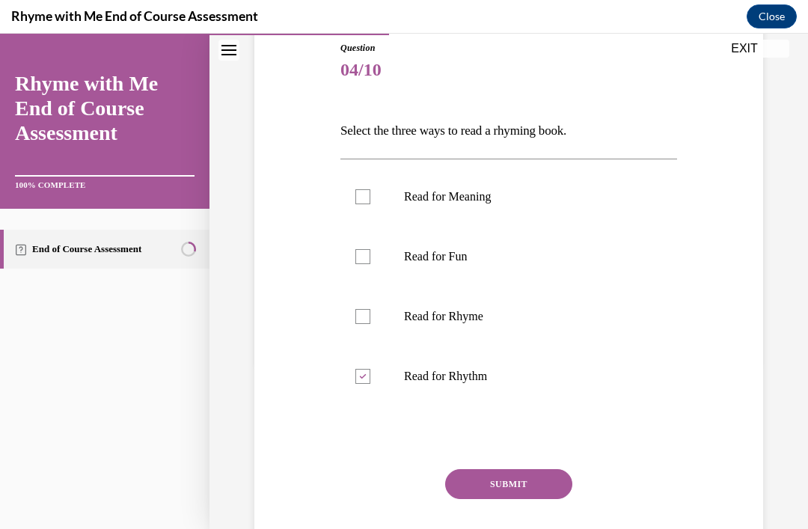
checkbox input "true"
click at [364, 204] on div at bounding box center [363, 196] width 15 height 15
click at [364, 204] on input "Read for Meaning" at bounding box center [363, 196] width 15 height 15
checkbox input "true"
click at [537, 485] on button "SUBMIT" at bounding box center [508, 484] width 127 height 30
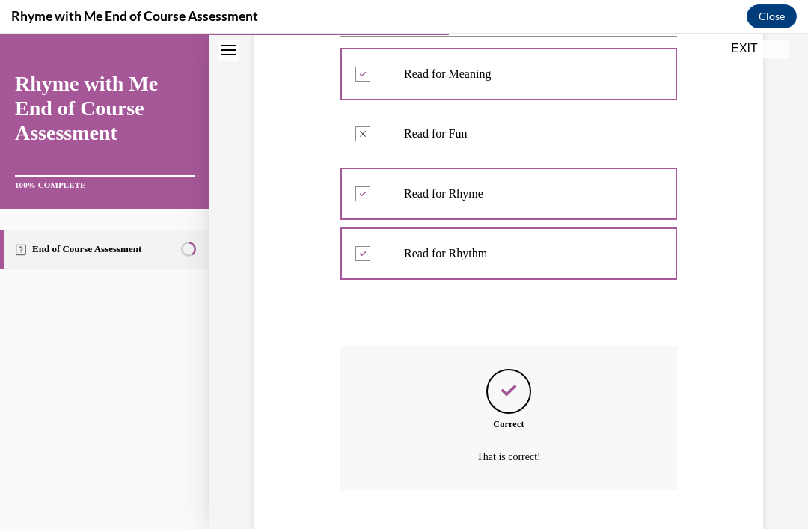
scroll to position [314, 0]
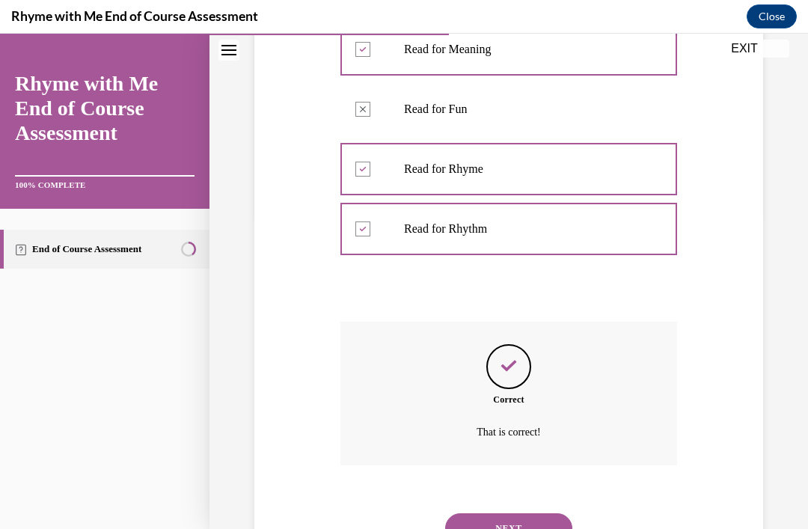
click at [540, 513] on button "NEXT" at bounding box center [508, 528] width 127 height 30
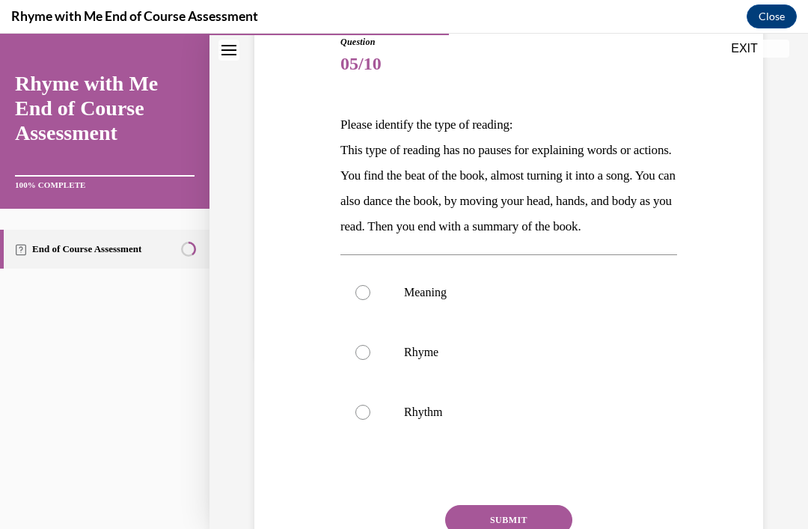
scroll to position [173, 0]
click at [401, 442] on label "Rhythm" at bounding box center [509, 413] width 337 height 60
click at [371, 420] on input "Rhythm" at bounding box center [363, 412] width 15 height 15
radio input "true"
click at [552, 528] on button "SUBMIT" at bounding box center [508, 520] width 127 height 30
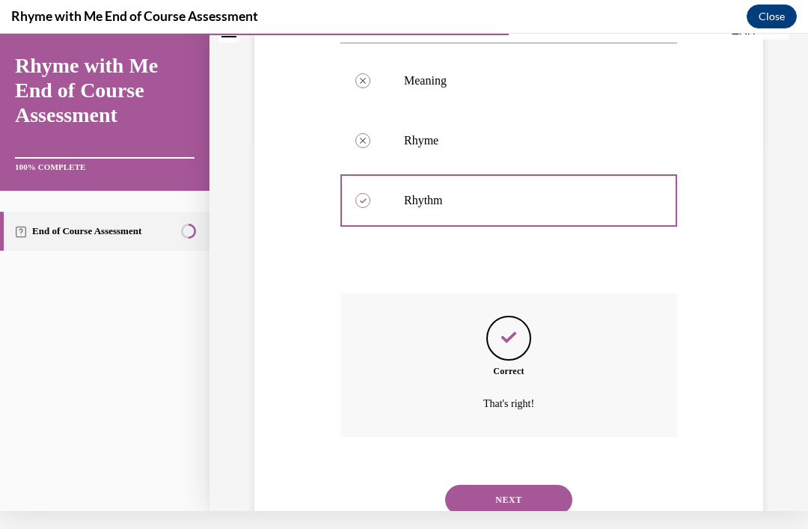
scroll to position [382, 0]
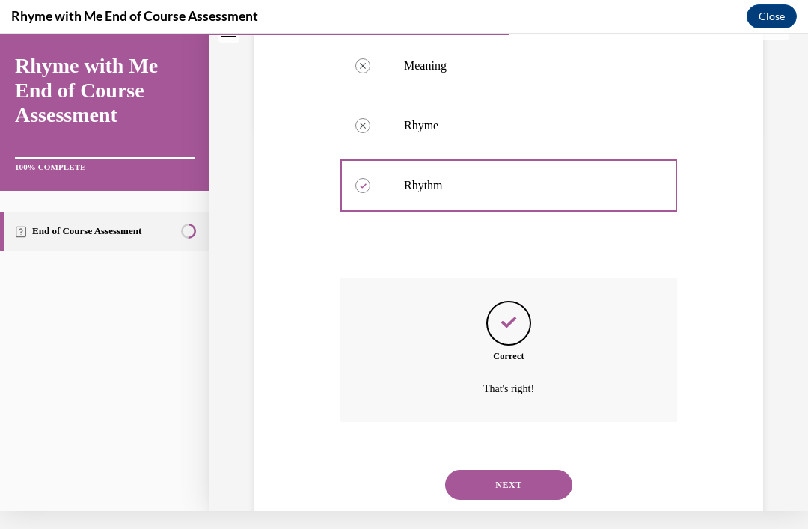
click at [543, 500] on button "NEXT" at bounding box center [508, 485] width 127 height 30
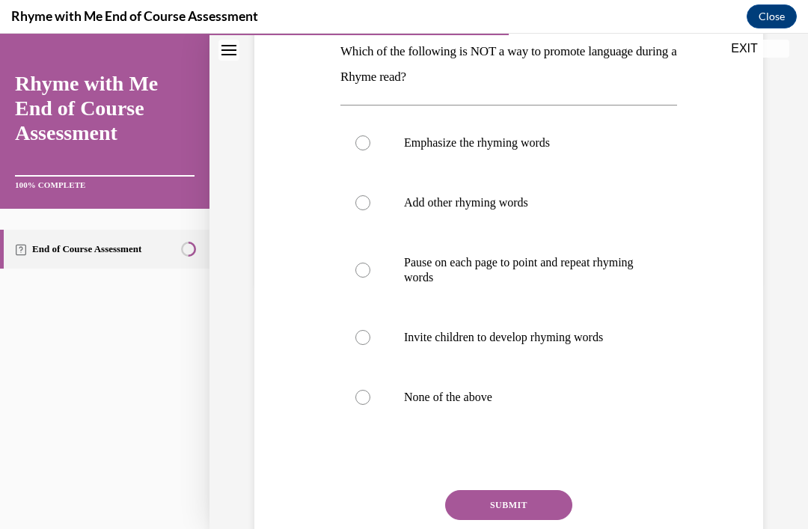
scroll to position [247, 0]
click at [375, 211] on label "Add other rhyming words" at bounding box center [509, 202] width 337 height 60
click at [371, 210] on input "Add other rhyming words" at bounding box center [363, 202] width 15 height 15
radio input "true"
click at [521, 508] on button "SUBMIT" at bounding box center [508, 505] width 127 height 30
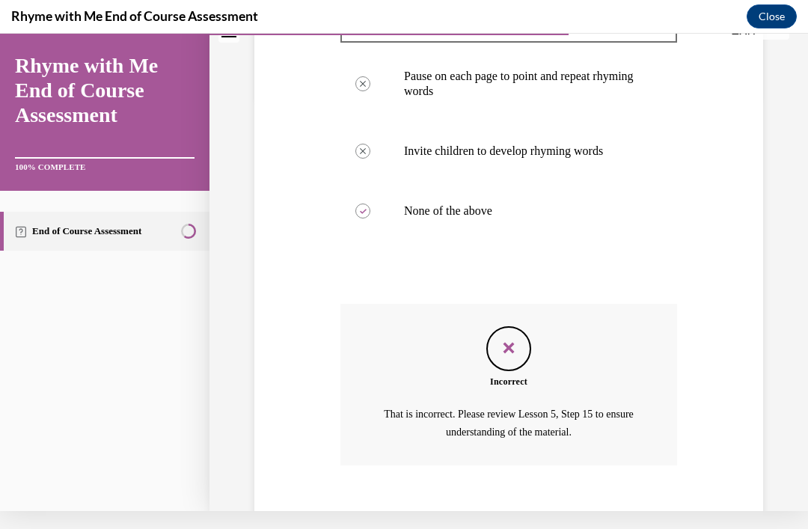
scroll to position [432, 0]
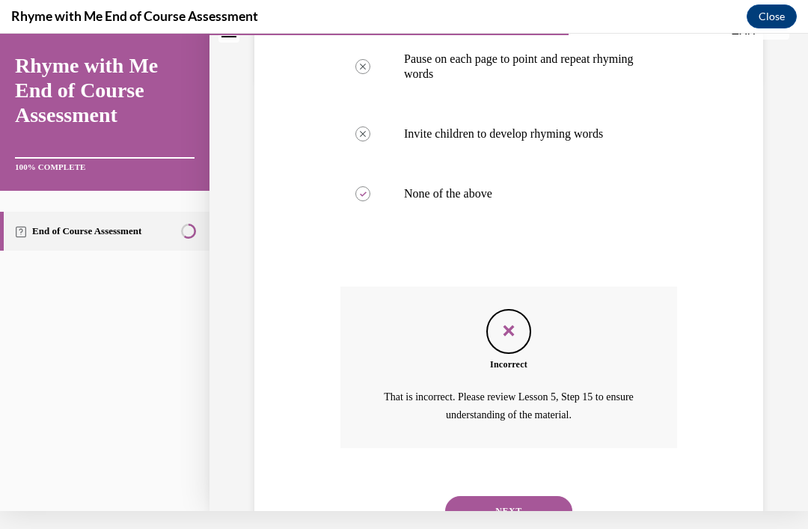
click at [521, 501] on button "NEXT" at bounding box center [508, 511] width 127 height 30
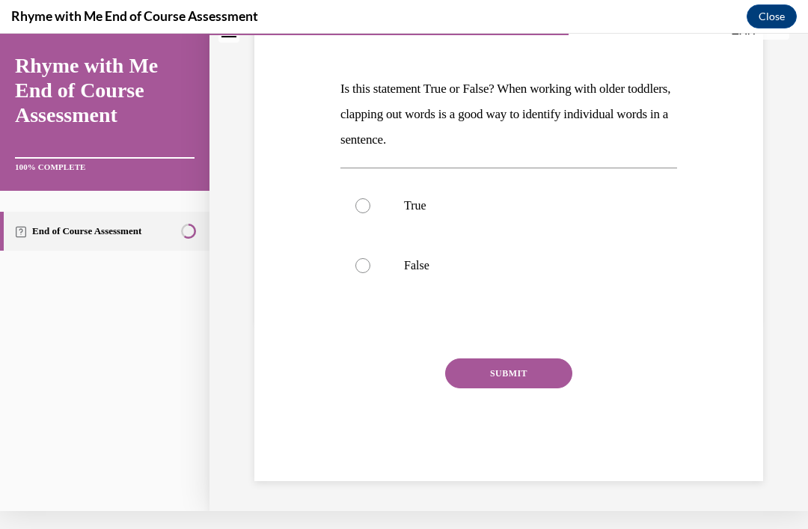
scroll to position [125, 0]
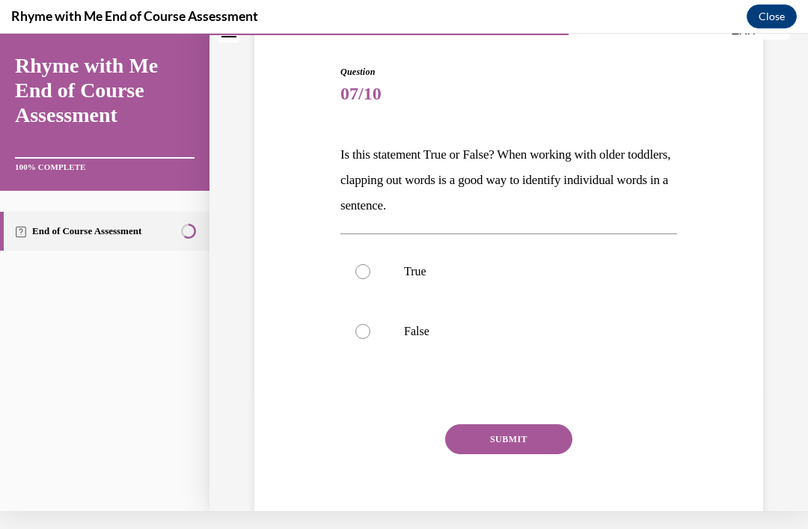
click at [371, 271] on label "True" at bounding box center [509, 272] width 337 height 60
click at [371, 271] on input "True" at bounding box center [363, 271] width 15 height 15
radio input "true"
click at [530, 454] on button "SUBMIT" at bounding box center [508, 439] width 127 height 30
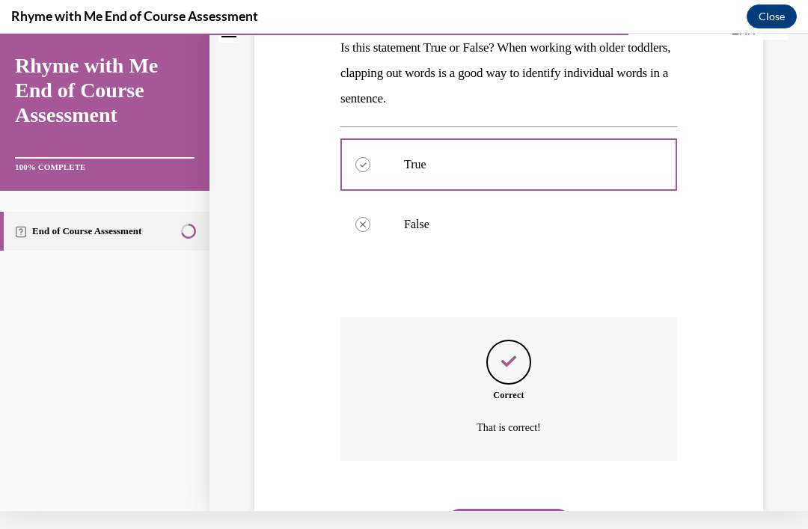
scroll to position [246, 0]
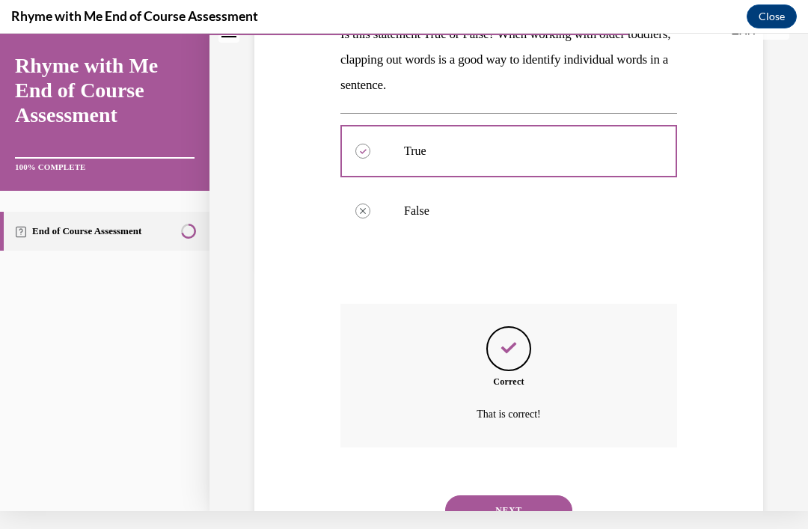
click at [519, 496] on button "NEXT" at bounding box center [508, 511] width 127 height 30
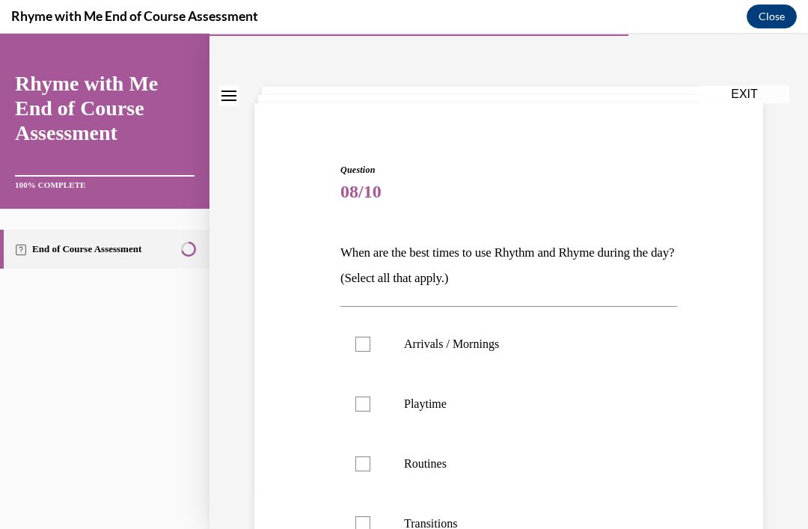
scroll to position [49, 0]
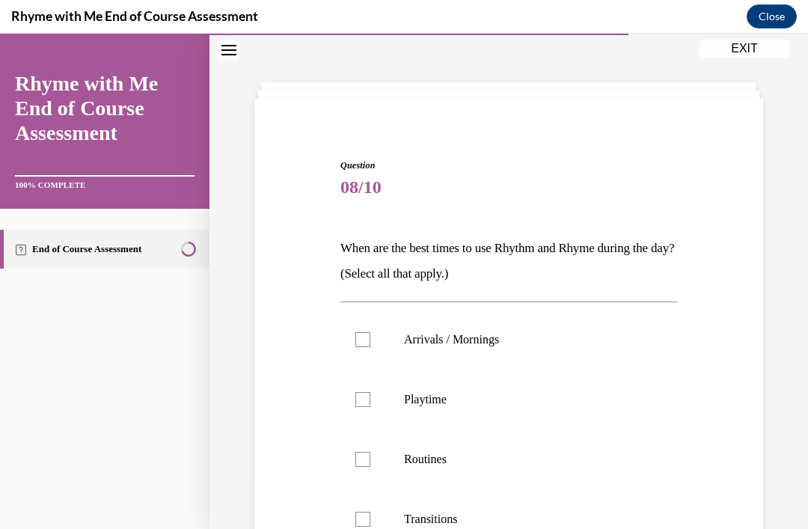
click at [377, 411] on label "Playtime" at bounding box center [509, 400] width 337 height 60
click at [371, 407] on input "Playtime" at bounding box center [363, 399] width 15 height 15
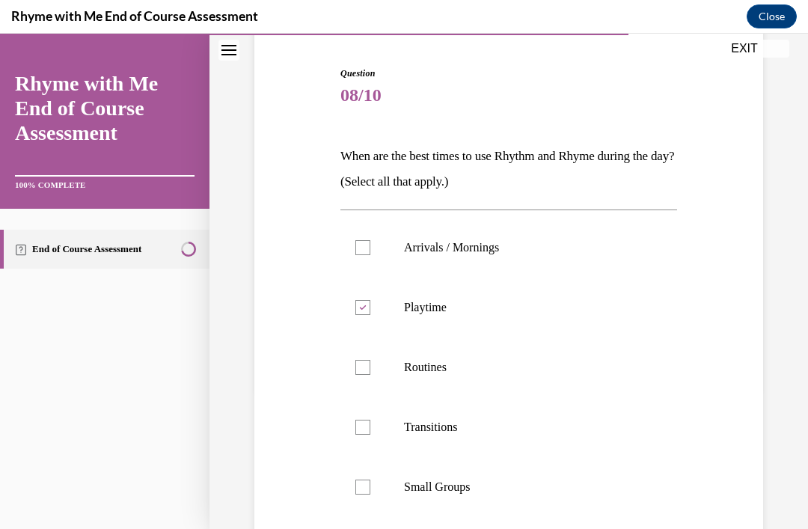
scroll to position [152, 0]
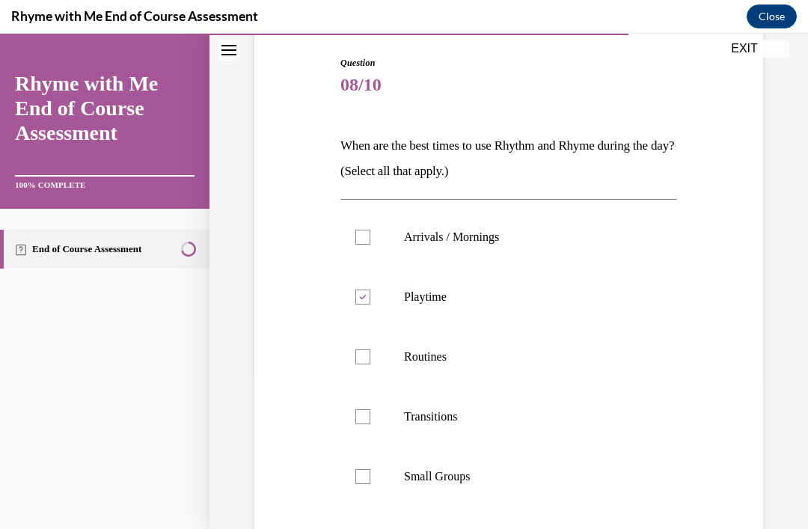
click at [362, 305] on label "Playtime" at bounding box center [509, 297] width 337 height 60
click at [362, 305] on input "Playtime" at bounding box center [363, 297] width 15 height 15
click at [368, 305] on label "Playtime" at bounding box center [509, 297] width 337 height 60
click at [368, 305] on input "Playtime" at bounding box center [363, 297] width 15 height 15
checkbox input "true"
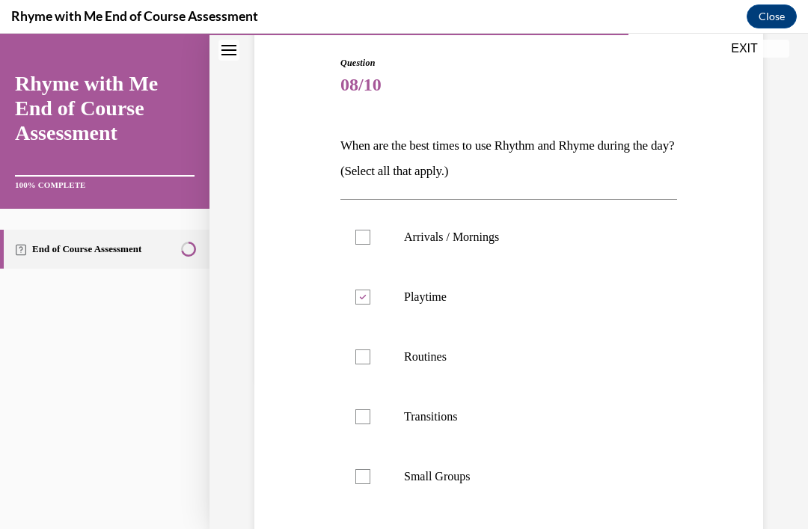
click at [366, 356] on div at bounding box center [363, 357] width 15 height 15
click at [366, 356] on input "Routines" at bounding box center [363, 357] width 15 height 15
checkbox input "true"
click at [372, 429] on label "Transitions" at bounding box center [509, 417] width 337 height 60
click at [371, 424] on input "Transitions" at bounding box center [363, 416] width 15 height 15
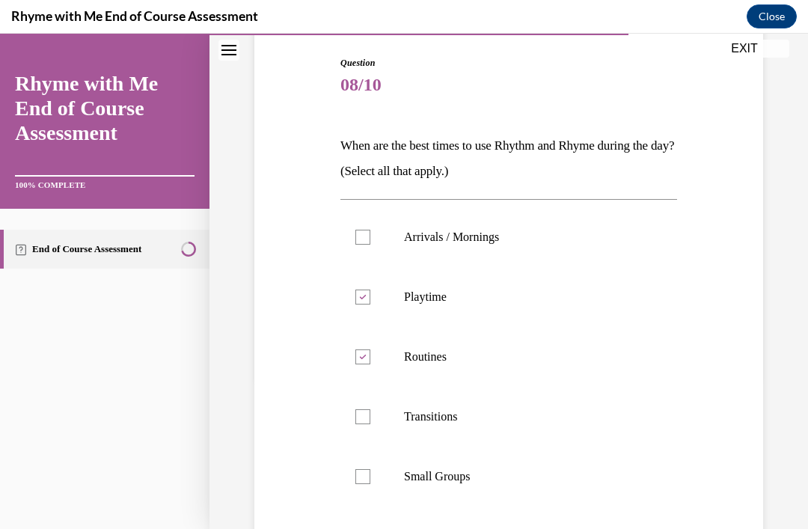
checkbox input "true"
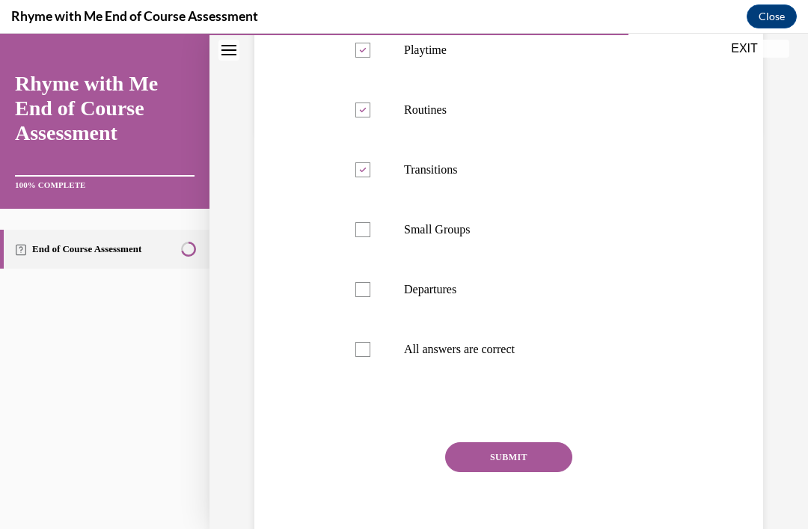
click at [524, 463] on button "SUBMIT" at bounding box center [508, 457] width 127 height 30
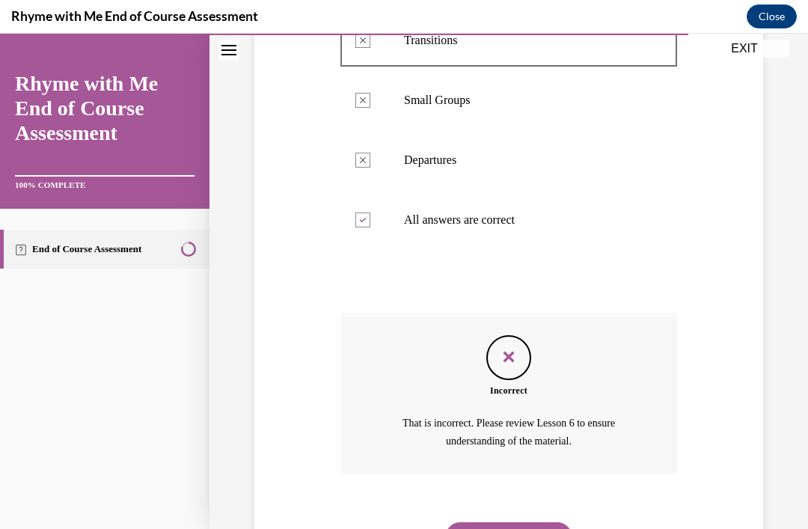
scroll to position [537, 0]
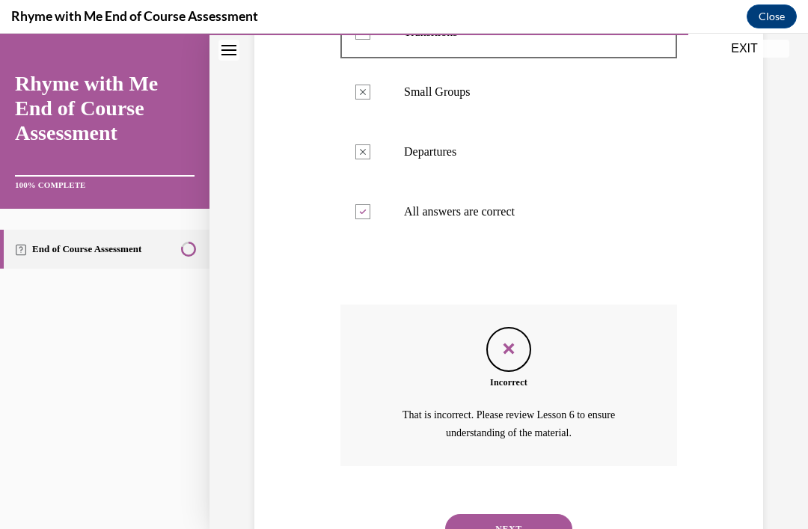
click at [528, 514] on button "NEXT" at bounding box center [508, 529] width 127 height 30
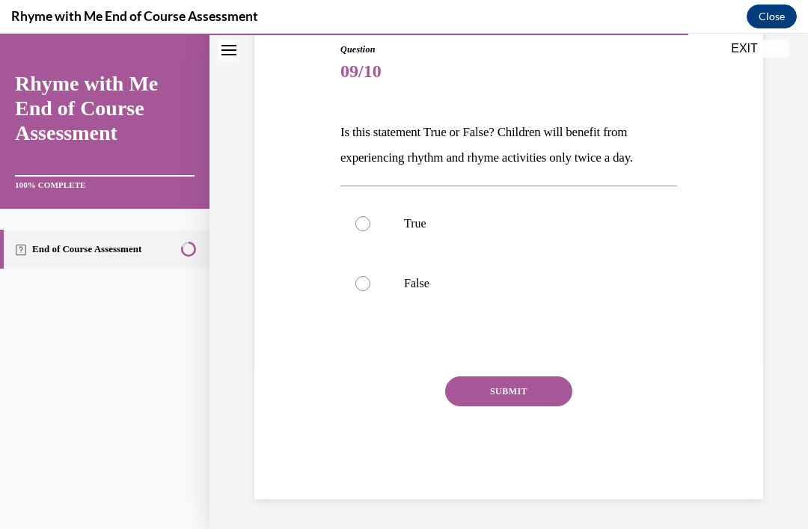
scroll to position [100, 0]
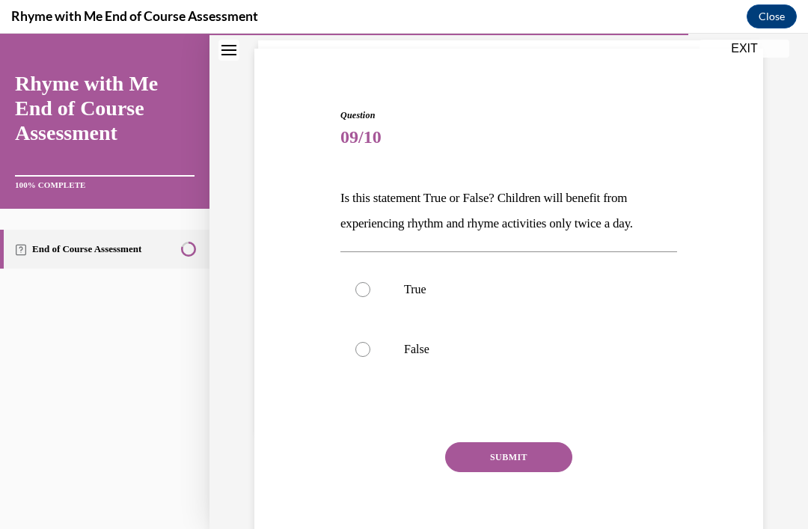
click at [374, 363] on label "False" at bounding box center [509, 350] width 337 height 60
click at [371, 357] on input "False" at bounding box center [363, 349] width 15 height 15
radio input "true"
click at [513, 462] on button "SUBMIT" at bounding box center [508, 457] width 127 height 30
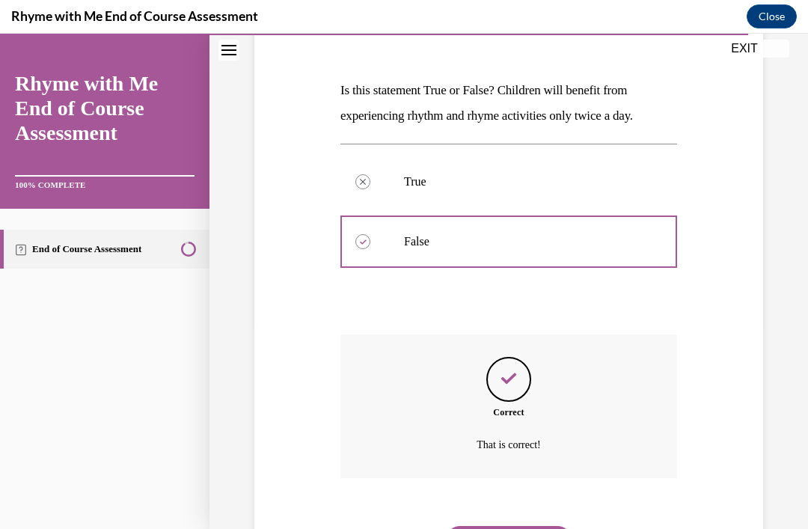
scroll to position [220, 0]
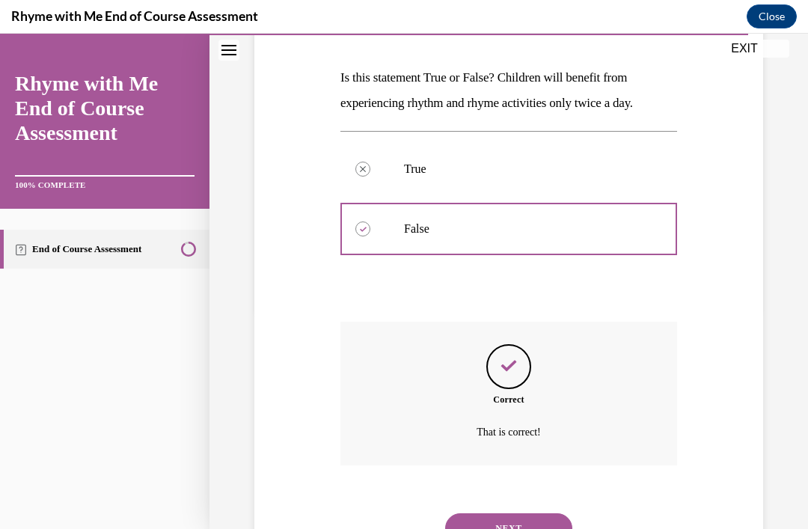
click at [501, 513] on button "NEXT" at bounding box center [508, 528] width 127 height 30
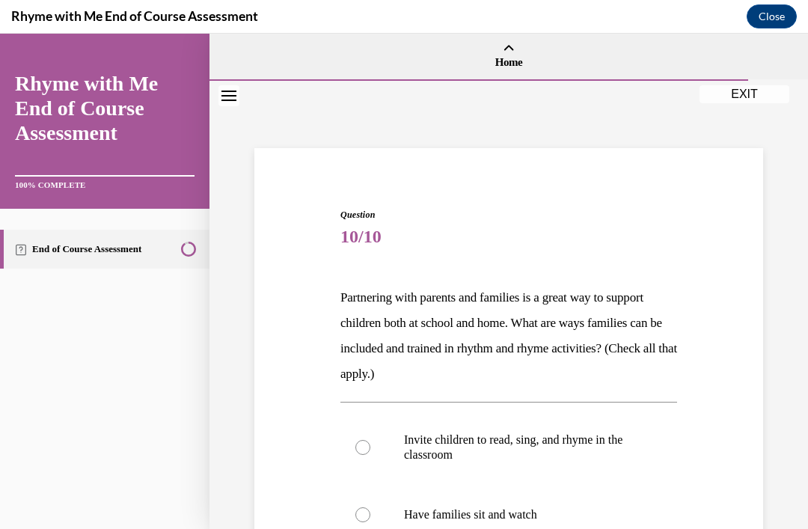
scroll to position [61, 0]
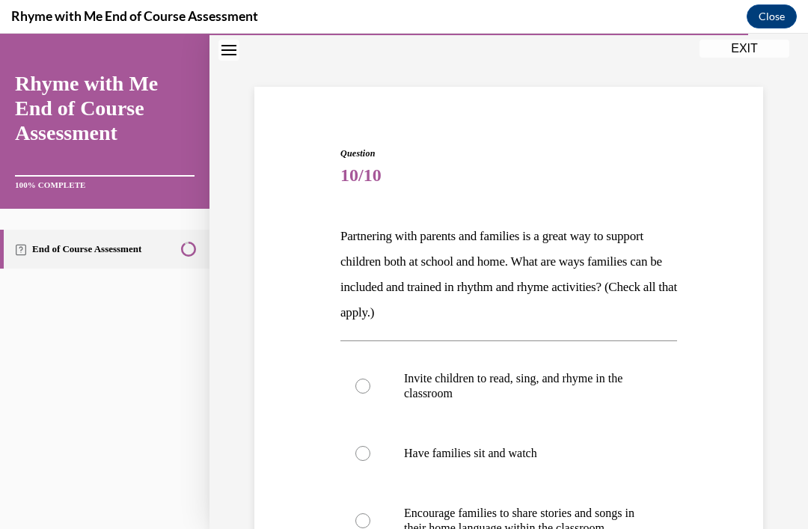
click at [368, 528] on div at bounding box center [363, 520] width 15 height 15
click at [368, 528] on input "Encourage families to share stories and songs in their home language within the…" at bounding box center [363, 520] width 15 height 15
radio input "true"
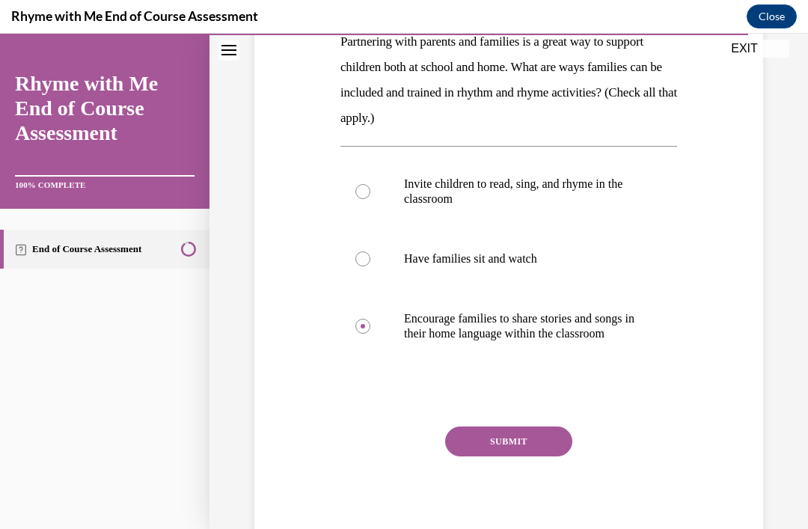
scroll to position [255, 0]
click at [521, 455] on button "SUBMIT" at bounding box center [508, 442] width 127 height 30
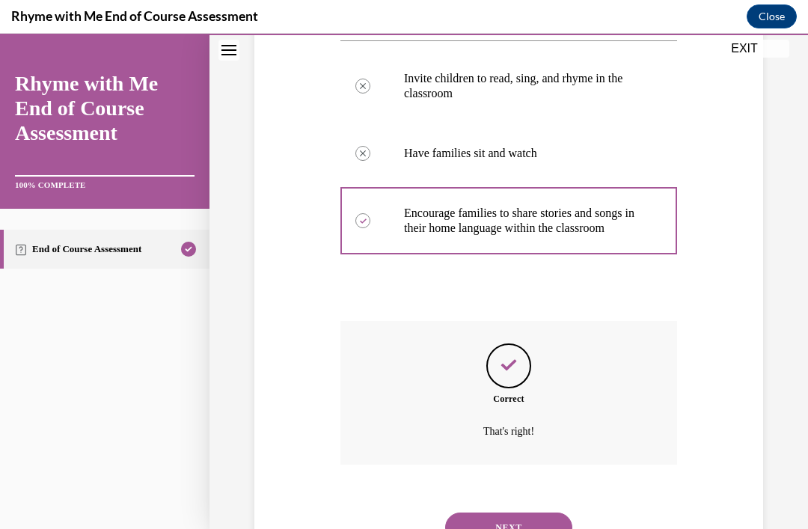
scroll to position [376, 0]
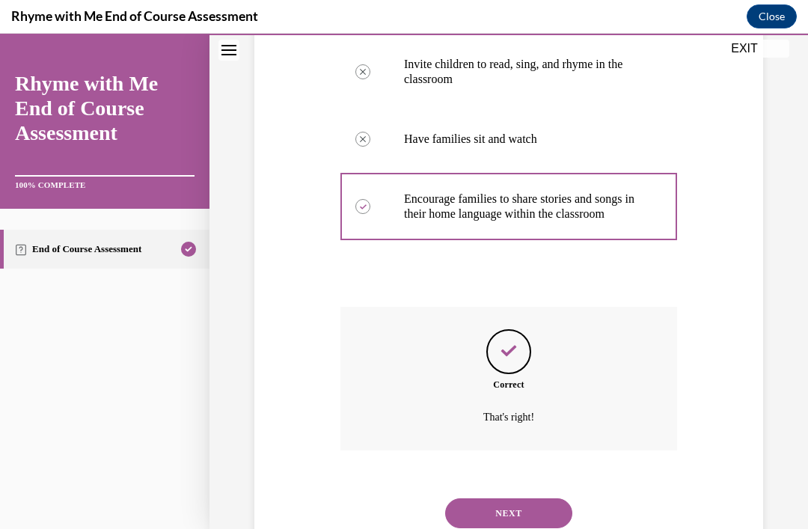
click at [532, 517] on button "NEXT" at bounding box center [508, 514] width 127 height 30
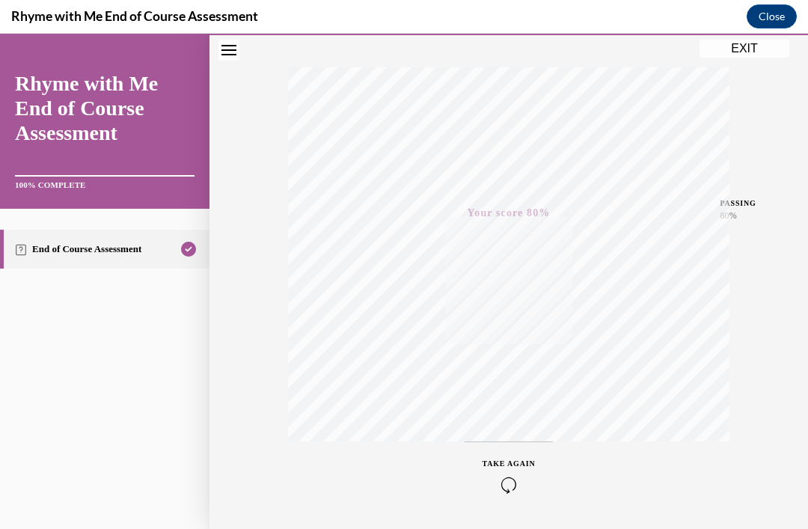
scroll to position [224, 0]
click at [737, 61] on div "Quiz Results PASSING 80% Your score 80% Passed PASSING 80% Your score Your scor…" at bounding box center [509, 217] width 599 height 720
click at [743, 52] on button "EXIT" at bounding box center [745, 49] width 90 height 18
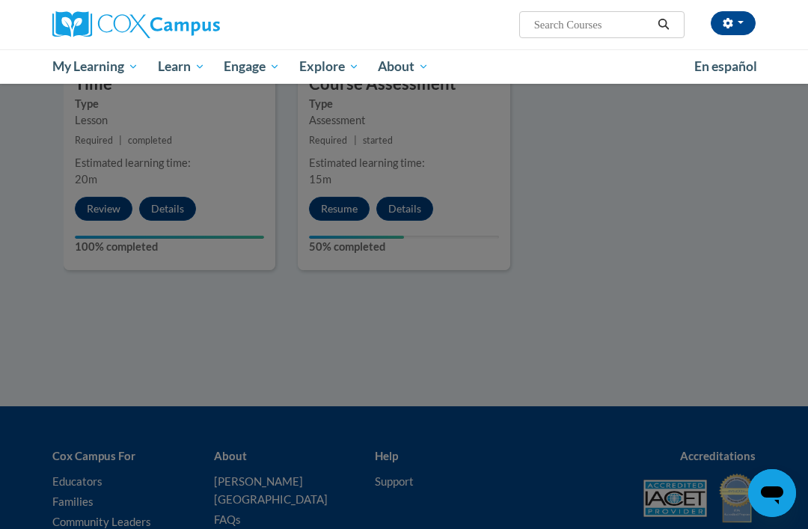
click at [508, 330] on div at bounding box center [404, 264] width 808 height 529
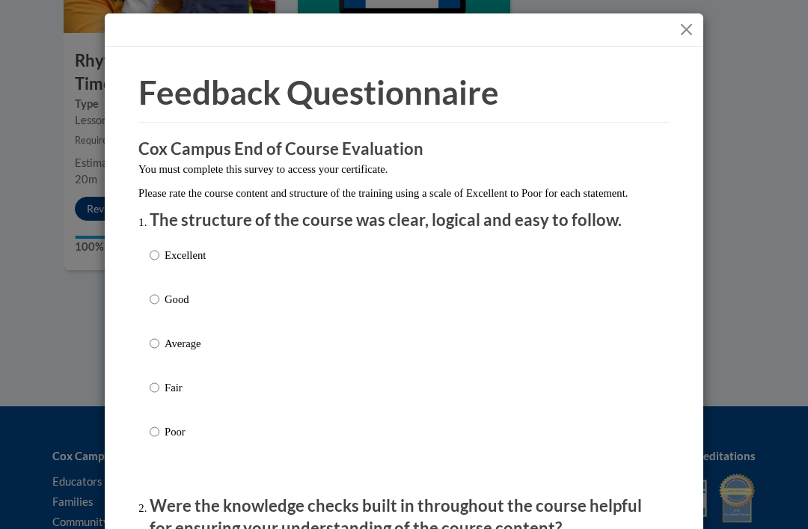
click at [159, 304] on input "Good" at bounding box center [155, 299] width 10 height 16
radio input "true"
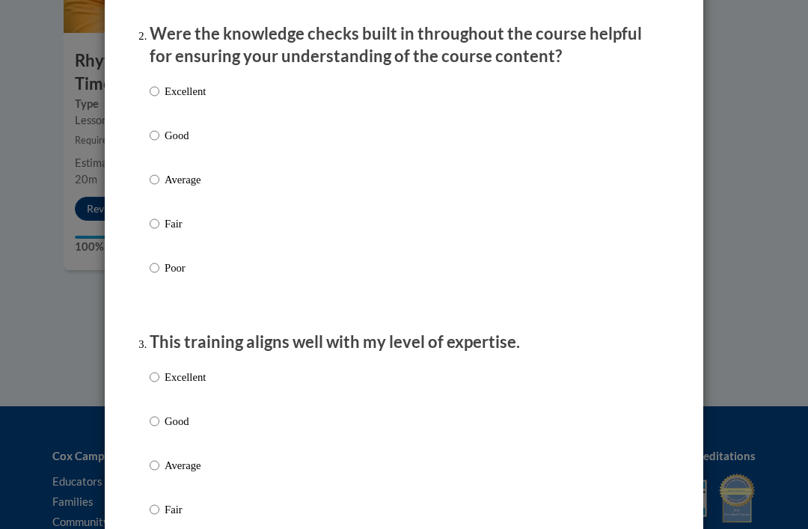
scroll to position [473, 0]
click at [159, 137] on input "Good" at bounding box center [155, 135] width 10 height 16
radio input "true"
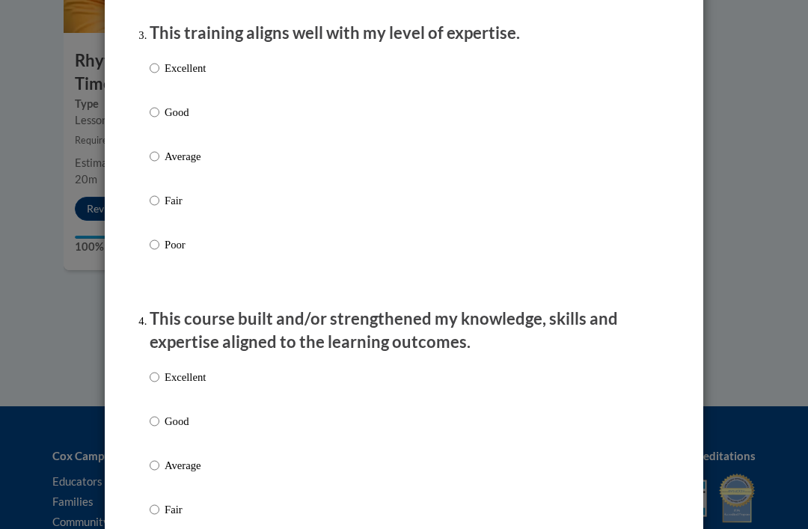
scroll to position [778, 0]
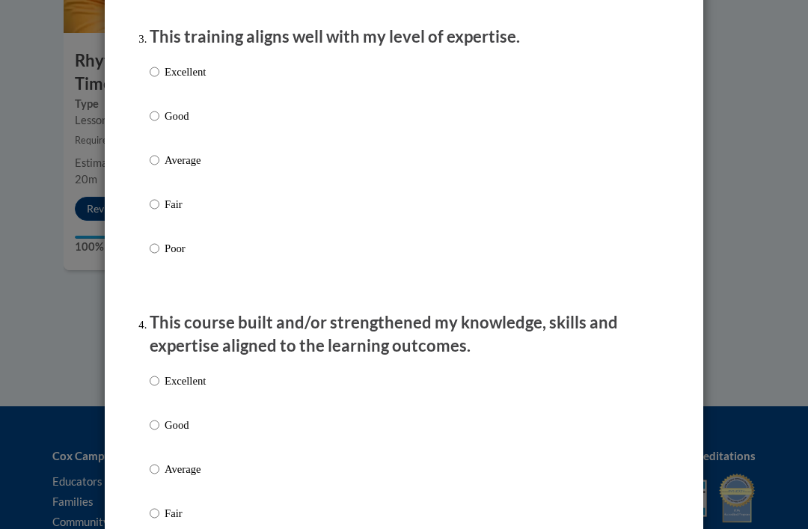
click at [166, 110] on p "Good" at bounding box center [185, 116] width 41 height 16
click at [159, 110] on input "Good" at bounding box center [155, 116] width 10 height 16
radio input "true"
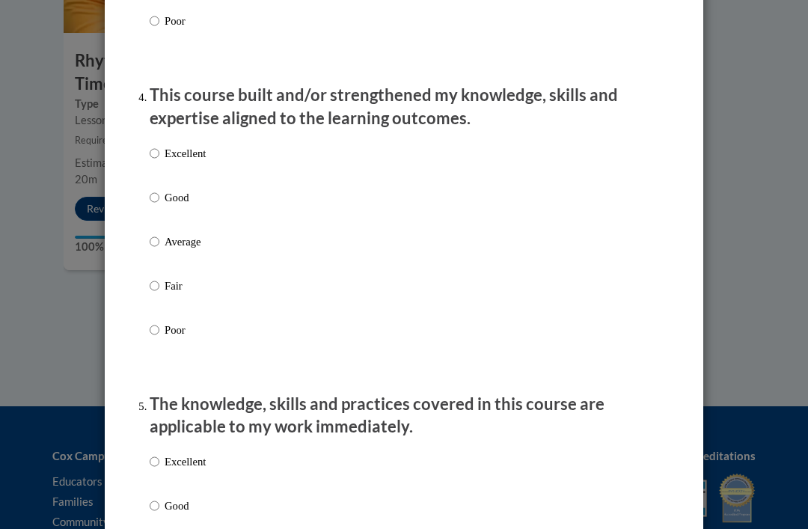
scroll to position [1047, 0]
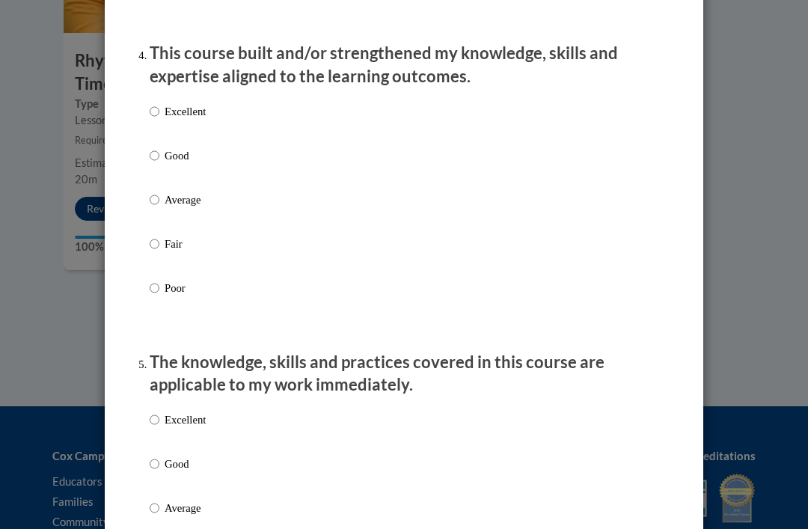
click at [152, 147] on input "Good" at bounding box center [155, 155] width 10 height 16
radio input "true"
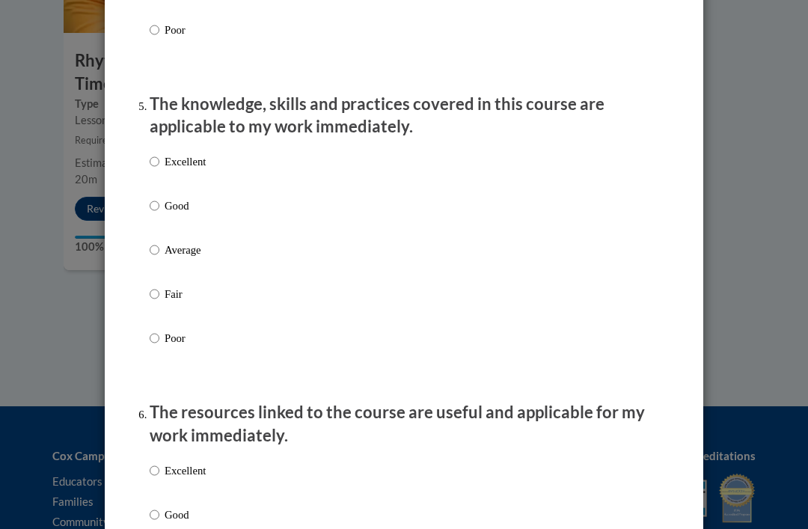
scroll to position [1325, 0]
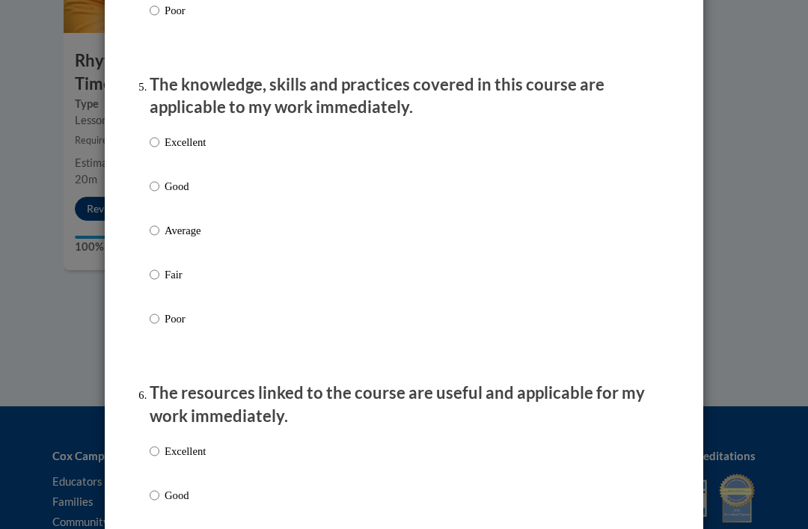
click at [153, 178] on input "Good" at bounding box center [155, 186] width 10 height 16
radio input "true"
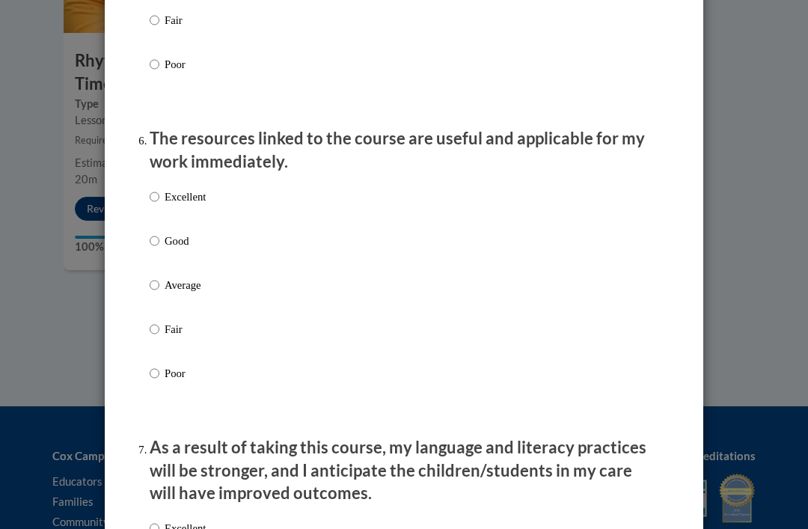
scroll to position [1586, 0]
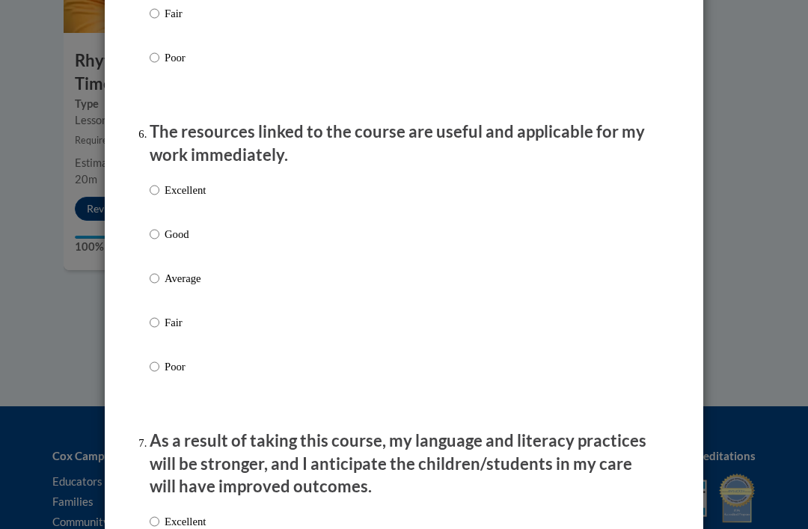
click at [158, 228] on input "Good" at bounding box center [155, 234] width 10 height 16
radio input "true"
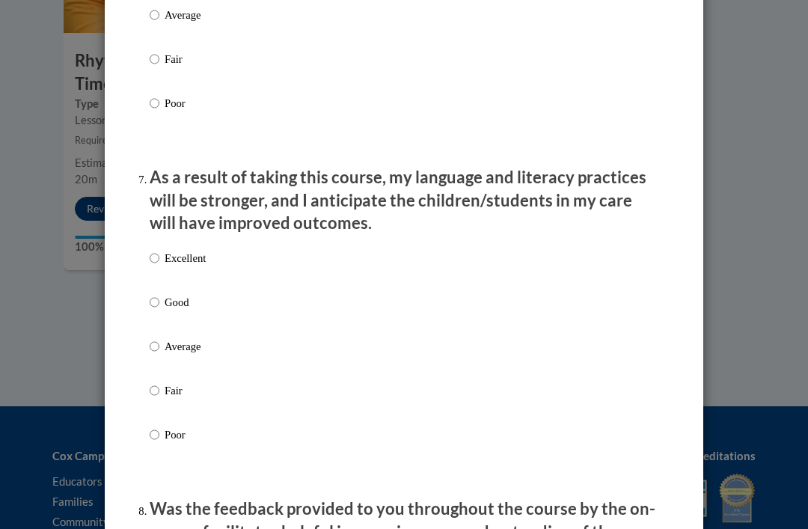
scroll to position [1866, 0]
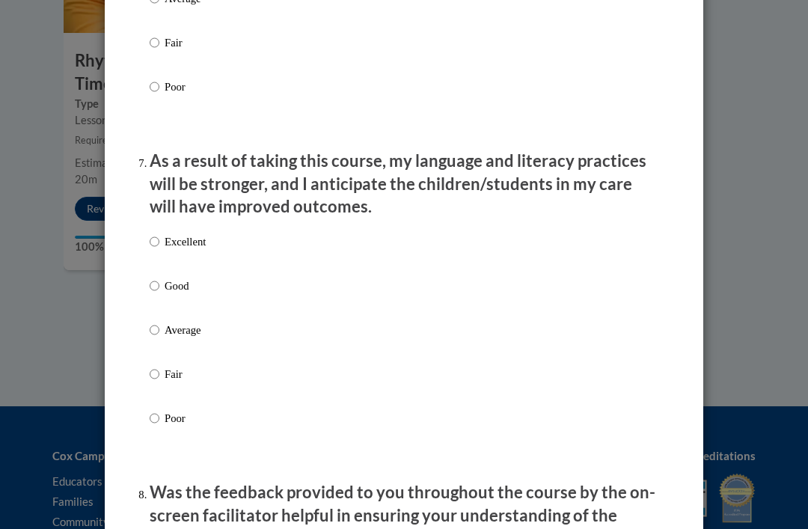
click at [157, 279] on input "Good" at bounding box center [155, 286] width 10 height 16
radio input "true"
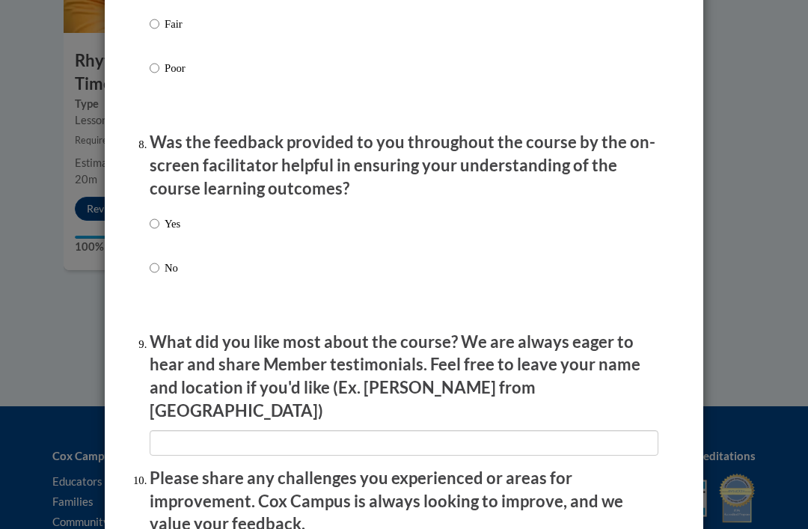
scroll to position [2217, 0]
click at [160, 215] on label "Yes" at bounding box center [165, 235] width 31 height 40
click at [159, 215] on input "Yes" at bounding box center [155, 223] width 10 height 16
radio input "true"
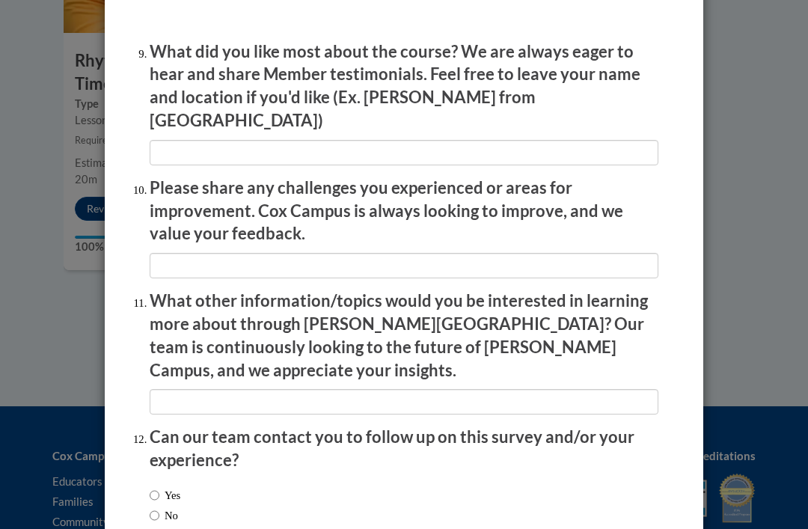
scroll to position [2507, 0]
click at [174, 487] on label "Yes" at bounding box center [165, 495] width 31 height 16
click at [159, 487] on input "Yes" at bounding box center [155, 495] width 10 height 16
radio input "true"
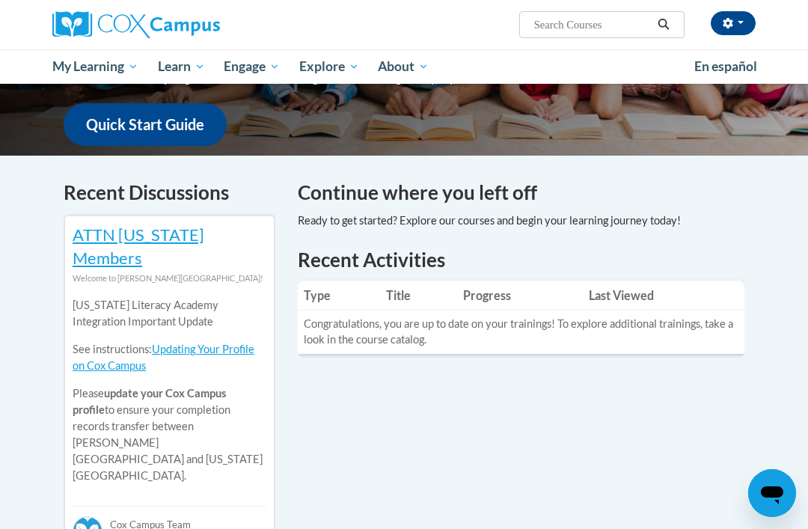
scroll to position [380, 0]
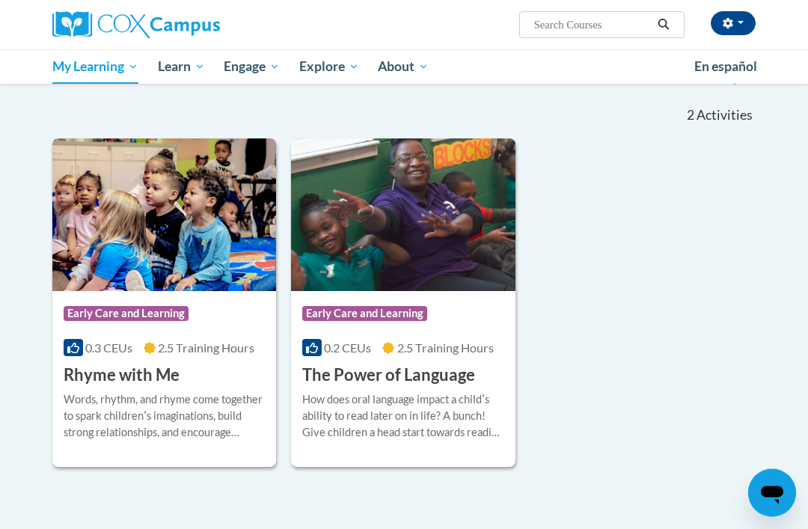
scroll to position [238, 0]
click at [675, 448] on div "Course Category: Early Care and Learning 0.3 CEUs 2.5 Training Hours COURSE Rhy…" at bounding box center [404, 302] width 704 height 329
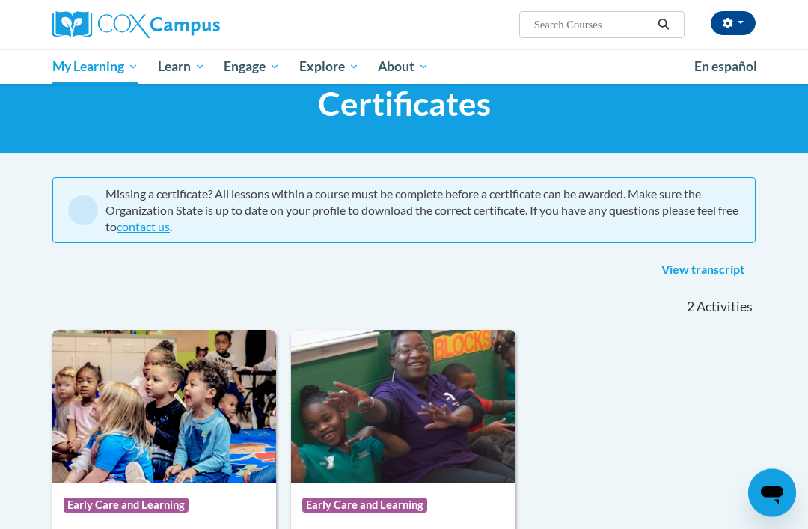
scroll to position [46, 0]
click at [743, 271] on link "View transcript" at bounding box center [703, 270] width 106 height 24
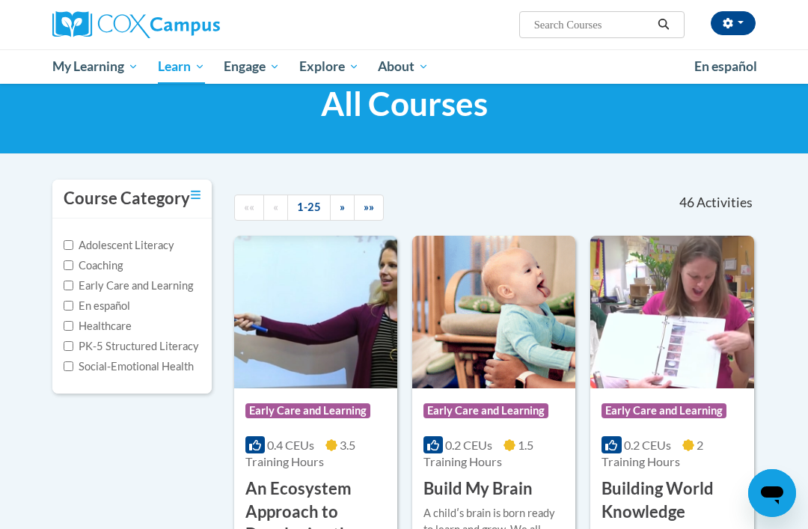
scroll to position [46, 0]
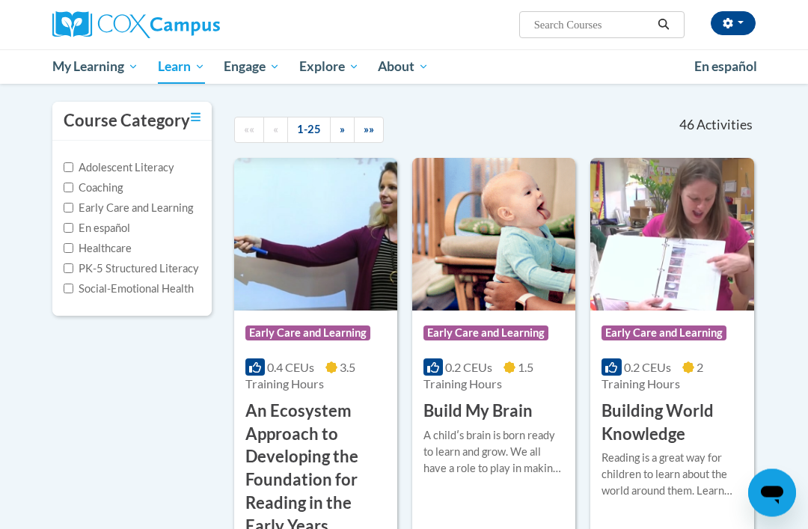
scroll to position [127, 0]
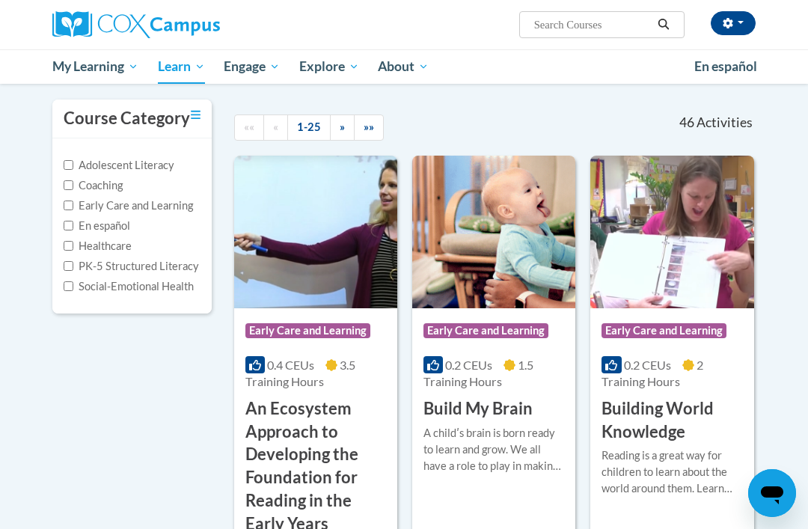
click at [694, 395] on div "Course Category: Early Care and Learning 0.2 CEUs 2 Training Hours COURSE Build…" at bounding box center [672, 375] width 163 height 135
click at [704, 397] on h3 "Building World Knowledge" at bounding box center [672, 420] width 141 height 46
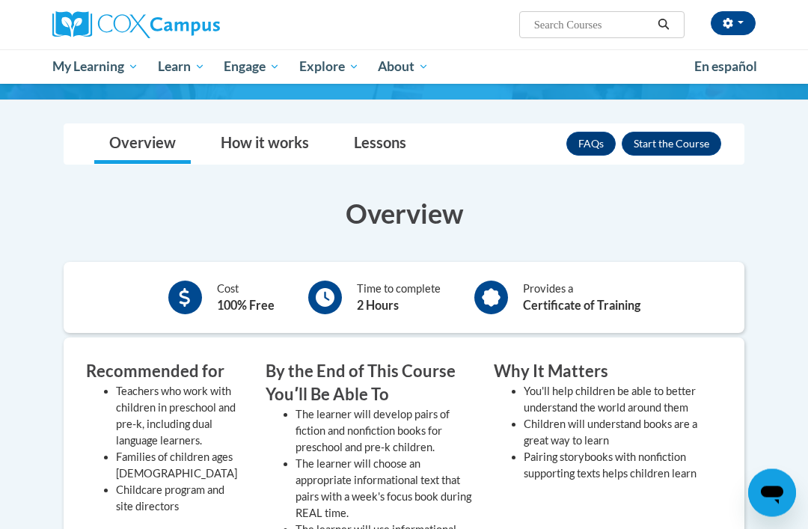
scroll to position [181, 0]
click at [689, 143] on button "Enroll" at bounding box center [672, 144] width 100 height 24
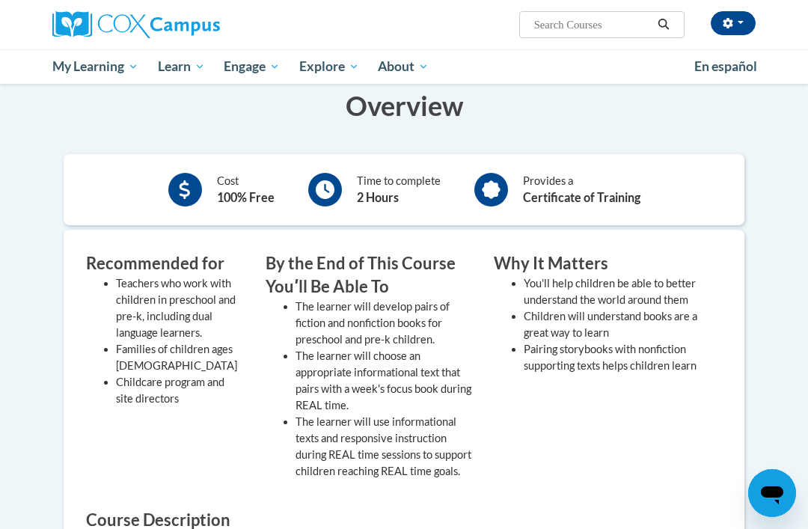
scroll to position [288, 0]
